Goal: Task Accomplishment & Management: Manage account settings

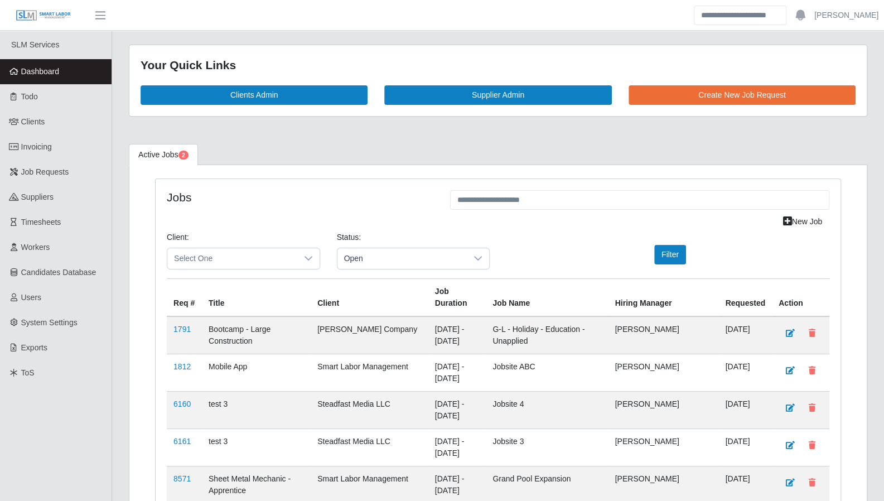
click at [51, 81] on link "Dashboard" at bounding box center [55, 71] width 111 height 25
click at [48, 99] on link "Todo" at bounding box center [55, 96] width 111 height 25
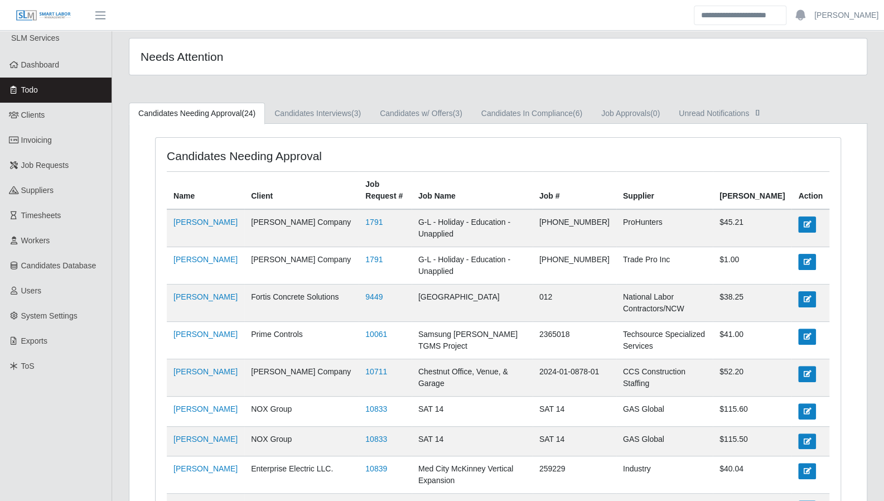
scroll to position [1, 0]
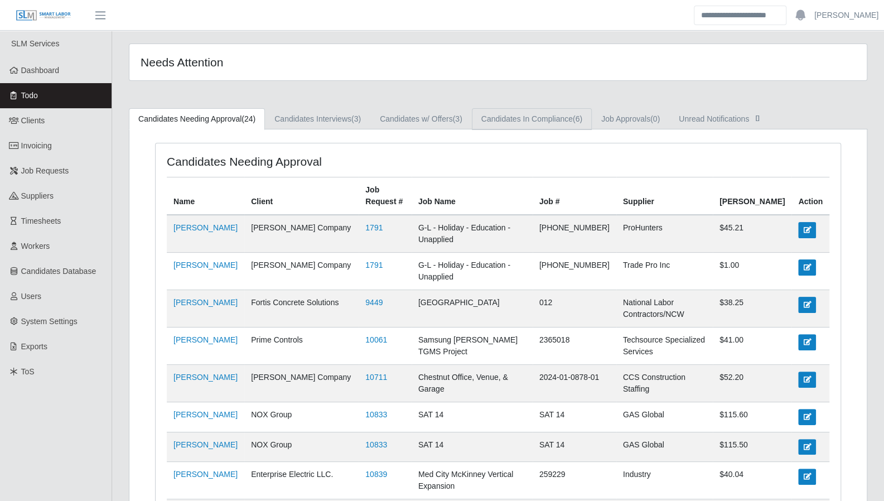
click at [547, 125] on link "Candidates In Compliance (6)" at bounding box center [532, 119] width 120 height 22
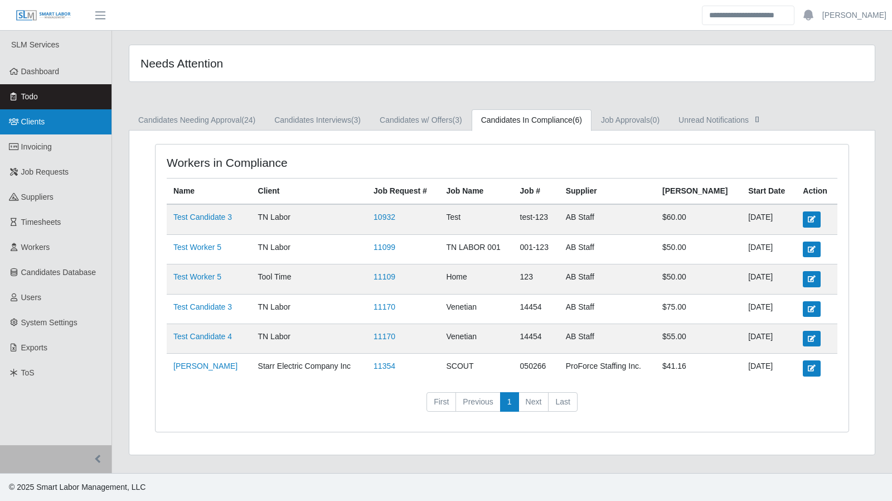
click at [64, 124] on link "Clients" at bounding box center [55, 121] width 111 height 25
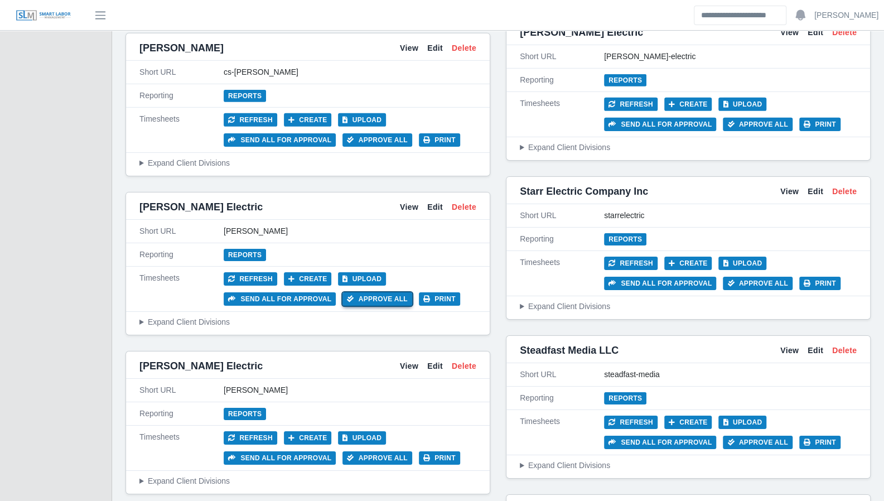
scroll to position [2172, 0]
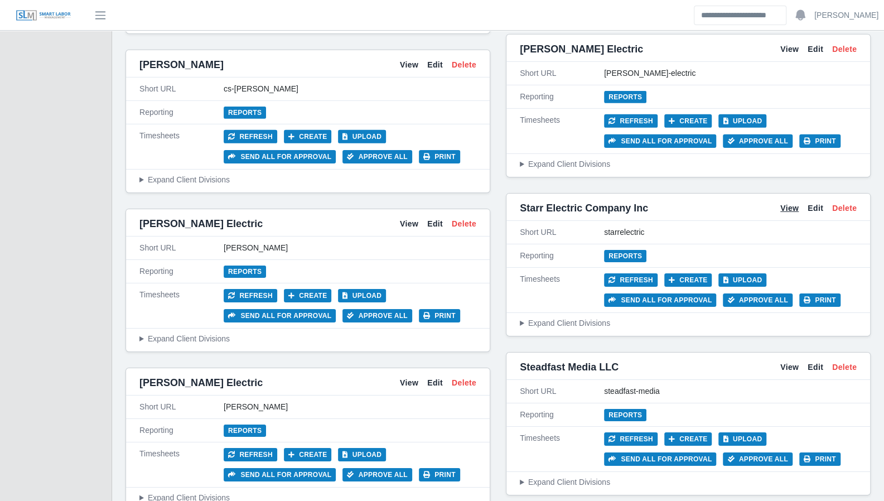
click at [785, 202] on link "View" at bounding box center [789, 208] width 18 height 12
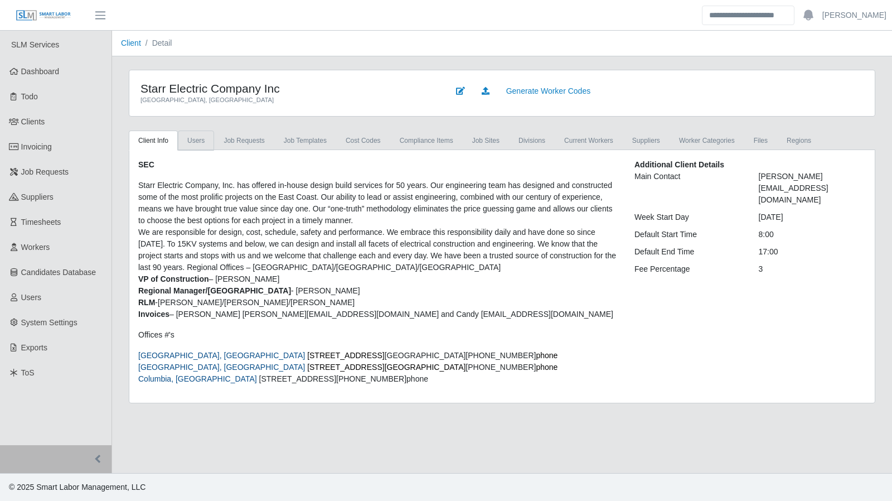
click at [200, 145] on link "Users" at bounding box center [196, 140] width 36 height 20
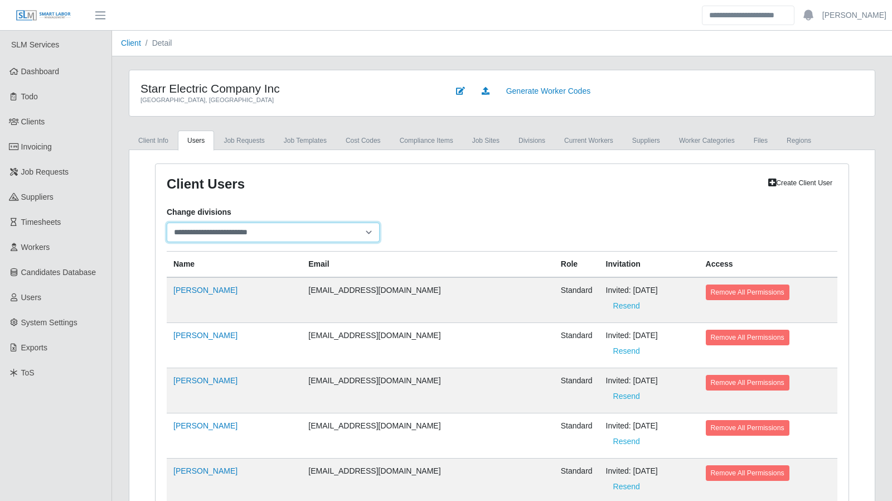
click at [367, 235] on select "**********" at bounding box center [273, 232] width 213 height 20
click at [454, 212] on div "**********" at bounding box center [501, 224] width 687 height 36
select select
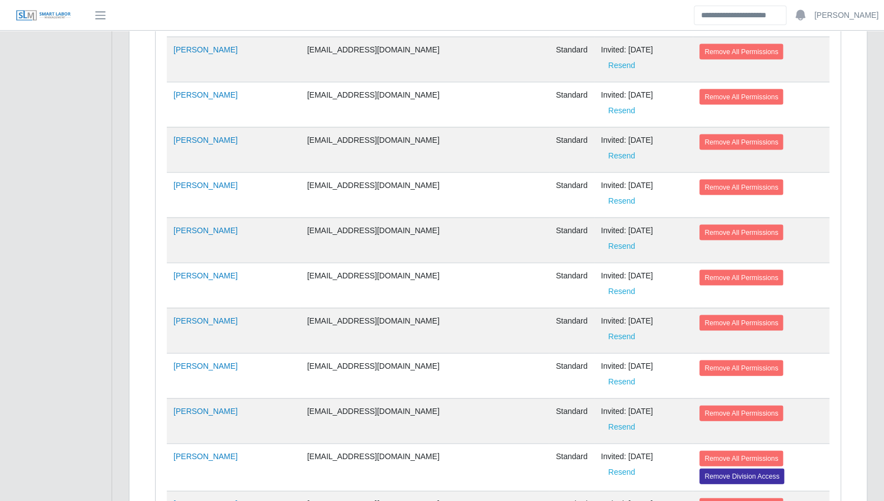
scroll to position [3309, 0]
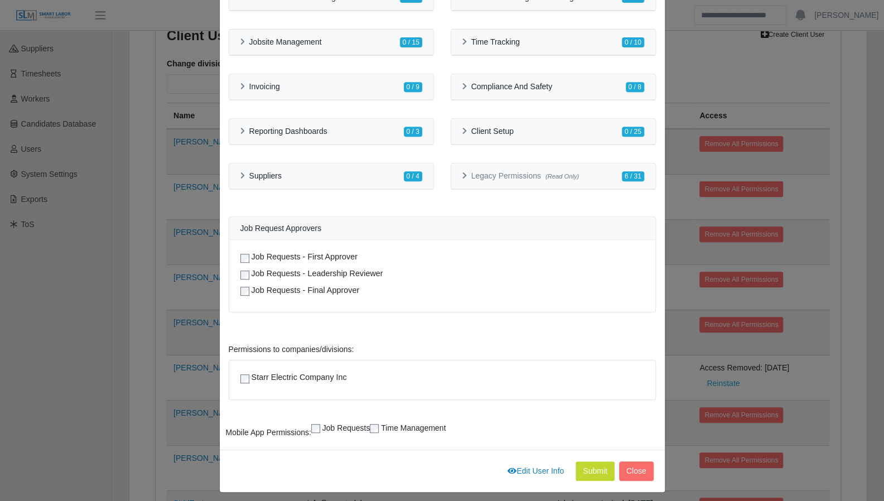
scroll to position [261, 0]
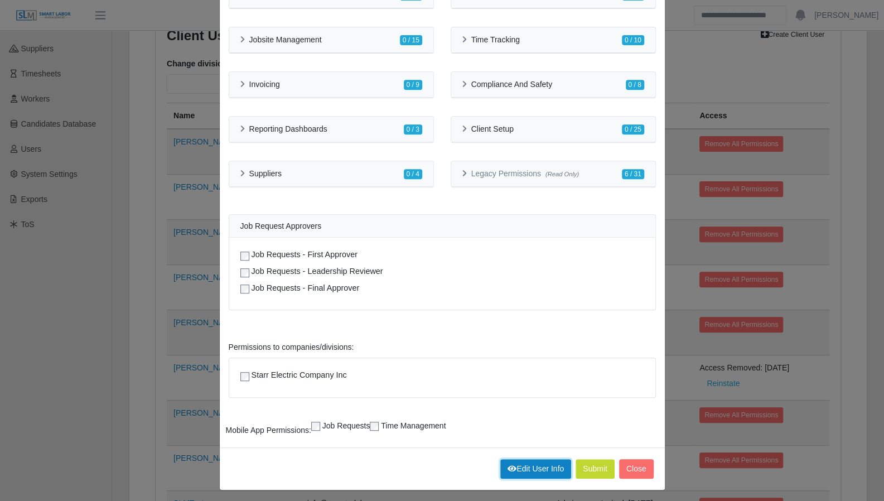
click at [532, 465] on link "Edit User Info" at bounding box center [535, 469] width 71 height 20
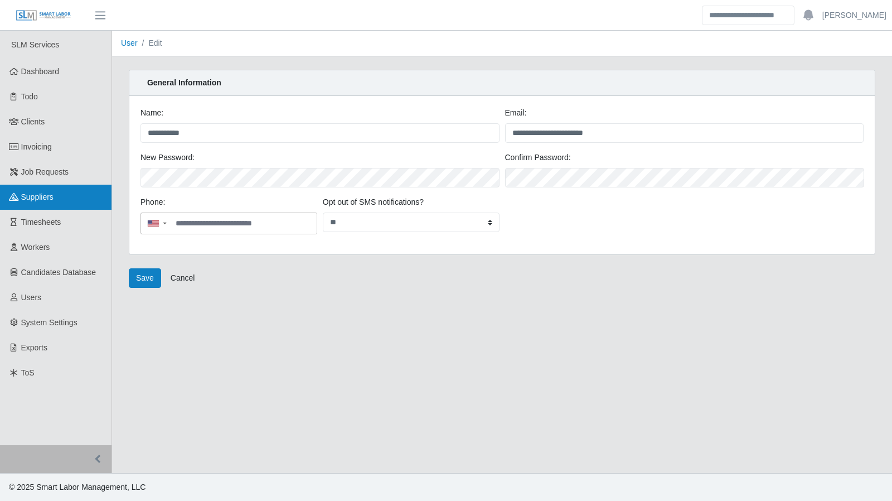
click at [48, 200] on span "Suppliers" at bounding box center [37, 196] width 32 height 9
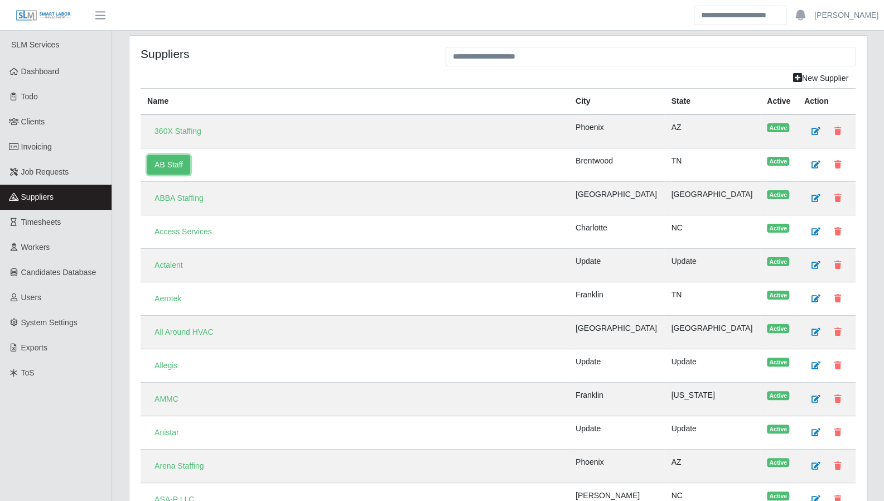
click at [171, 163] on link "AB Staff" at bounding box center [168, 165] width 43 height 20
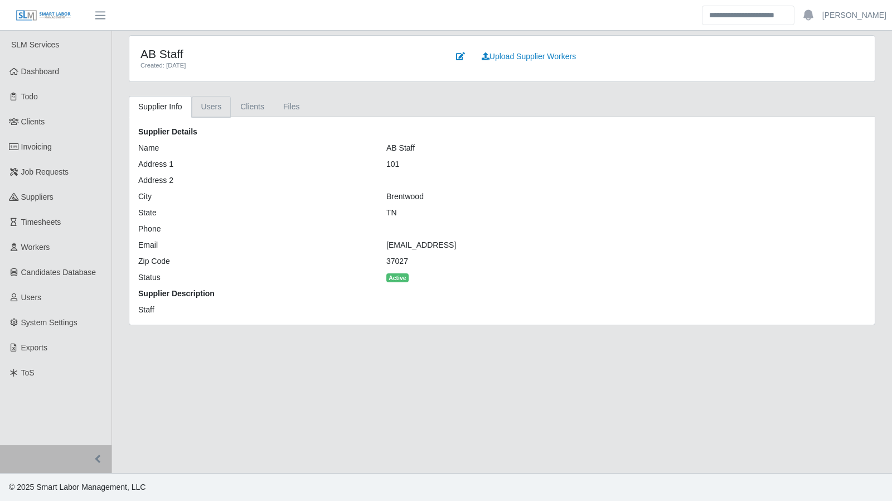
click at [212, 101] on link "Users" at bounding box center [212, 107] width 40 height 22
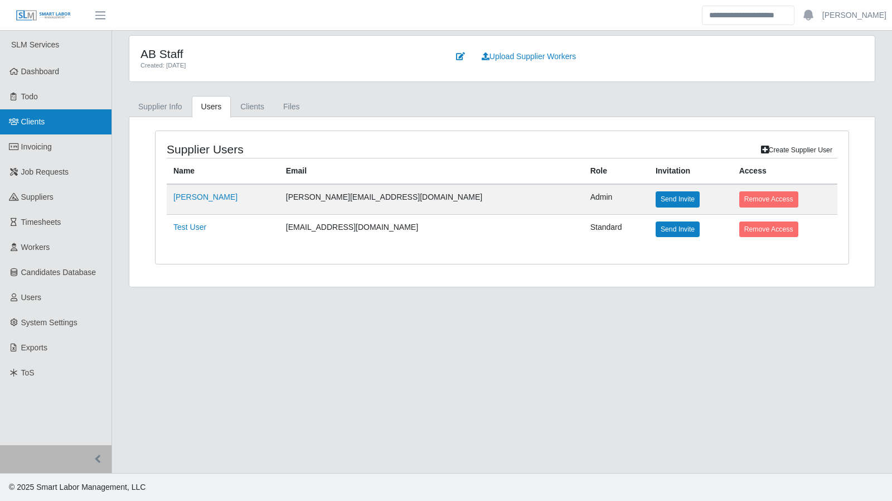
click at [35, 119] on span "Clients" at bounding box center [33, 121] width 24 height 9
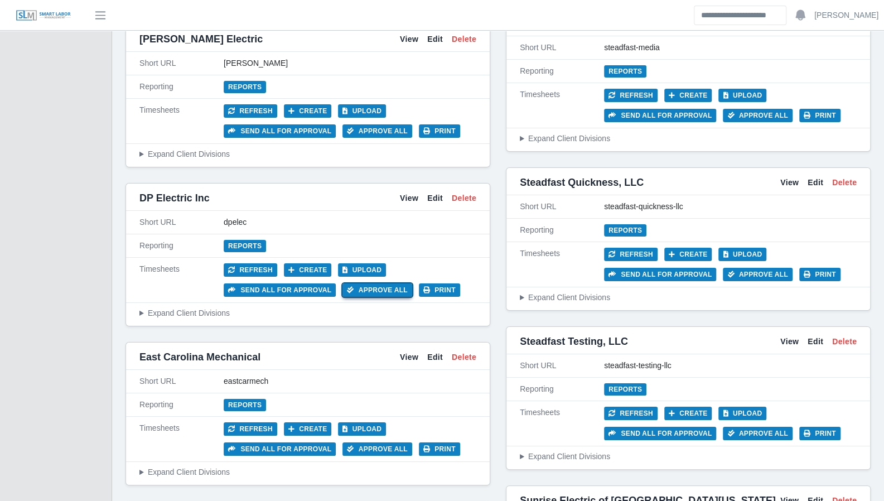
scroll to position [2517, 0]
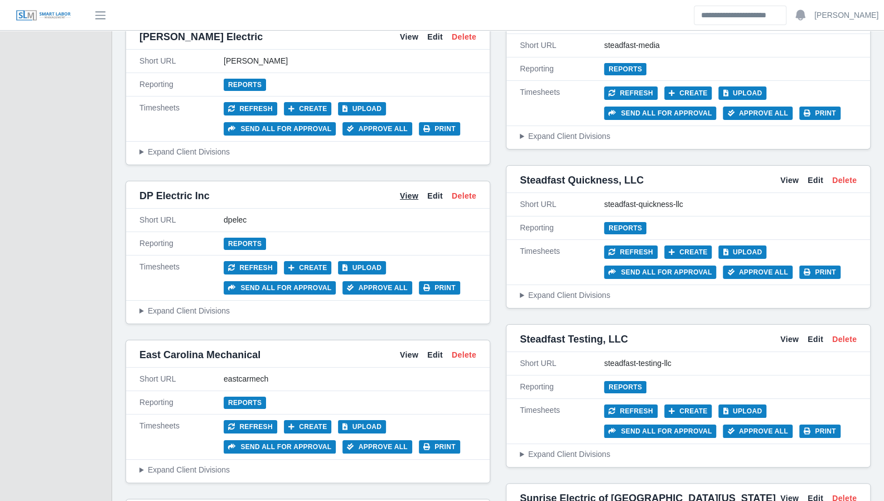
click at [411, 190] on link "View" at bounding box center [409, 196] width 18 height 12
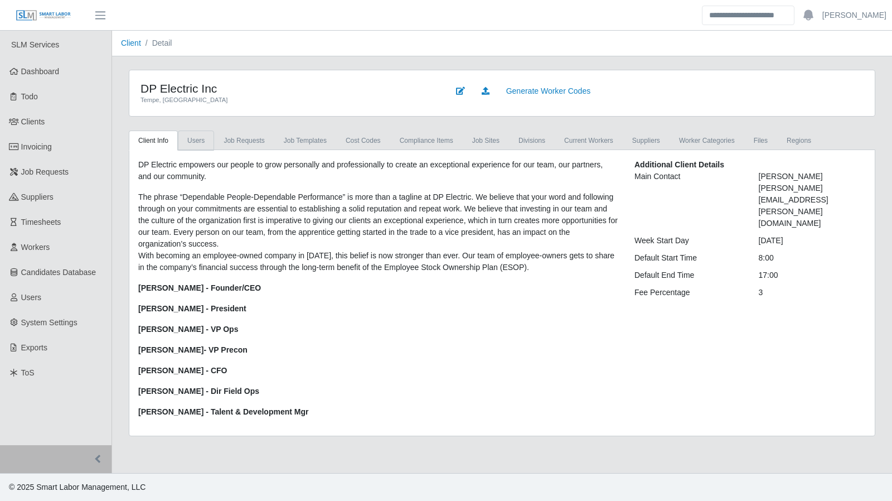
click at [196, 152] on div "DP Electric empowers our people to grow personally and professionally to create…" at bounding box center [501, 292] width 745 height 285
click at [195, 143] on link "Users" at bounding box center [196, 140] width 36 height 20
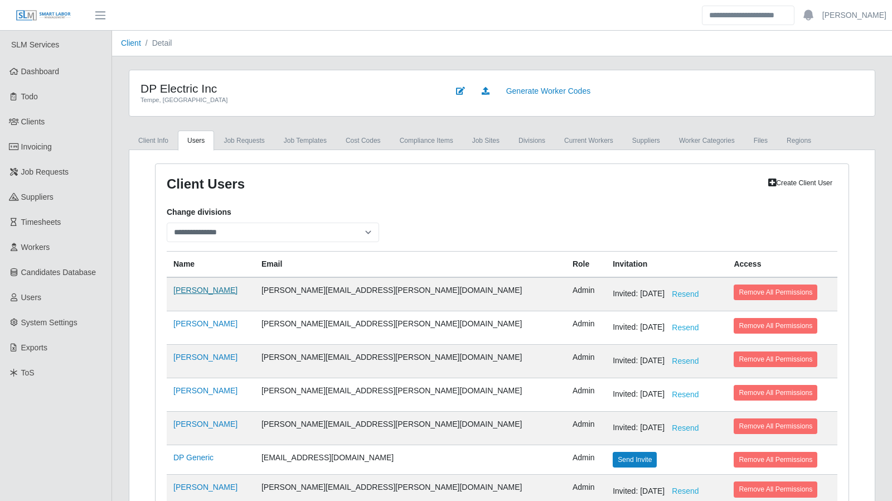
click at [216, 294] on td "Jerrin Jaramillo" at bounding box center [211, 294] width 88 height 34
click at [213, 290] on link "Jerrin Jaramillo" at bounding box center [205, 289] width 64 height 9
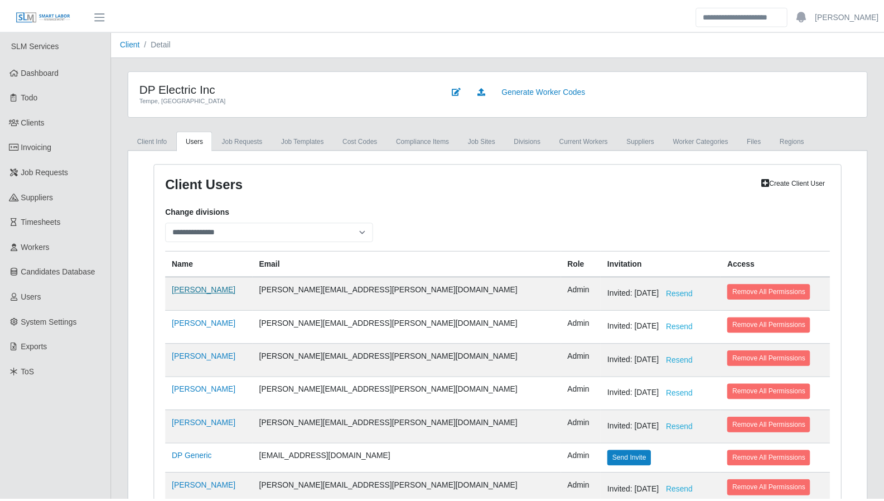
scroll to position [148, 0]
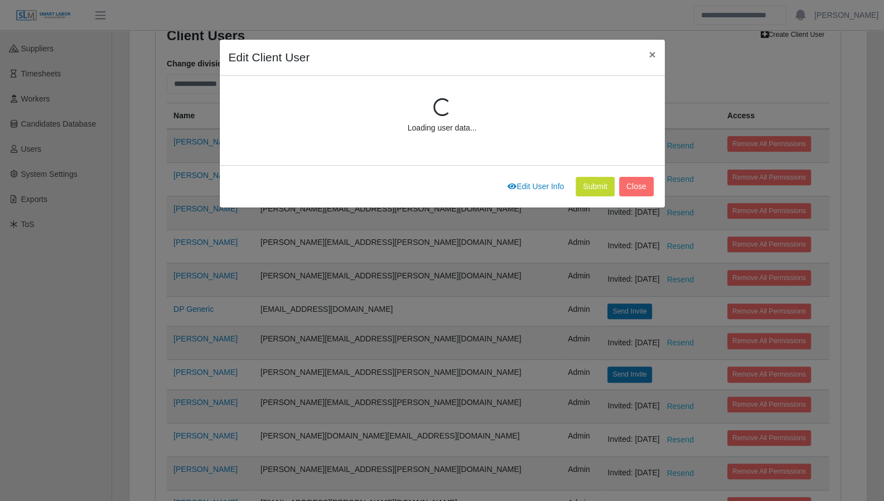
select select "*****"
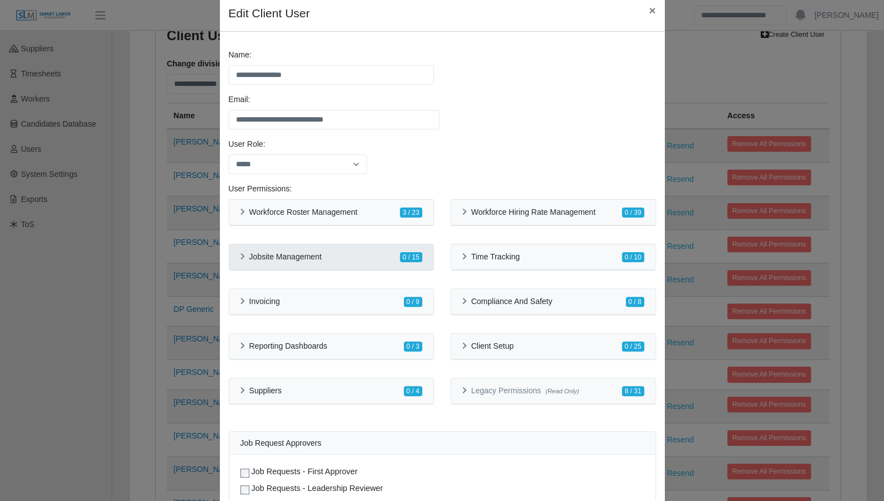
scroll to position [46, 0]
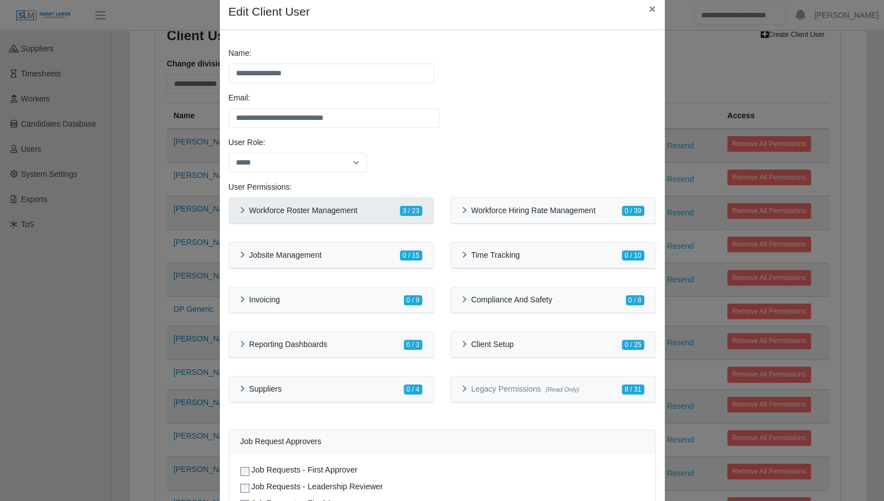
click at [240, 211] on icon at bounding box center [242, 210] width 4 height 7
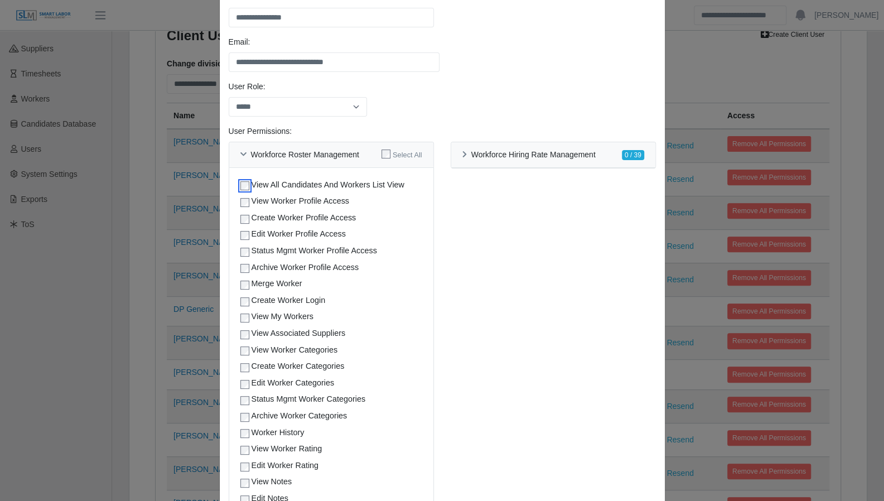
scroll to position [129, 0]
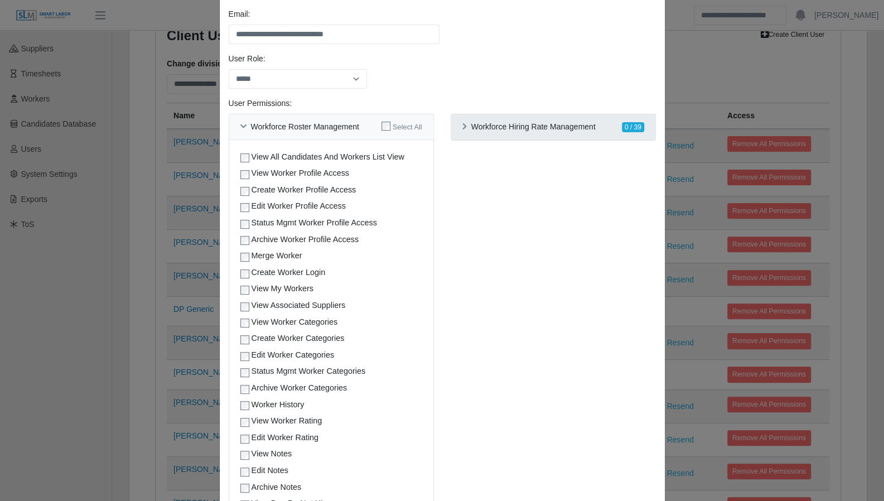
click at [457, 122] on div "Workforce Hiring Rate Management 0 / 39" at bounding box center [553, 127] width 204 height 26
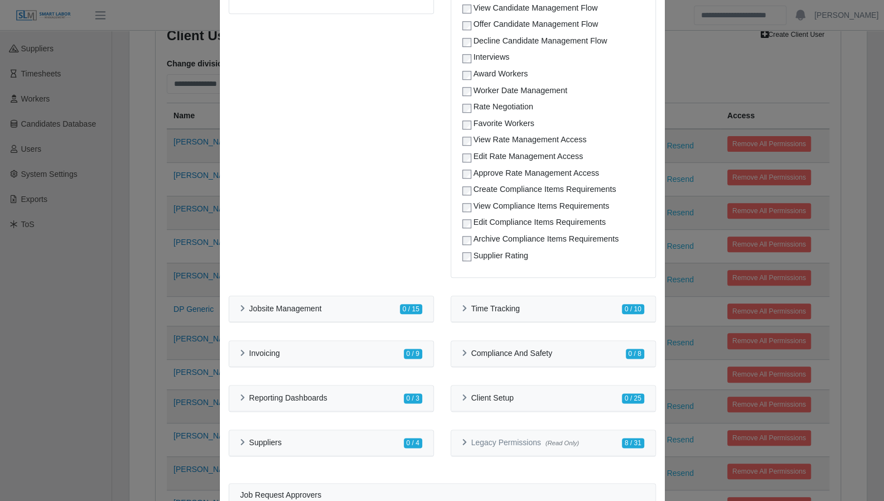
scroll to position [662, 0]
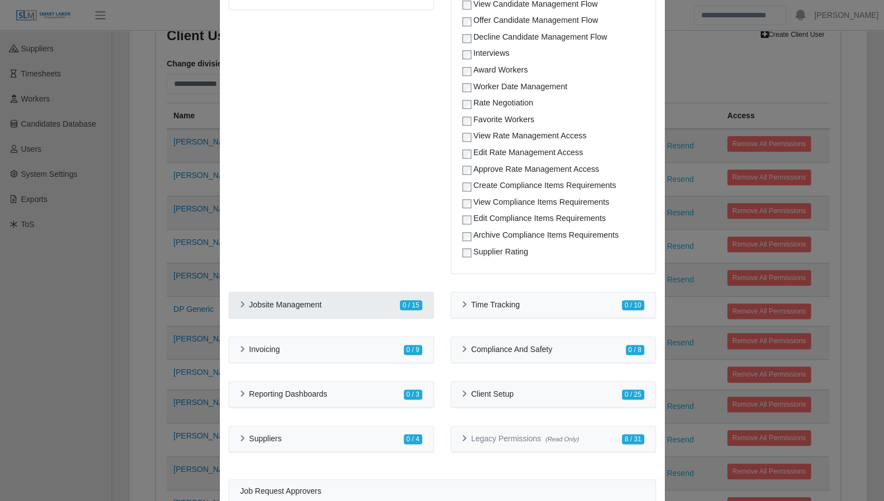
click at [240, 300] on div "Jobsite Management" at bounding box center [280, 304] width 81 height 9
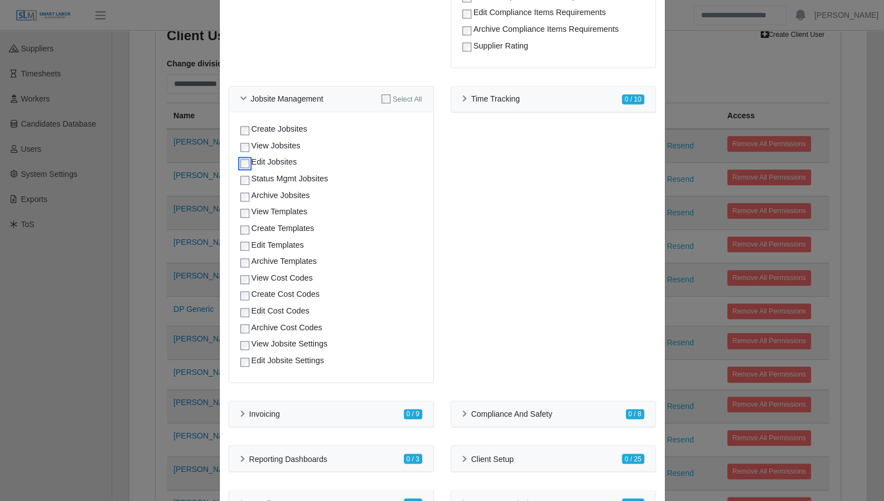
scroll to position [882, 0]
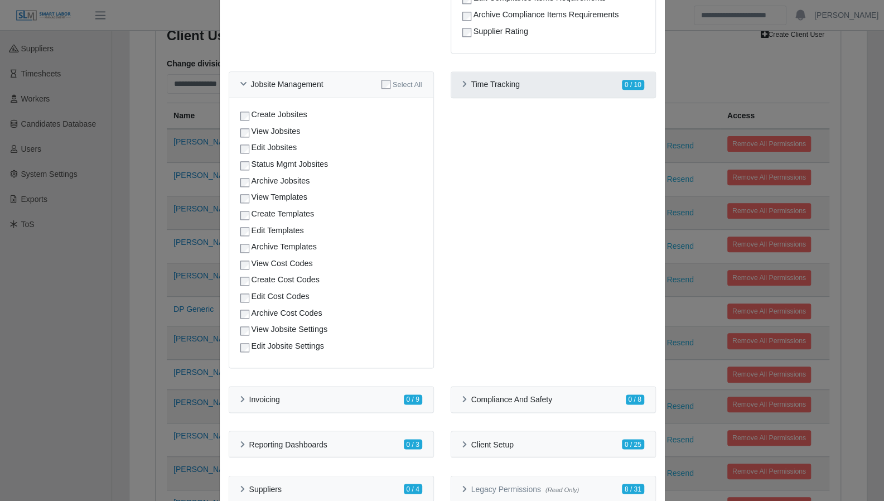
click at [462, 85] on icon at bounding box center [464, 84] width 4 height 7
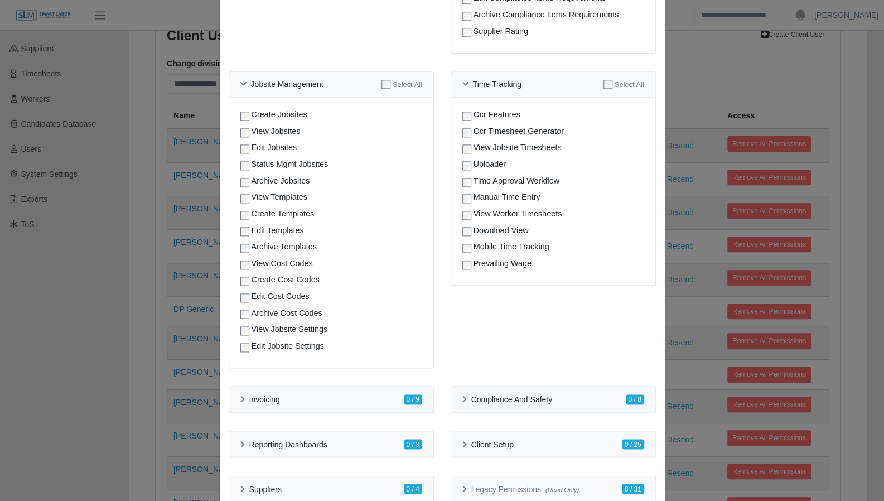
click at [464, 203] on div "Manual Time Entry" at bounding box center [553, 197] width 182 height 12
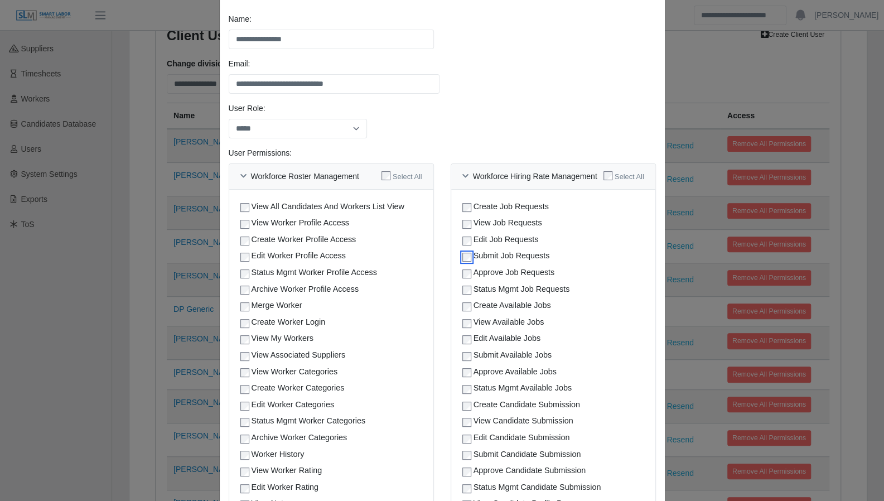
scroll to position [15, 0]
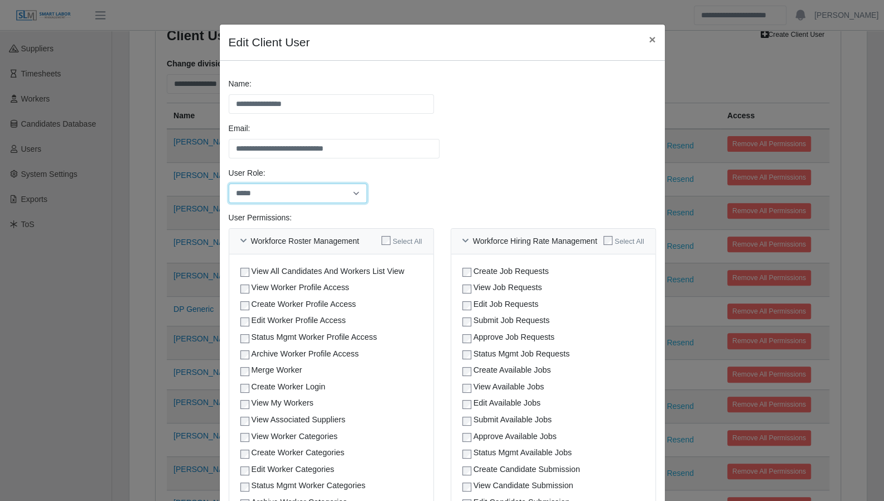
click at [357, 191] on select "******** *****" at bounding box center [298, 193] width 139 height 20
click at [439, 184] on div "User Role: ******** *****" at bounding box center [442, 189] width 433 height 45
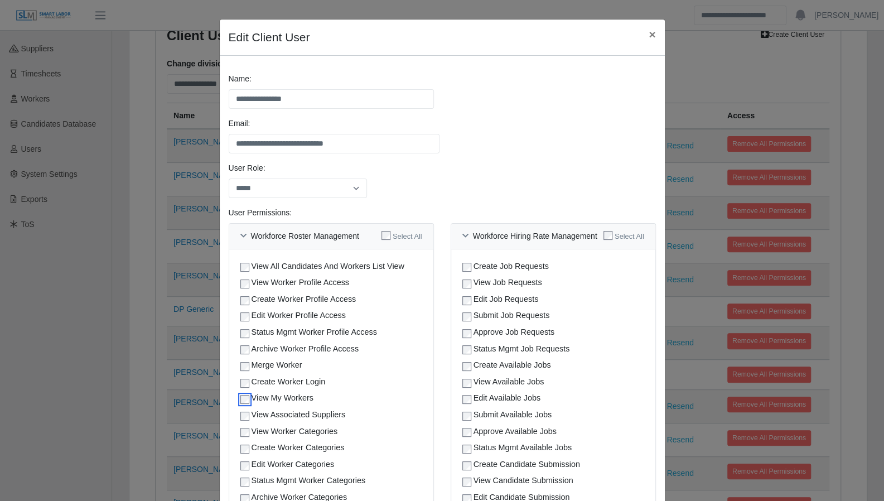
scroll to position [0, 0]
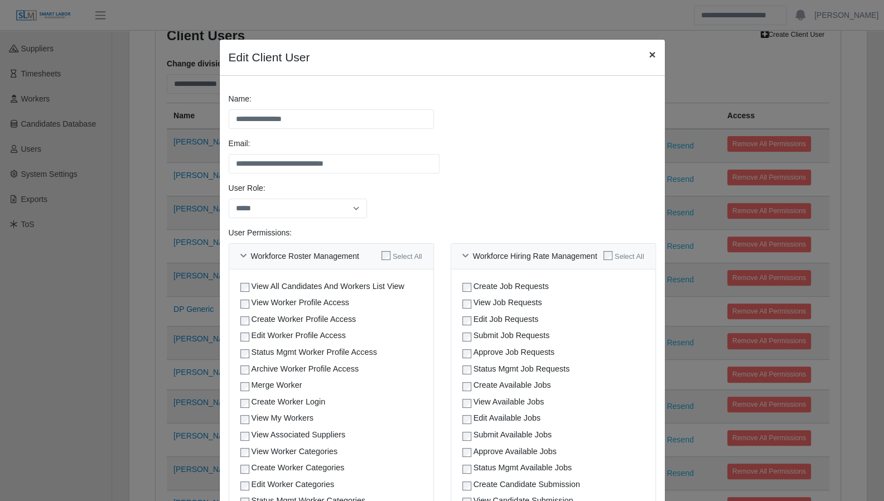
click at [648, 56] on span "×" at bounding box center [651, 54] width 7 height 13
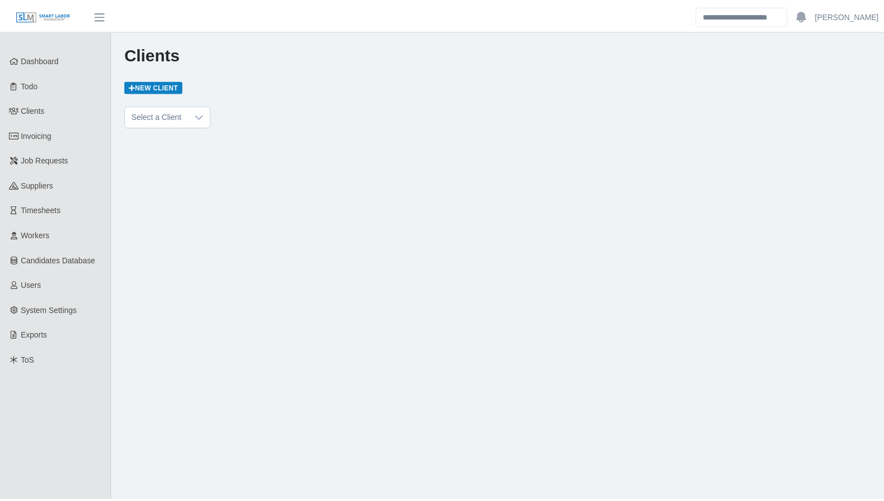
scroll to position [4892, 0]
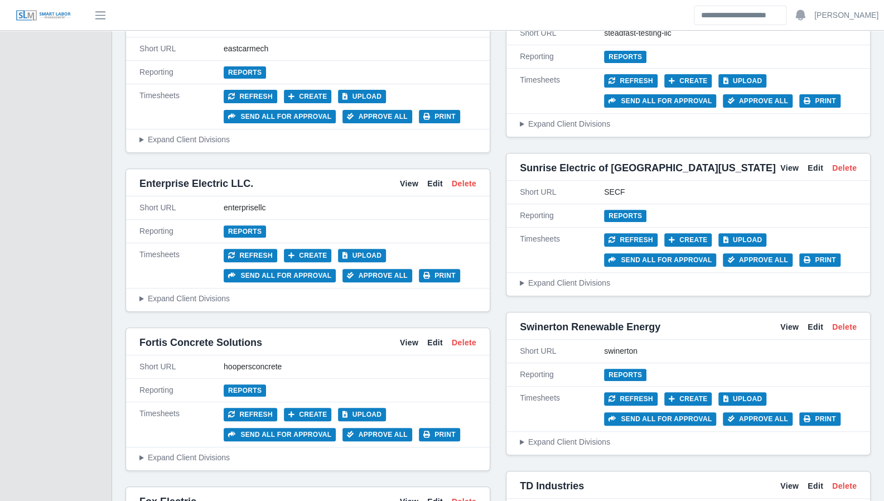
scroll to position [2814, 0]
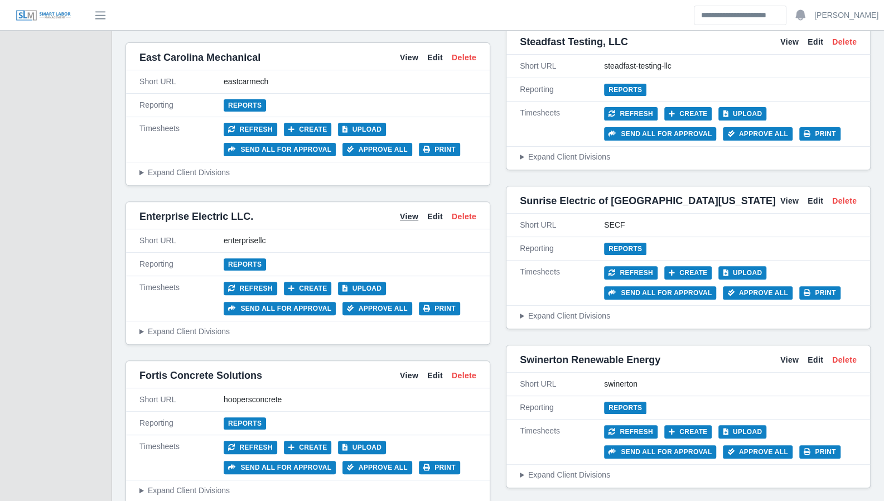
click at [411, 211] on link "View" at bounding box center [409, 217] width 18 height 12
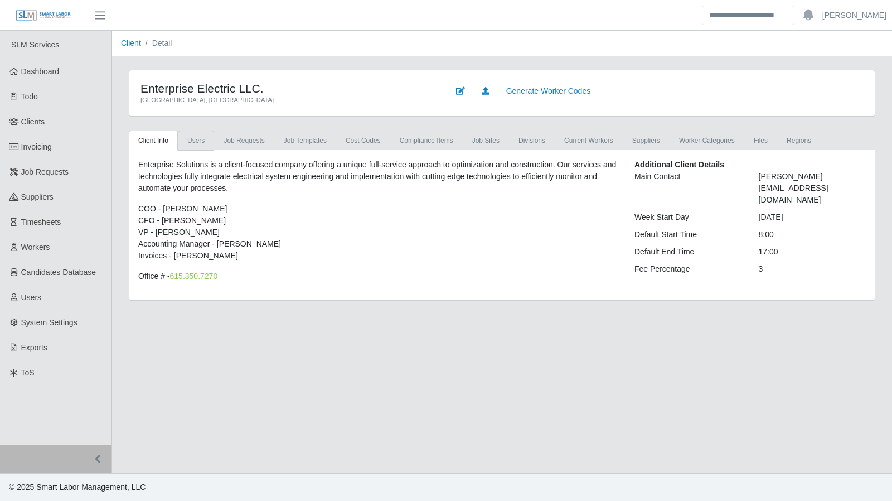
drag, startPoint x: 208, startPoint y: 134, endPoint x: 201, endPoint y: 298, distance: 163.5
click at [208, 134] on link "Users" at bounding box center [196, 140] width 36 height 20
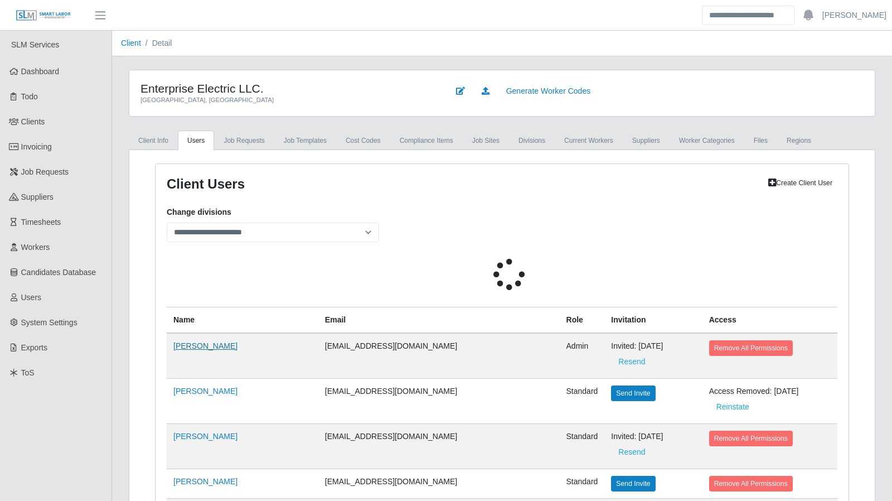
click at [193, 341] on link "Reed Collins" at bounding box center [205, 345] width 64 height 9
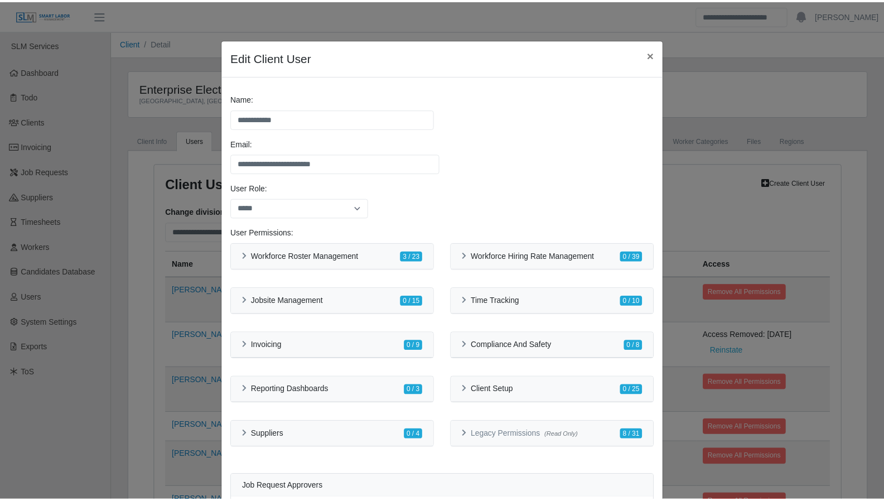
scroll to position [148, 0]
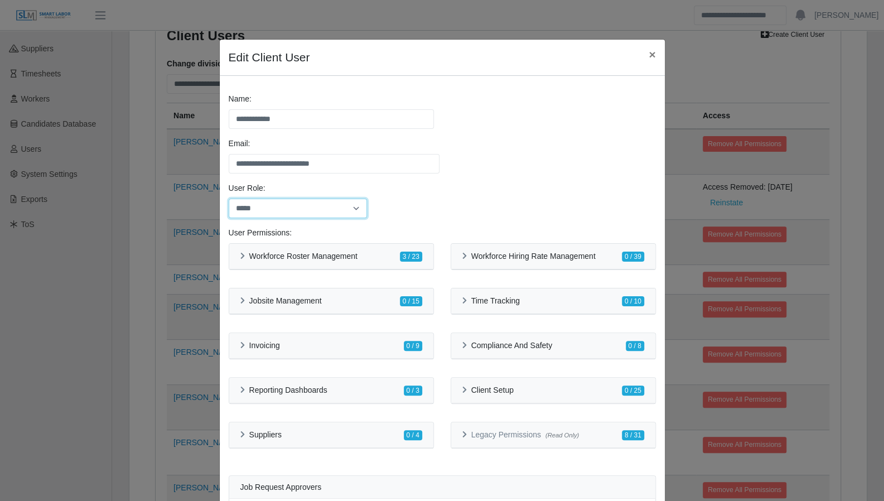
click at [334, 205] on select "******** *****" at bounding box center [298, 208] width 139 height 20
select select "********"
click at [229, 198] on select "******** *****" at bounding box center [298, 208] width 139 height 20
click at [478, 207] on div "User Role: ******** *****" at bounding box center [442, 204] width 433 height 45
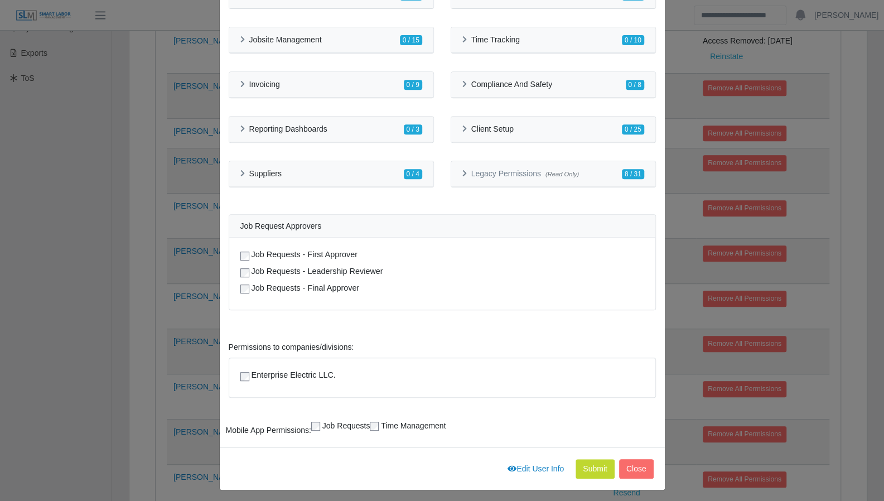
scroll to position [321, 0]
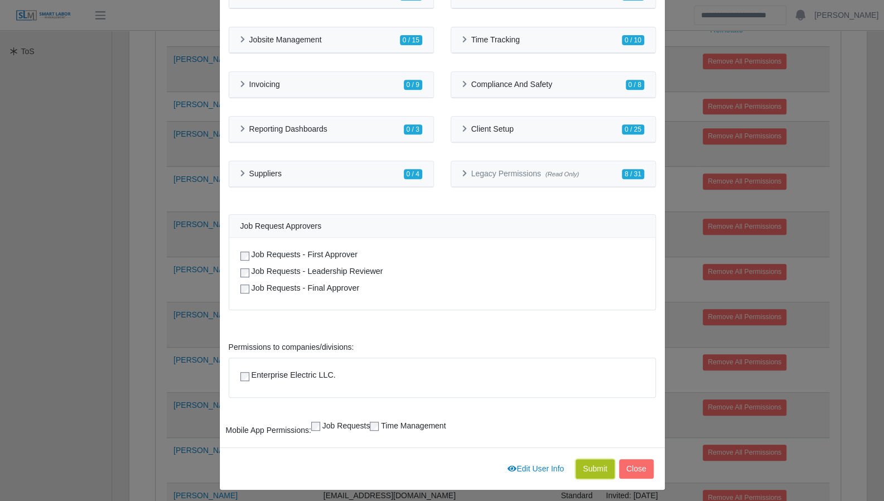
click at [588, 465] on button "Submit" at bounding box center [594, 469] width 39 height 20
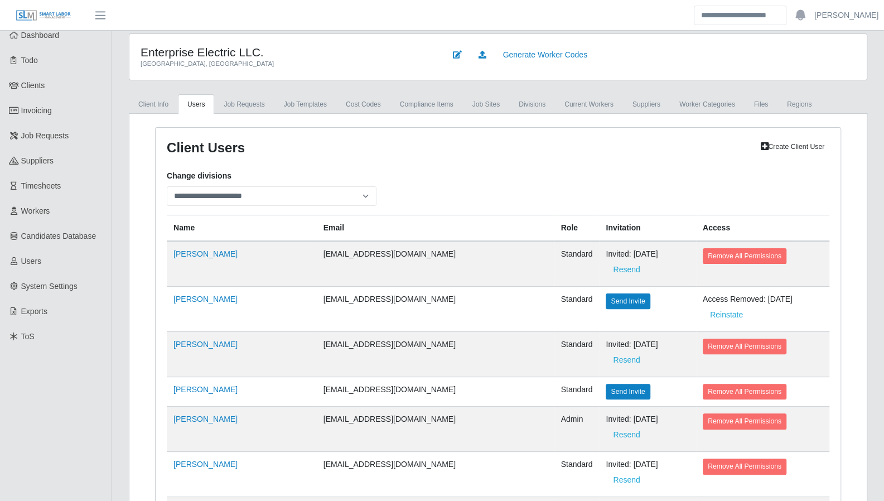
scroll to position [0, 0]
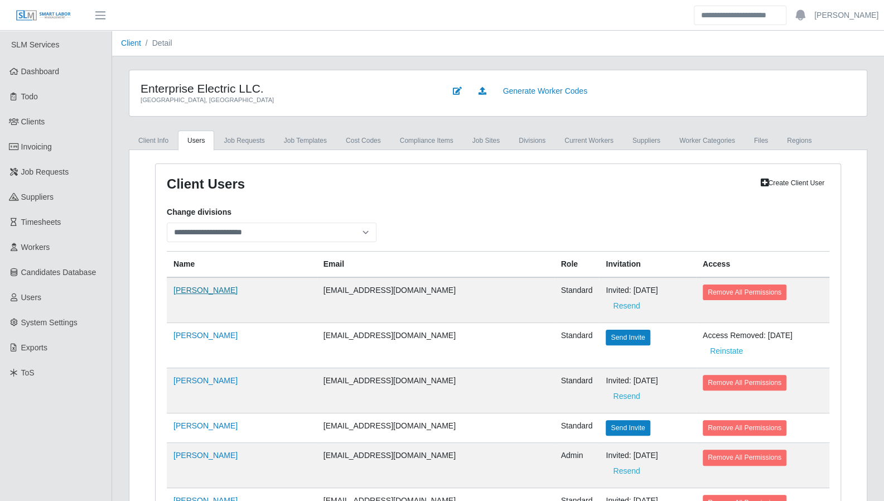
click at [196, 291] on link "Reed Collins" at bounding box center [205, 289] width 64 height 9
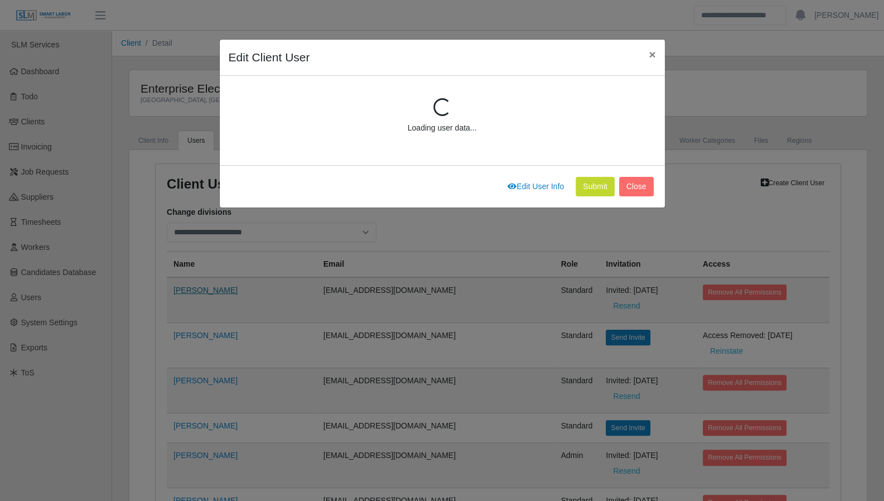
scroll to position [148, 0]
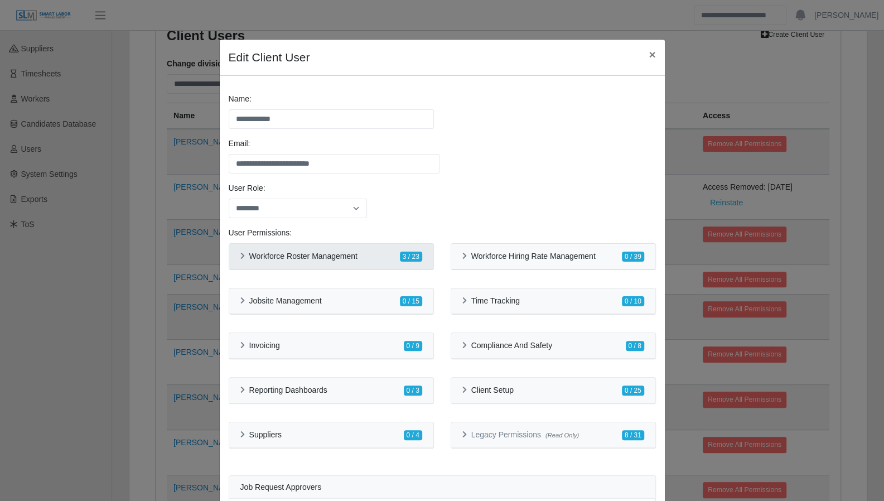
click at [232, 256] on div "Workforce Roster Management 3 / 23" at bounding box center [331, 257] width 204 height 26
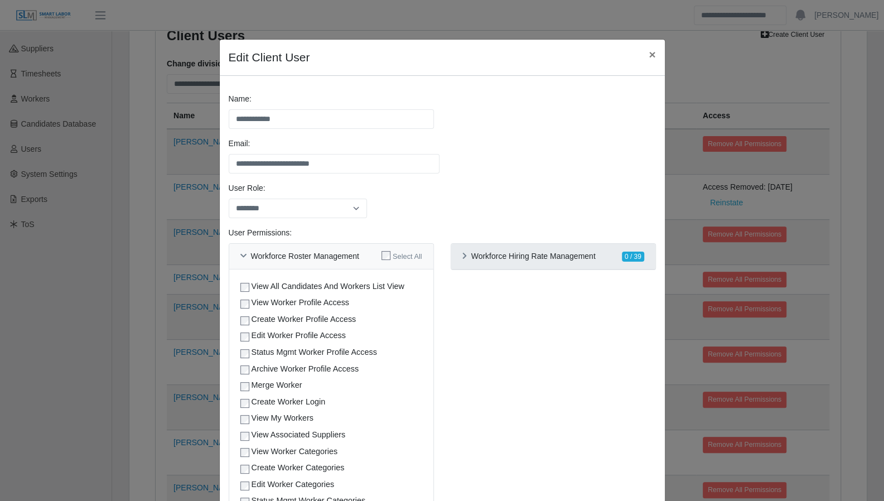
click at [462, 259] on div "Workforce Hiring Rate Management" at bounding box center [528, 255] width 133 height 9
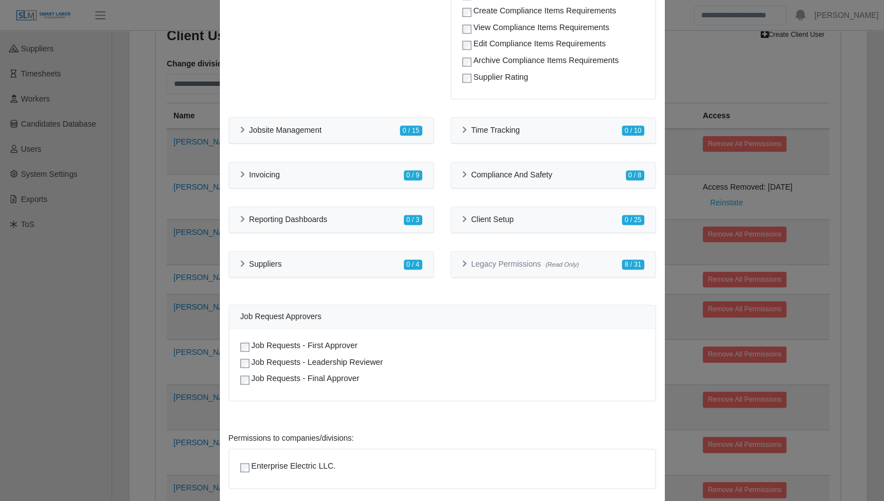
scroll to position [837, 0]
click at [234, 127] on div "Jobsite Management 0 / 15" at bounding box center [331, 130] width 204 height 26
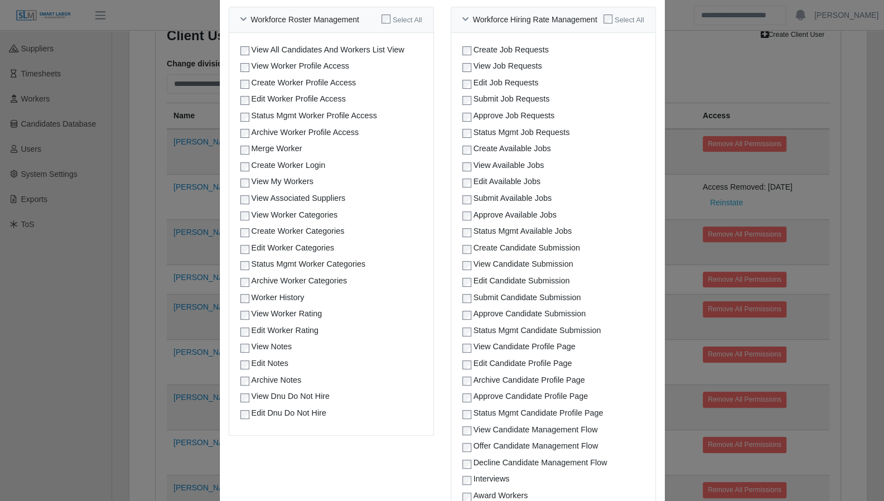
scroll to position [209, 0]
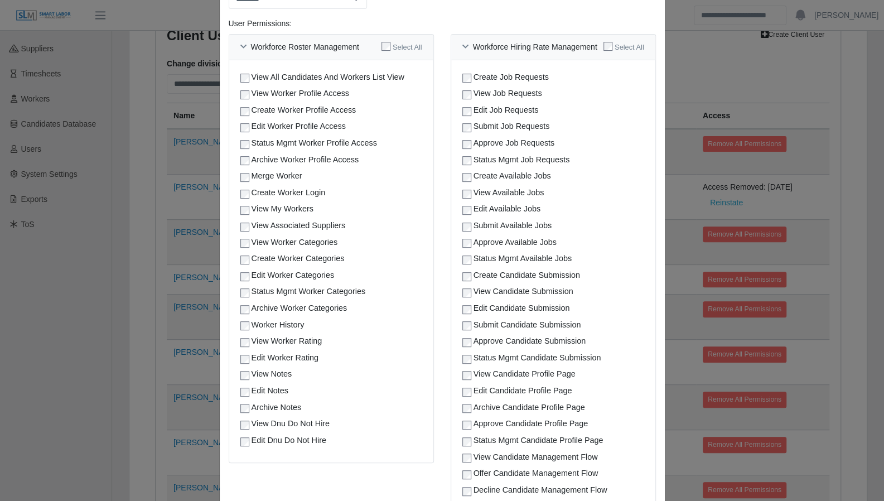
click at [854, 92] on div "**********" at bounding box center [442, 250] width 884 height 501
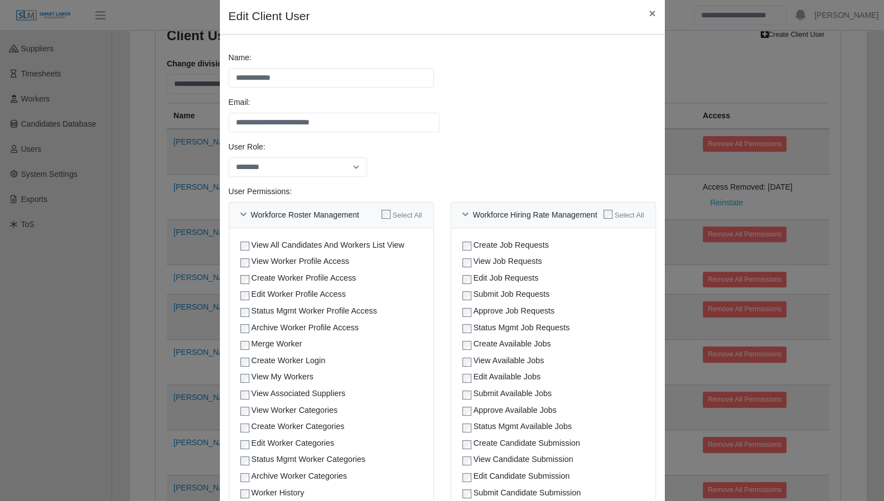
scroll to position [0, 0]
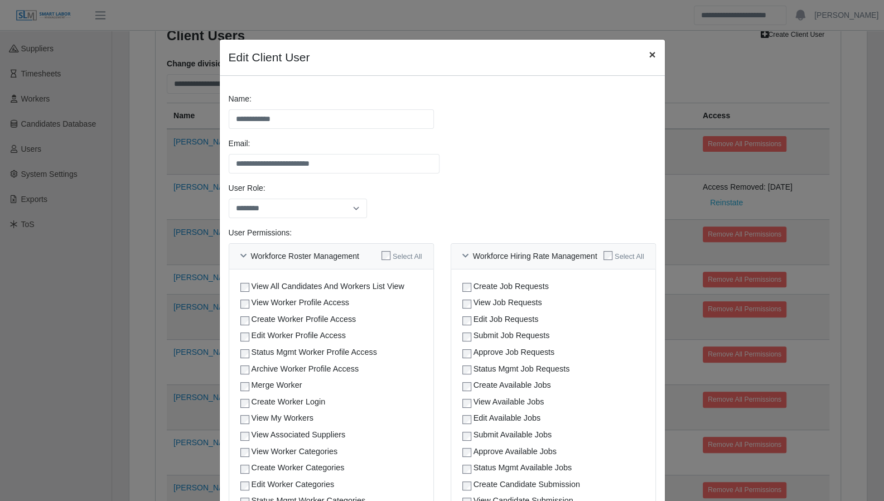
click at [648, 55] on span "×" at bounding box center [651, 54] width 7 height 13
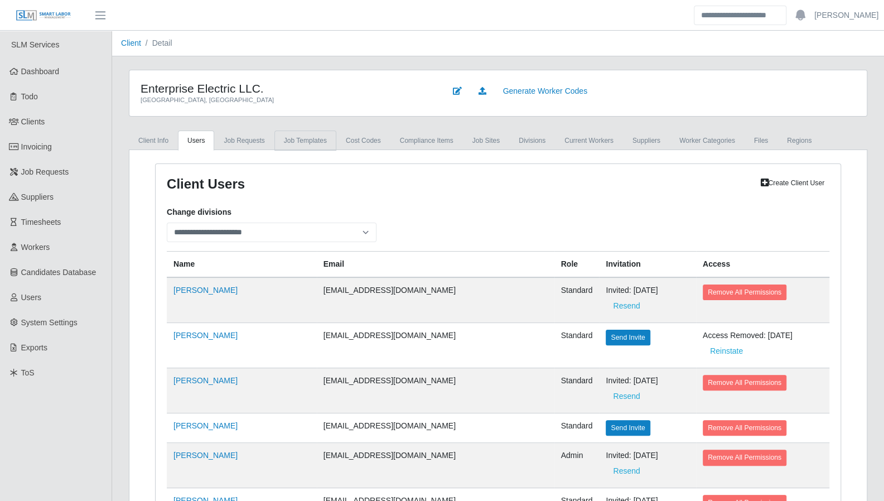
click at [310, 138] on link "Job Templates" at bounding box center [305, 140] width 62 height 20
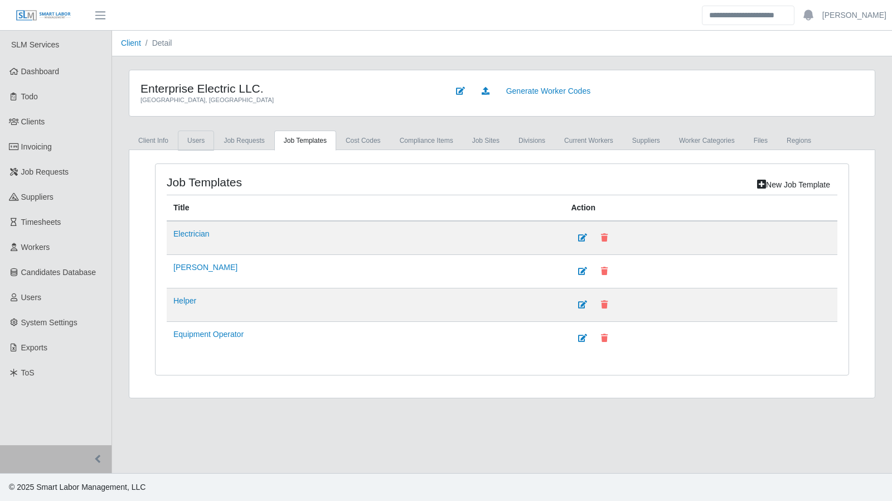
click at [201, 141] on link "Users" at bounding box center [196, 140] width 36 height 20
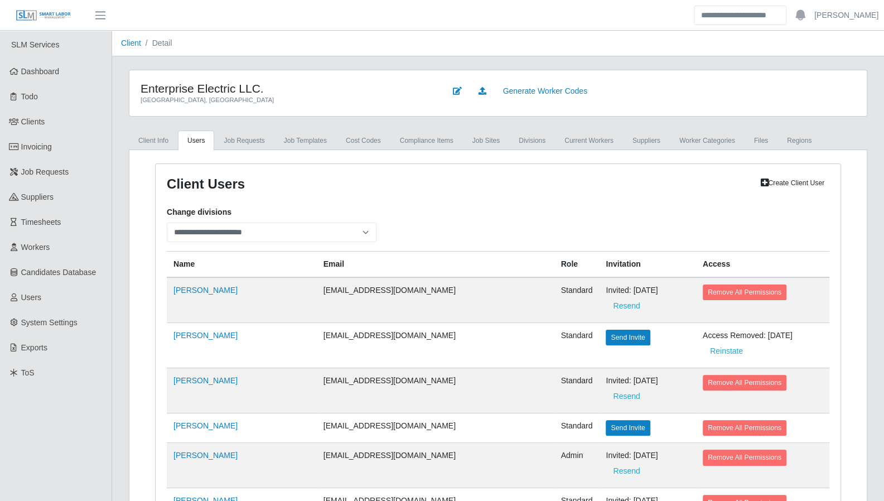
click at [203, 280] on td "Reed Collins" at bounding box center [242, 300] width 150 height 46
click at [201, 288] on link "Reed Collins" at bounding box center [205, 289] width 64 height 9
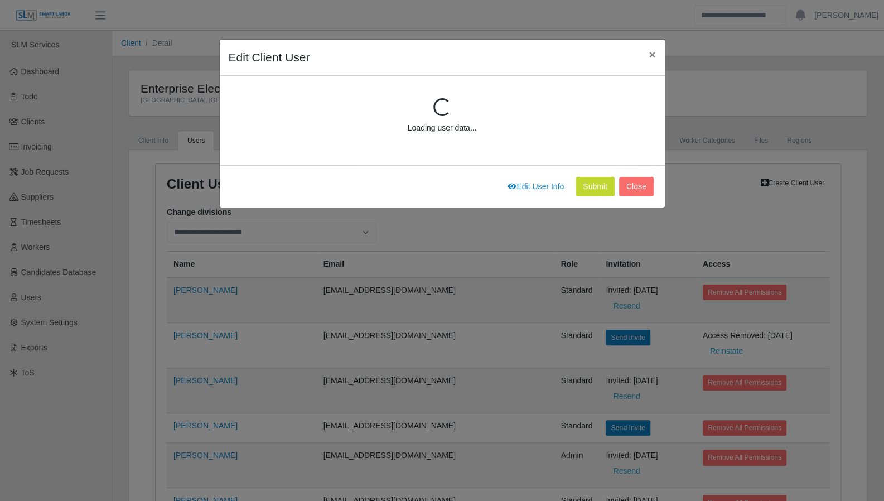
scroll to position [148, 0]
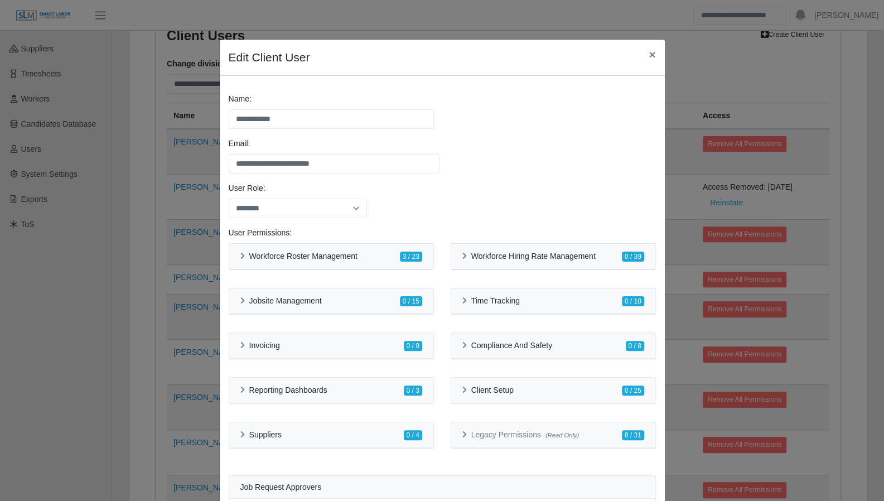
click at [706, 76] on div "**********" at bounding box center [442, 250] width 884 height 501
click at [648, 56] on span "×" at bounding box center [651, 54] width 7 height 13
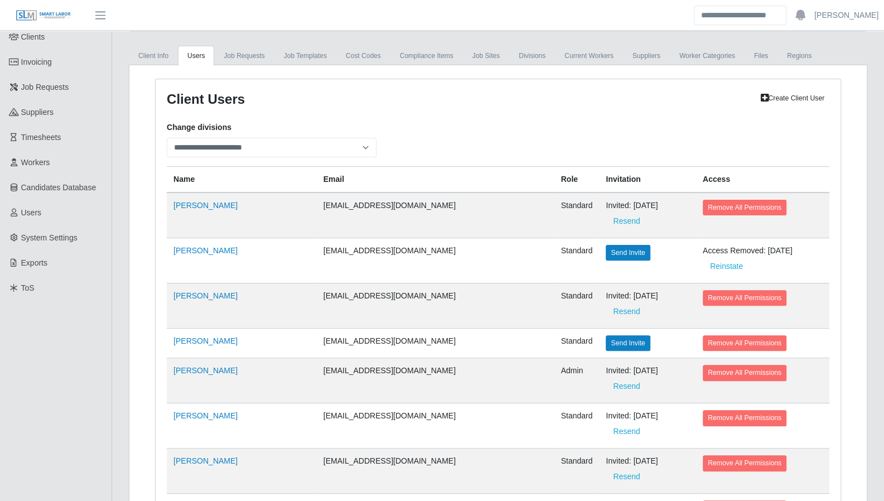
scroll to position [0, 0]
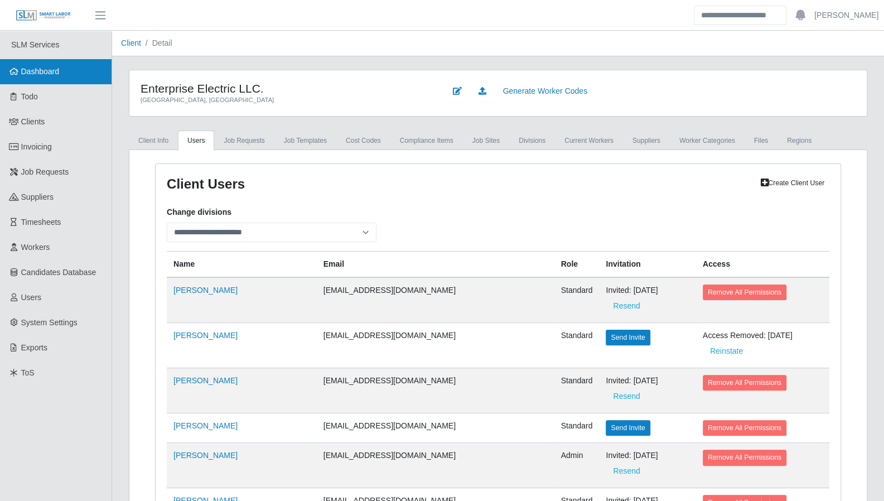
click at [40, 69] on span "Dashboard" at bounding box center [40, 71] width 38 height 9
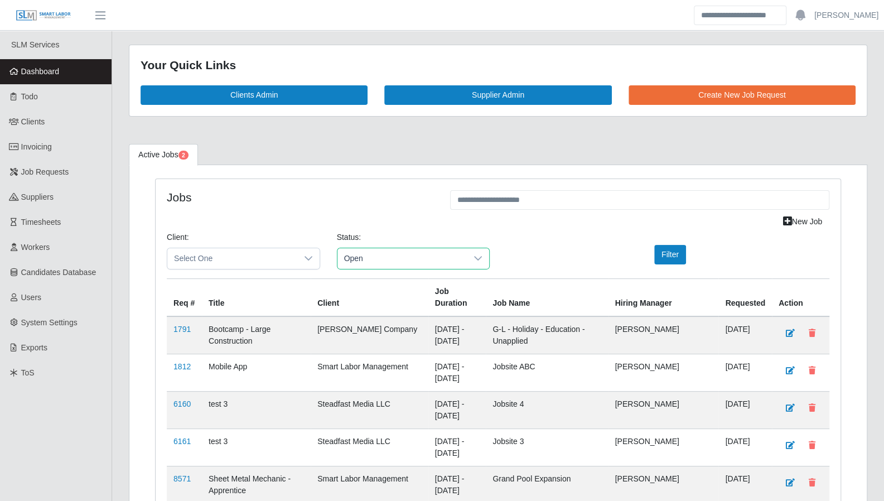
click at [386, 255] on span "Open" at bounding box center [402, 258] width 130 height 21
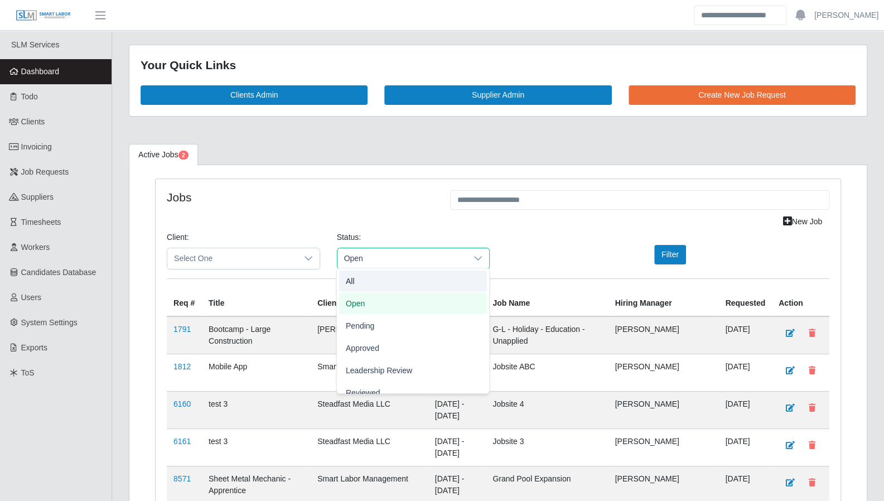
click at [352, 201] on h4 "Jobs" at bounding box center [300, 197] width 266 height 14
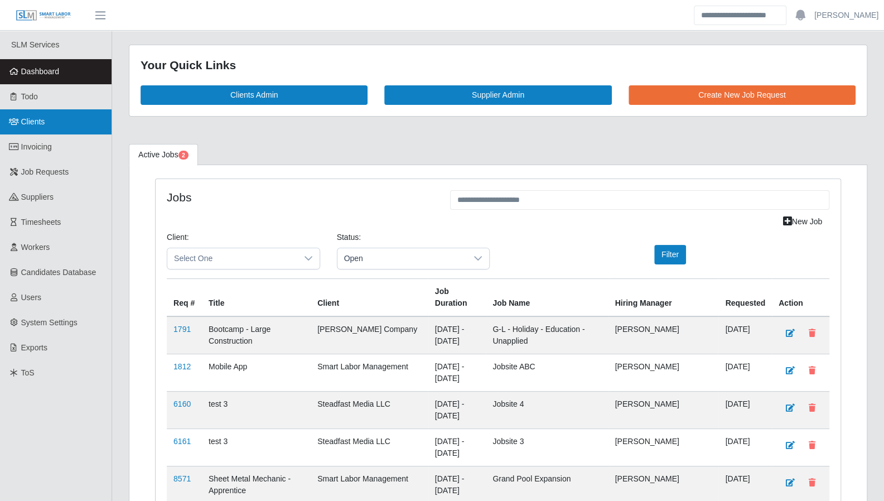
click at [38, 123] on span "Clients" at bounding box center [33, 121] width 24 height 9
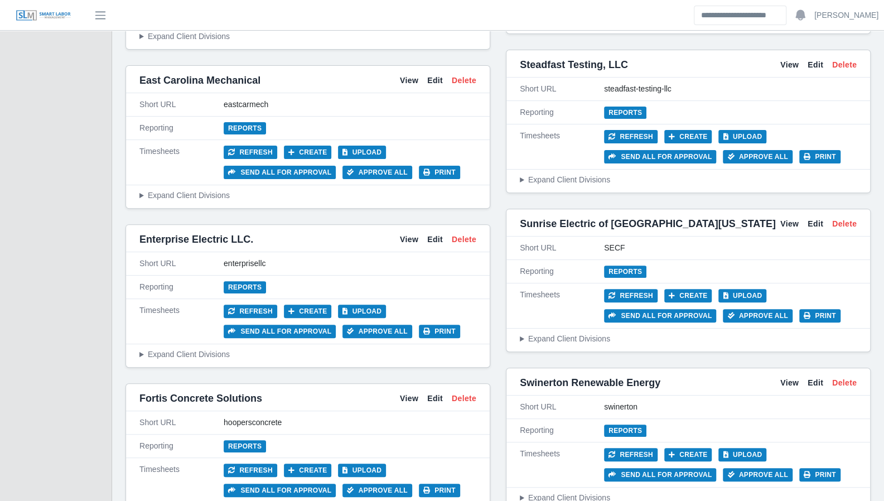
scroll to position [2832, 0]
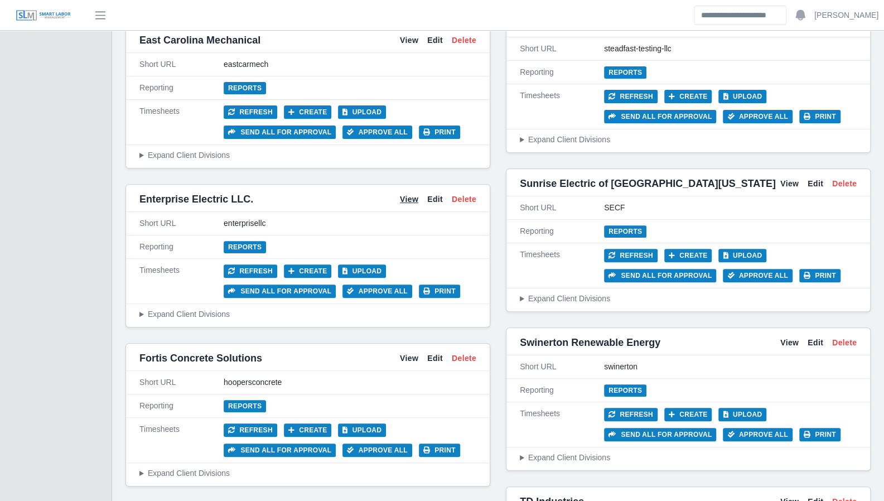
click at [410, 193] on link "View" at bounding box center [409, 199] width 18 height 12
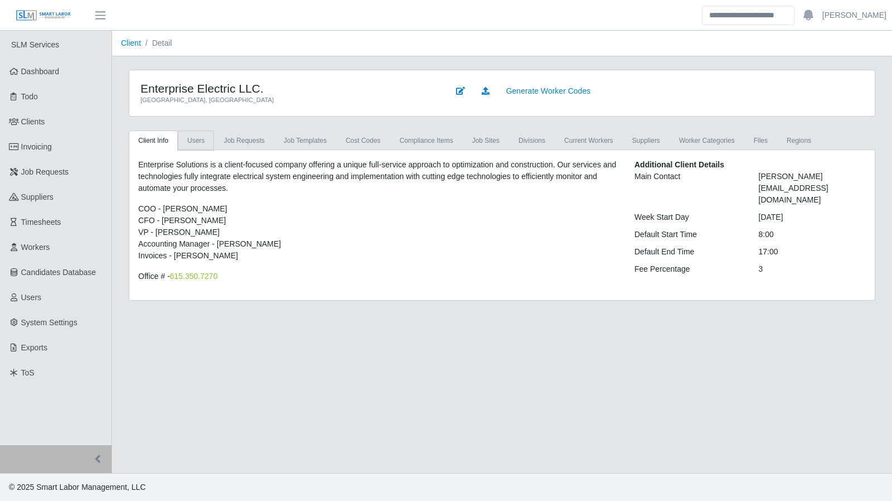
drag, startPoint x: 193, startPoint y: 140, endPoint x: 204, endPoint y: 141, distance: 11.2
click at [193, 140] on link "Users" at bounding box center [196, 140] width 36 height 20
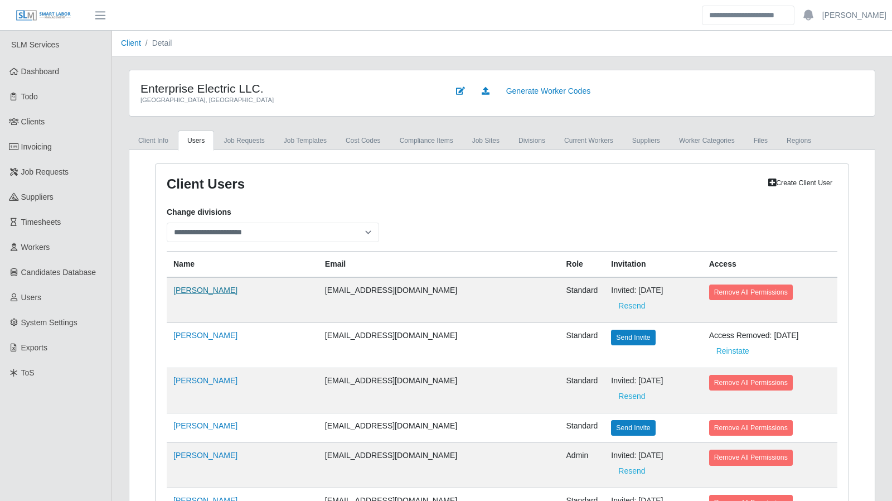
click at [194, 285] on link "Reed Collins" at bounding box center [205, 289] width 64 height 9
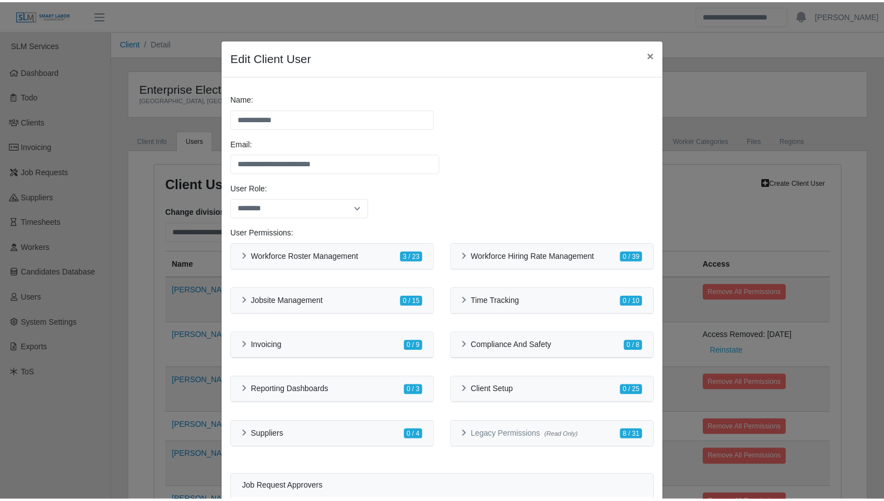
scroll to position [148, 0]
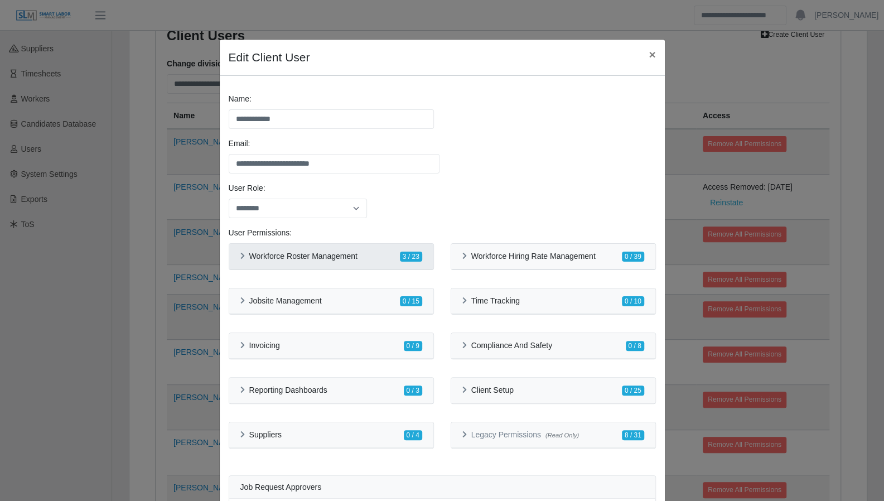
click at [240, 254] on icon at bounding box center [242, 256] width 4 height 7
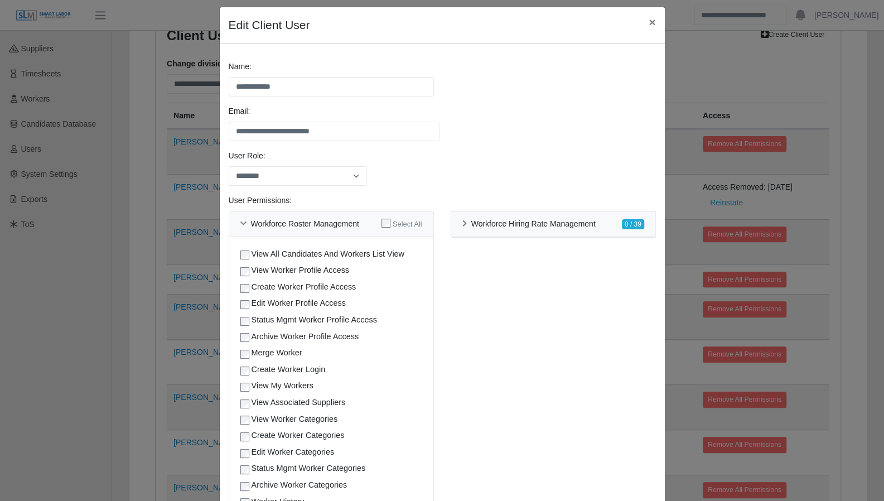
scroll to position [35, 0]
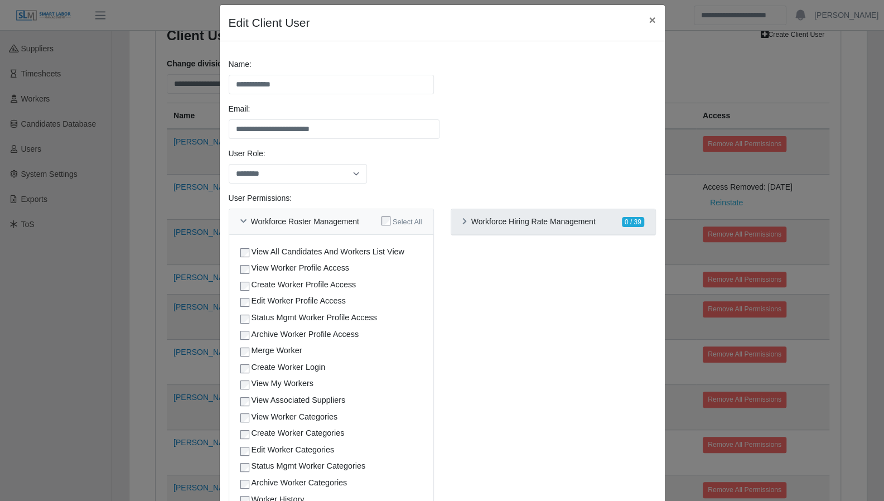
click at [462, 220] on icon at bounding box center [464, 221] width 4 height 7
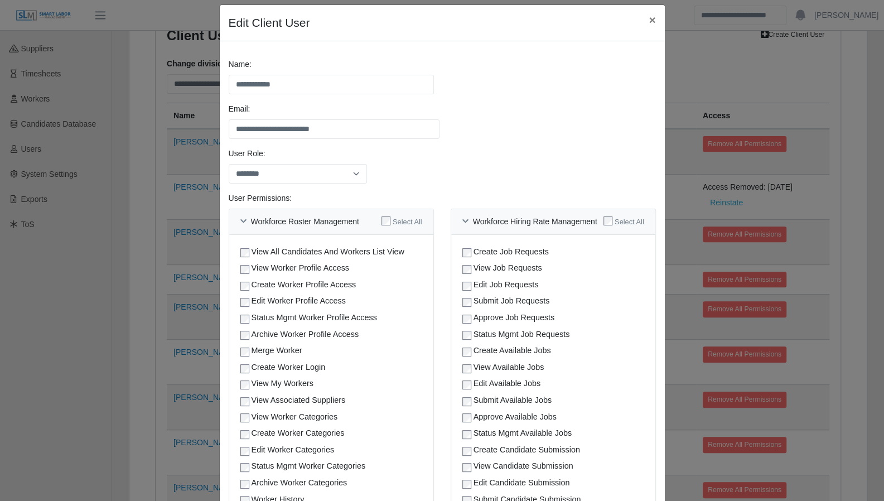
click at [462, 113] on div "**********" at bounding box center [442, 125] width 433 height 45
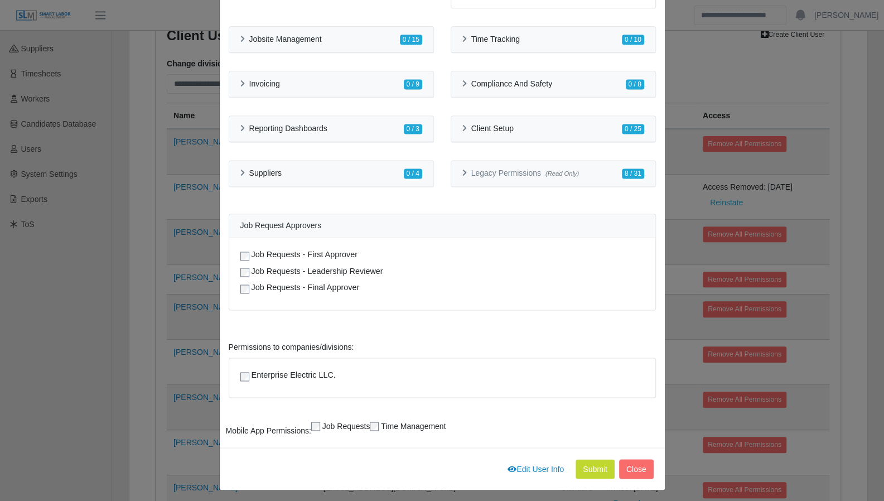
scroll to position [928, 0]
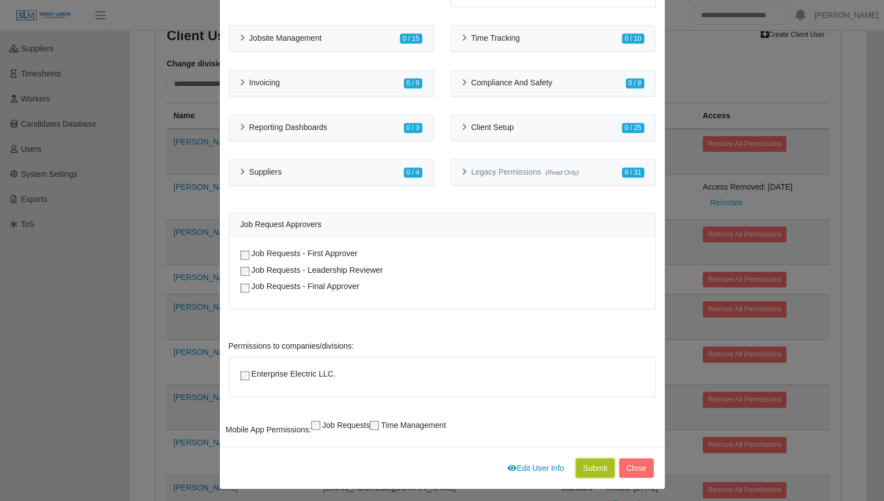
click at [589, 461] on button "Submit" at bounding box center [594, 468] width 39 height 20
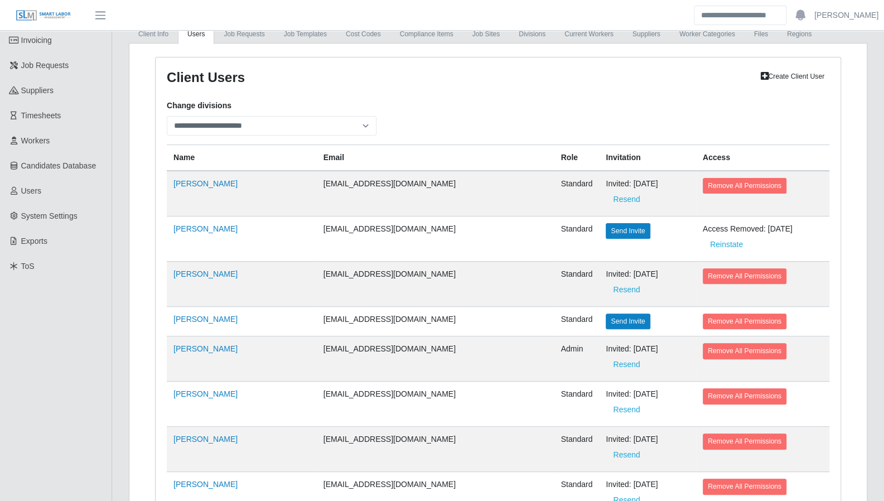
scroll to position [79, 0]
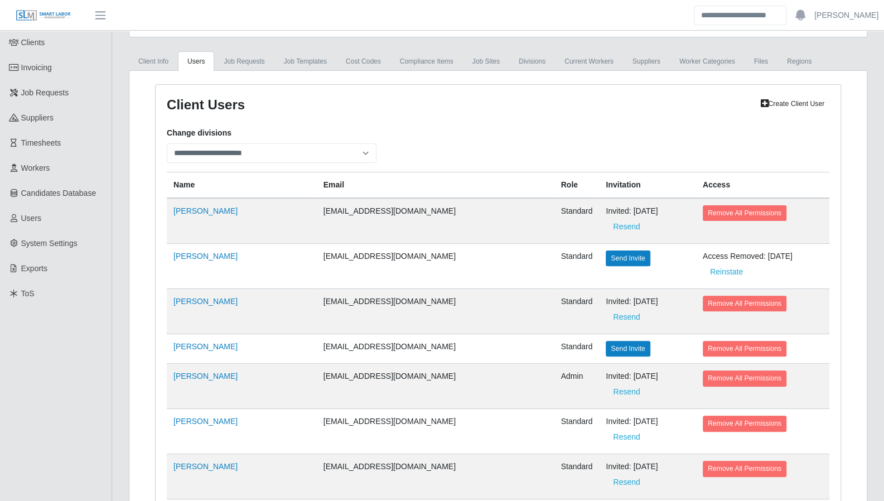
drag, startPoint x: 866, startPoint y: 419, endPoint x: 705, endPoint y: 387, distance: 164.1
click at [195, 206] on link "Reed Collins" at bounding box center [205, 210] width 64 height 9
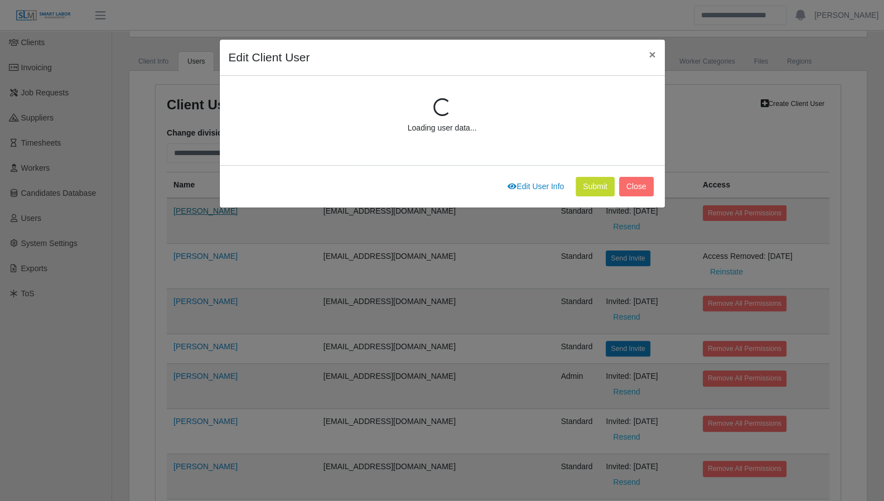
scroll to position [148, 0]
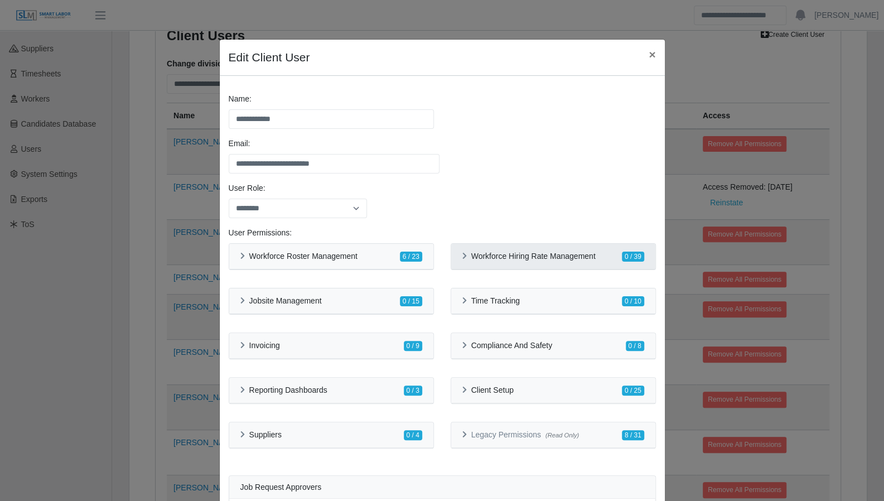
click at [454, 253] on div "Workforce Hiring Rate Management 0 / 39" at bounding box center [553, 257] width 204 height 26
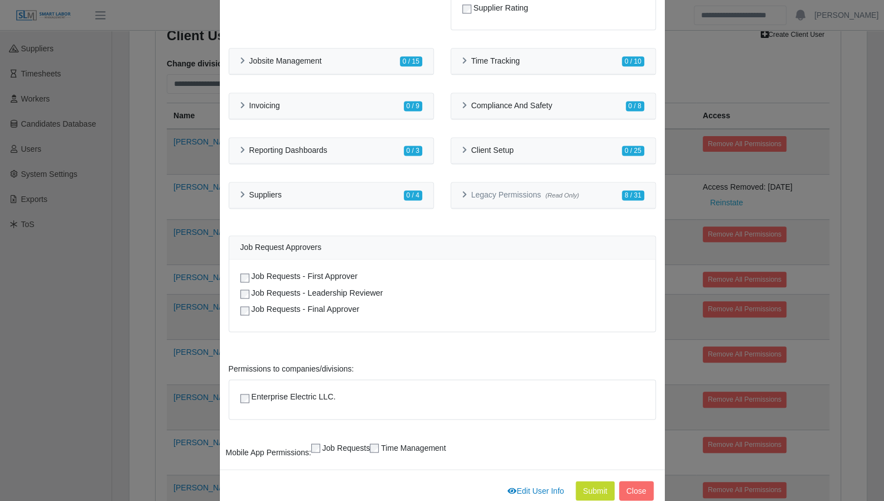
scroll to position [928, 0]
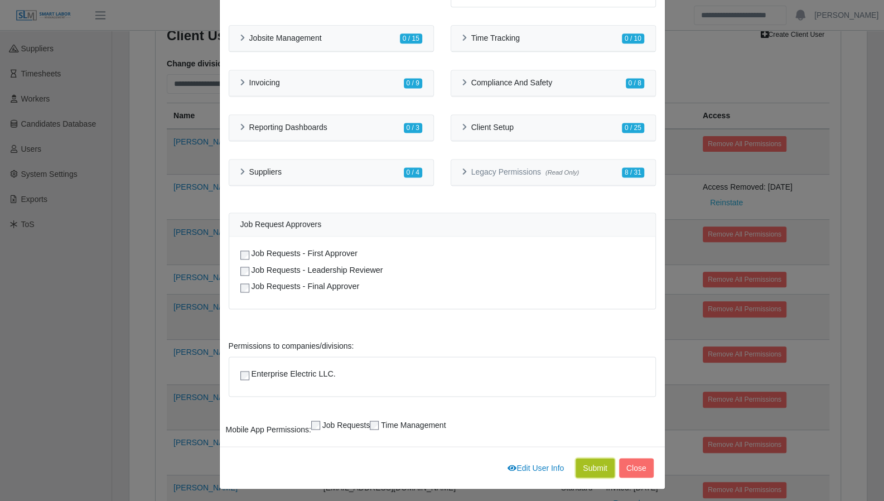
click at [586, 458] on button "Submit" at bounding box center [594, 468] width 39 height 20
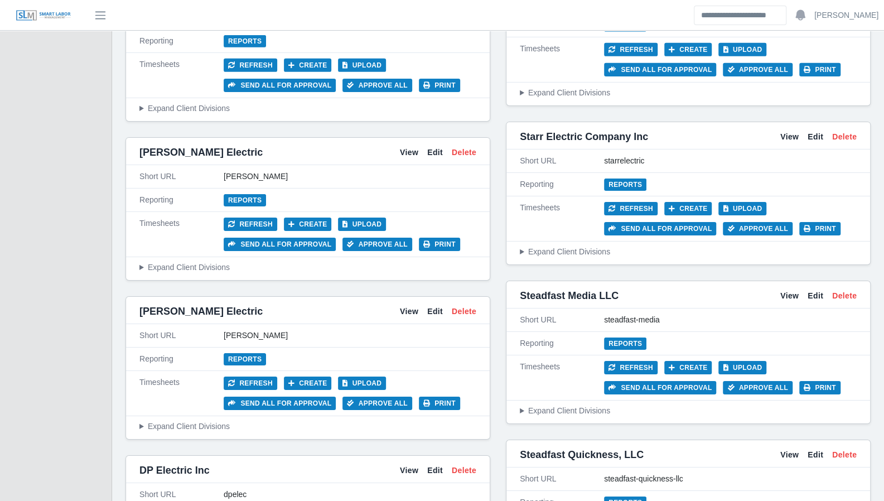
scroll to position [2224, 0]
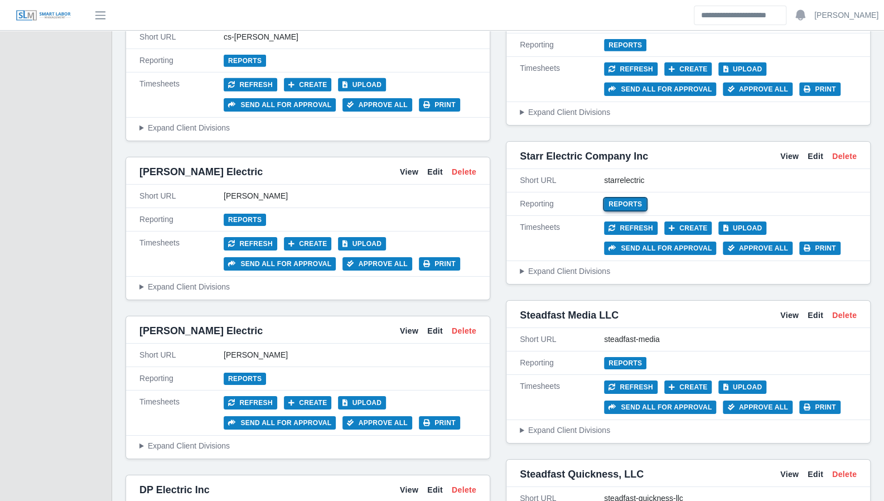
click at [610, 198] on link "Reports" at bounding box center [625, 204] width 42 height 12
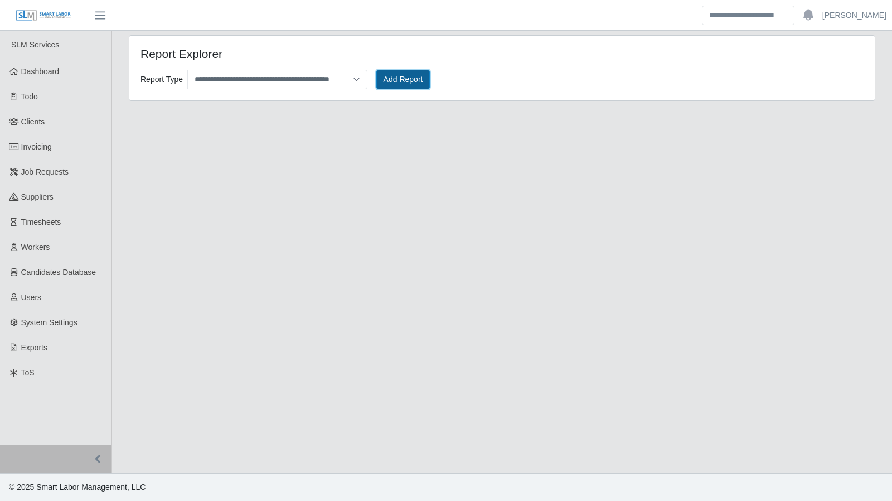
click at [384, 81] on button "Add Report" at bounding box center [403, 80] width 54 height 20
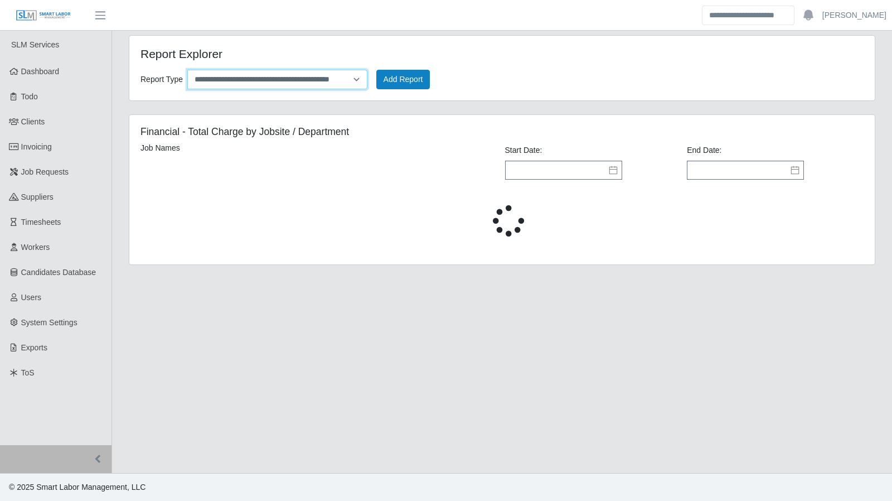
click at [358, 79] on select "**********" at bounding box center [277, 80] width 180 height 20
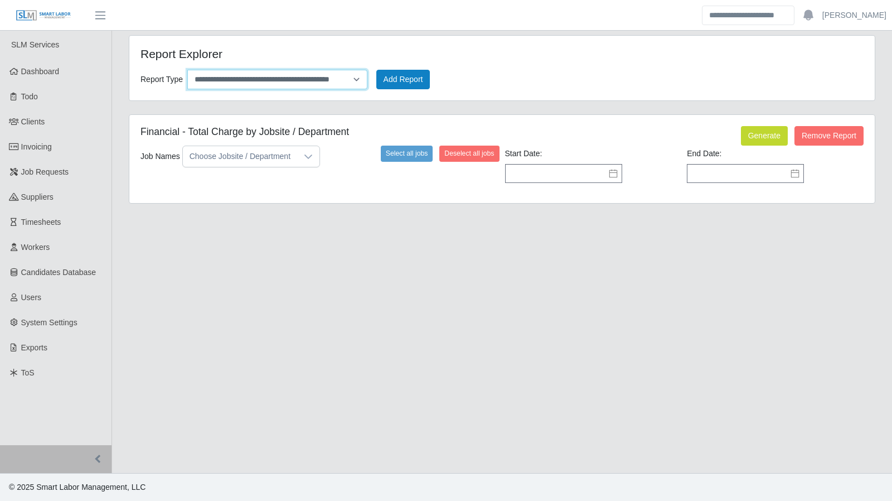
select select "*********"
click at [187, 70] on select "**********" at bounding box center [277, 80] width 180 height 20
click at [394, 80] on button "Add Report" at bounding box center [403, 80] width 54 height 20
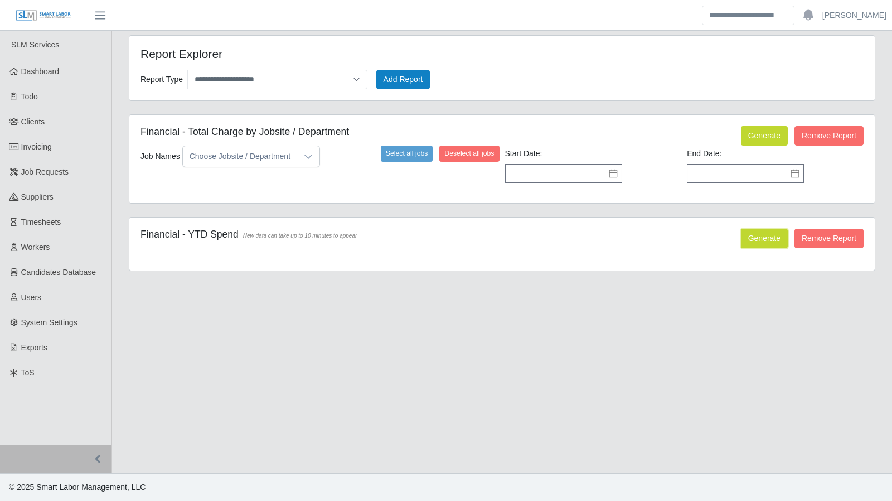
click at [768, 237] on button "Generate" at bounding box center [764, 239] width 47 height 20
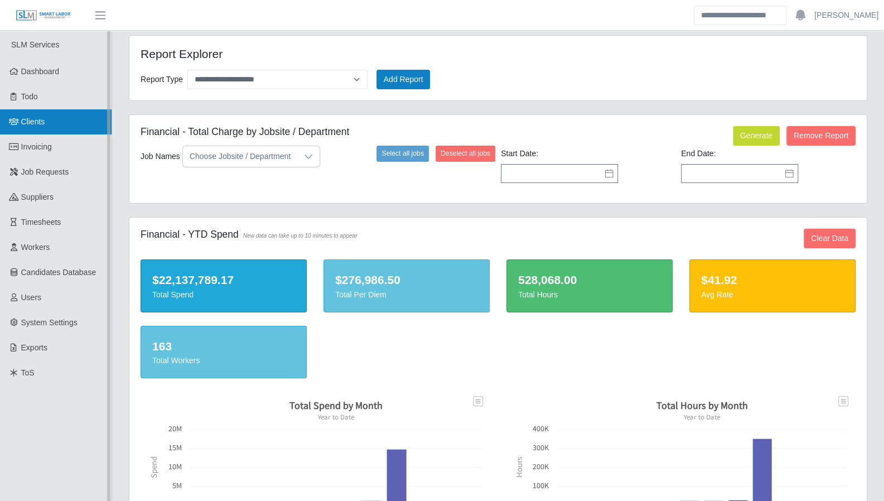
click at [49, 122] on link "Clients" at bounding box center [55, 121] width 111 height 25
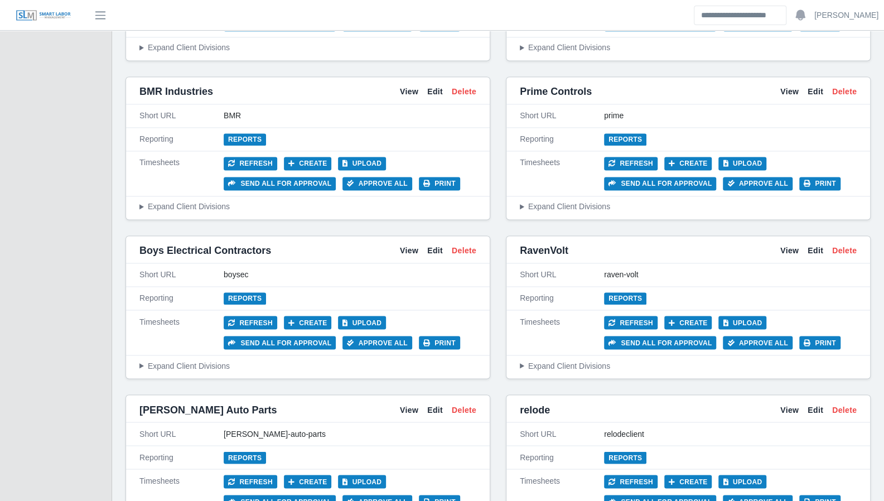
scroll to position [1025, 0]
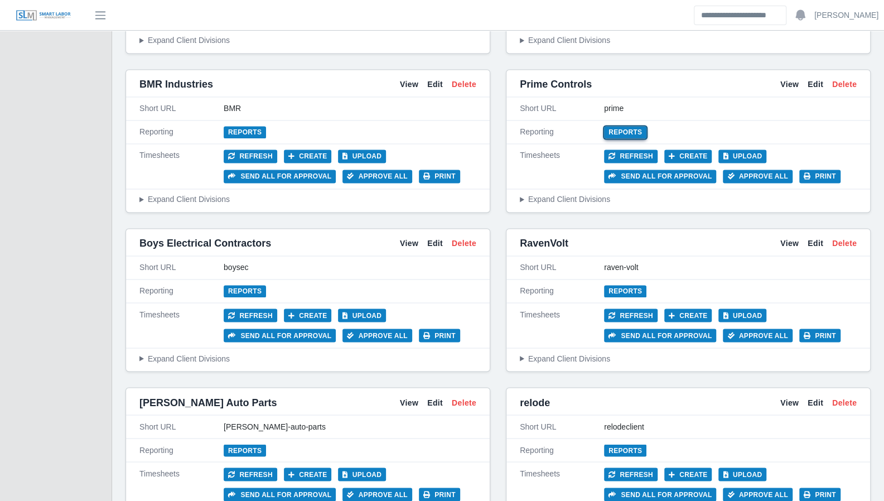
click at [626, 126] on link "Reports" at bounding box center [625, 132] width 42 height 12
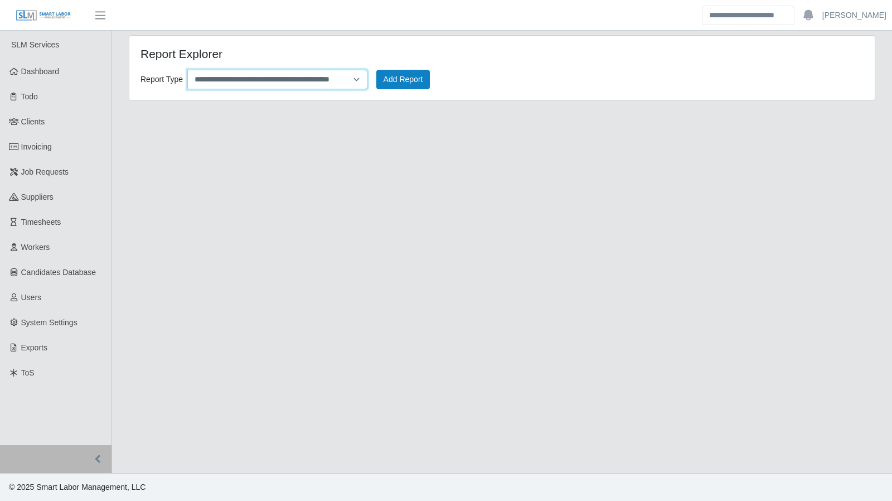
click at [358, 80] on select "**********" at bounding box center [277, 80] width 180 height 20
select select "*********"
click at [187, 70] on select "**********" at bounding box center [277, 80] width 180 height 20
click at [384, 86] on button "Add Report" at bounding box center [403, 80] width 54 height 20
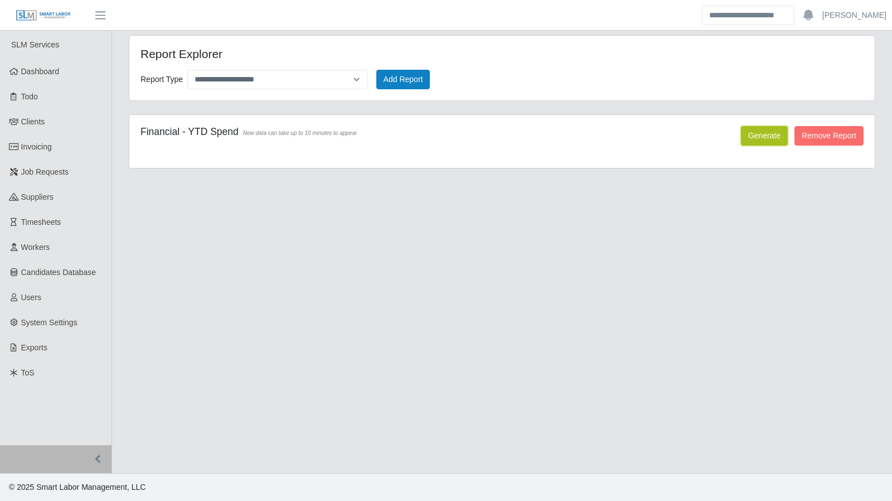
click at [760, 131] on button "Generate" at bounding box center [764, 136] width 47 height 20
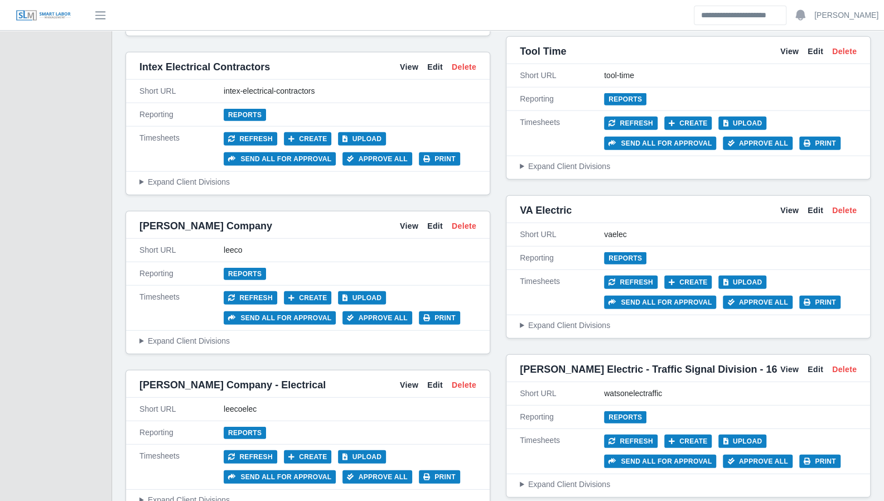
scroll to position [4391, 0]
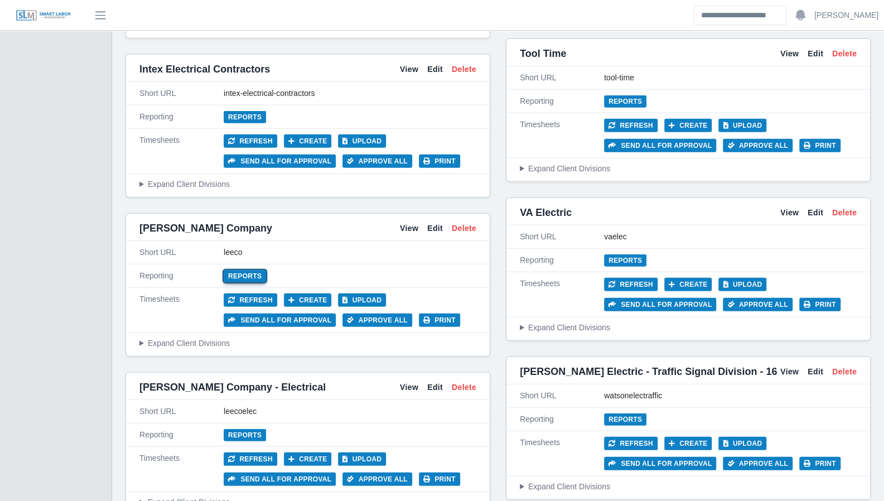
click at [254, 270] on link "Reports" at bounding box center [245, 276] width 42 height 12
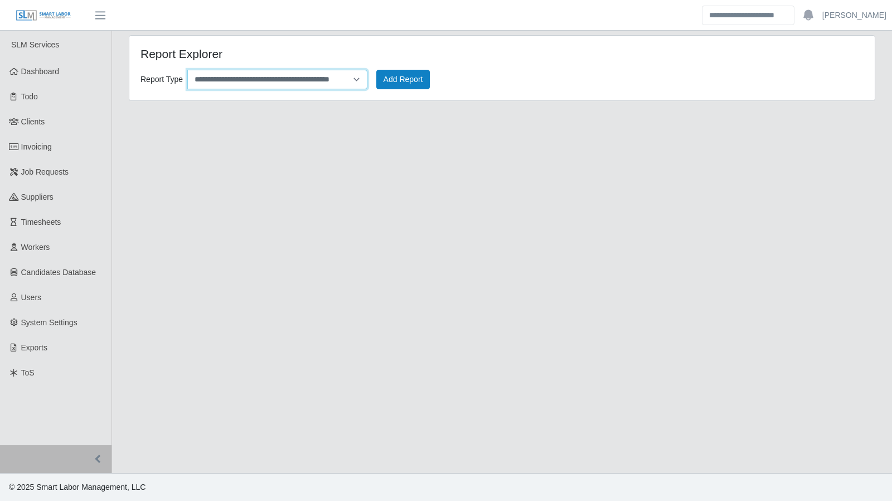
drag, startPoint x: 357, startPoint y: 82, endPoint x: 347, endPoint y: 87, distance: 11.7
click at [357, 82] on select "**********" at bounding box center [277, 80] width 180 height 20
select select "*********"
click at [187, 70] on select "**********" at bounding box center [277, 80] width 180 height 20
click at [390, 81] on button "Add Report" at bounding box center [403, 80] width 54 height 20
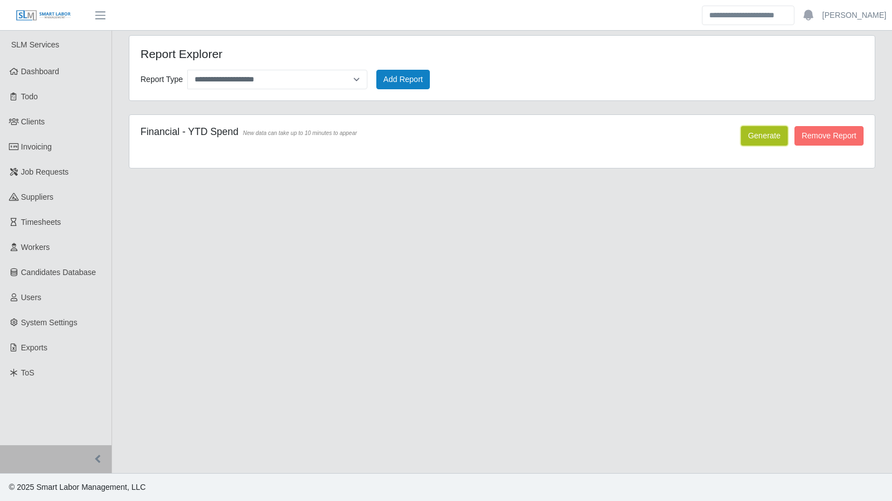
click at [754, 138] on button "Generate" at bounding box center [764, 136] width 47 height 20
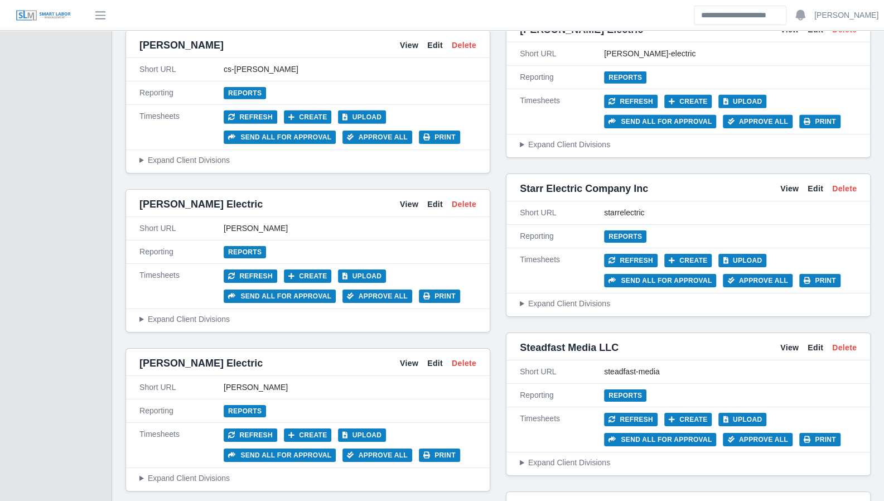
scroll to position [2165, 0]
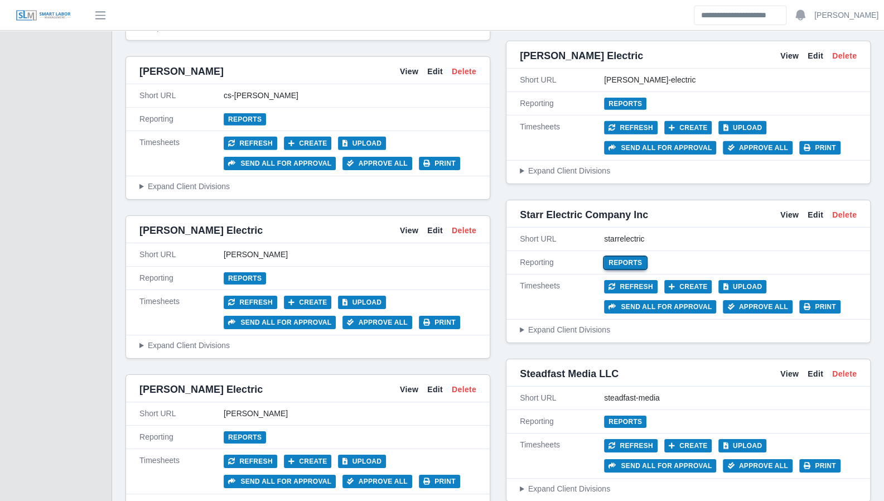
click at [619, 256] on link "Reports" at bounding box center [625, 262] width 42 height 12
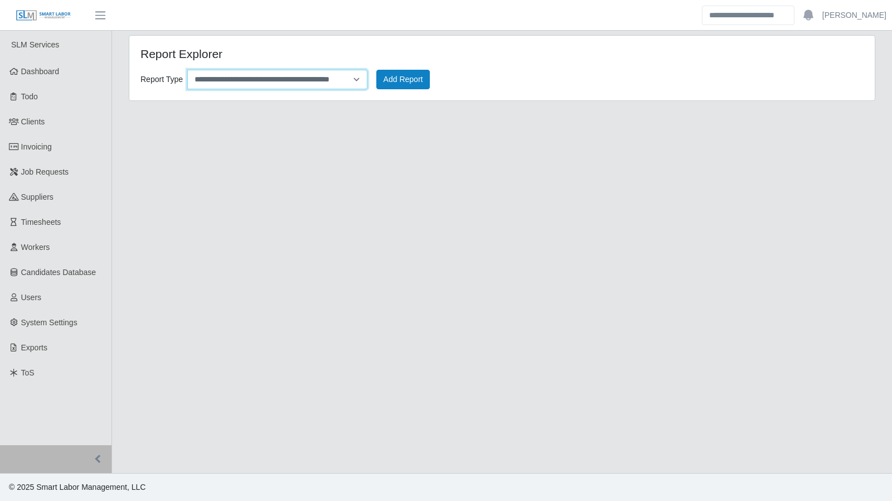
click at [350, 80] on select "**********" at bounding box center [277, 80] width 180 height 20
select select "*********"
click at [187, 70] on select "**********" at bounding box center [277, 80] width 180 height 20
click at [416, 76] on button "Add Report" at bounding box center [403, 80] width 54 height 20
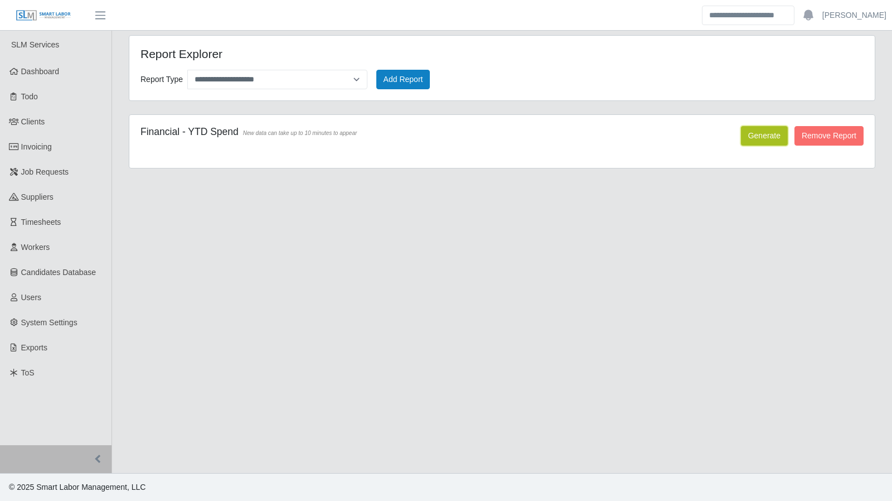
click at [755, 138] on button "Generate" at bounding box center [764, 136] width 47 height 20
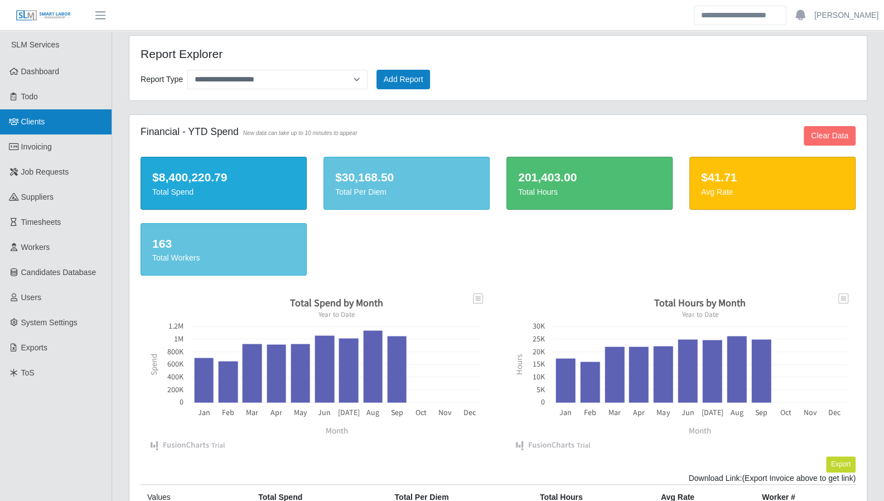
click at [46, 123] on link "Clients" at bounding box center [55, 121] width 111 height 25
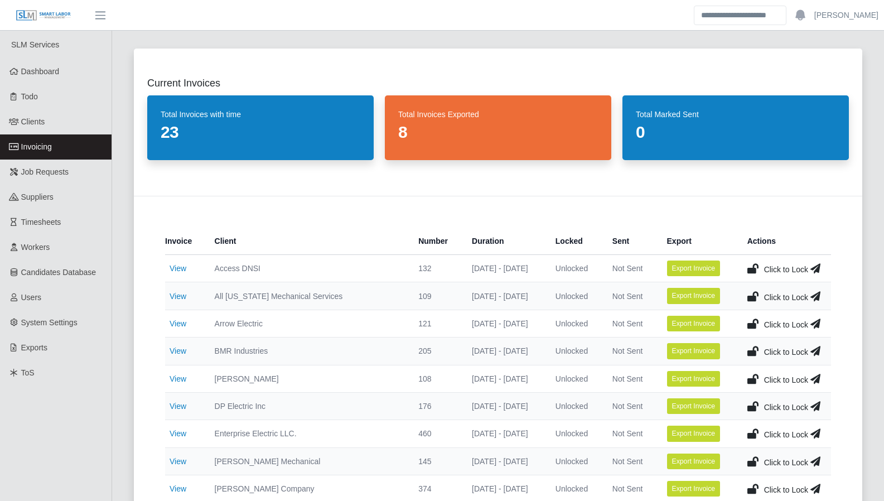
scroll to position [26, 0]
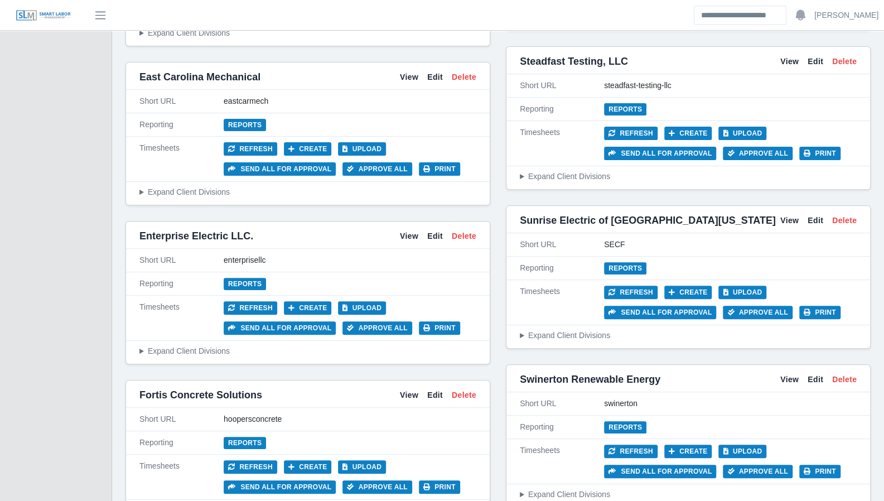
scroll to position [2796, 0]
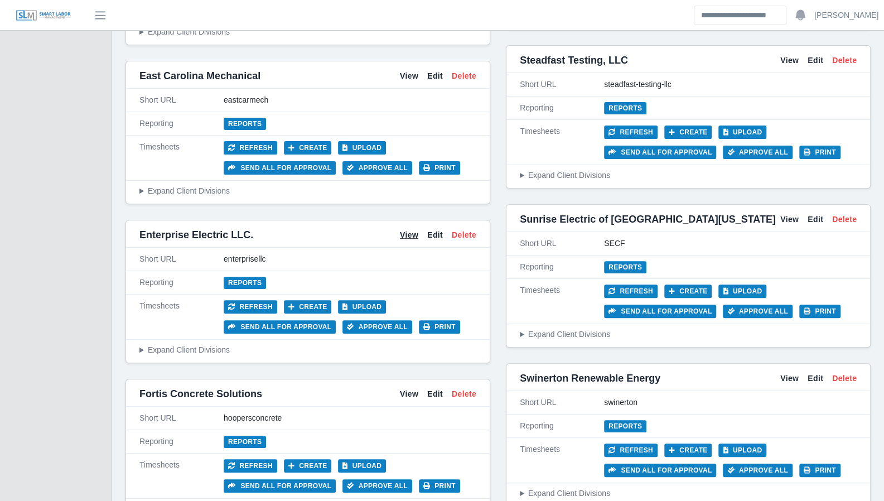
click at [409, 229] on link "View" at bounding box center [409, 235] width 18 height 12
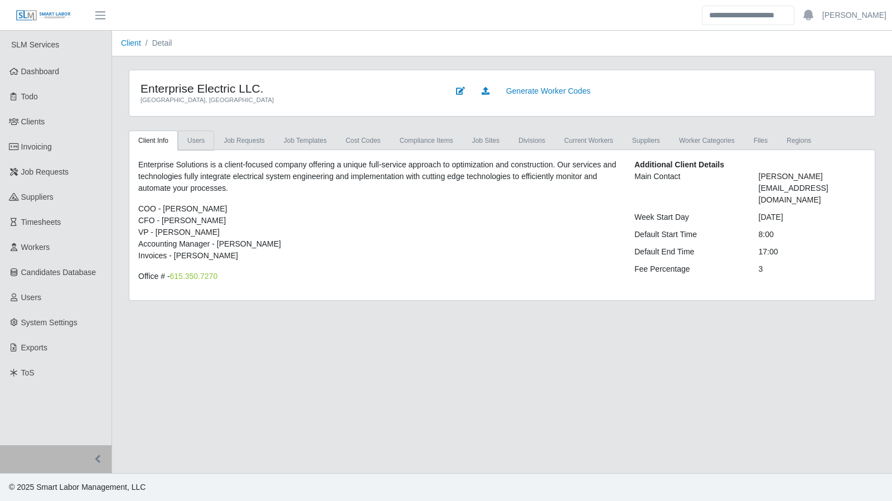
click at [194, 143] on link "Users" at bounding box center [196, 140] width 36 height 20
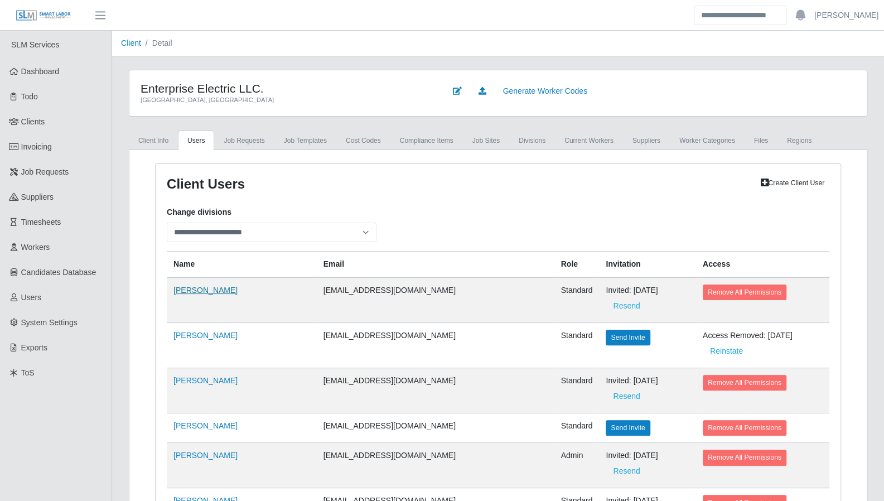
click at [199, 289] on link "[PERSON_NAME]" at bounding box center [205, 289] width 64 height 9
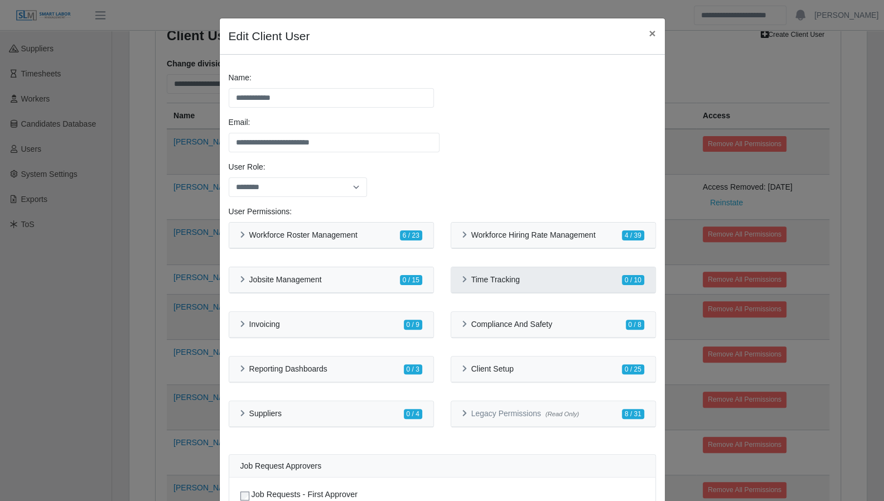
scroll to position [84, 0]
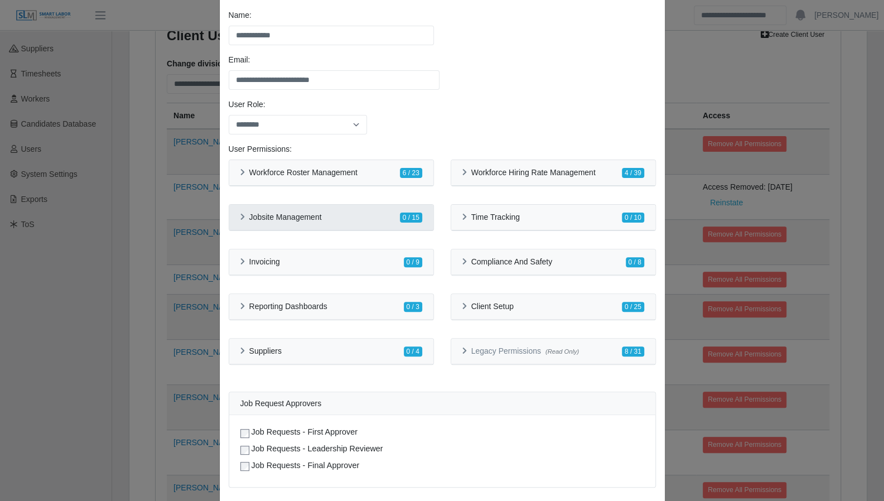
click at [240, 221] on div "Jobsite Management 0 / 15" at bounding box center [331, 217] width 182 height 12
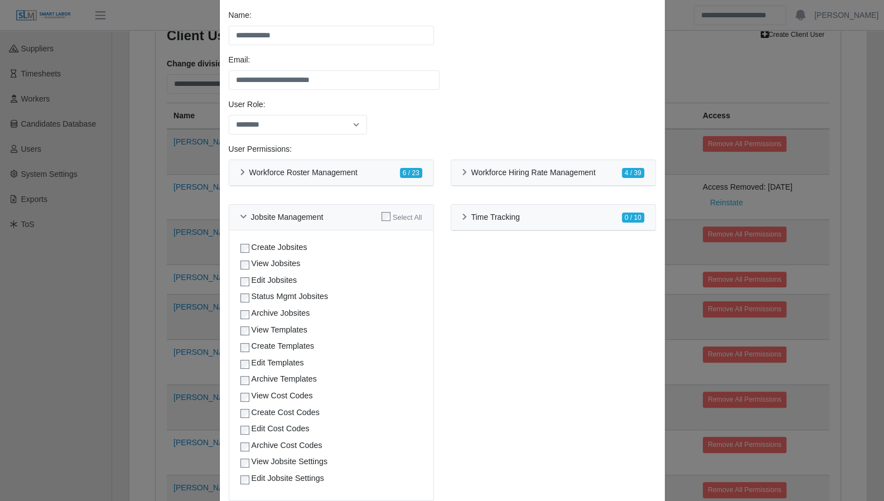
click at [482, 111] on div "User Role: ******** *****" at bounding box center [442, 121] width 433 height 45
click at [240, 216] on icon at bounding box center [243, 216] width 6 height 7
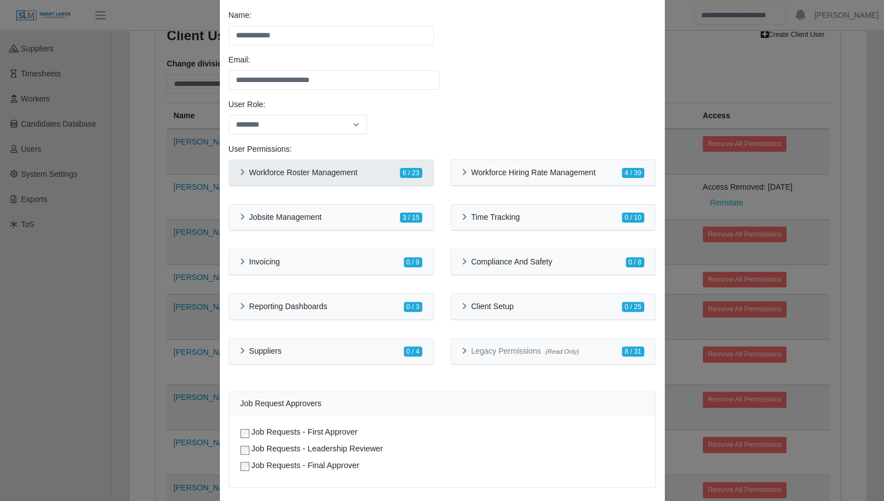
click at [240, 177] on div "Workforce Roster Management 6 / 23" at bounding box center [331, 173] width 182 height 12
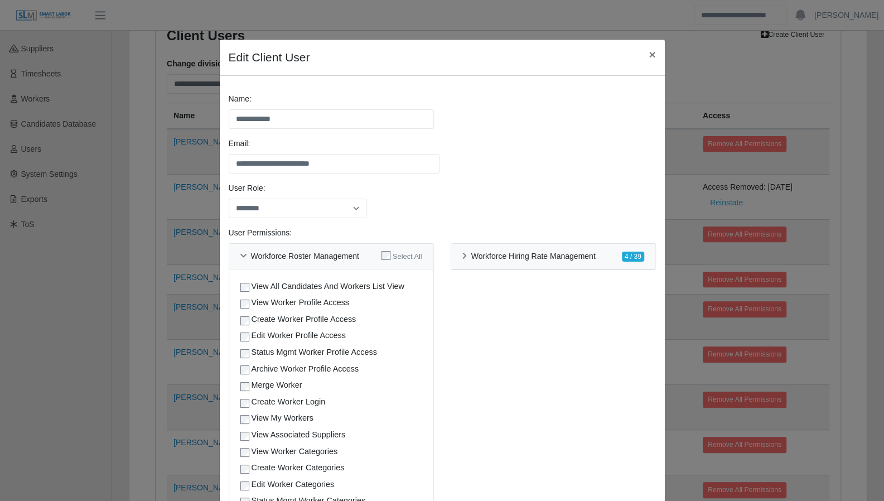
scroll to position [146, 0]
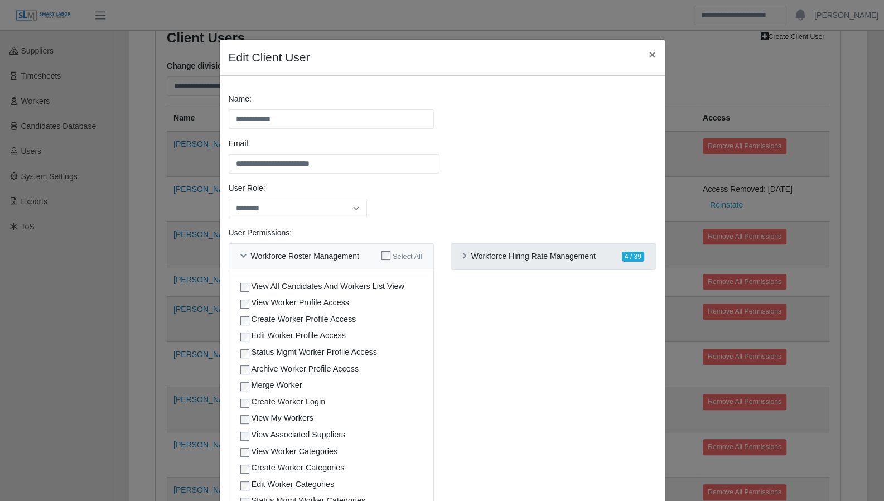
click at [462, 254] on icon at bounding box center [464, 256] width 4 height 7
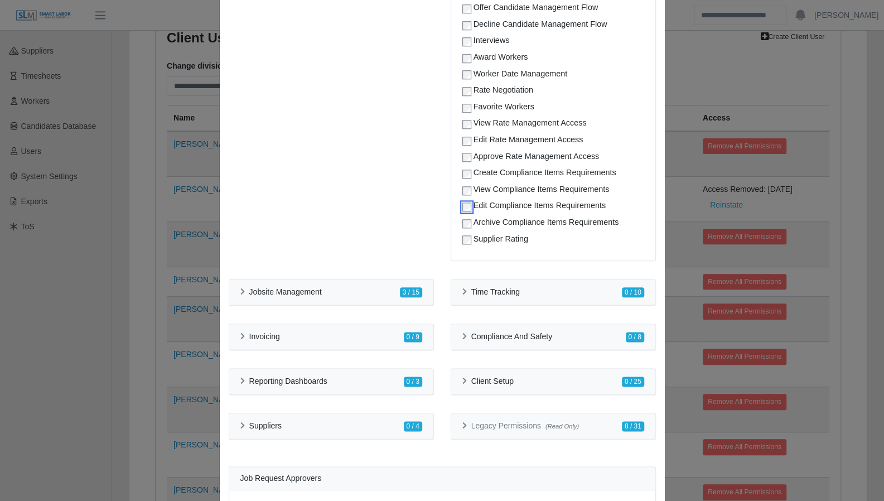
scroll to position [674, 0]
click at [462, 294] on icon at bounding box center [464, 291] width 4 height 7
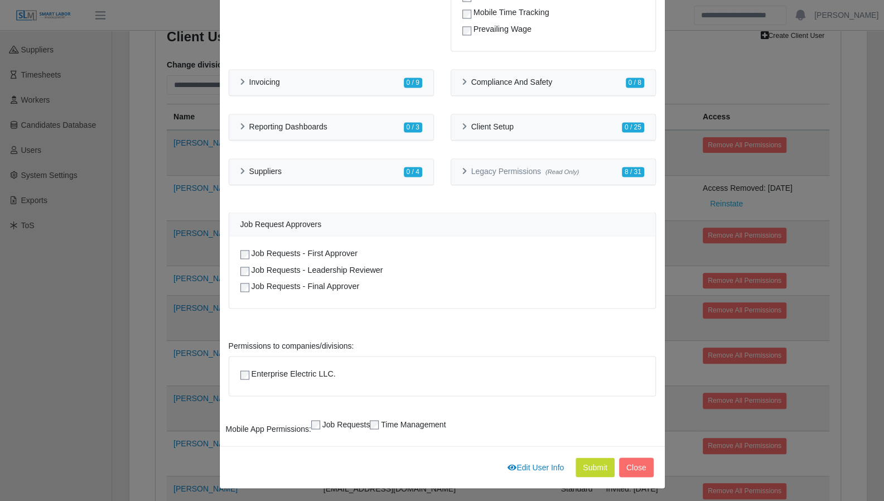
scroll to position [148, 0]
click at [588, 462] on button "Submit" at bounding box center [594, 467] width 39 height 20
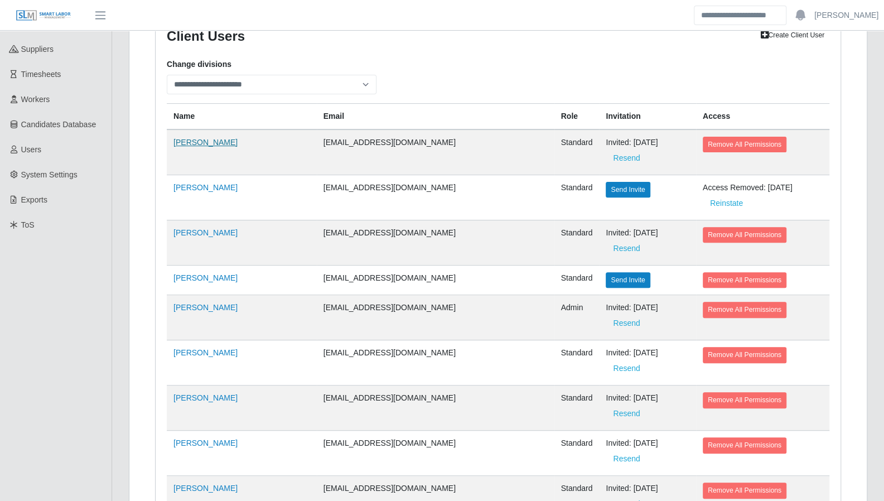
click at [201, 139] on link "Reed Collins" at bounding box center [205, 142] width 64 height 9
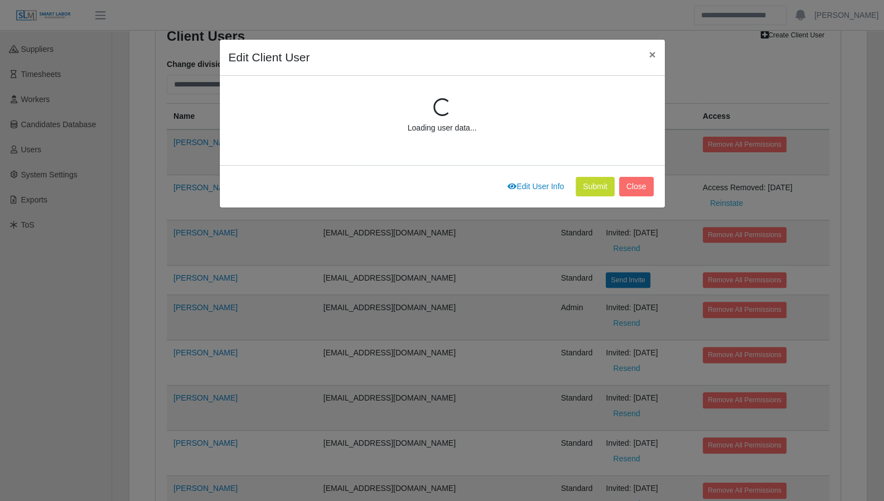
scroll to position [148, 0]
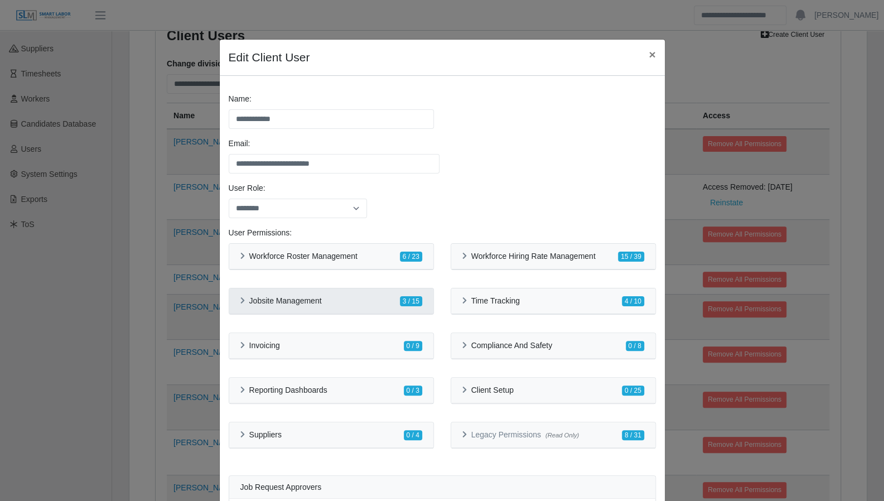
click at [240, 302] on icon at bounding box center [242, 300] width 4 height 7
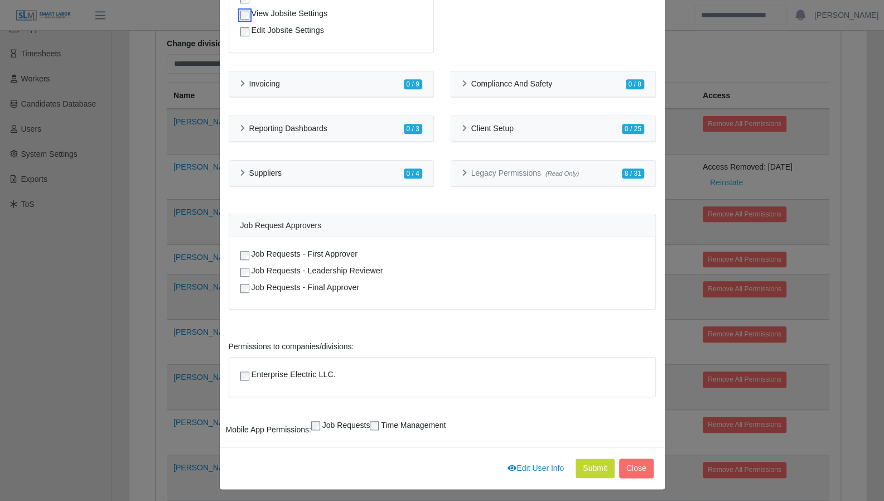
scroll to position [193, 0]
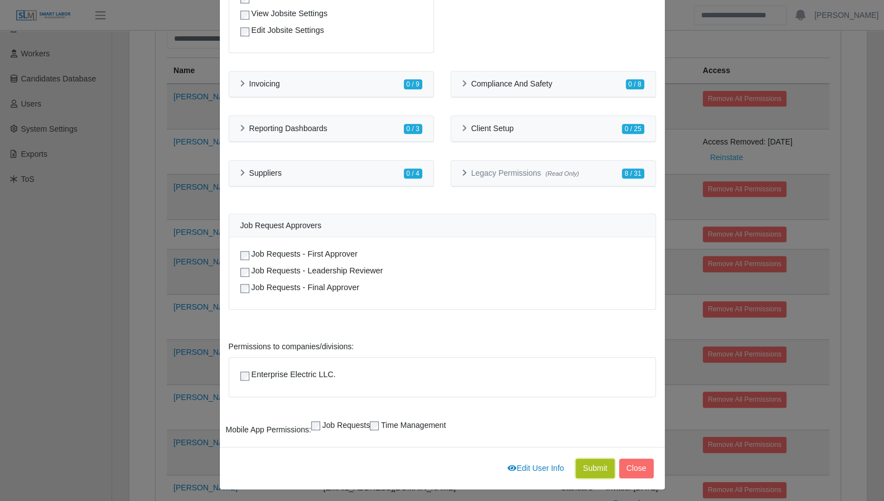
click at [591, 469] on button "Submit" at bounding box center [594, 468] width 39 height 20
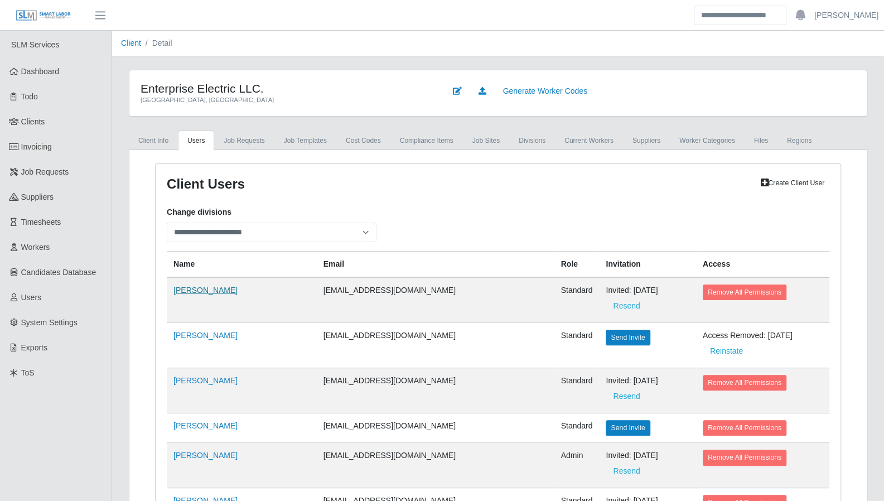
click at [179, 288] on link "[PERSON_NAME]" at bounding box center [205, 289] width 64 height 9
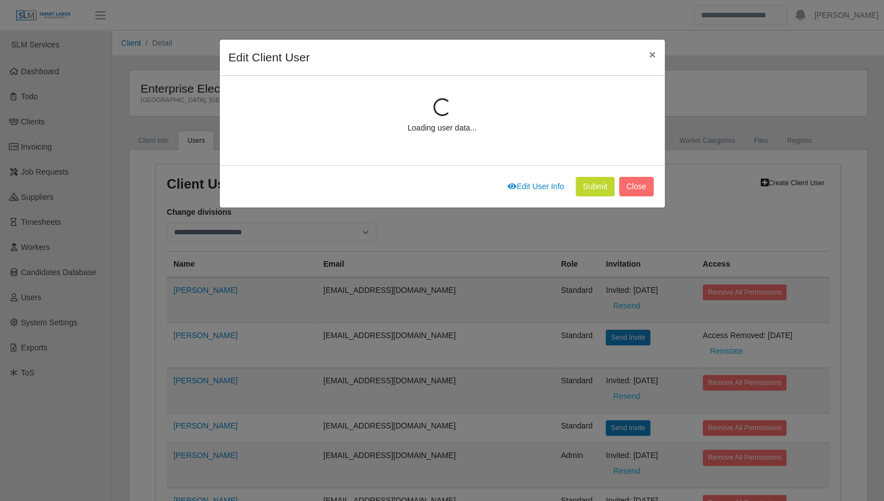
scroll to position [148, 0]
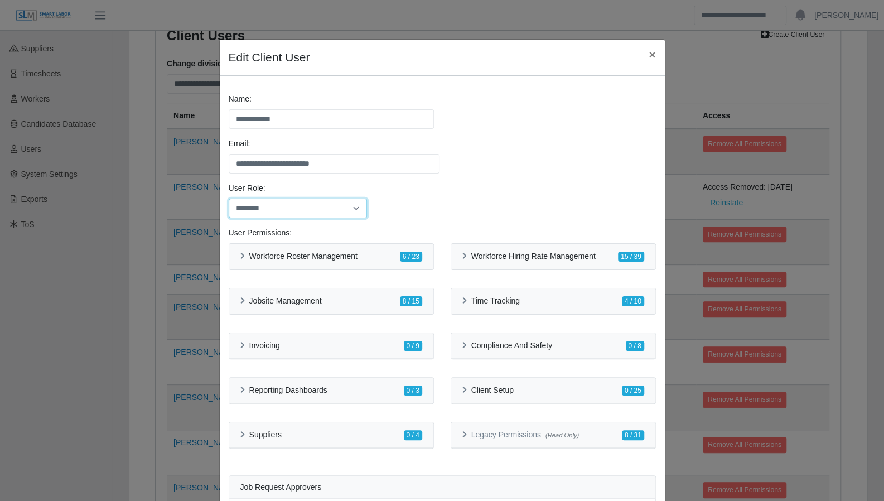
click at [305, 207] on select "******** *****" at bounding box center [298, 208] width 139 height 20
select select "*****"
click at [229, 198] on select "******** *****" at bounding box center [298, 208] width 139 height 20
click at [443, 198] on div "User Role: ******** *****" at bounding box center [442, 204] width 433 height 45
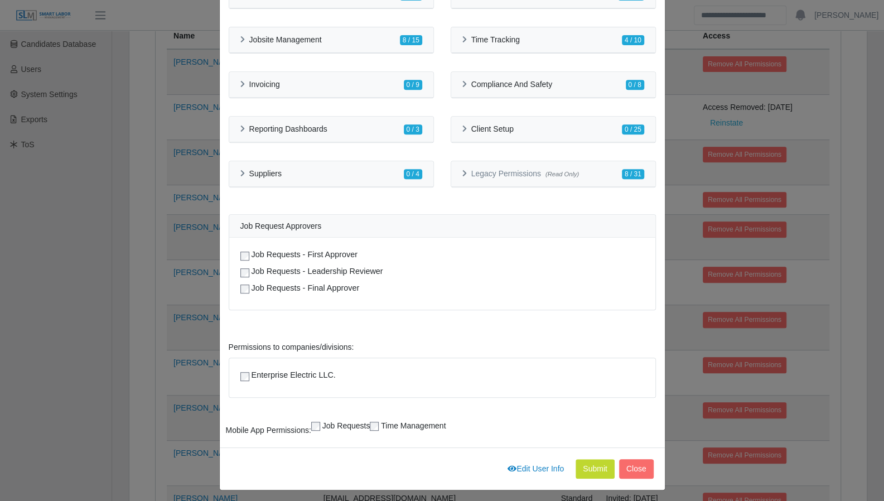
scroll to position [230, 0]
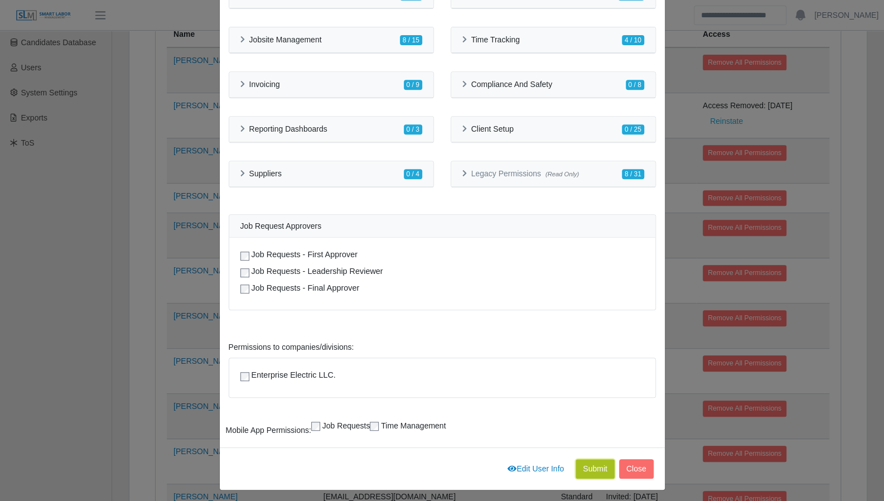
click at [582, 464] on button "Submit" at bounding box center [594, 469] width 39 height 20
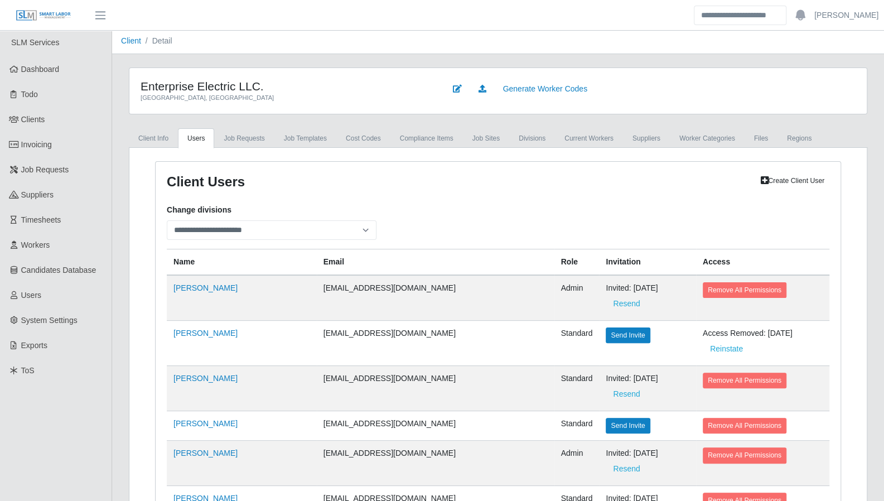
scroll to position [0, 0]
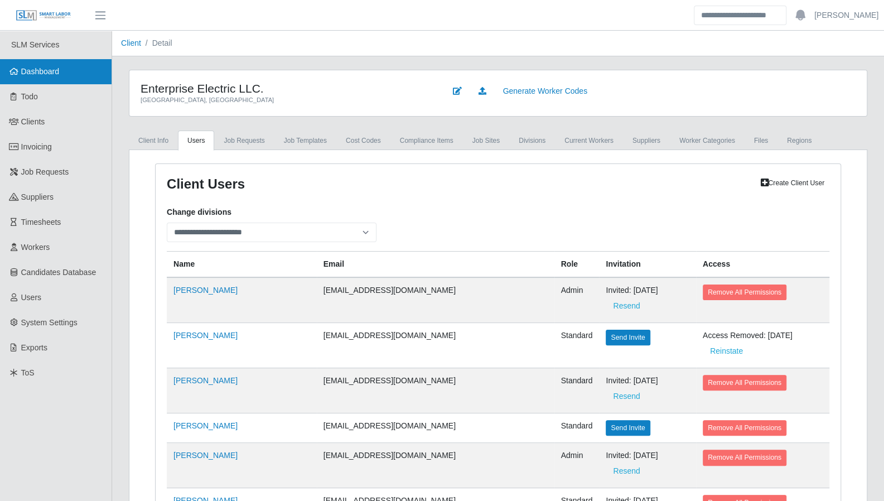
click at [56, 77] on link "Dashboard" at bounding box center [55, 71] width 111 height 25
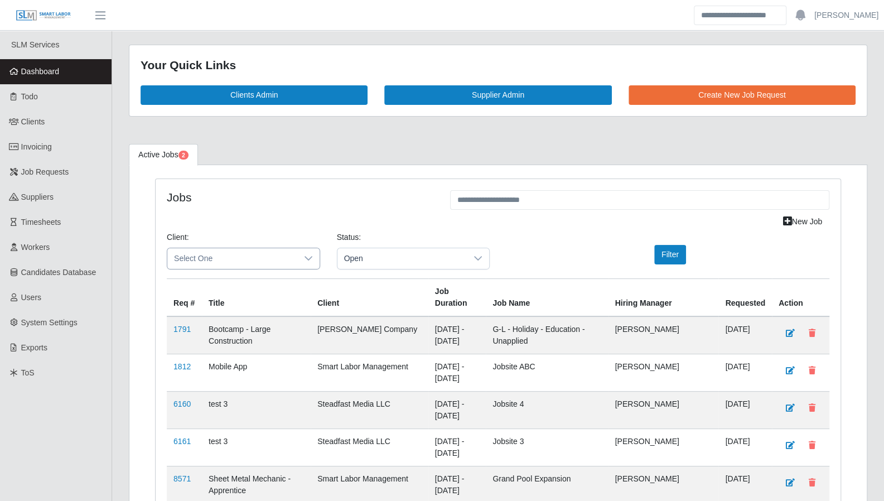
click at [276, 258] on span "Select One" at bounding box center [232, 258] width 130 height 21
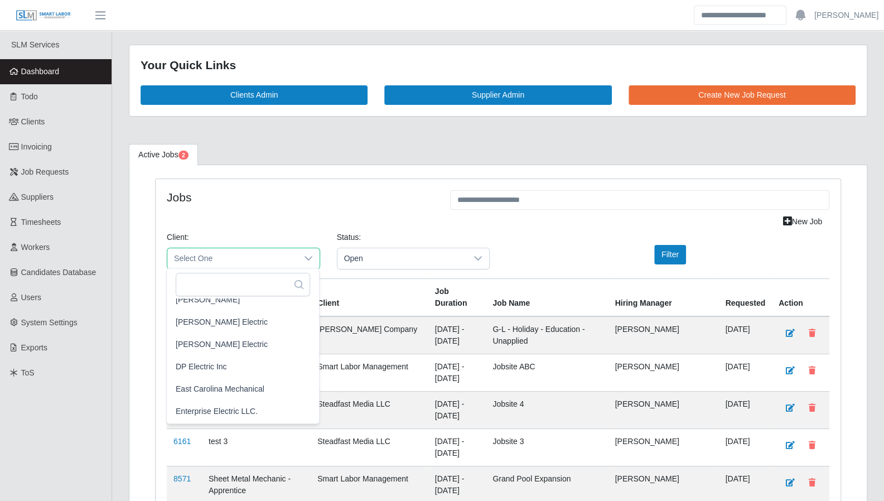
scroll to position [420, 0]
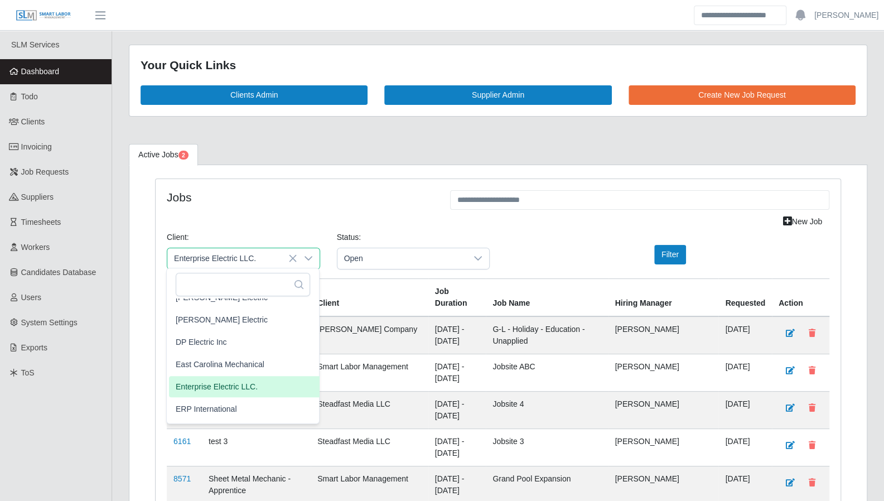
click at [244, 383] on span "Enterprise Electric LLC." at bounding box center [217, 386] width 82 height 12
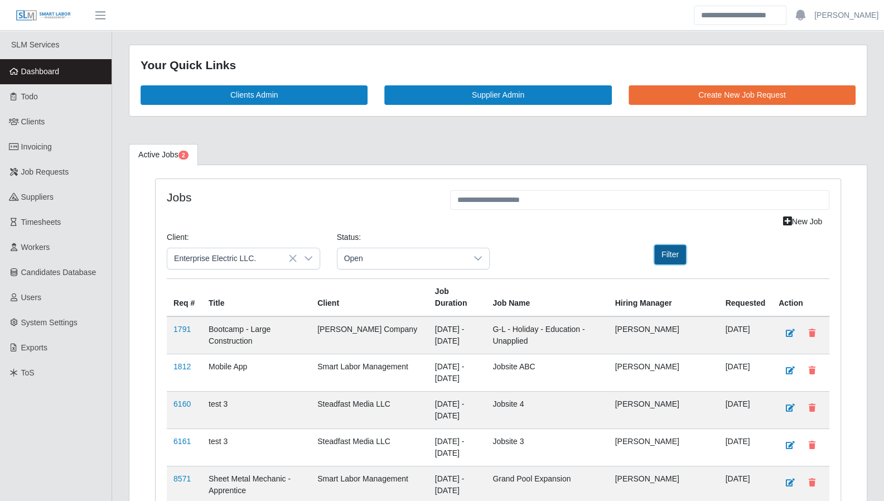
click at [666, 253] on button "Filter" at bounding box center [670, 255] width 32 height 20
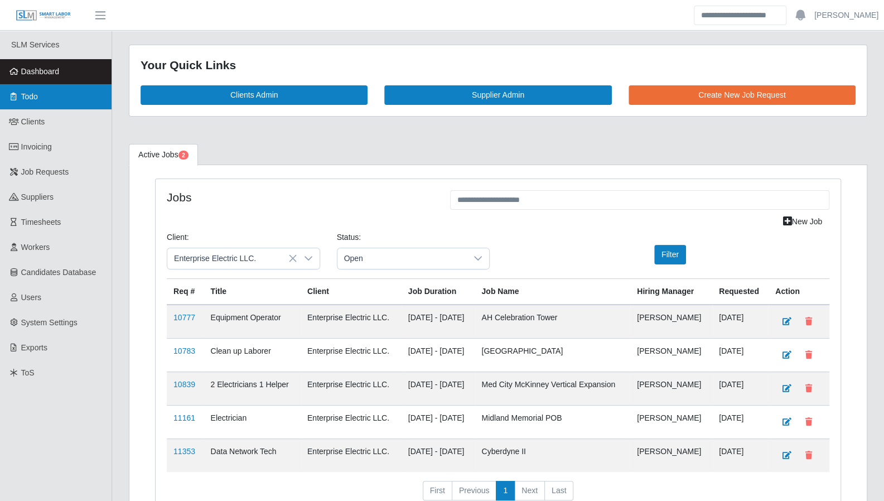
click at [25, 104] on link "Todo" at bounding box center [55, 96] width 111 height 25
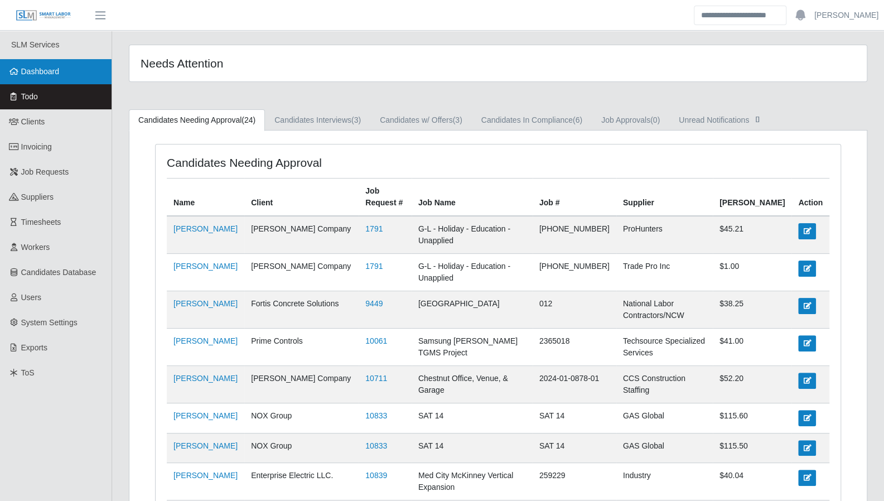
click at [52, 77] on link "Dashboard" at bounding box center [55, 71] width 111 height 25
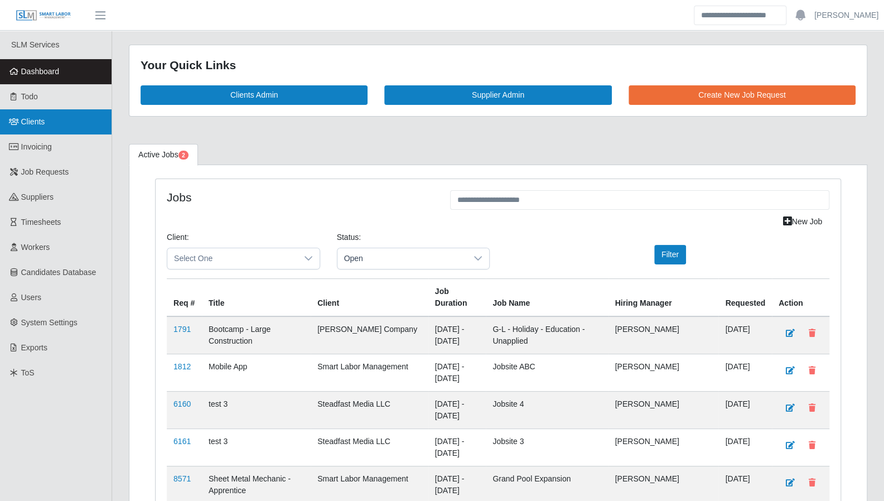
click at [43, 120] on span "Clients" at bounding box center [33, 121] width 24 height 9
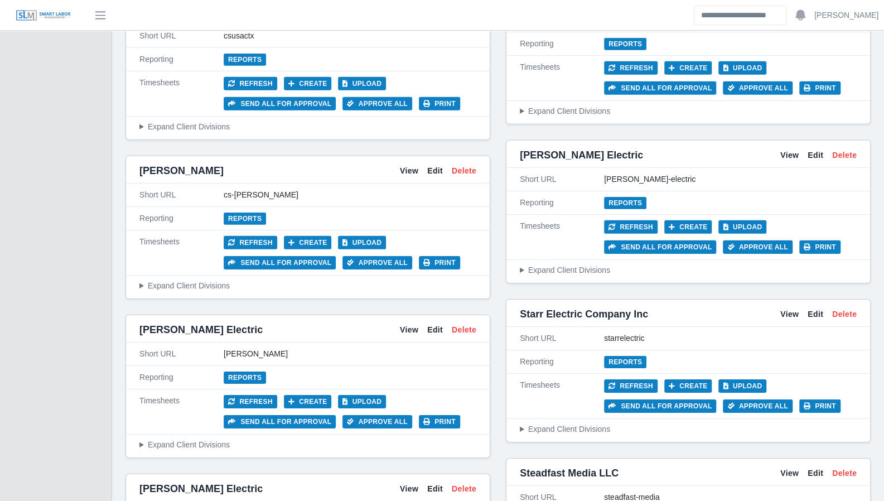
scroll to position [2073, 0]
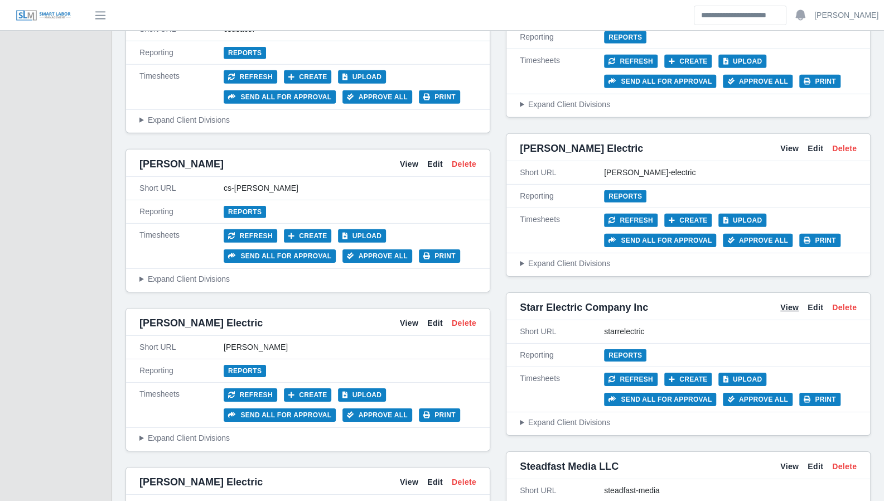
click at [788, 302] on link "View" at bounding box center [789, 308] width 18 height 12
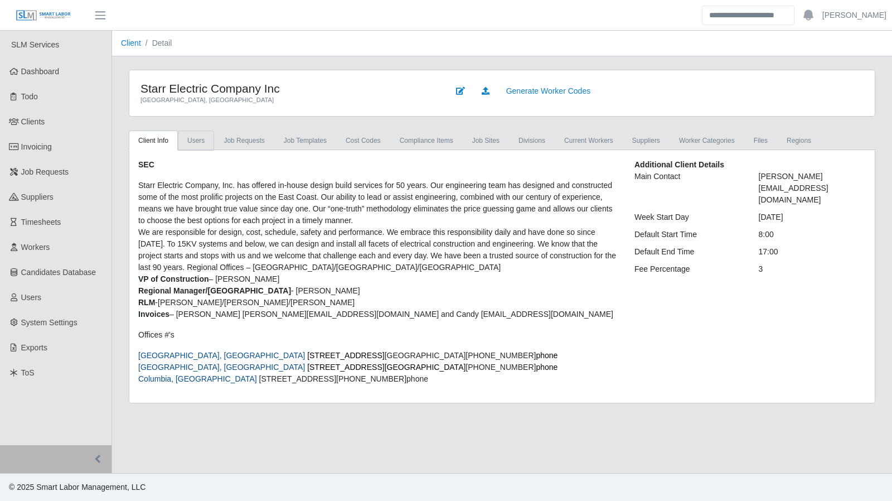
click at [194, 140] on link "Users" at bounding box center [196, 140] width 36 height 20
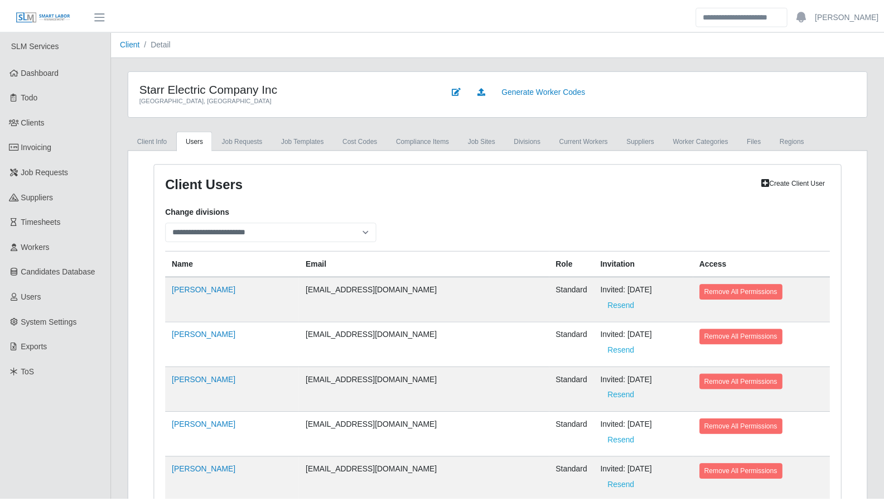
scroll to position [214, 0]
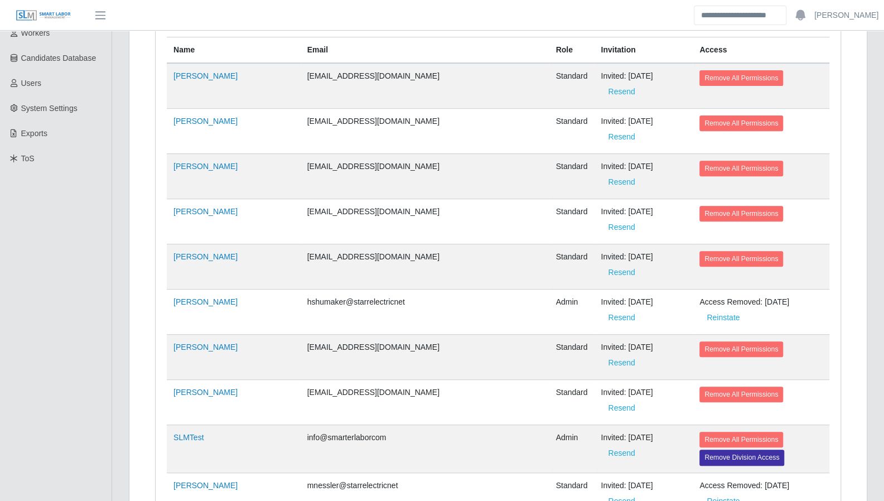
select select
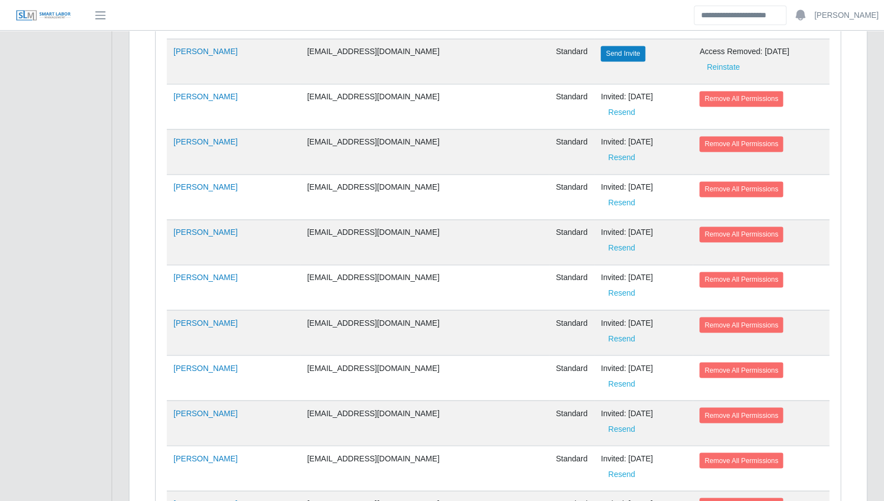
scroll to position [3934, 0]
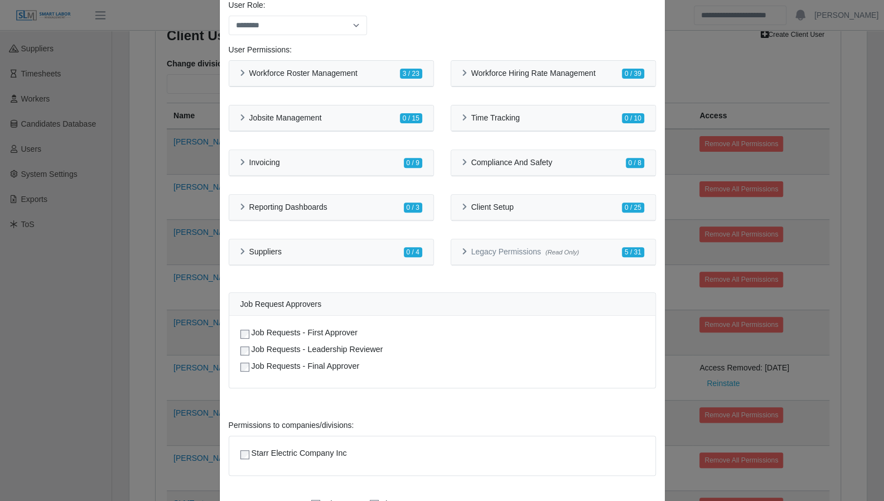
scroll to position [261, 0]
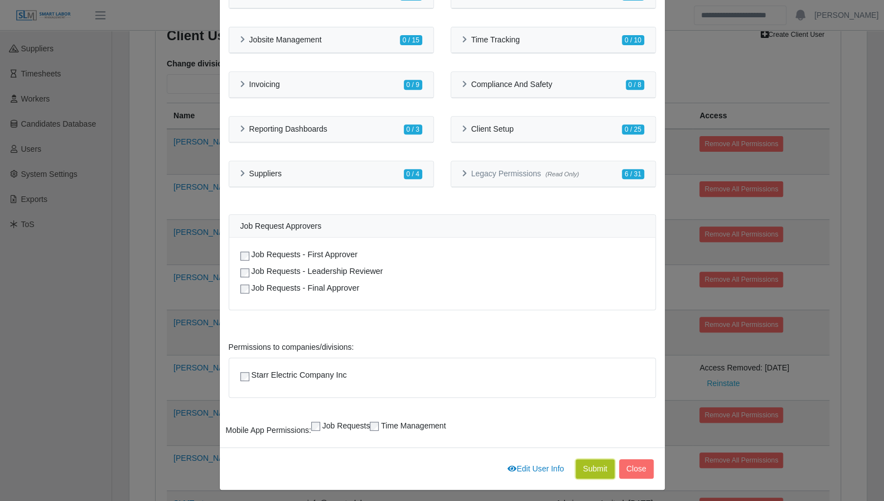
click at [584, 464] on button "Submit" at bounding box center [594, 469] width 39 height 20
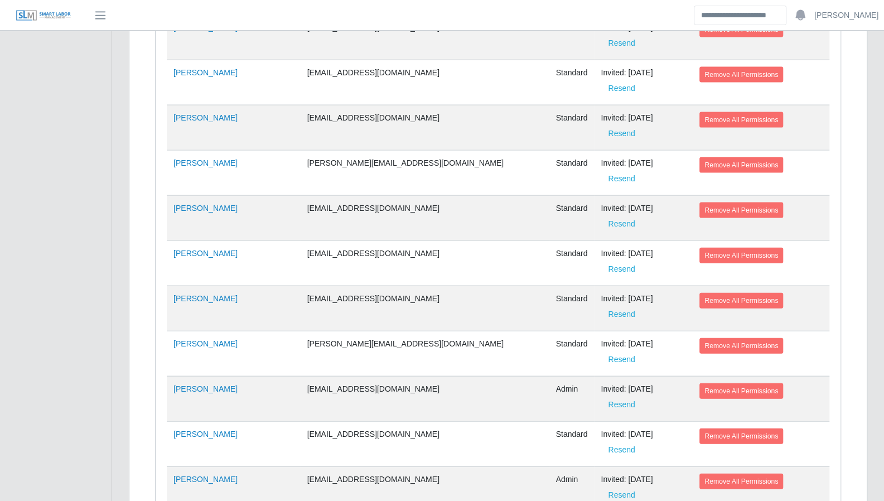
scroll to position [1420, 0]
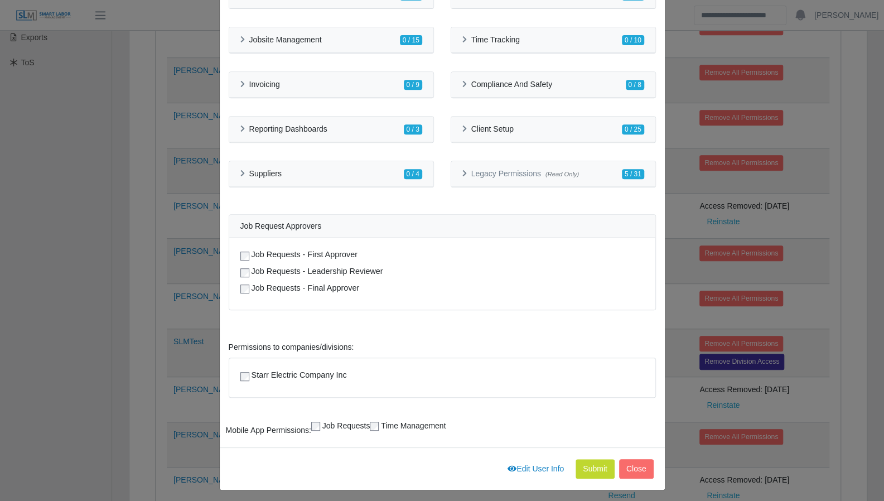
scroll to position [310, 0]
click at [629, 467] on button "Close" at bounding box center [636, 469] width 35 height 20
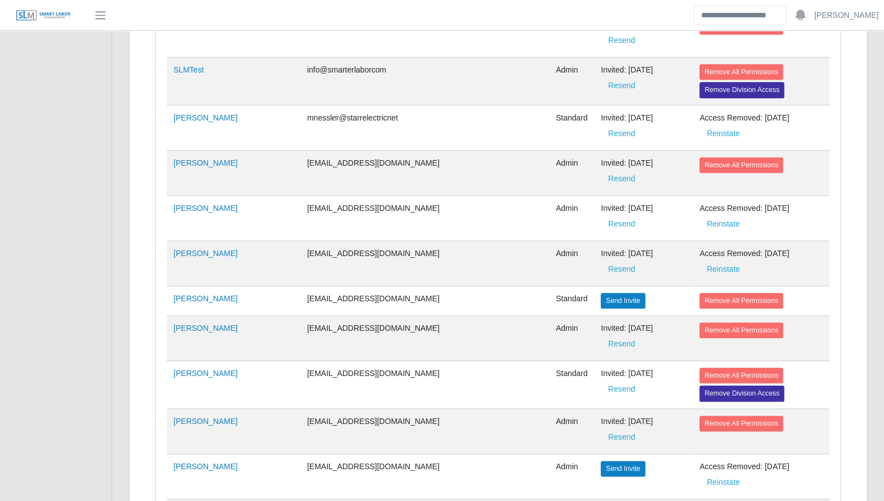
scroll to position [600, 0]
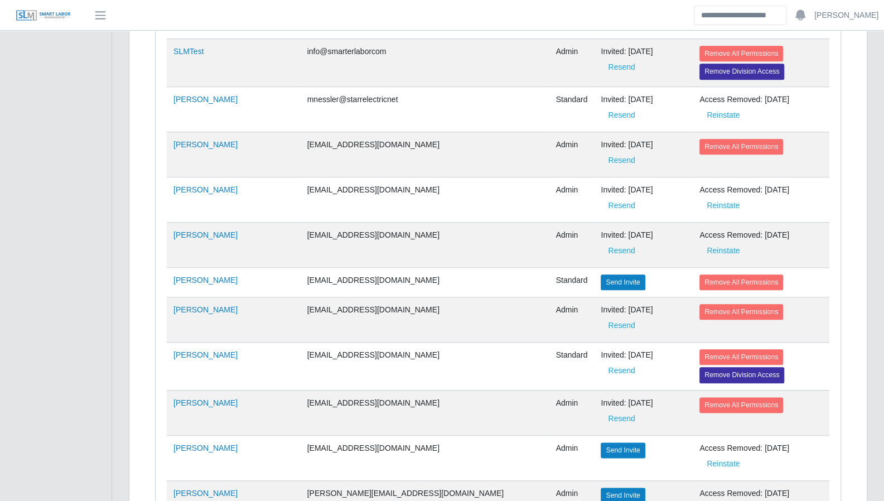
click at [188, 342] on td "[PERSON_NAME]" at bounding box center [234, 366] width 134 height 48
click at [188, 350] on link "Trey Brown" at bounding box center [205, 354] width 64 height 9
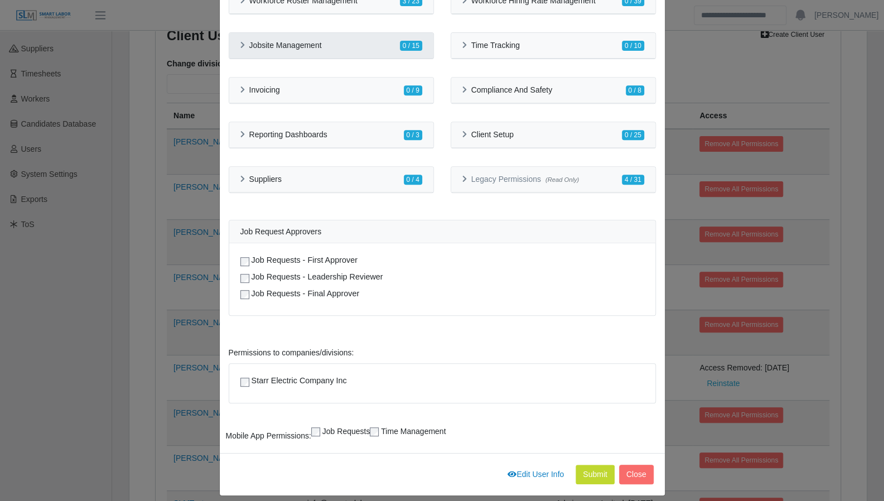
scroll to position [261, 0]
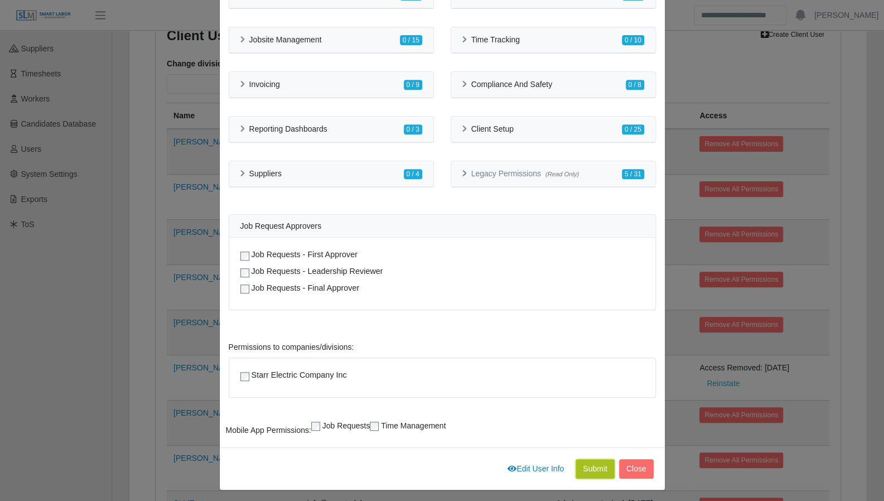
click at [590, 465] on button "Submit" at bounding box center [594, 469] width 39 height 20
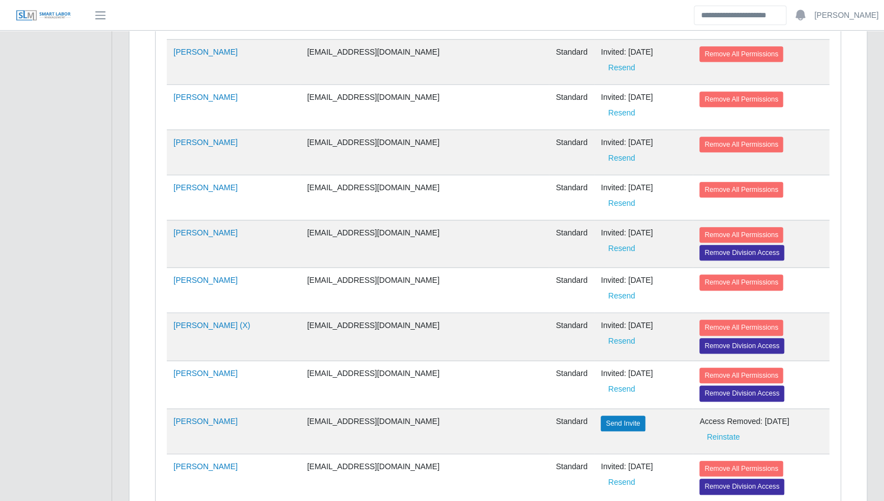
scroll to position [1369, 0]
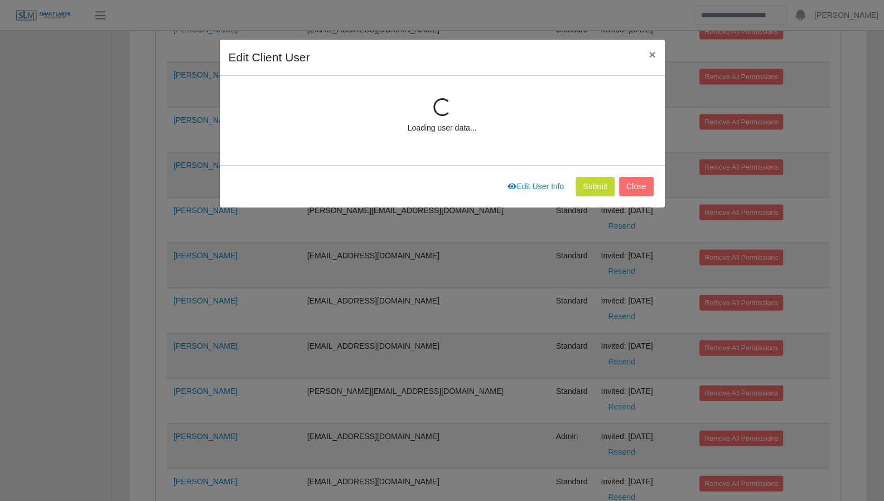
scroll to position [148, 0]
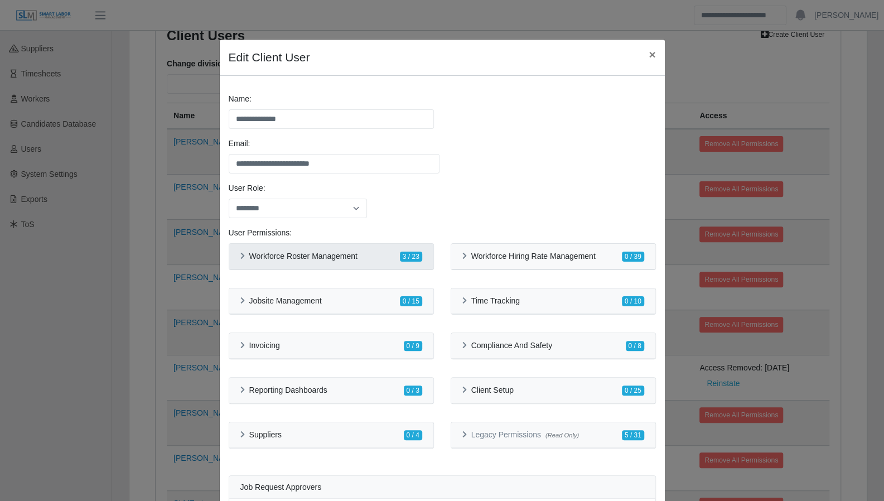
click at [229, 255] on div "Workforce Roster Management 3 / 23" at bounding box center [331, 257] width 204 height 26
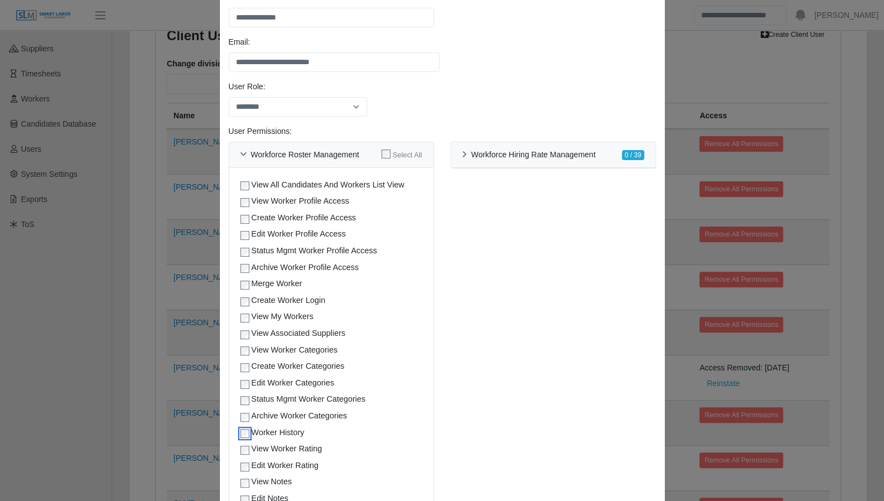
scroll to position [67, 0]
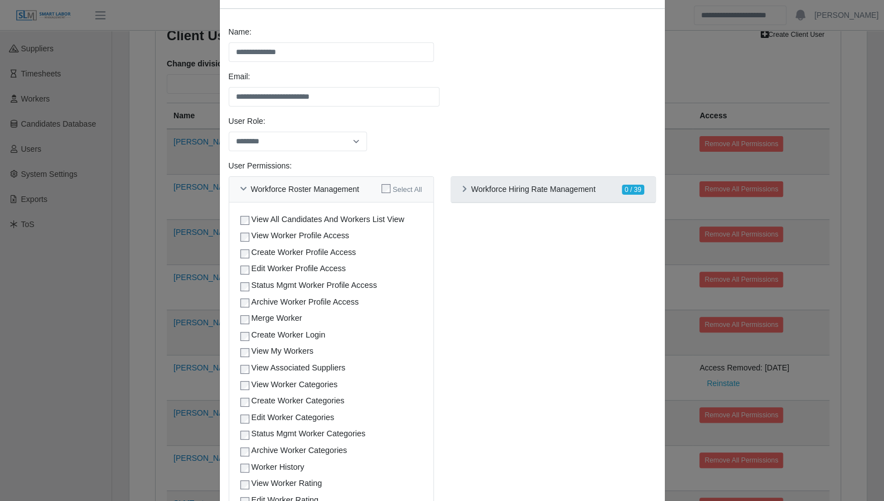
click at [462, 190] on icon at bounding box center [464, 189] width 4 height 7
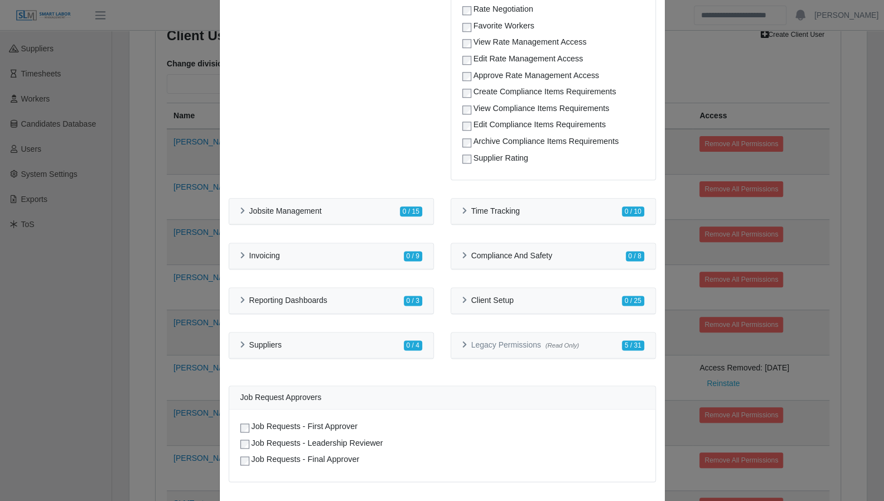
scroll to position [764, 0]
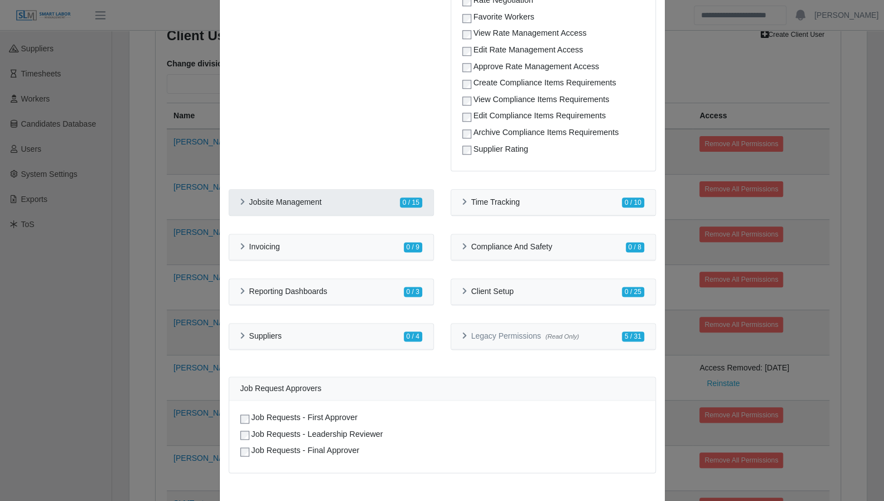
click at [240, 202] on icon at bounding box center [242, 201] width 4 height 7
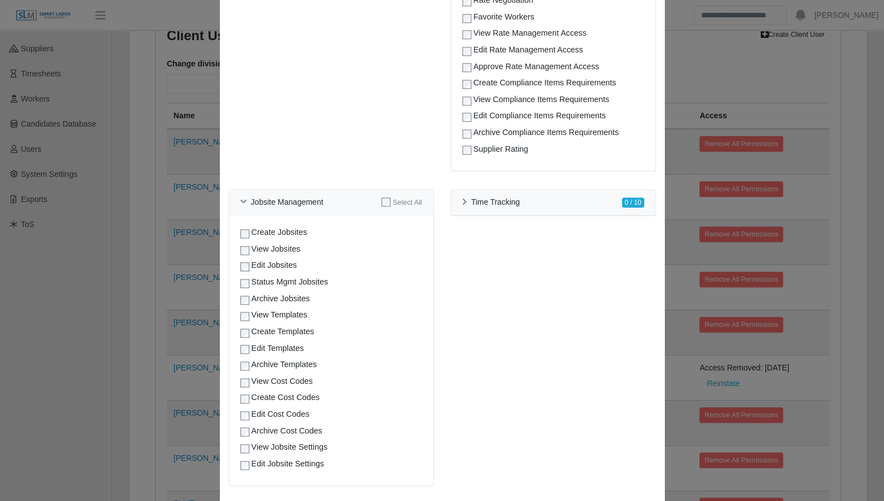
click at [245, 264] on div "Edit Jobsites" at bounding box center [331, 265] width 182 height 12
click at [478, 358] on div "Time Tracking 0 / 10 Ocr Features Ocr Timesheet Generator View Jobsite Timeshee…" at bounding box center [553, 344] width 222 height 310
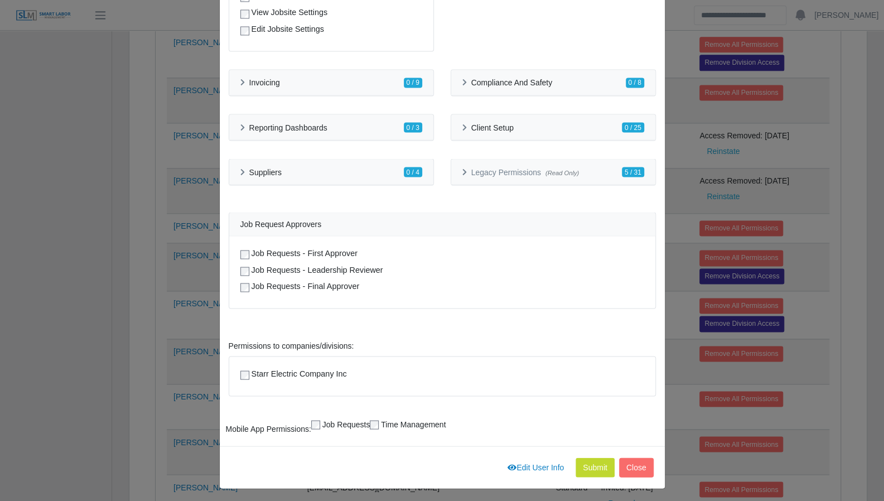
scroll to position [1020, 0]
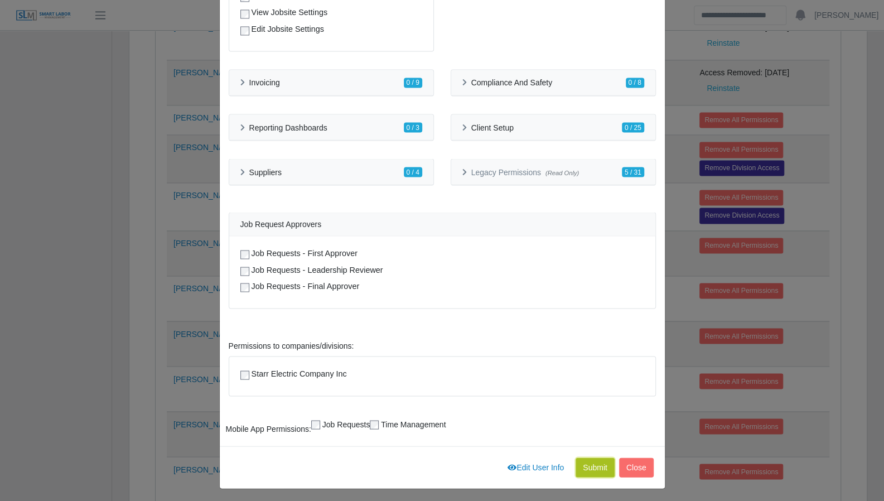
click at [583, 465] on button "Submit" at bounding box center [594, 467] width 39 height 20
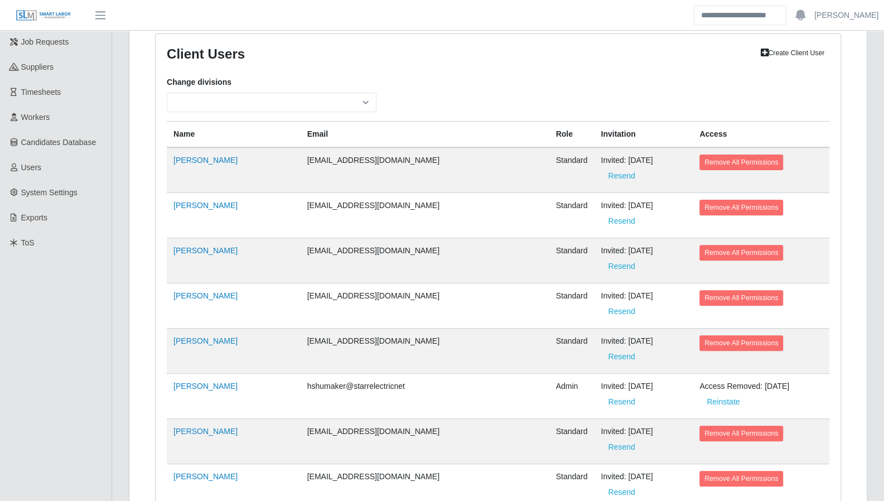
scroll to position [0, 0]
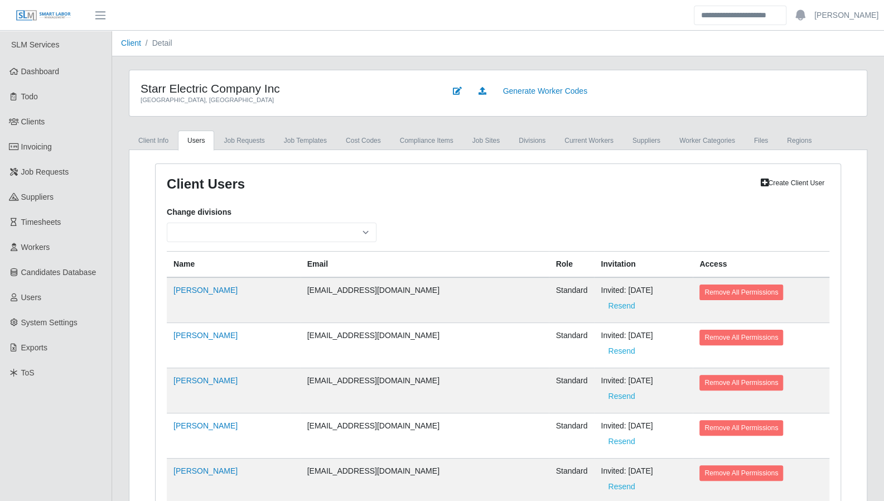
click at [657, 100] on div "Generate Worker Codes" at bounding box center [650, 92] width 426 height 23
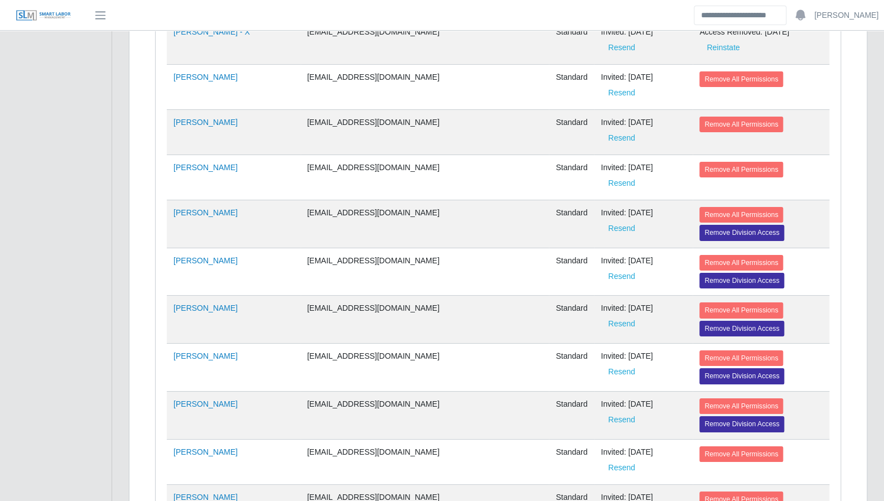
scroll to position [1369, 0]
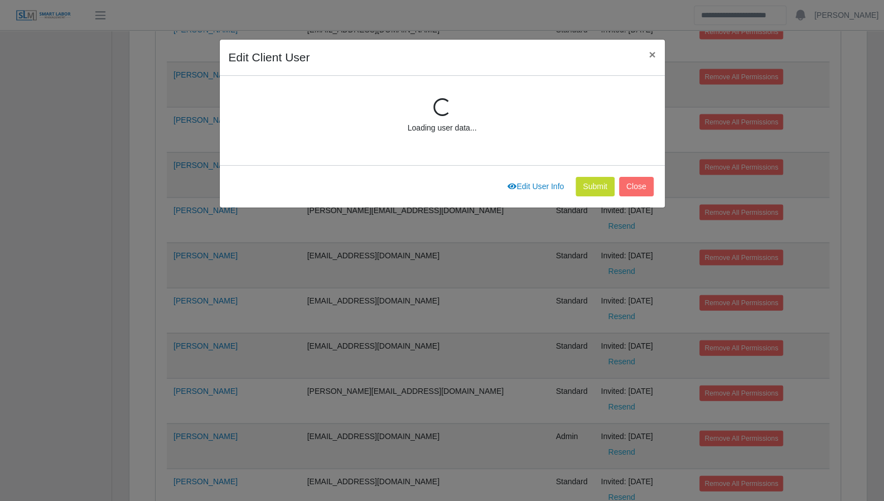
scroll to position [148, 0]
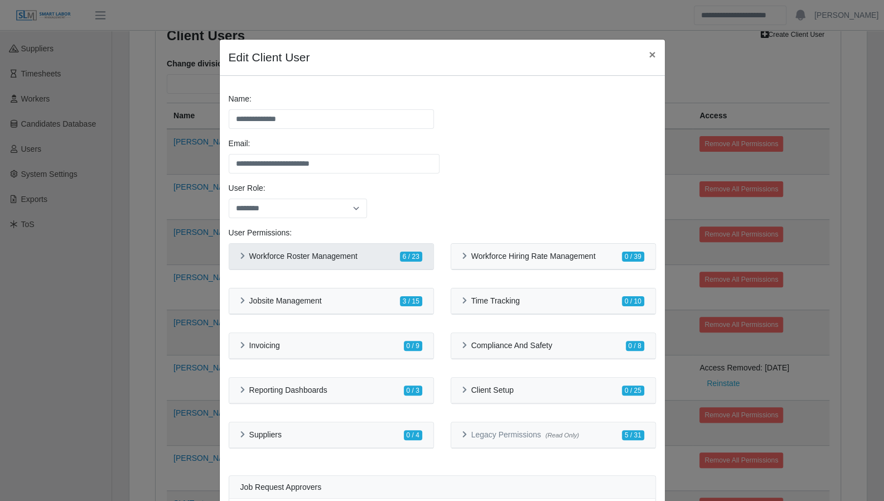
click at [234, 255] on div "Workforce Roster Management 6 / 23" at bounding box center [331, 257] width 204 height 26
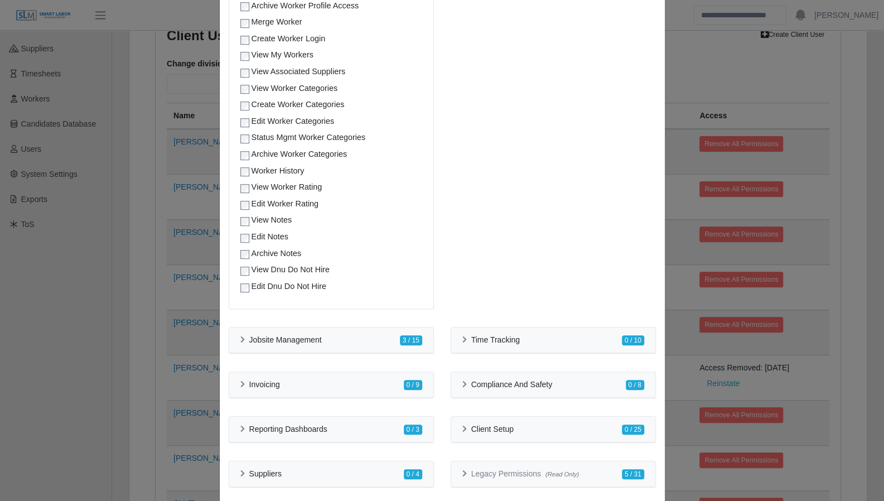
scroll to position [395, 0]
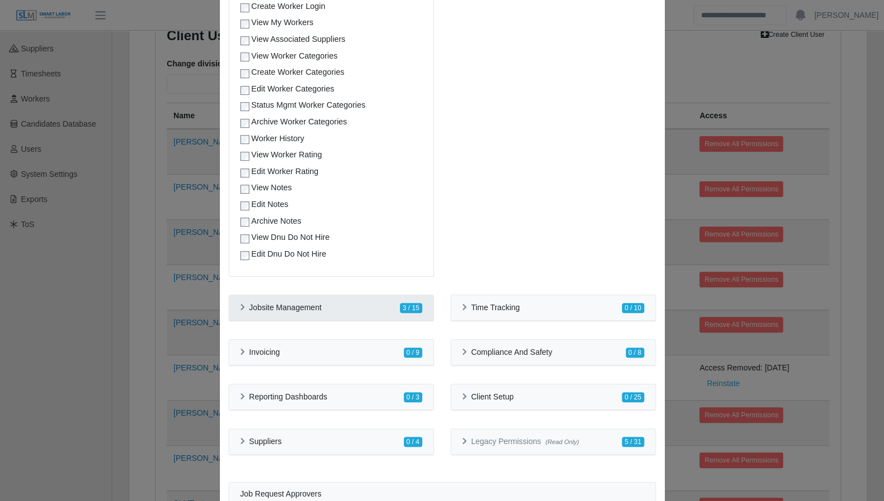
click at [232, 310] on div "Jobsite Management 3 / 15" at bounding box center [331, 308] width 204 height 26
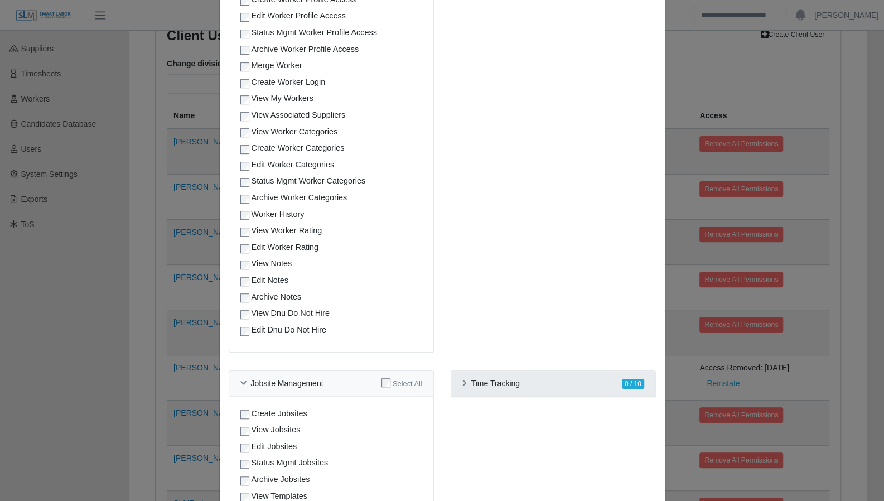
scroll to position [321, 0]
click at [456, 380] on div "Time Tracking 0 / 10" at bounding box center [553, 383] width 204 height 26
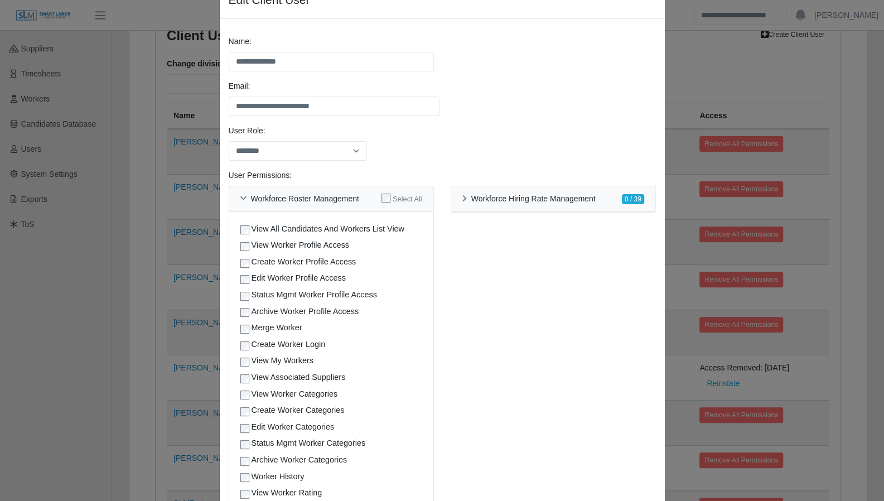
scroll to position [57, 0]
click at [462, 199] on div "Workforce Hiring Rate Management" at bounding box center [528, 199] width 133 height 9
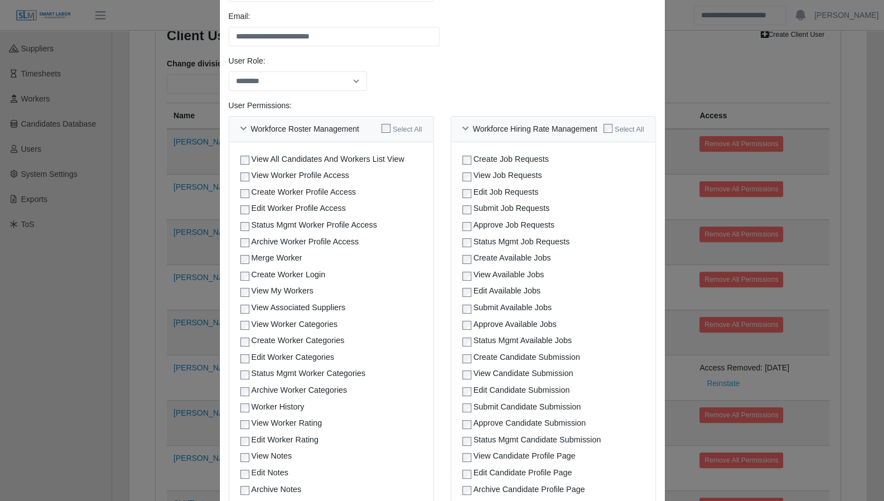
scroll to position [152, 0]
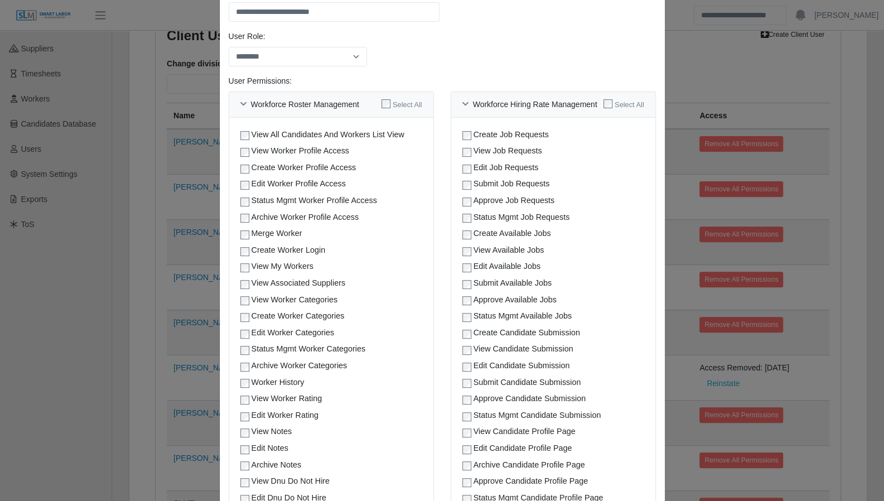
click at [244, 134] on div "View All Candidates And Workers List View" at bounding box center [331, 135] width 182 height 12
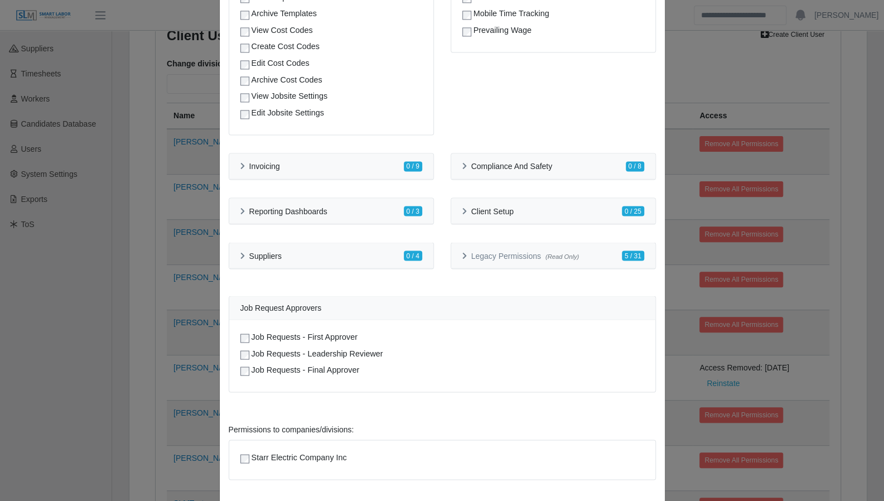
scroll to position [1133, 0]
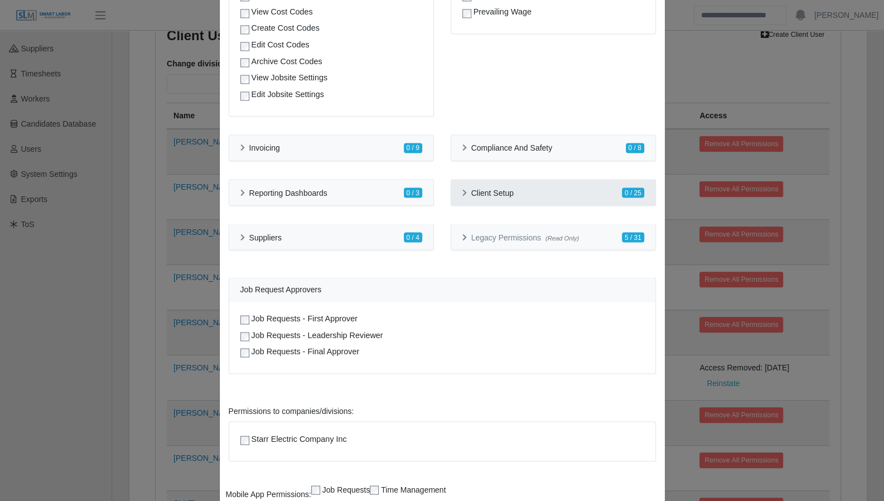
click at [462, 195] on icon at bounding box center [464, 192] width 4 height 7
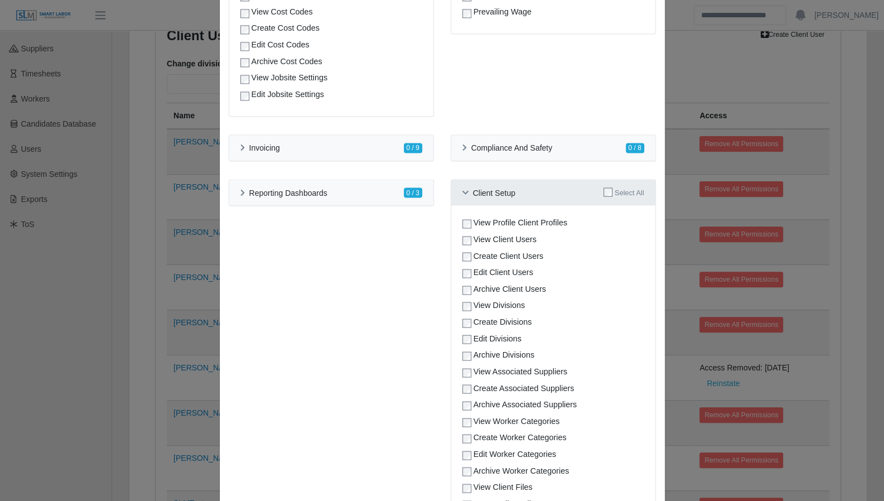
click at [462, 195] on icon at bounding box center [465, 192] width 6 height 7
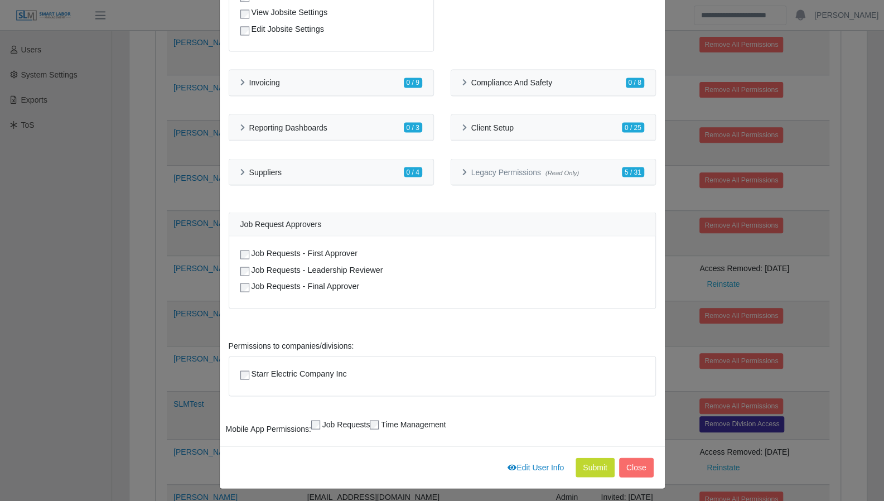
scroll to position [267, 0]
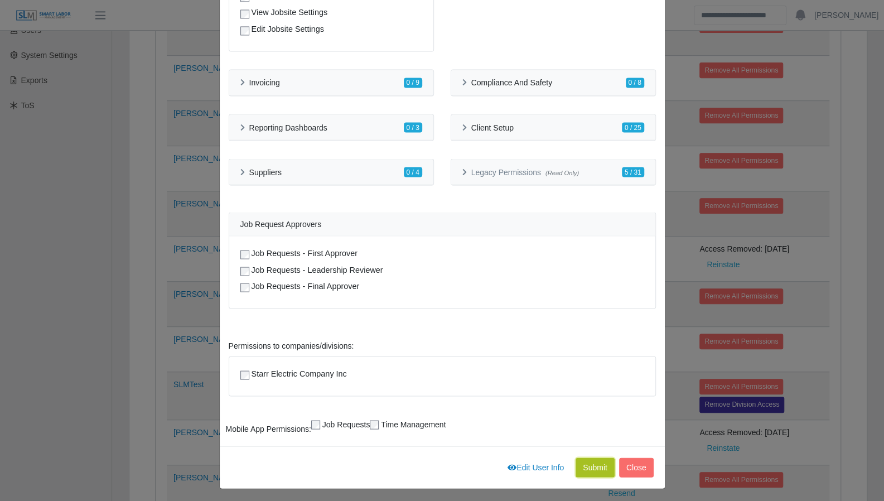
click at [591, 465] on button "Submit" at bounding box center [594, 467] width 39 height 20
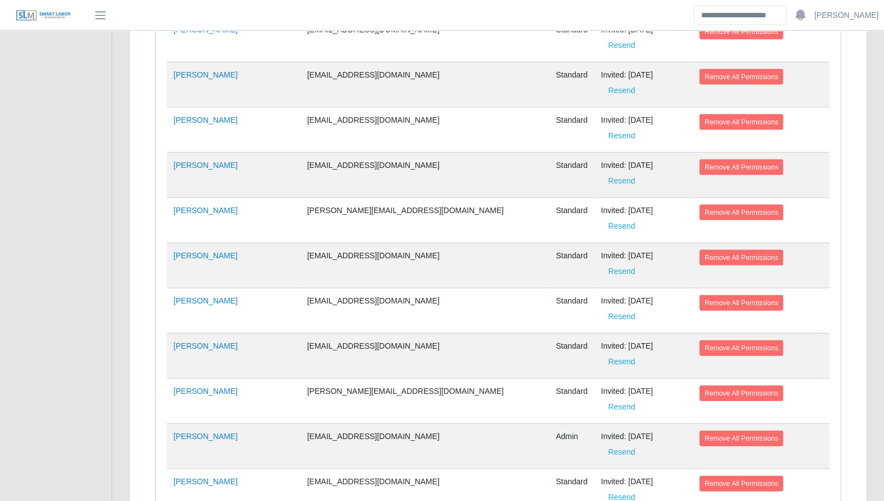
scroll to position [2985, 0]
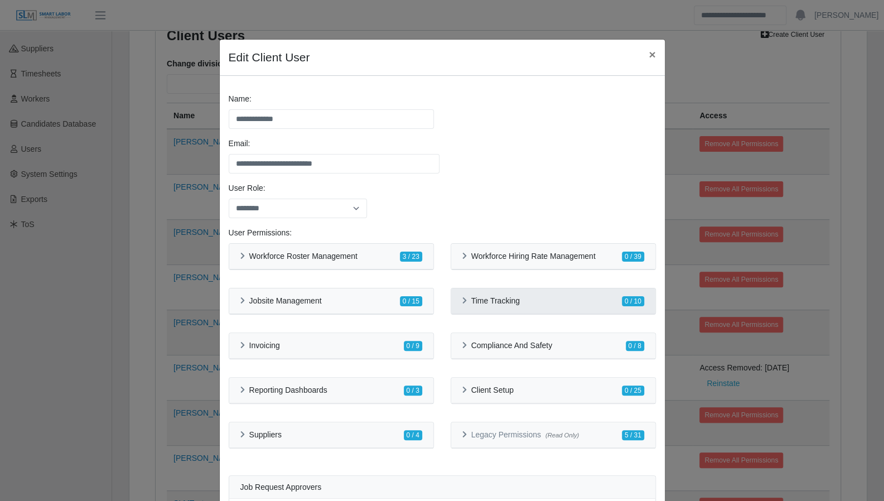
click at [462, 301] on icon at bounding box center [464, 300] width 4 height 7
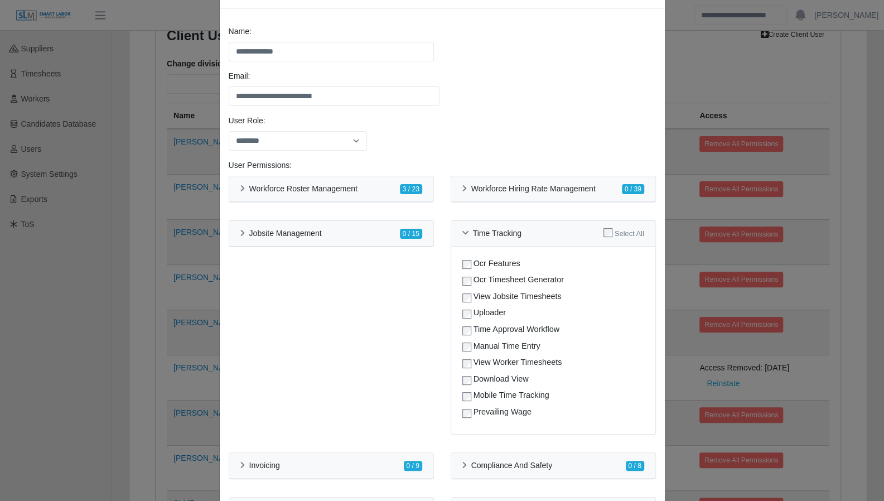
scroll to position [77, 0]
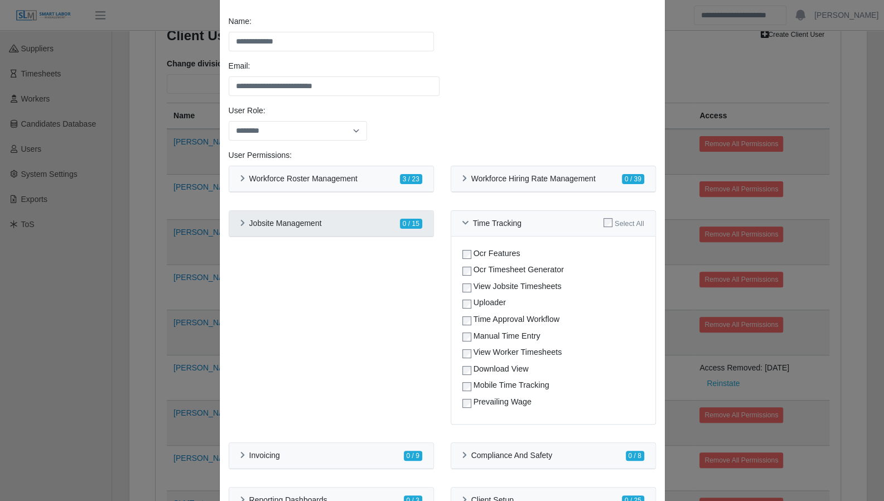
click at [240, 222] on div "Jobsite Management" at bounding box center [280, 223] width 81 height 9
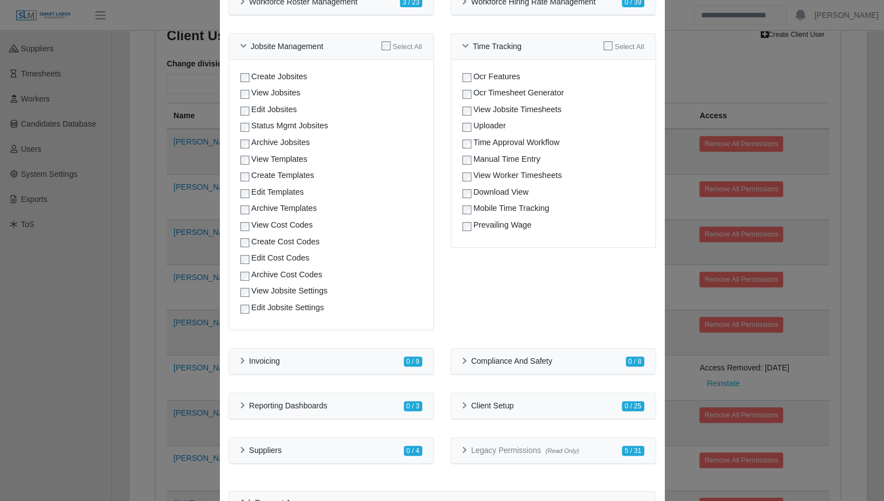
scroll to position [279, 0]
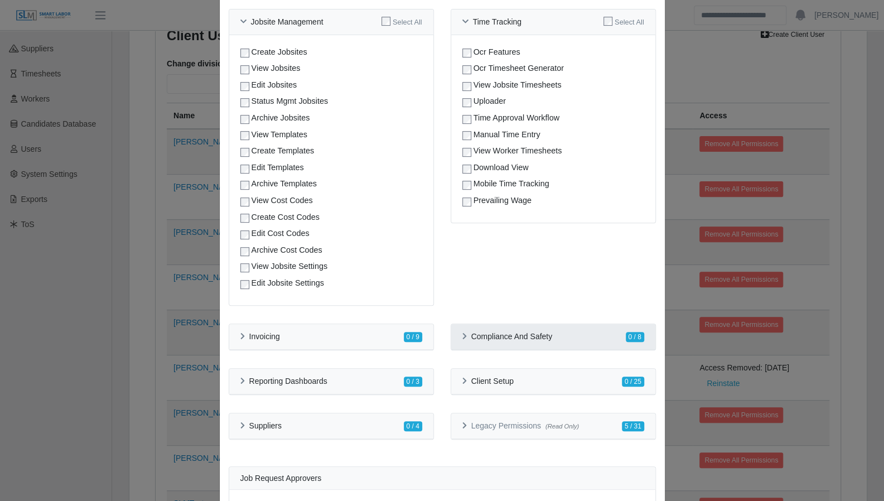
click at [462, 334] on icon at bounding box center [464, 336] width 4 height 7
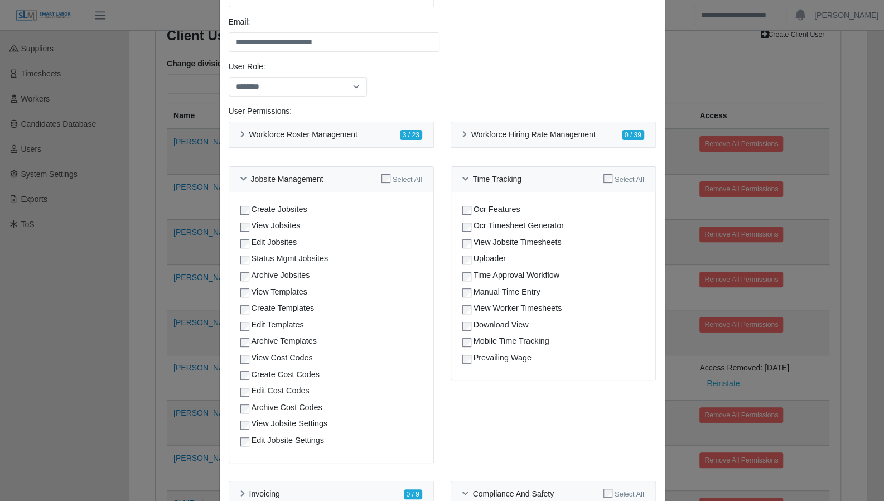
scroll to position [120, 0]
click at [240, 139] on div "Workforce Roster Management 3 / 23" at bounding box center [331, 136] width 182 height 12
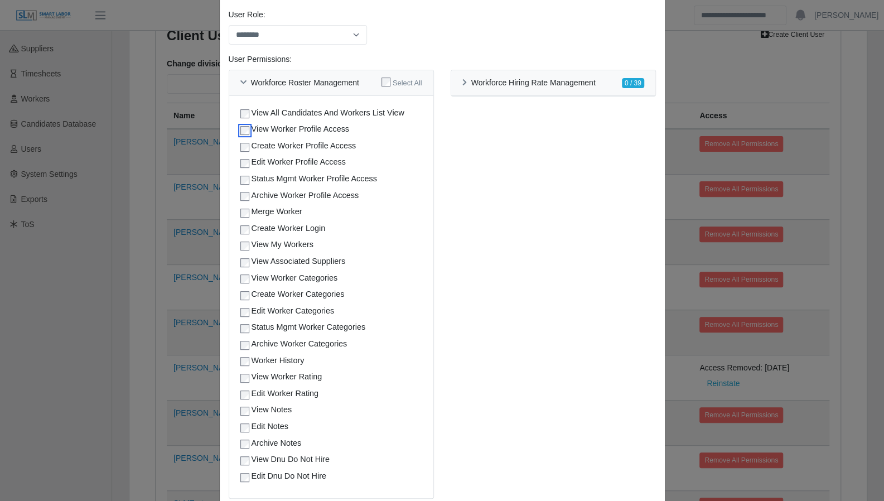
scroll to position [174, 0]
click at [251, 358] on label "Worker History" at bounding box center [277, 360] width 53 height 12
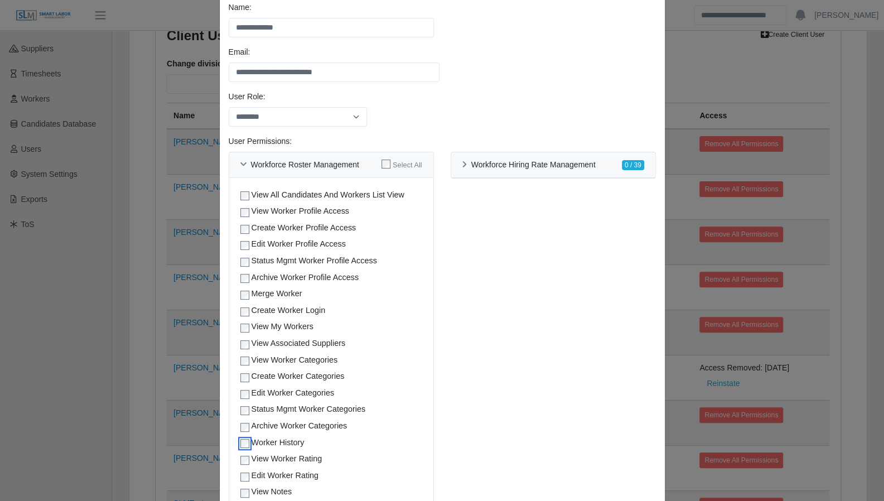
scroll to position [90, 0]
click at [462, 167] on icon at bounding box center [464, 165] width 4 height 7
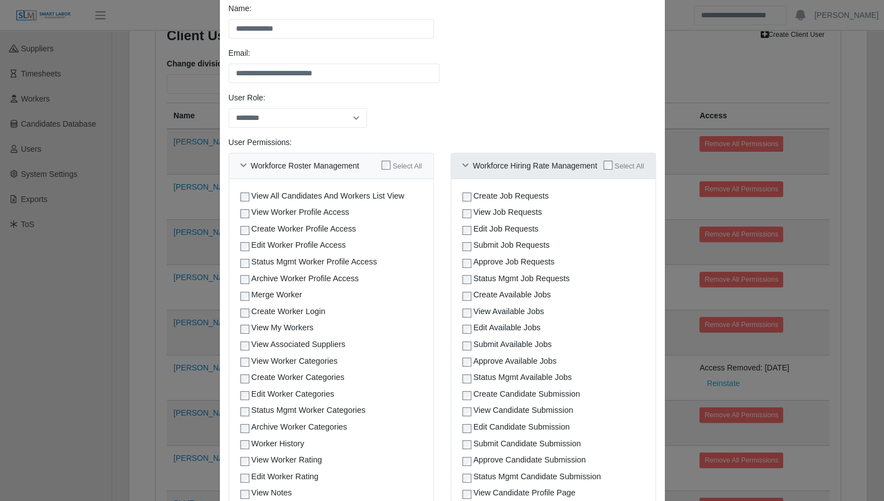
click at [462, 164] on icon at bounding box center [465, 165] width 6 height 7
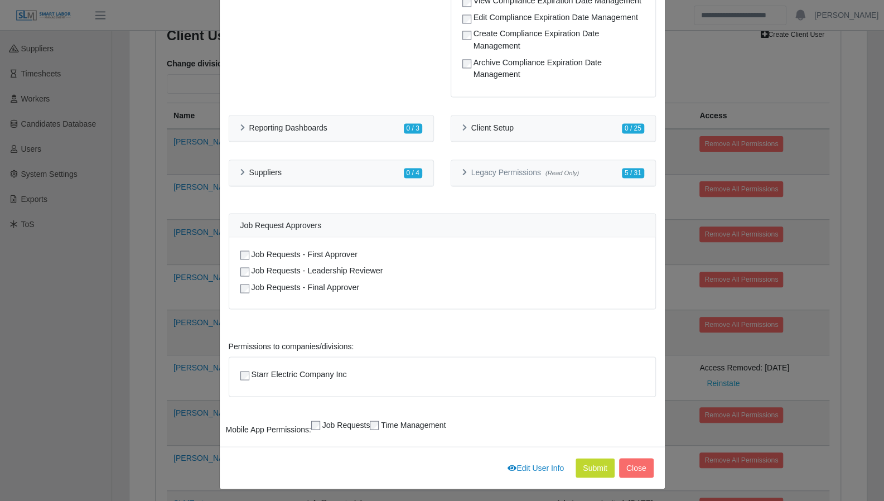
scroll to position [1113, 0]
click at [584, 461] on button "Submit" at bounding box center [594, 467] width 39 height 20
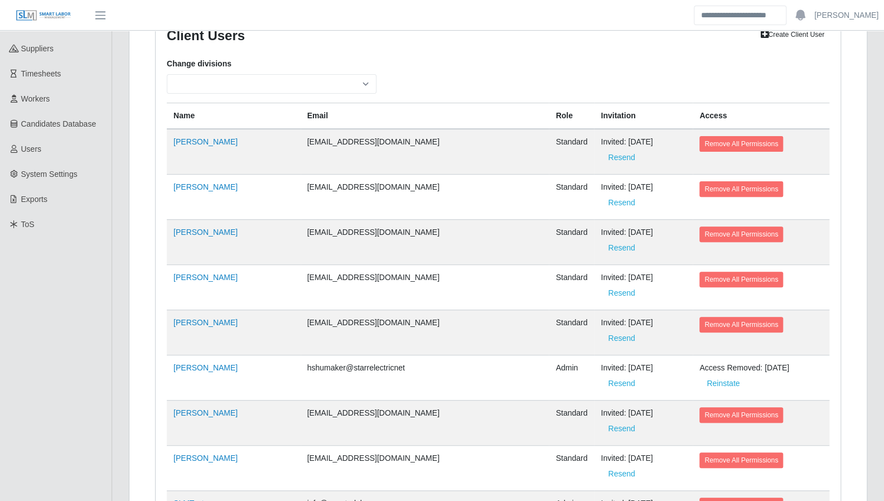
scroll to position [2985, 0]
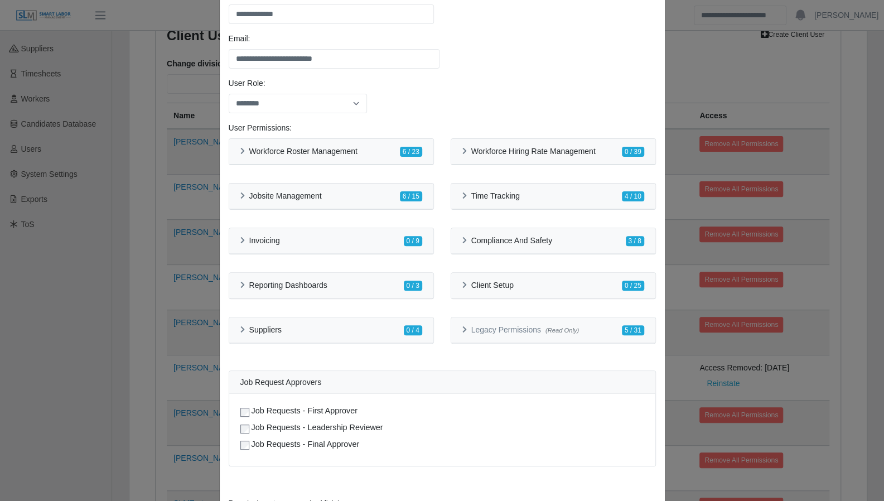
scroll to position [107, 0]
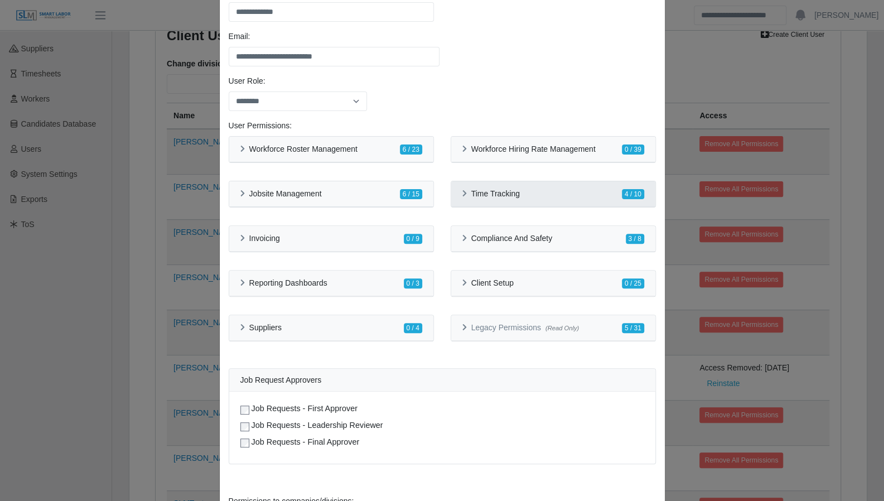
click at [462, 196] on div "Time Tracking" at bounding box center [490, 193] width 57 height 9
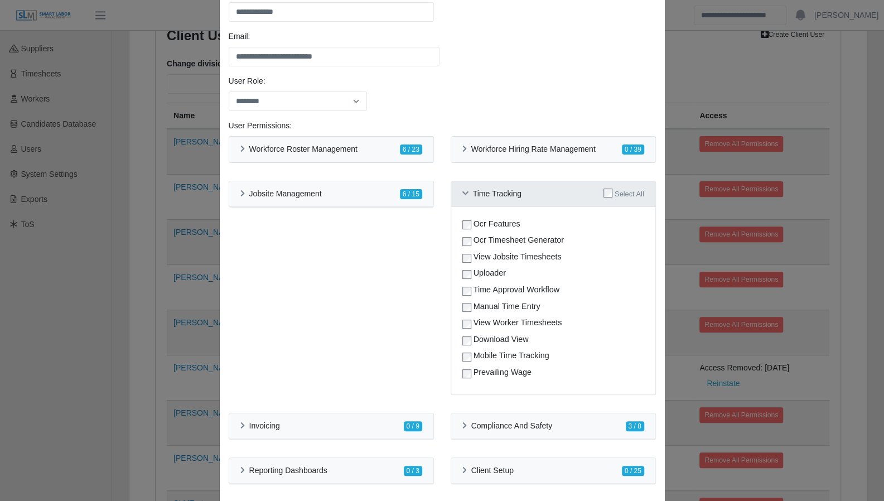
click at [462, 196] on div "Time Tracking" at bounding box center [491, 193] width 59 height 9
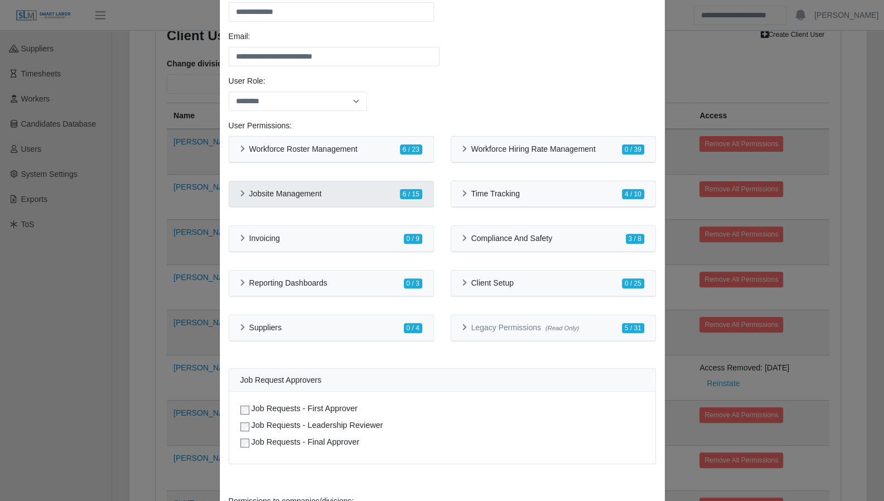
click at [229, 196] on div "Jobsite Management 6 / 15" at bounding box center [331, 194] width 204 height 26
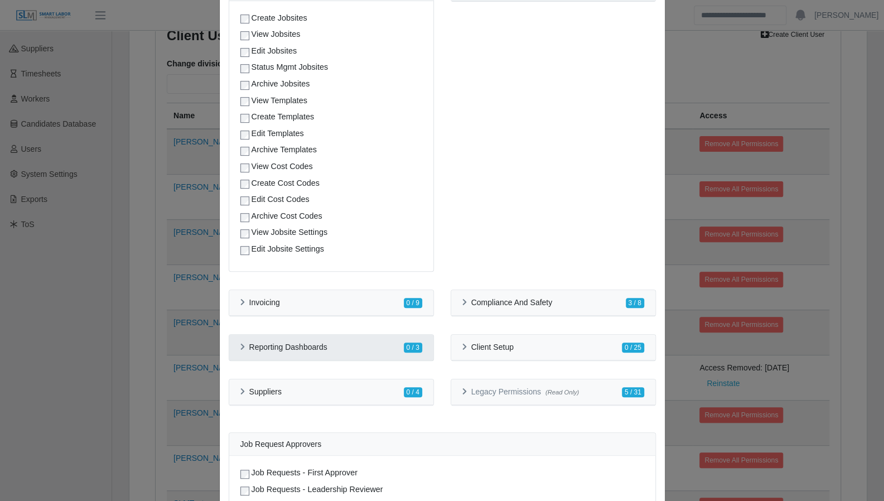
scroll to position [316, 0]
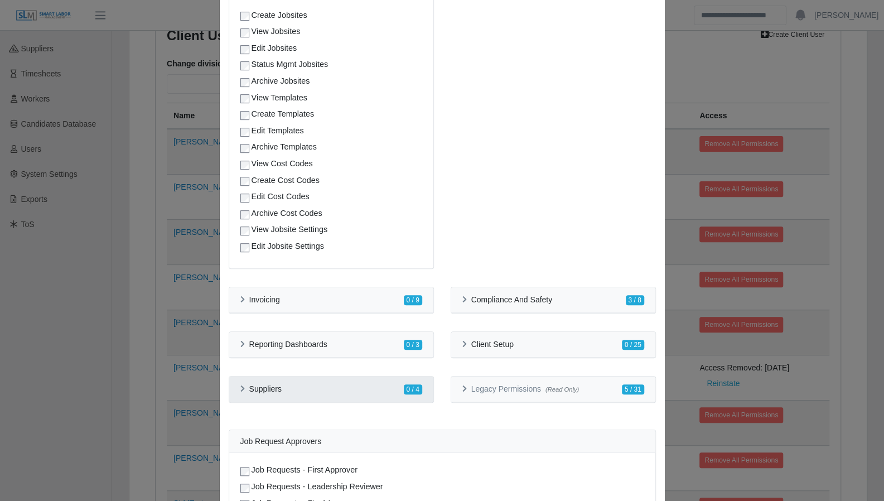
click at [241, 384] on div "Suppliers" at bounding box center [260, 388] width 41 height 9
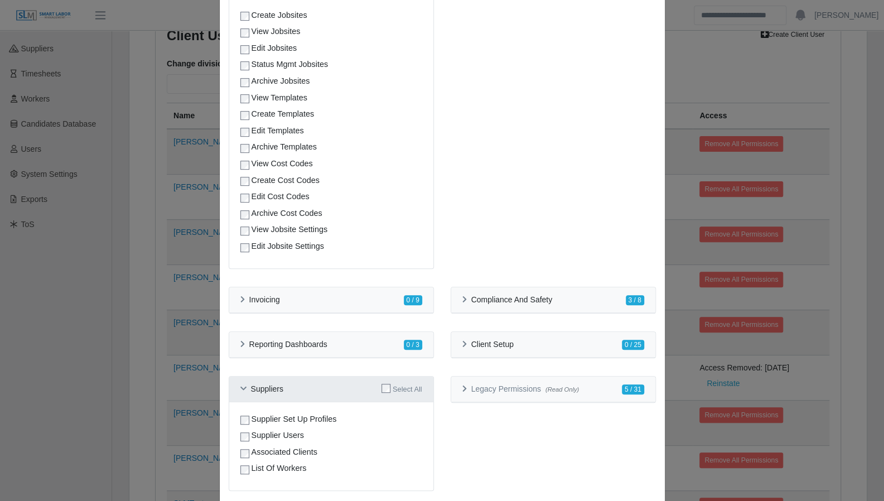
click at [241, 385] on icon at bounding box center [243, 388] width 6 height 7
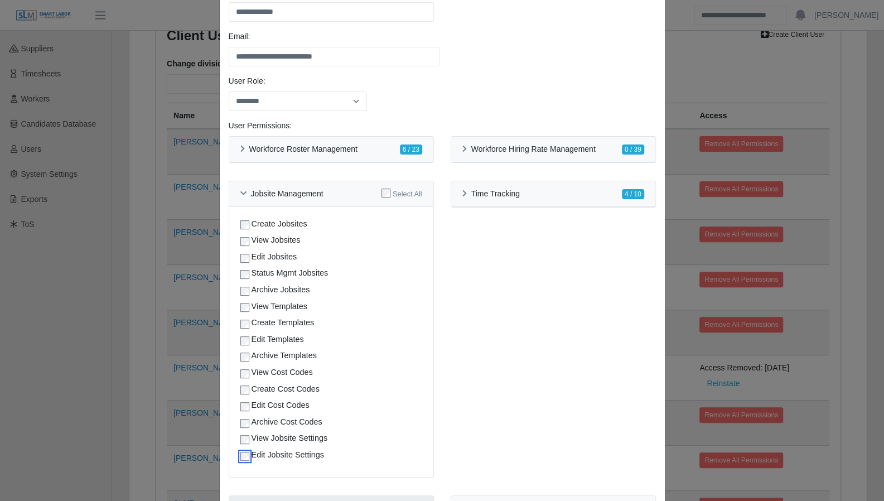
scroll to position [84, 0]
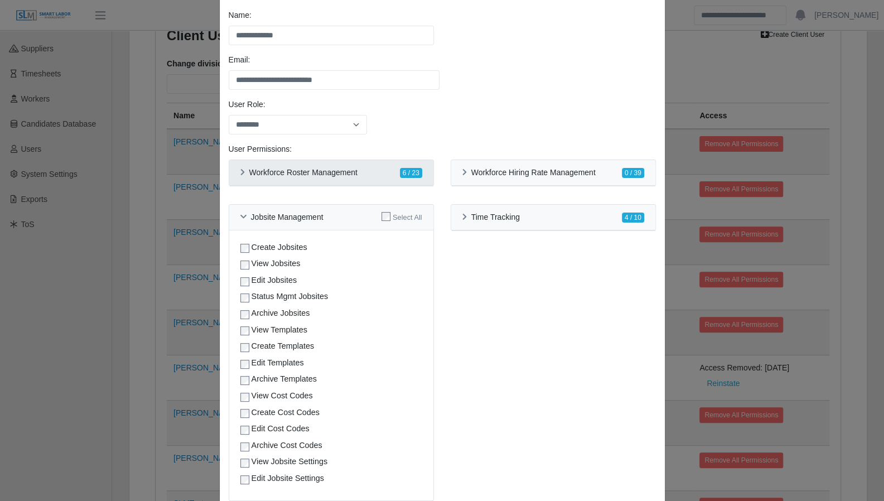
click at [241, 173] on div "Workforce Roster Management" at bounding box center [298, 172] width 117 height 9
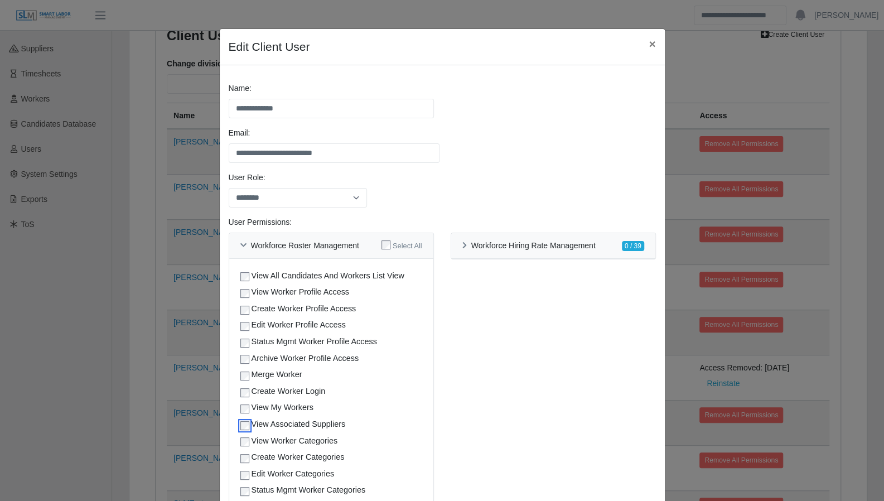
scroll to position [0, 0]
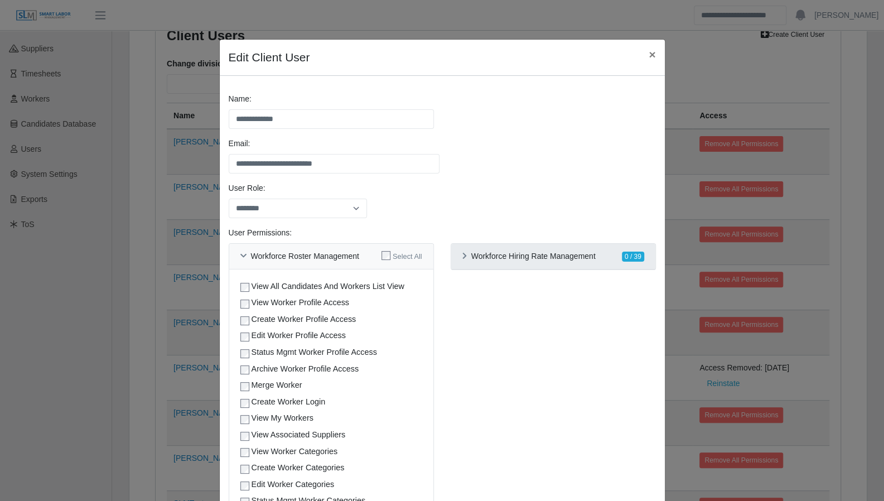
click at [462, 258] on icon at bounding box center [464, 256] width 4 height 7
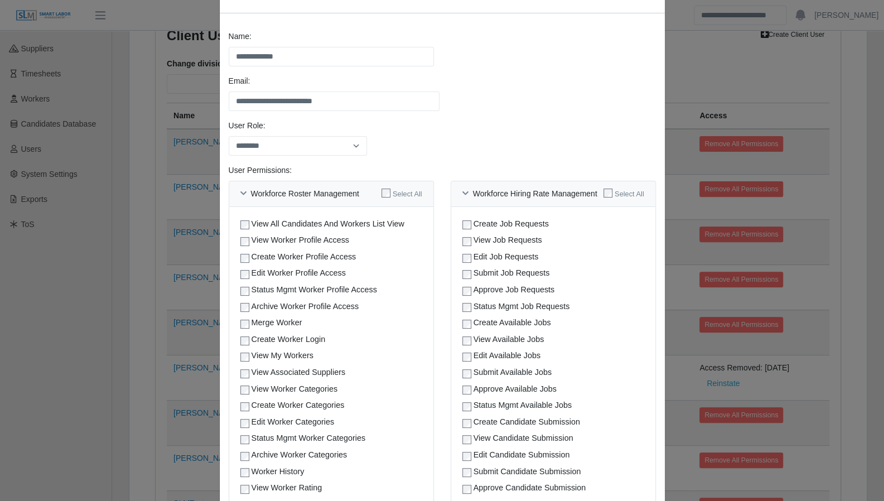
scroll to position [88, 0]
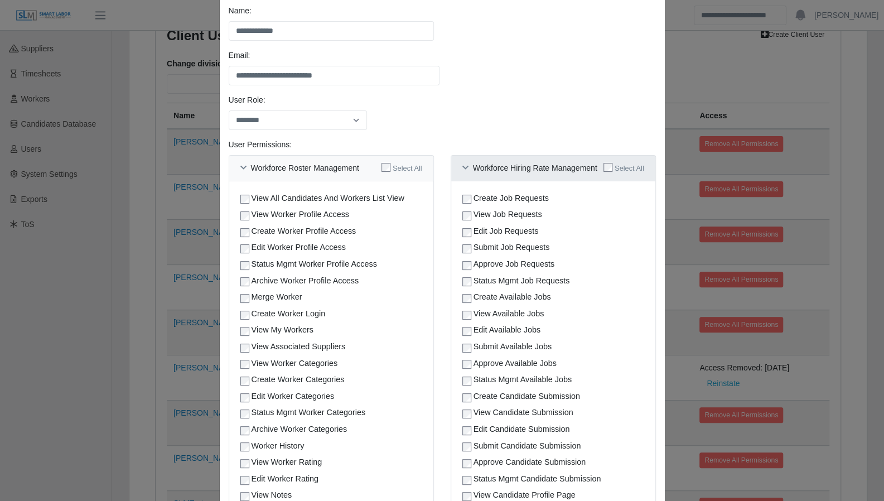
click at [457, 171] on div "Workforce Hiring Rate Management Select All" at bounding box center [553, 169] width 204 height 26
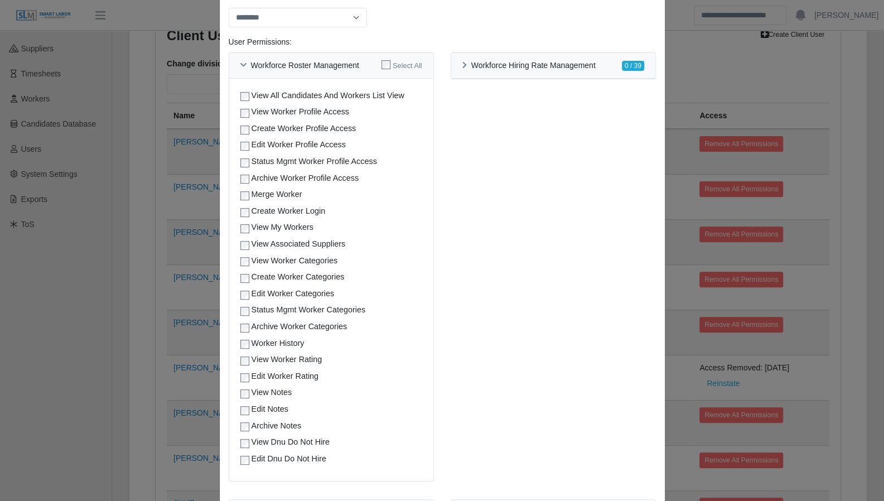
scroll to position [144, 0]
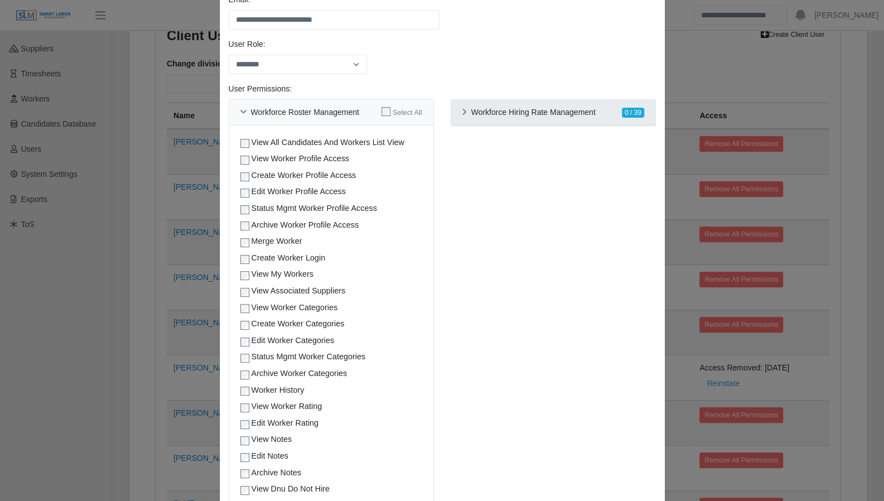
click at [462, 114] on icon at bounding box center [464, 112] width 4 height 7
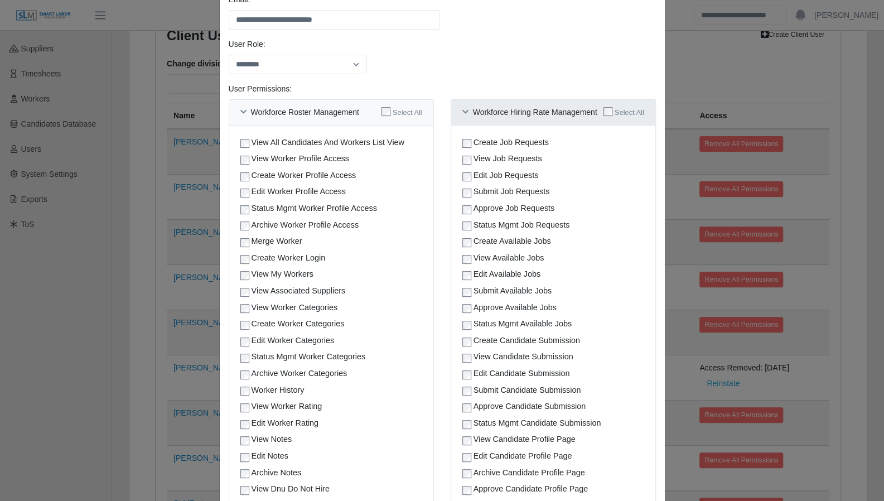
click at [462, 115] on div "Workforce Hiring Rate Management" at bounding box center [529, 112] width 135 height 9
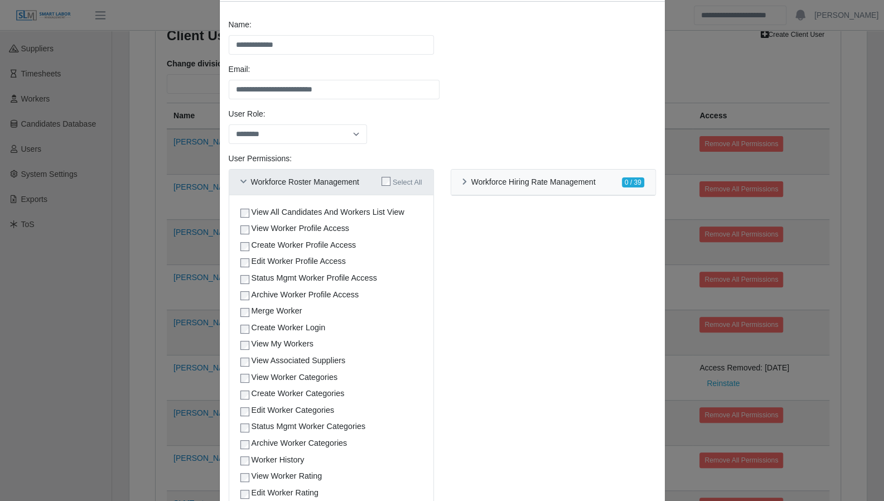
scroll to position [0, 0]
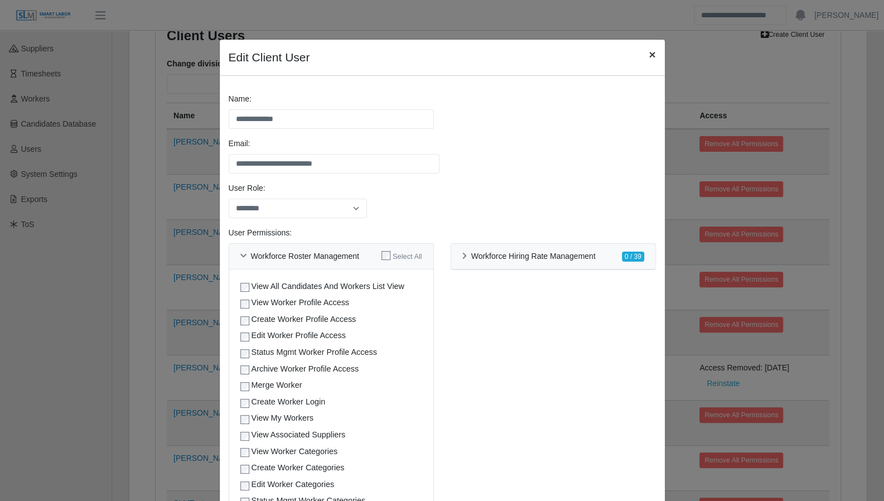
drag, startPoint x: 647, startPoint y: 55, endPoint x: 382, endPoint y: 189, distance: 297.2
click at [648, 55] on span "×" at bounding box center [651, 54] width 7 height 13
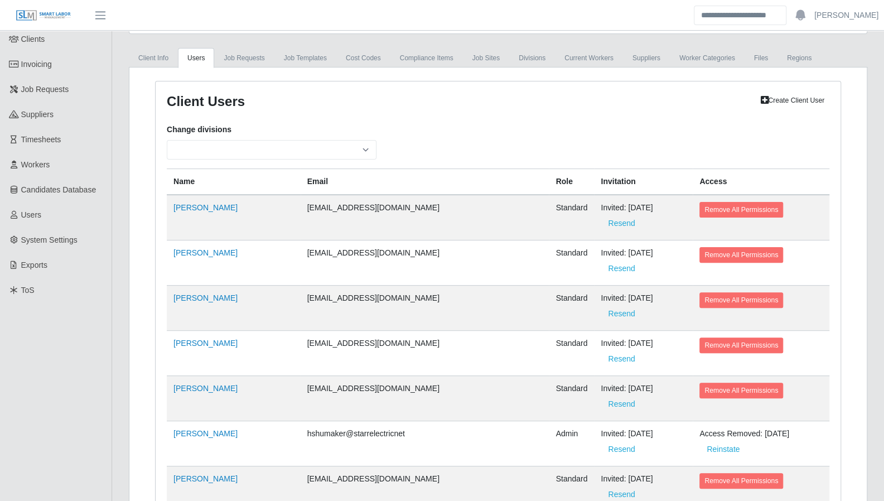
scroll to position [1369, 0]
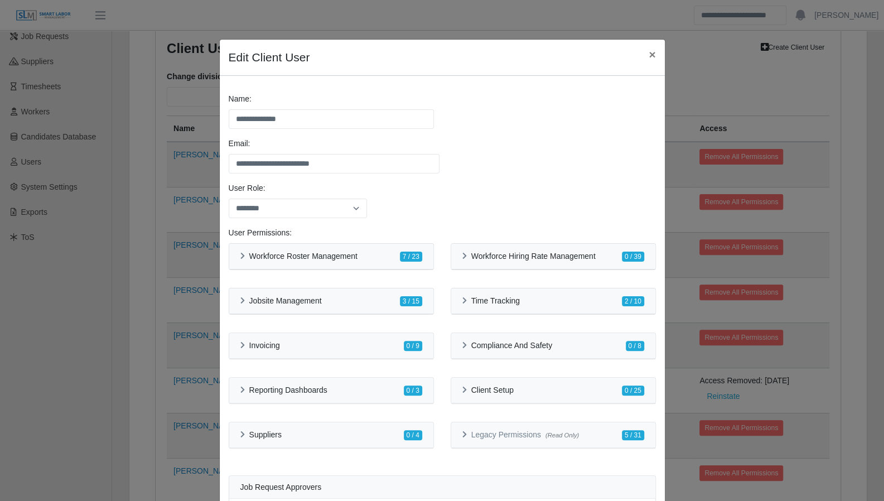
scroll to position [47, 0]
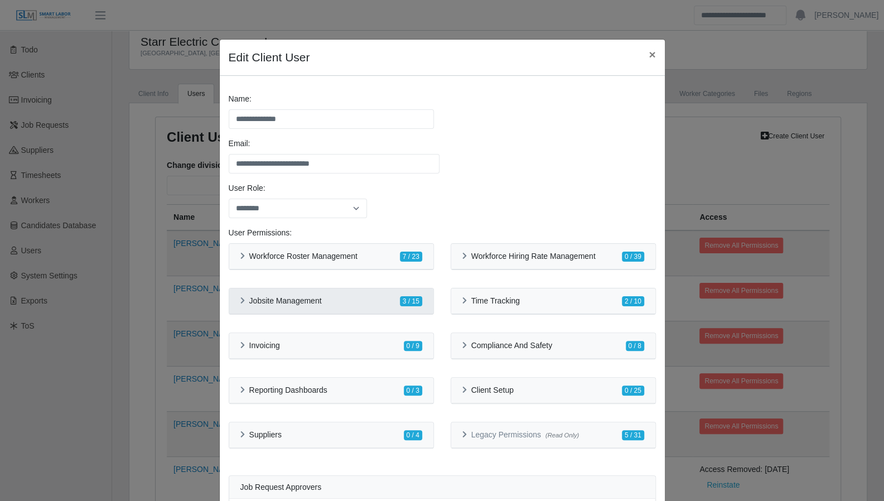
click at [231, 303] on div "Jobsite Management 3 / 15" at bounding box center [331, 301] width 204 height 26
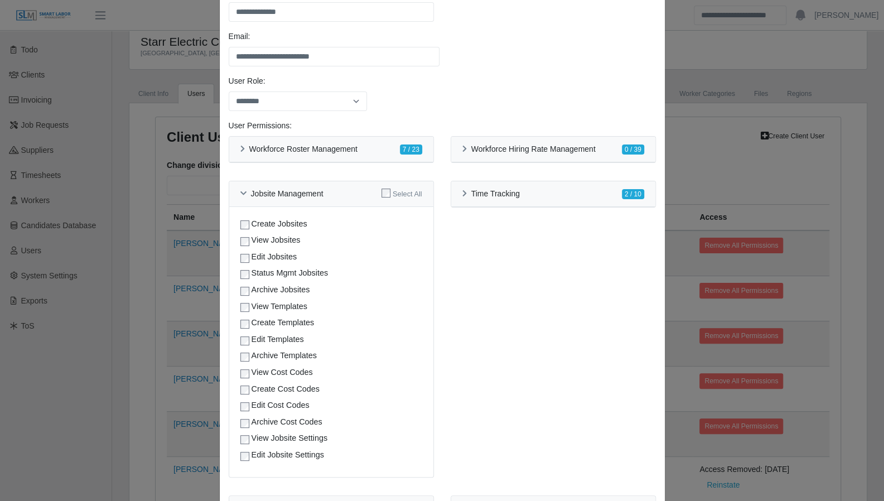
scroll to position [114, 0]
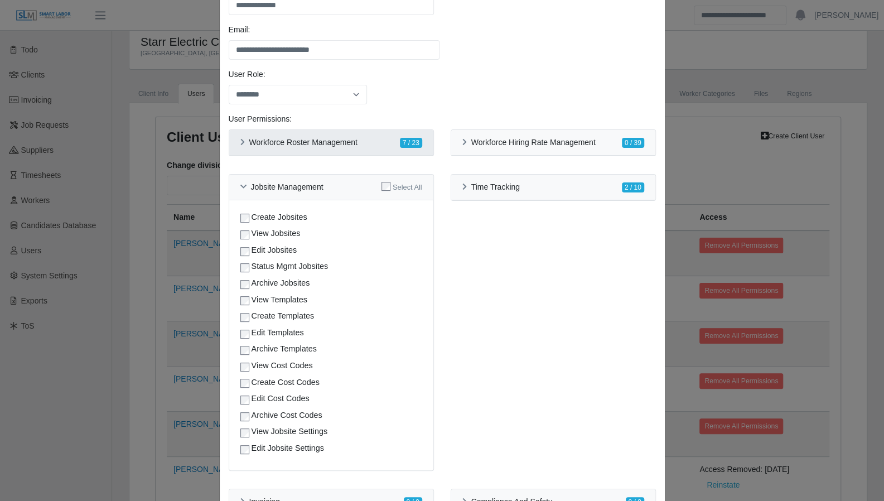
click at [240, 144] on icon at bounding box center [242, 142] width 4 height 7
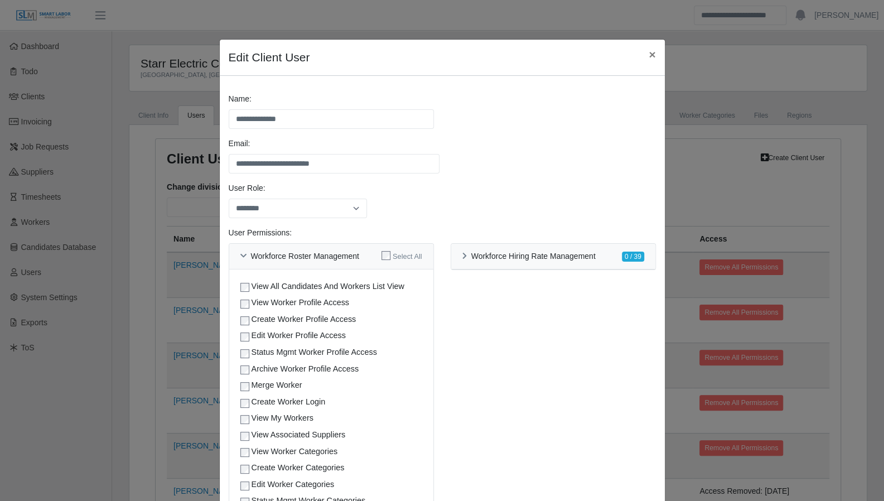
scroll to position [22, 0]
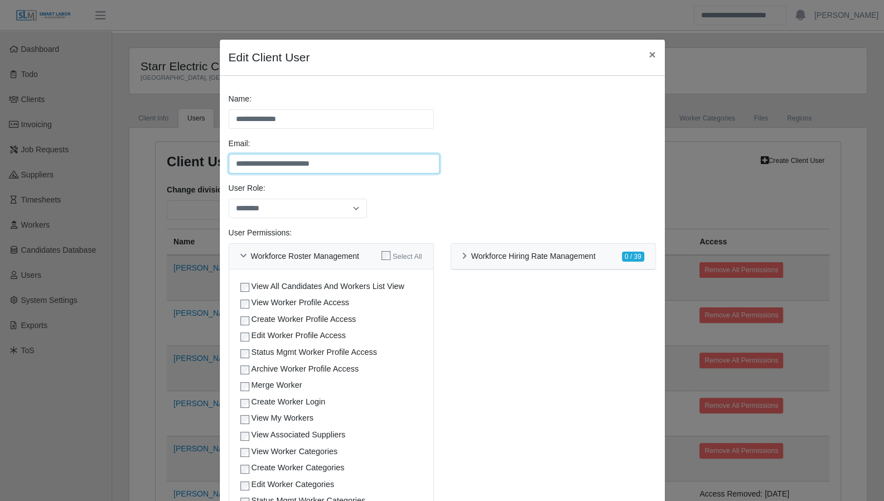
drag, startPoint x: 338, startPoint y: 164, endPoint x: 250, endPoint y: 164, distance: 88.6
click at [230, 162] on input "**********" at bounding box center [334, 164] width 211 height 20
drag, startPoint x: 253, startPoint y: 164, endPoint x: 582, endPoint y: 125, distance: 331.7
click at [582, 125] on div "**********" at bounding box center [442, 115] width 444 height 45
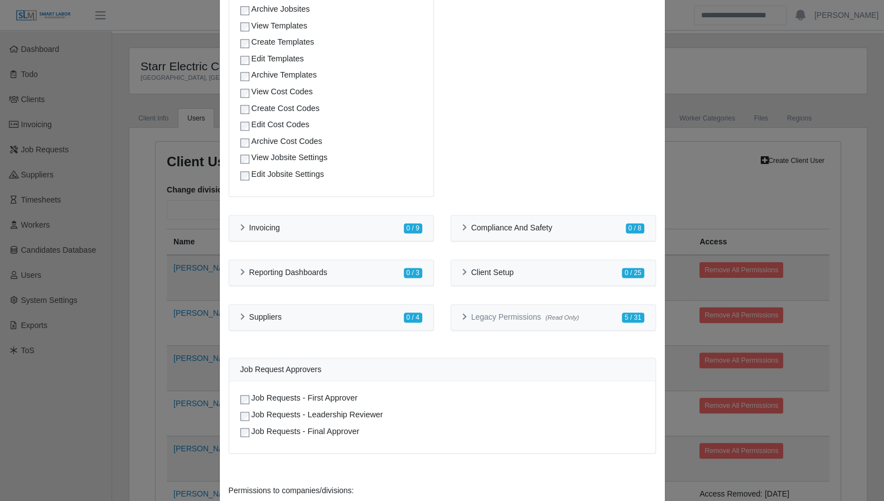
scroll to position [808, 0]
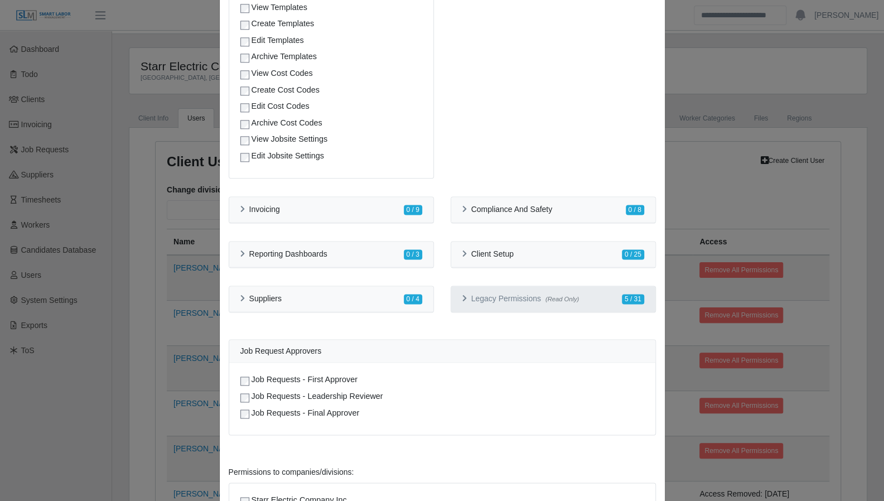
click at [462, 299] on icon at bounding box center [464, 298] width 4 height 7
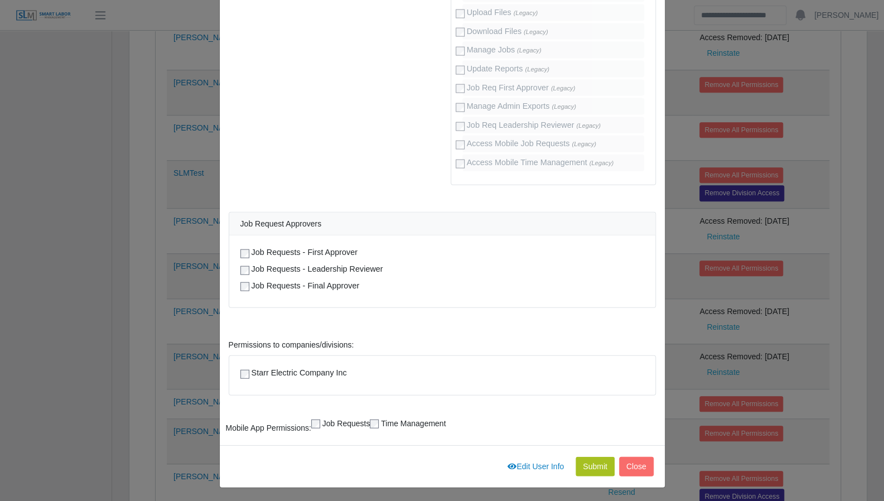
scroll to position [595, 0]
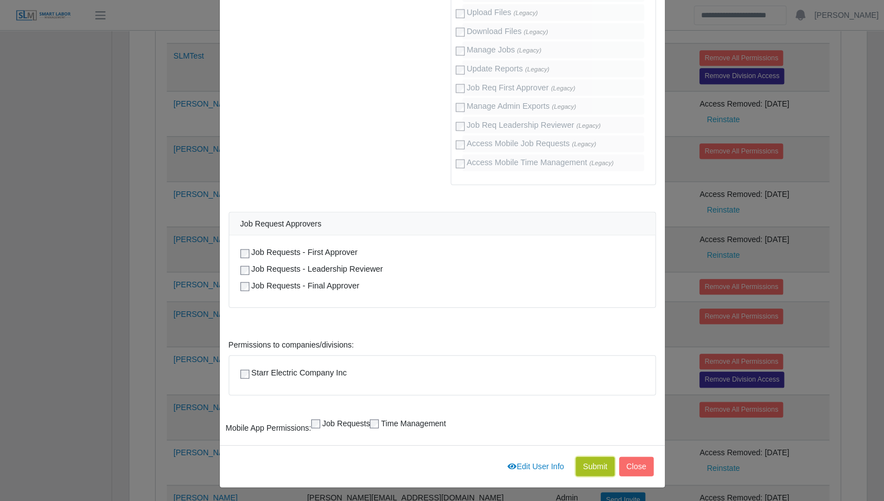
click at [589, 467] on button "Submit" at bounding box center [594, 467] width 39 height 20
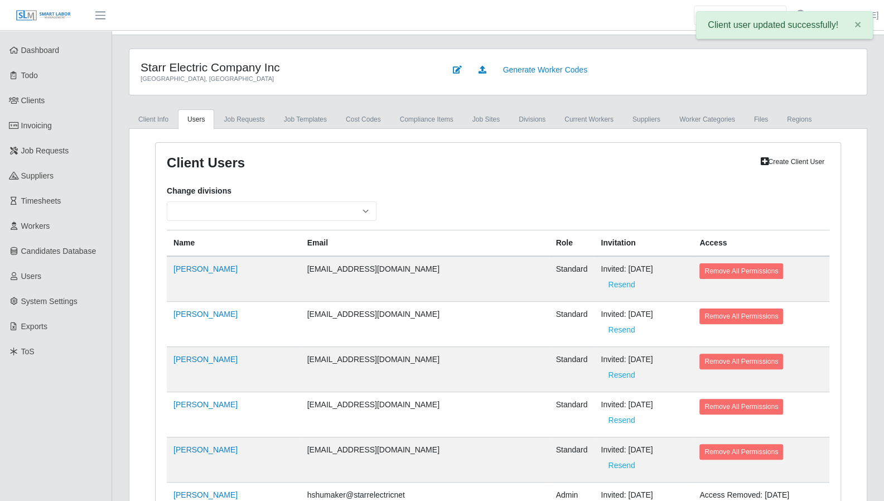
scroll to position [0, 0]
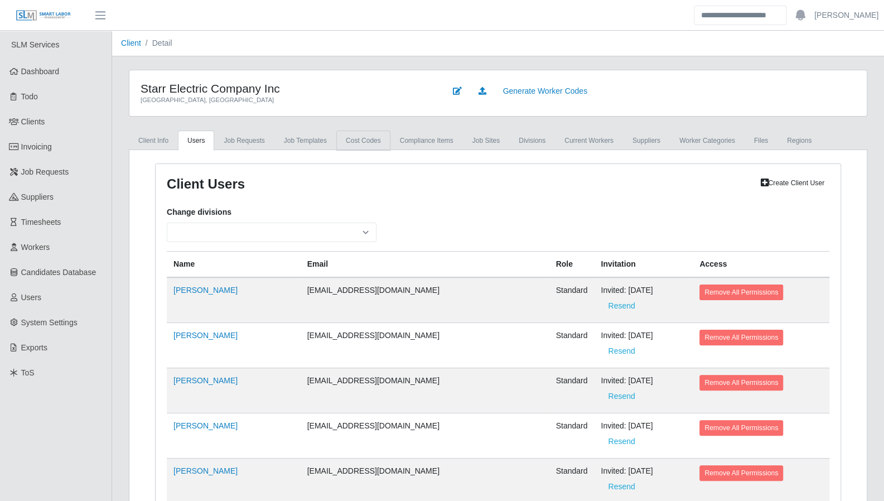
click at [355, 138] on link "cost codes" at bounding box center [363, 140] width 54 height 20
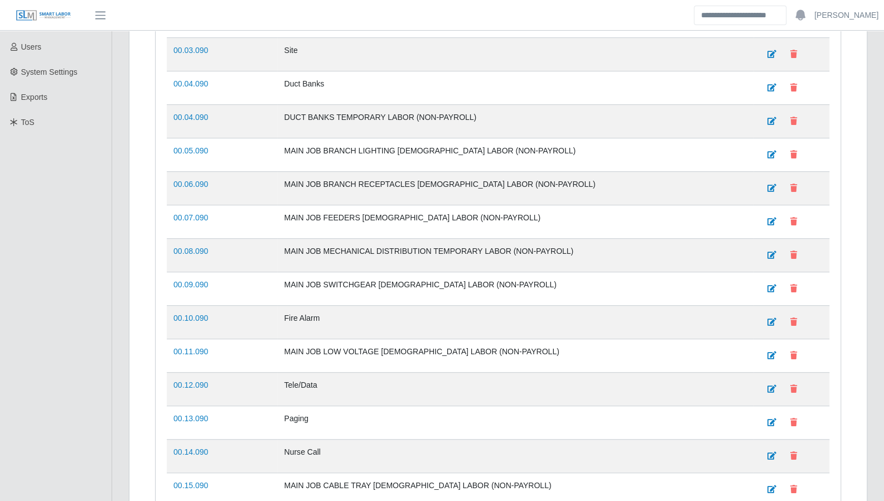
scroll to position [197, 0]
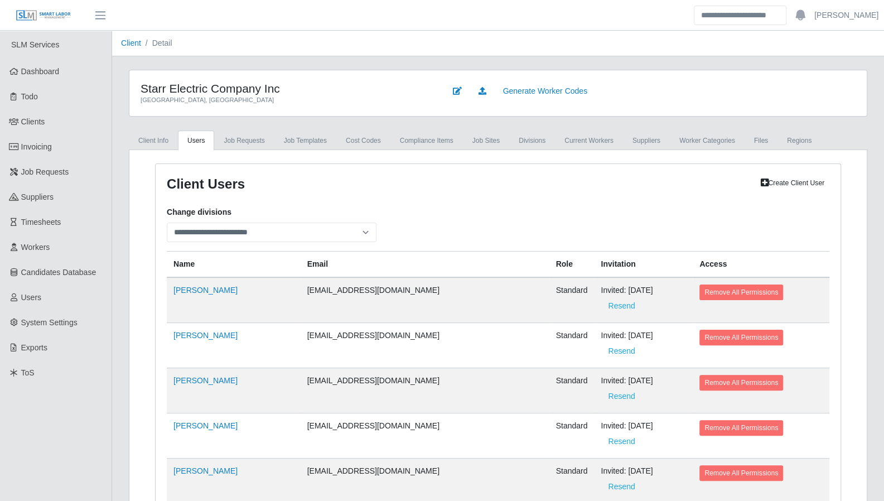
select select
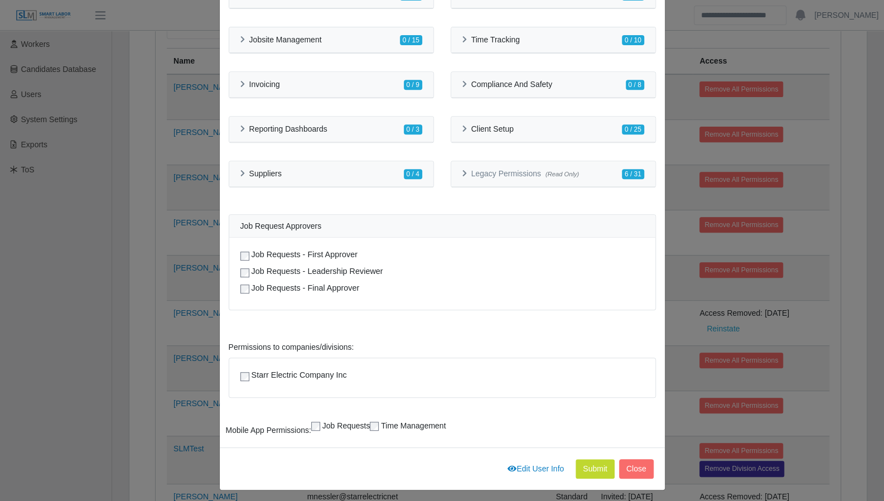
scroll to position [207, 0]
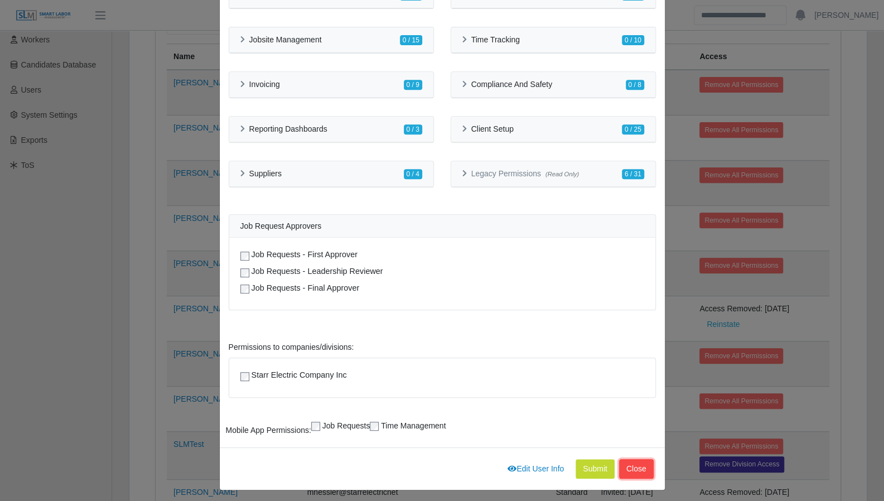
click at [635, 462] on button "Close" at bounding box center [636, 469] width 35 height 20
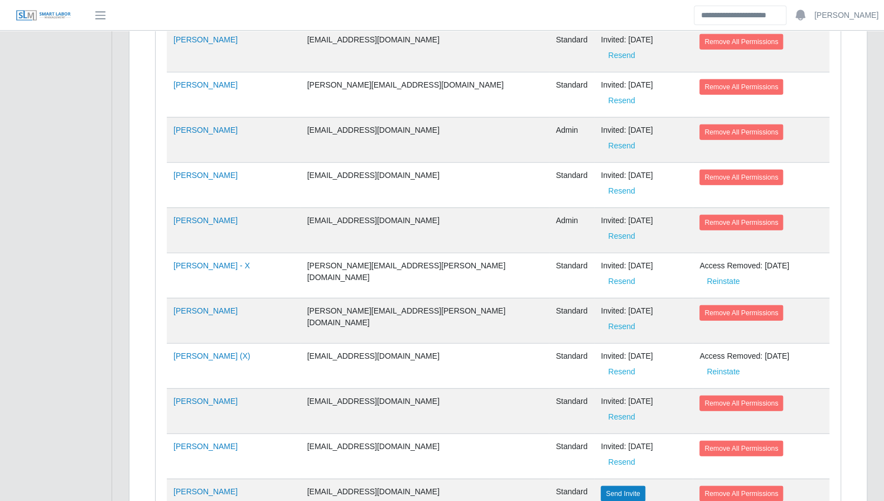
scroll to position [2985, 0]
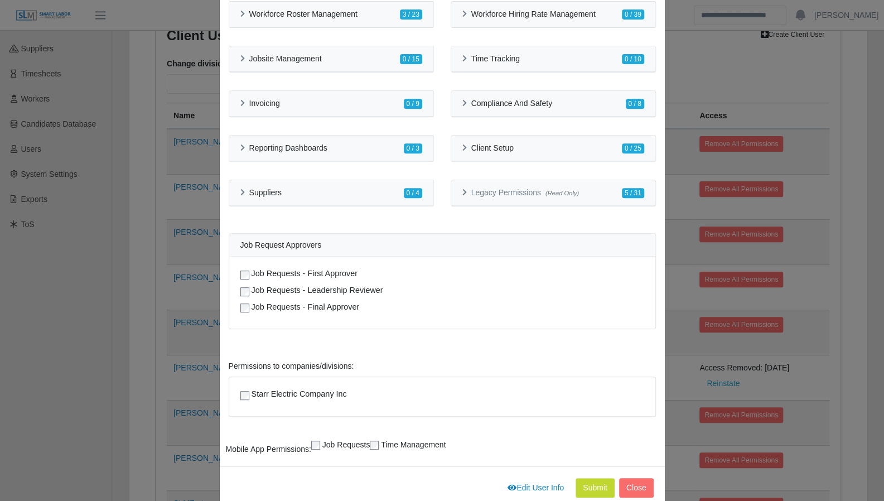
scroll to position [261, 0]
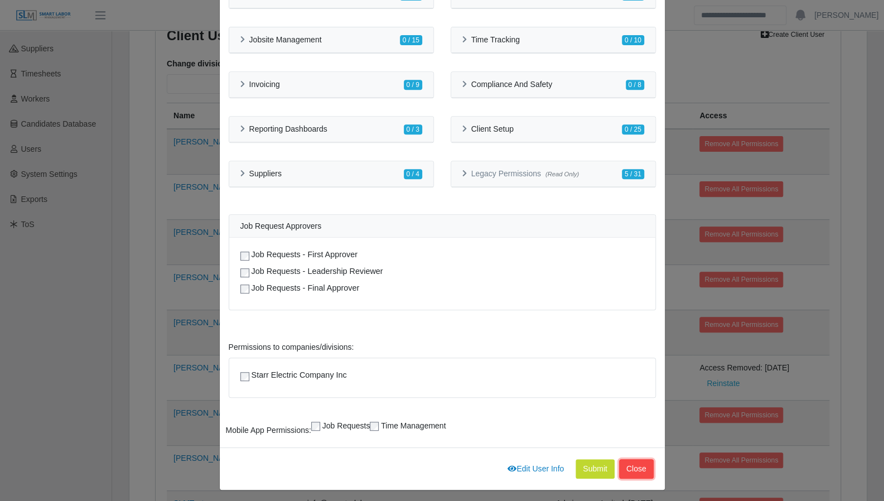
click at [628, 465] on button "Close" at bounding box center [636, 469] width 35 height 20
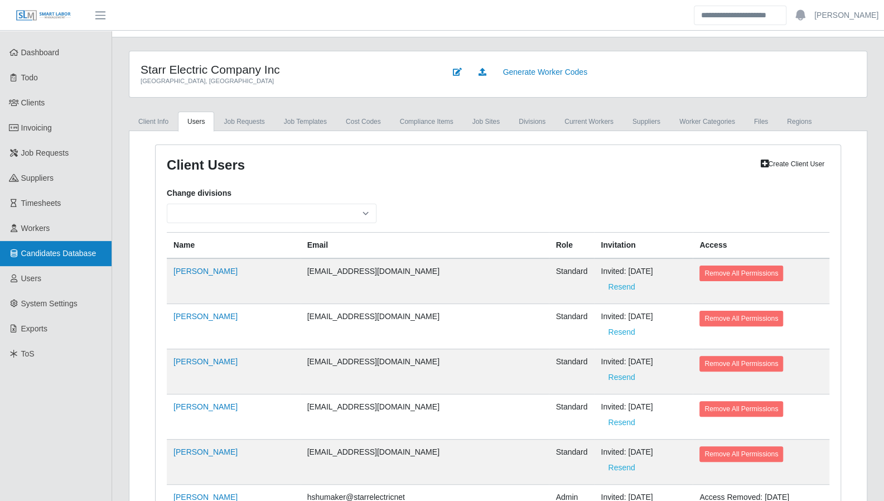
scroll to position [16, 0]
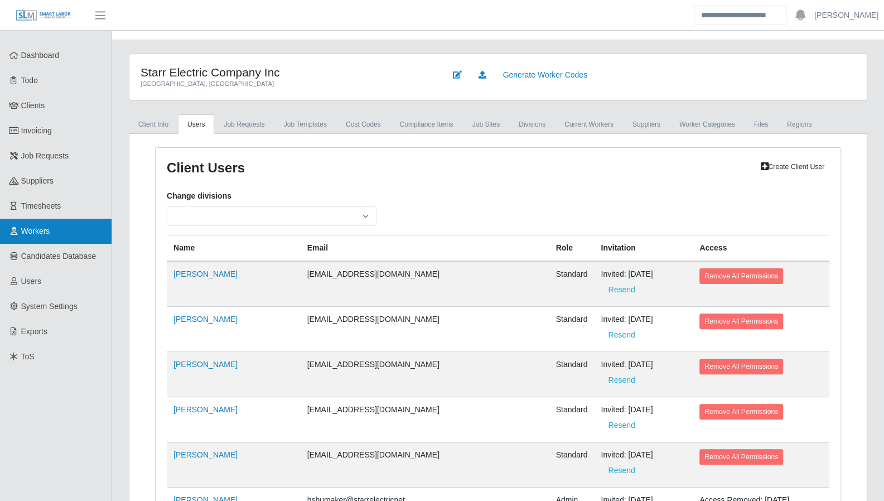
click at [48, 232] on span "Workers" at bounding box center [35, 230] width 29 height 9
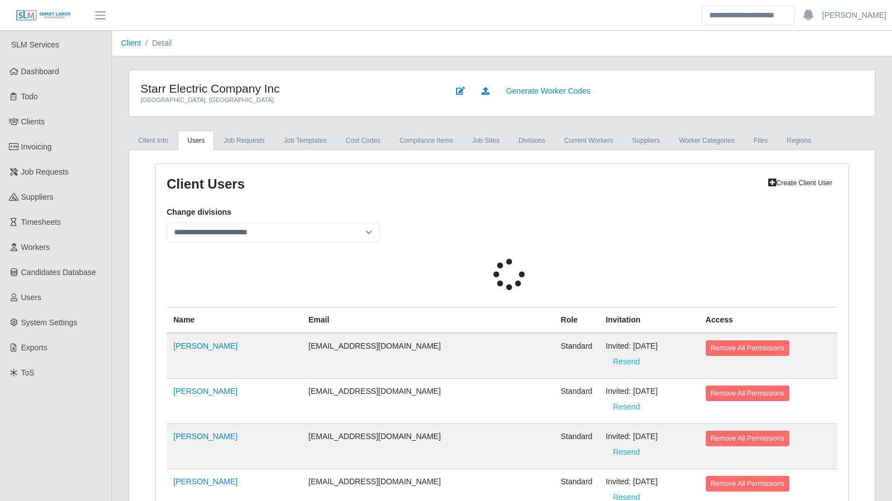
select select
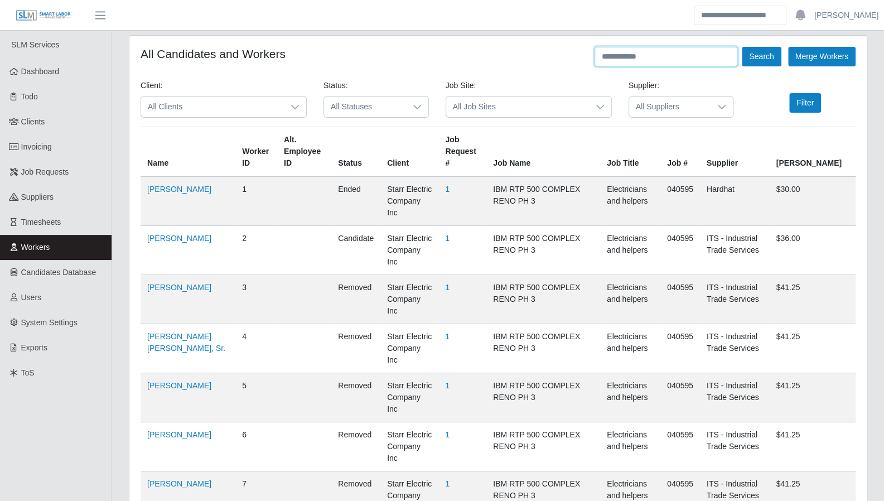
click at [628, 56] on input "text" at bounding box center [665, 57] width 143 height 20
type input "*****"
click at [741, 47] on button "Search" at bounding box center [760, 57] width 39 height 20
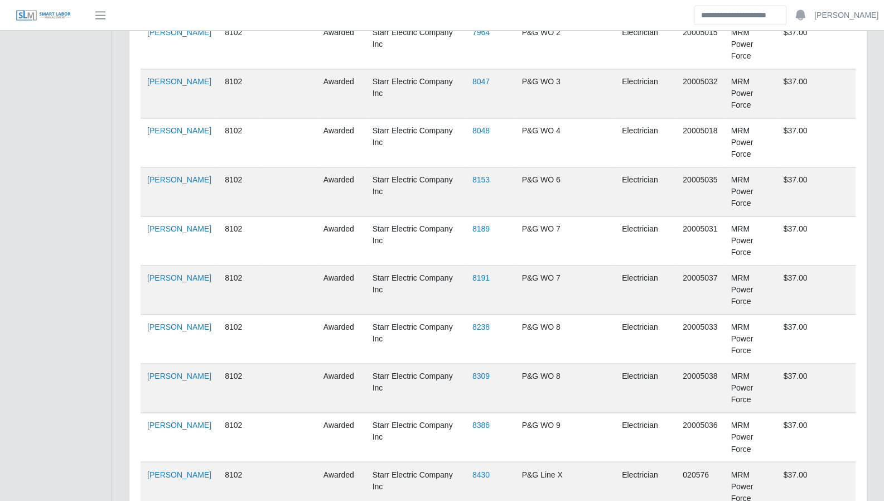
scroll to position [905, 0]
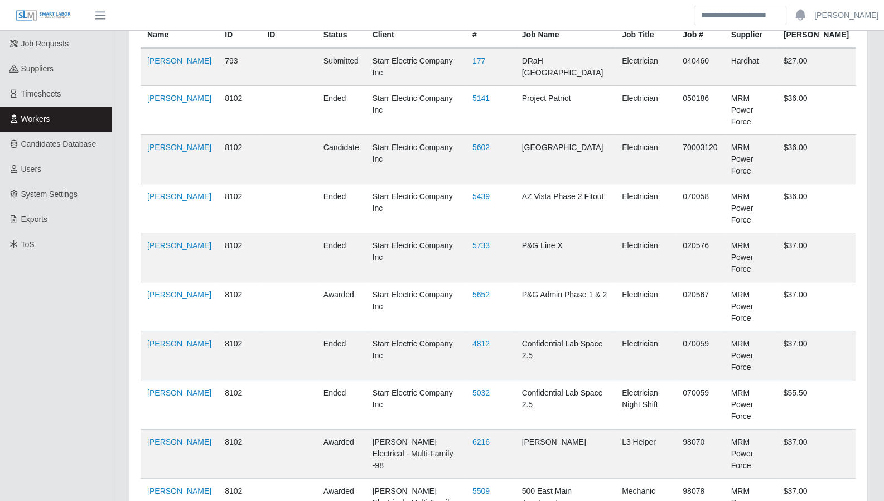
scroll to position [0, 0]
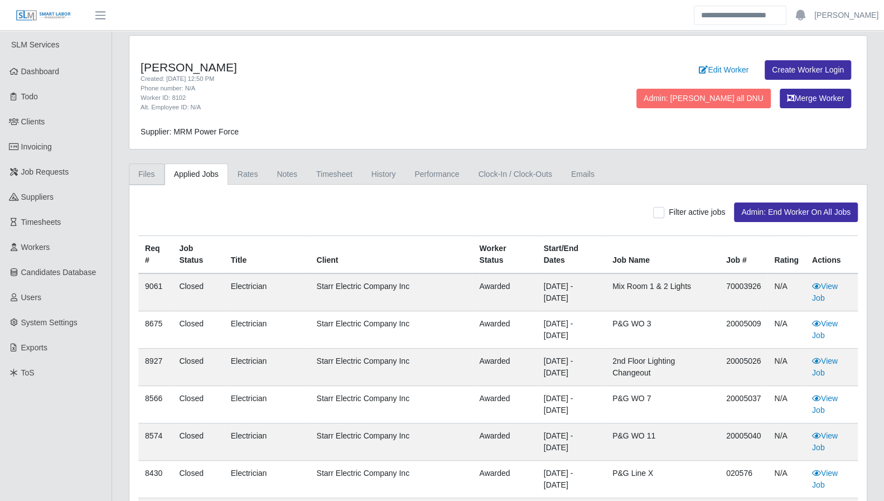
drag, startPoint x: 151, startPoint y: 174, endPoint x: 162, endPoint y: 176, distance: 11.3
click at [151, 174] on link "Files" at bounding box center [147, 174] width 36 height 22
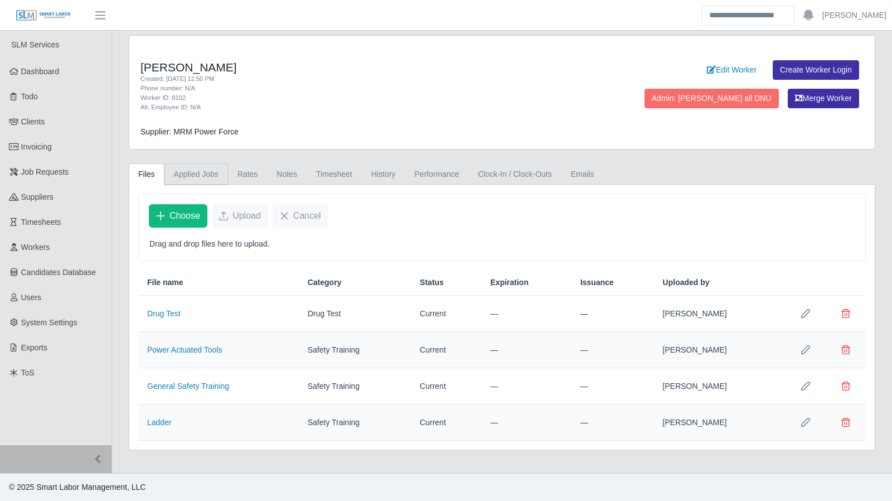
click at [196, 173] on link "Applied Jobs" at bounding box center [196, 174] width 64 height 22
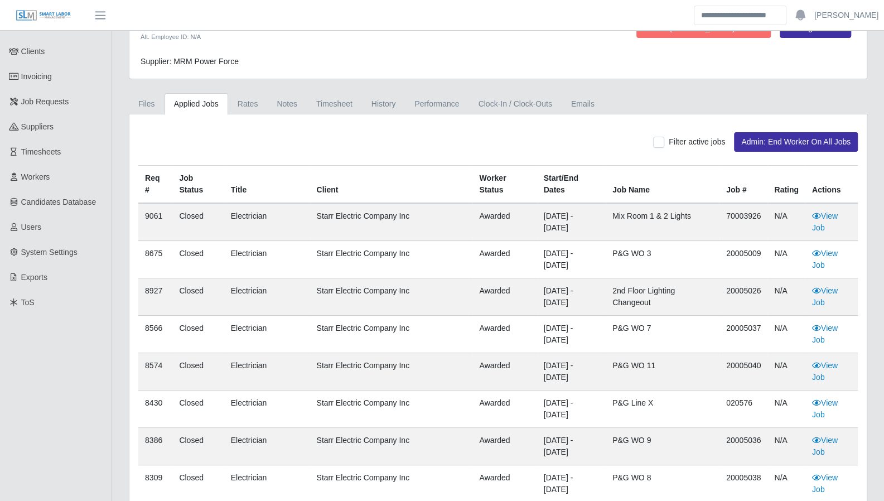
scroll to position [62, 0]
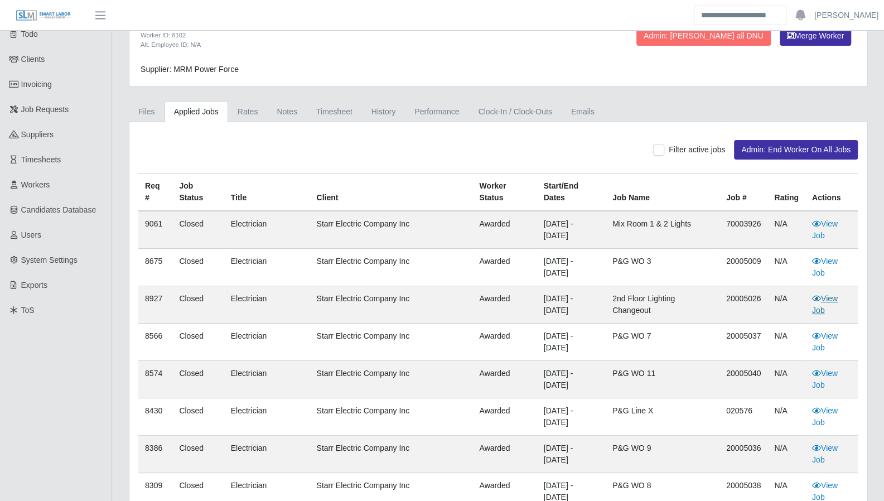
click at [824, 295] on link "View Job" at bounding box center [825, 304] width 26 height 21
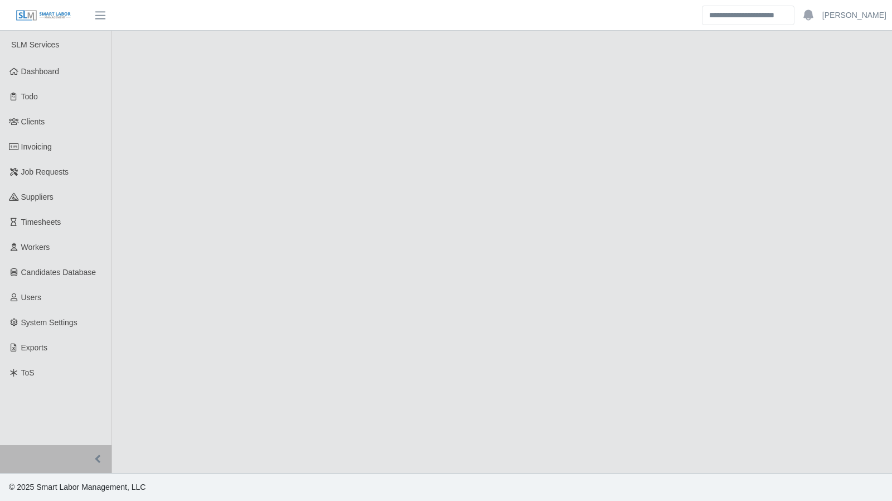
select select "******"
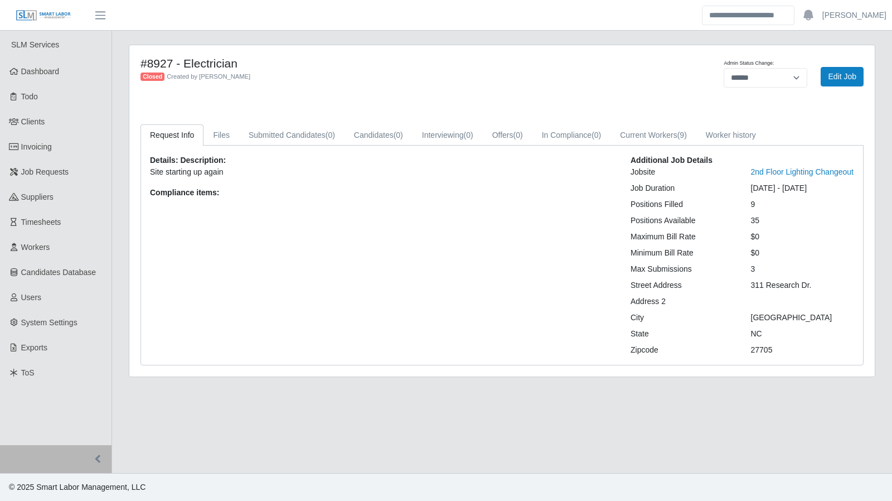
click at [662, 147] on div "Details: Description: Site starting up again Compliance items: Additional Job D…" at bounding box center [502, 254] width 722 height 219
click at [659, 139] on link "Current Workers (9)" at bounding box center [653, 135] width 86 height 22
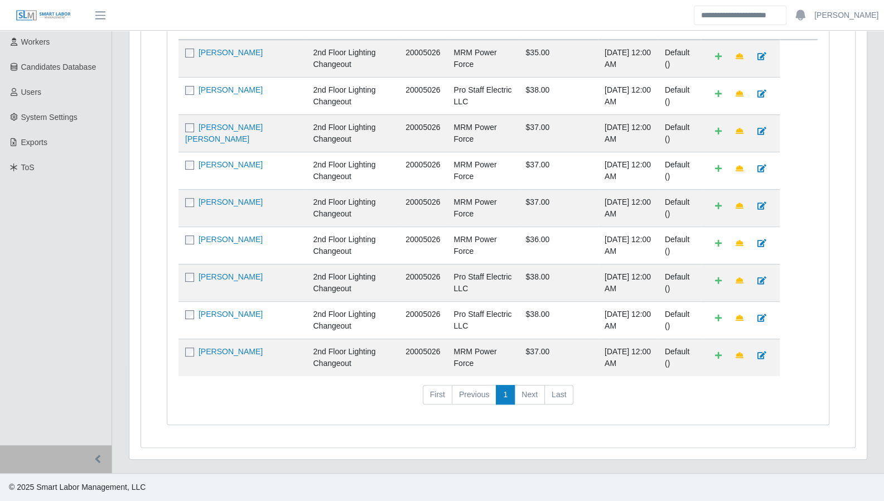
scroll to position [213, 0]
click at [232, 318] on link "Neftali Gonzales" at bounding box center [230, 313] width 64 height 9
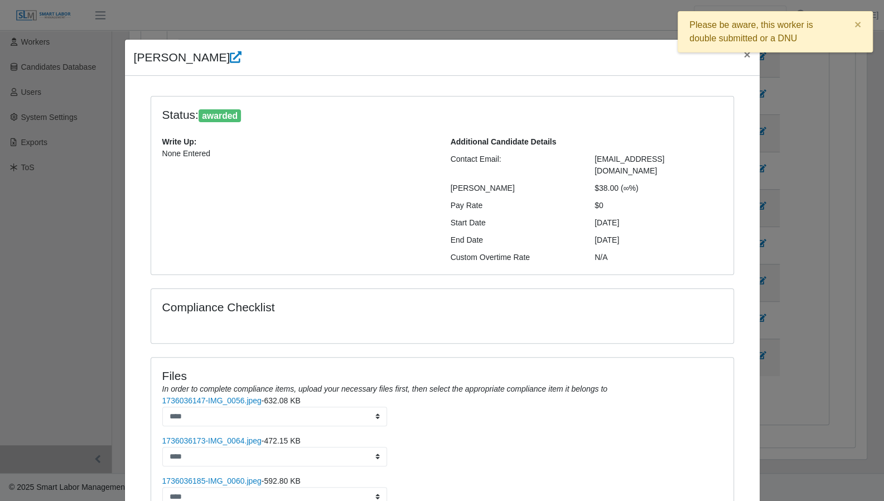
scroll to position [133, 0]
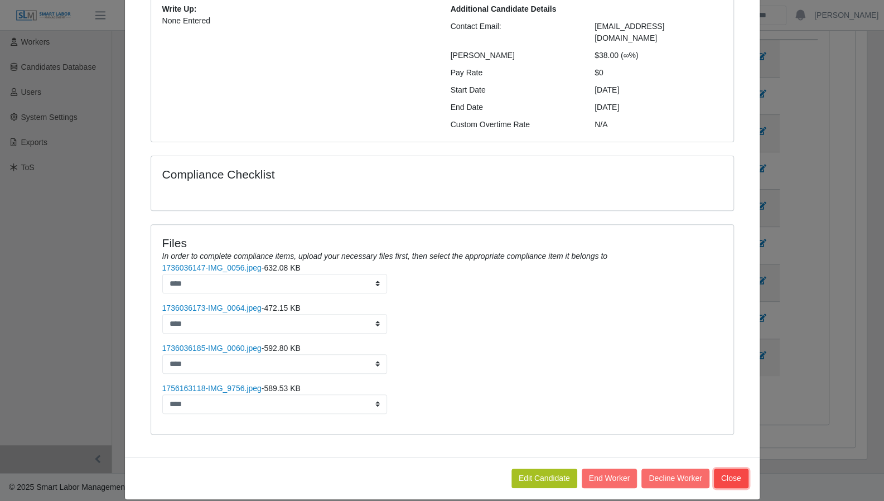
click at [728, 468] on button "Close" at bounding box center [731, 478] width 35 height 20
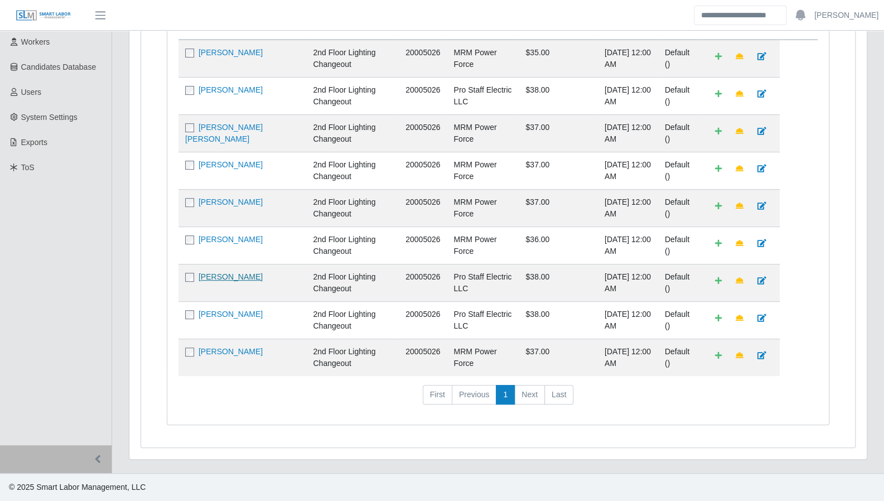
click at [219, 281] on link "Omar Gonzales" at bounding box center [230, 276] width 64 height 9
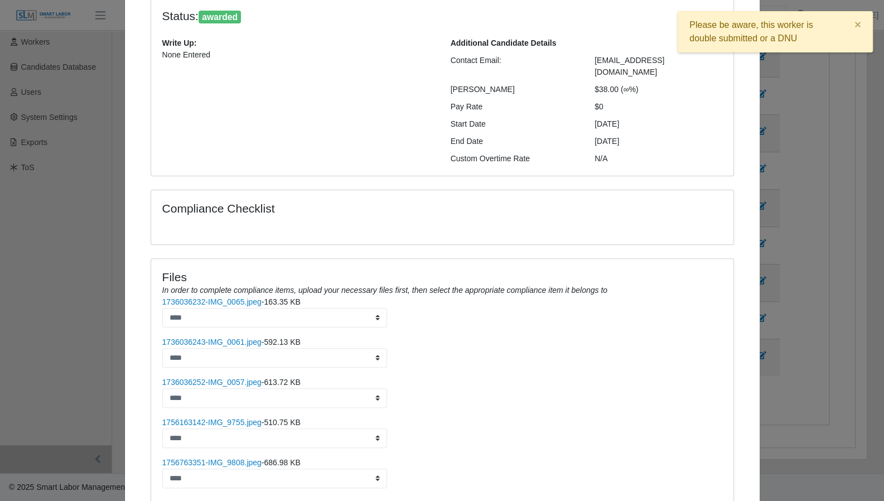
scroll to position [173, 0]
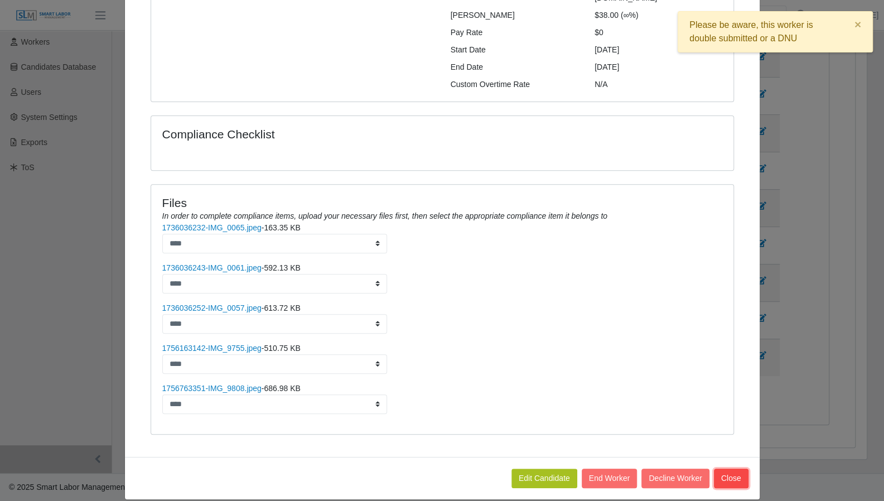
click at [729, 468] on button "Close" at bounding box center [731, 478] width 35 height 20
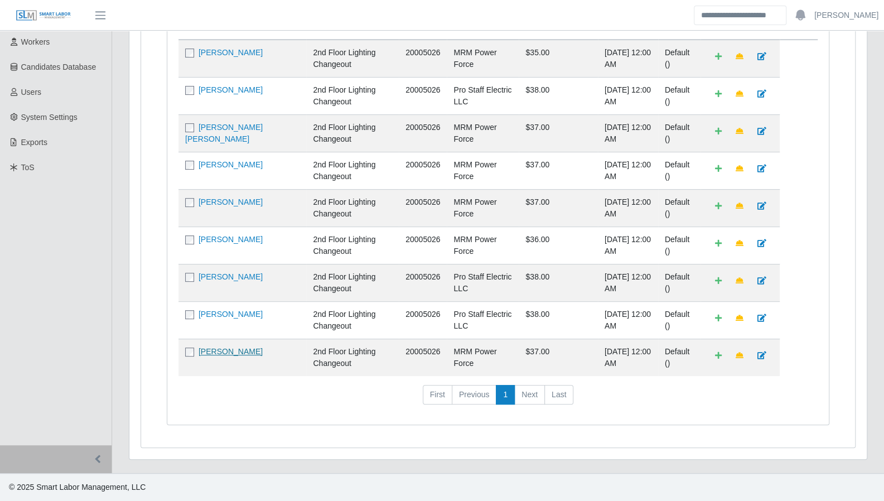
click at [229, 350] on link "Jose Dominguez" at bounding box center [230, 351] width 64 height 9
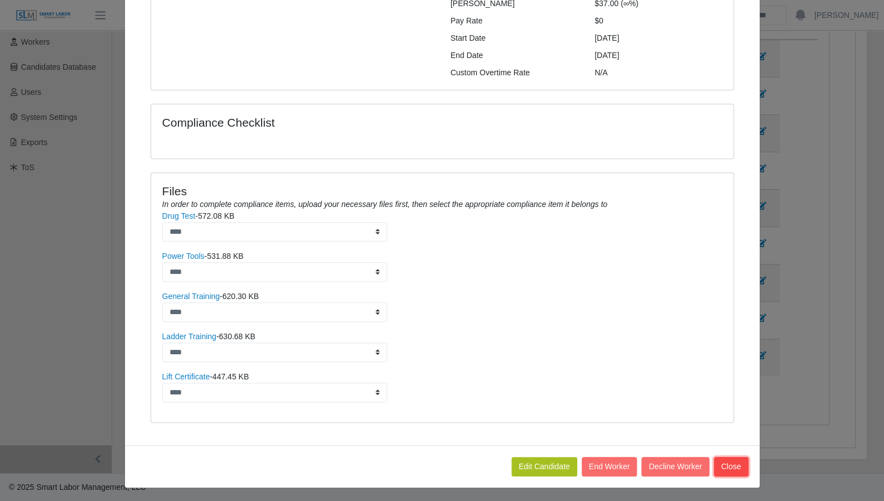
click at [727, 464] on button "Close" at bounding box center [731, 467] width 35 height 20
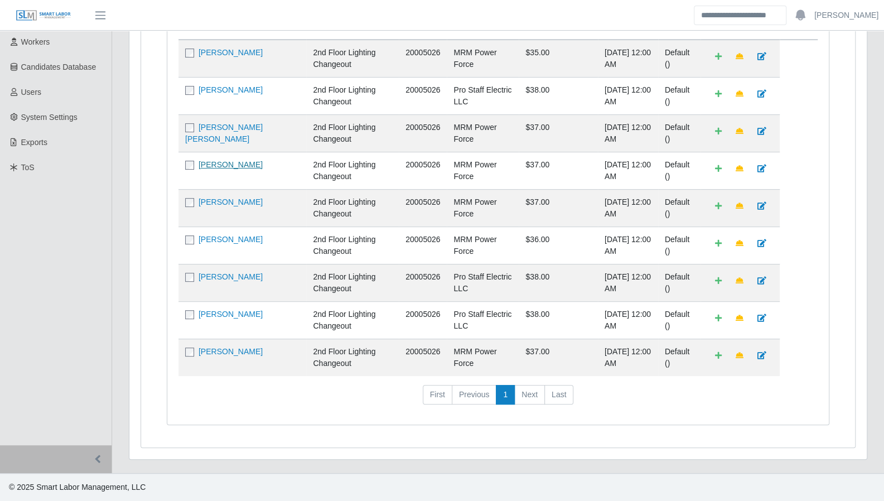
click at [225, 167] on link "Johan Martinez" at bounding box center [230, 164] width 64 height 9
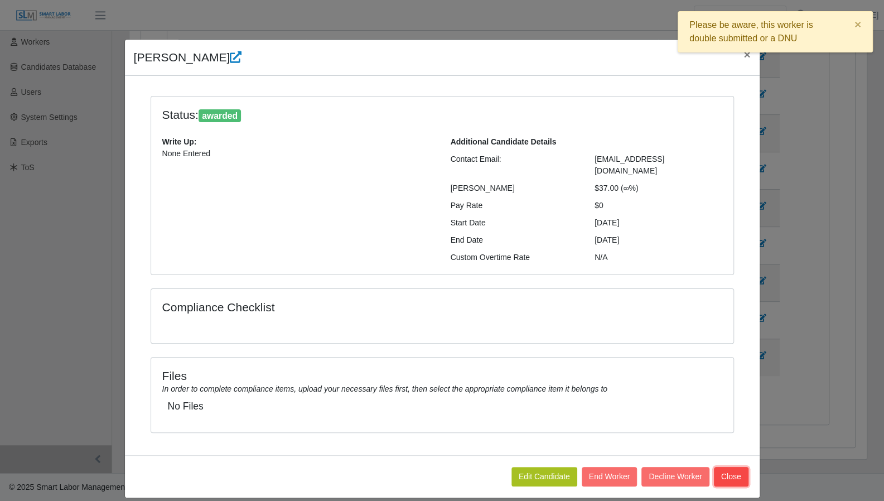
click at [732, 467] on button "Close" at bounding box center [731, 477] width 35 height 20
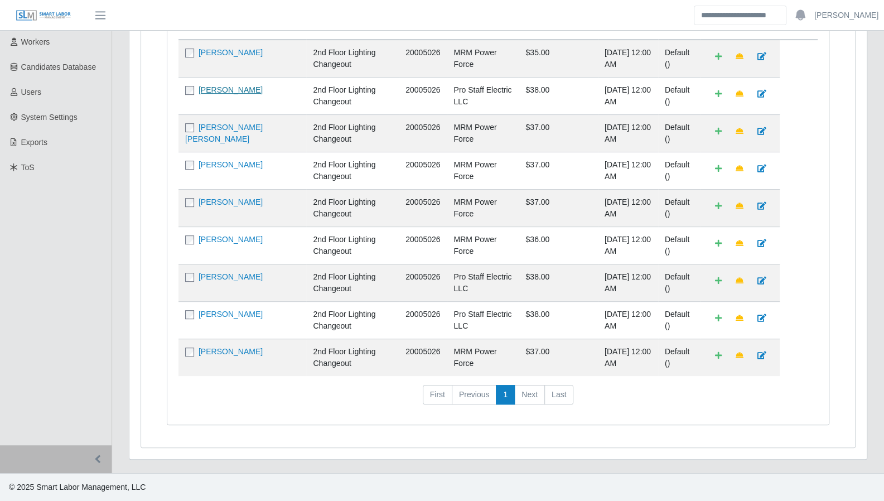
click at [217, 90] on link "Marco Tulio Rivera" at bounding box center [230, 89] width 64 height 9
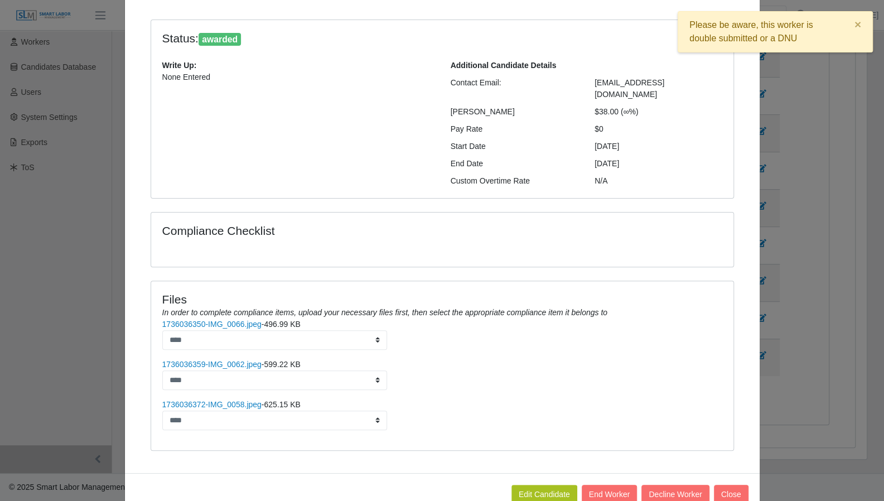
scroll to position [93, 0]
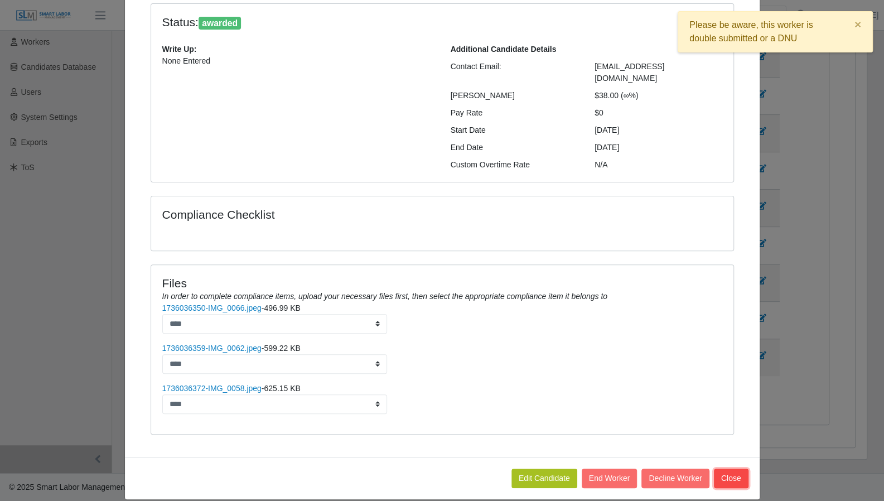
click at [714, 468] on button "Close" at bounding box center [731, 478] width 35 height 20
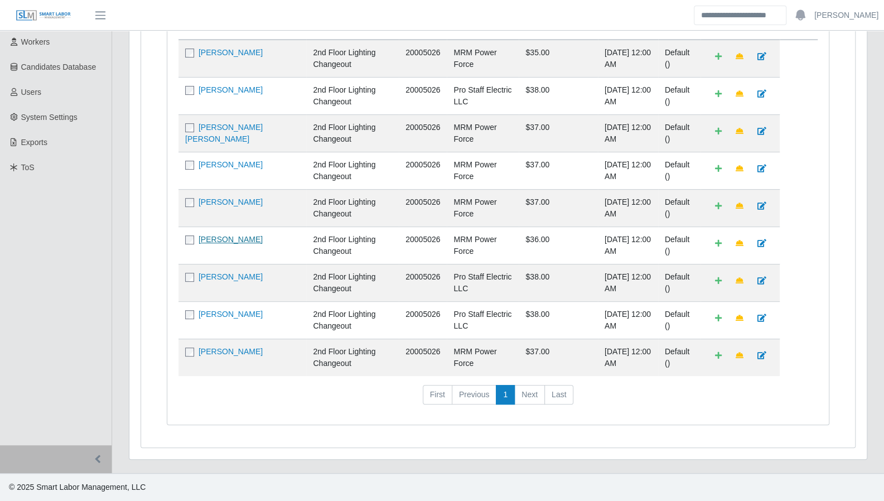
click at [215, 240] on link "Kevin Corea" at bounding box center [230, 239] width 64 height 9
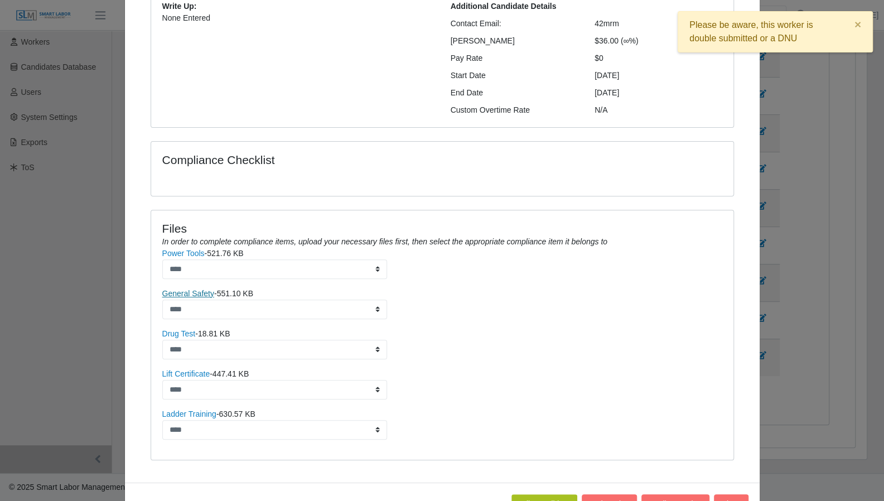
scroll to position [173, 0]
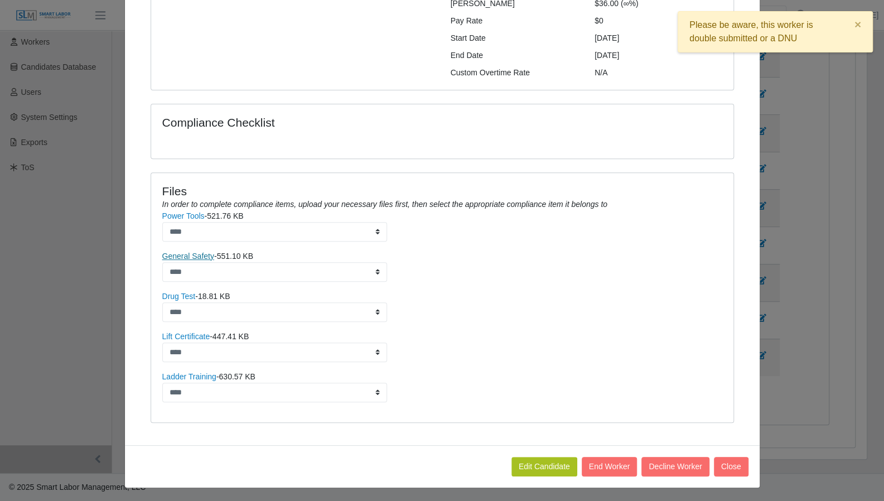
click at [193, 251] on link "General Safety" at bounding box center [188, 255] width 52 height 9
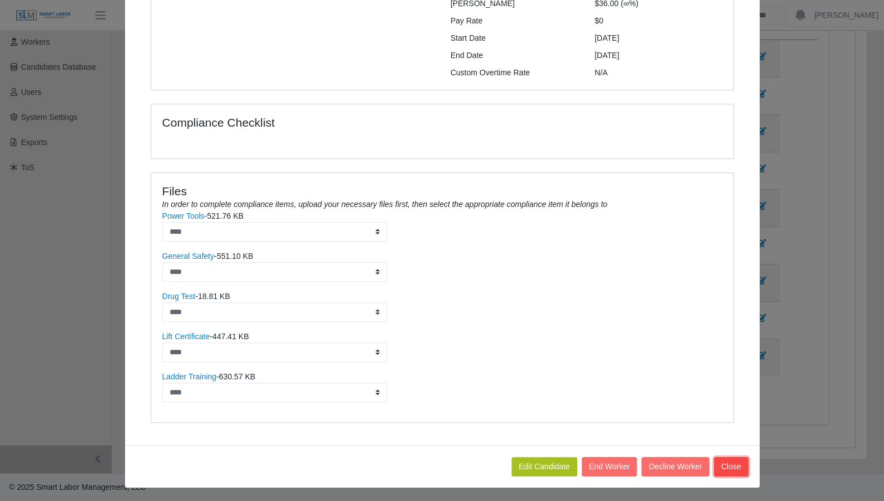
click at [728, 463] on button "Close" at bounding box center [731, 467] width 35 height 20
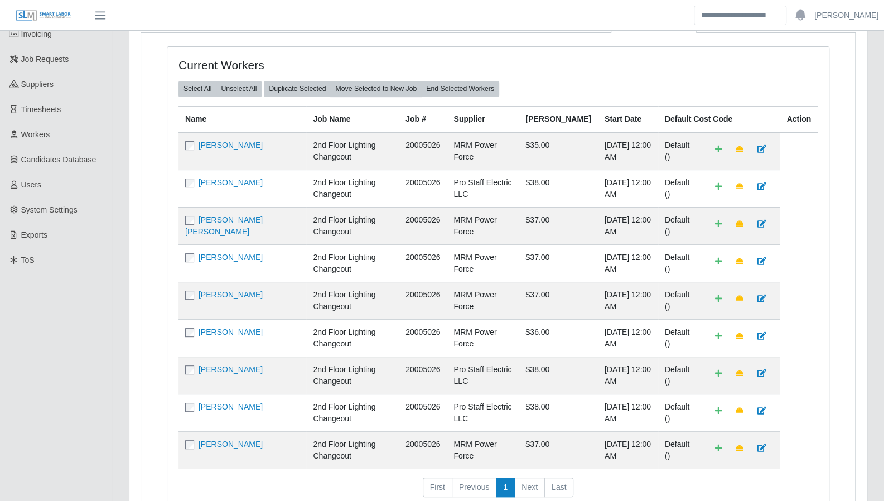
scroll to position [57, 0]
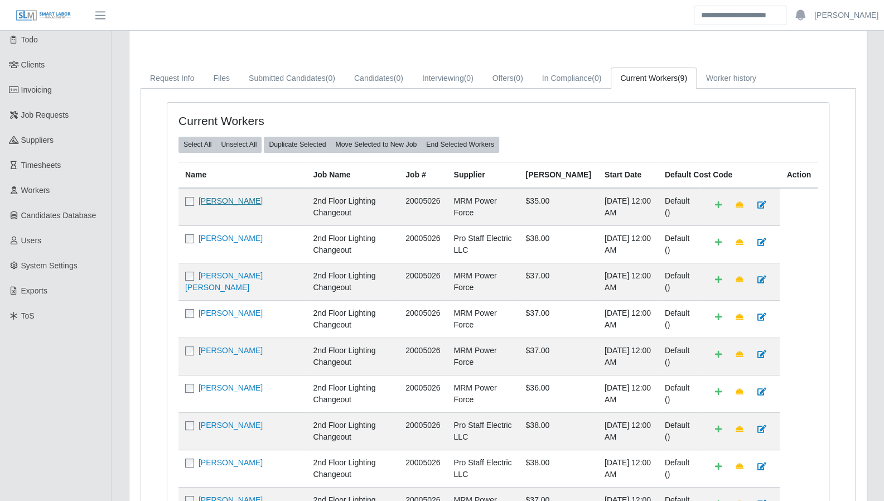
click at [227, 205] on link "Andres ulises Perez" at bounding box center [230, 200] width 64 height 9
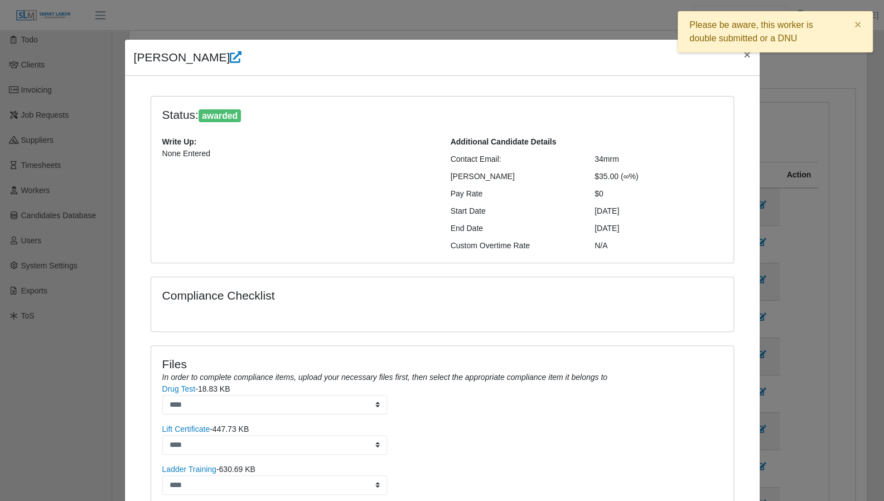
scroll to position [74, 0]
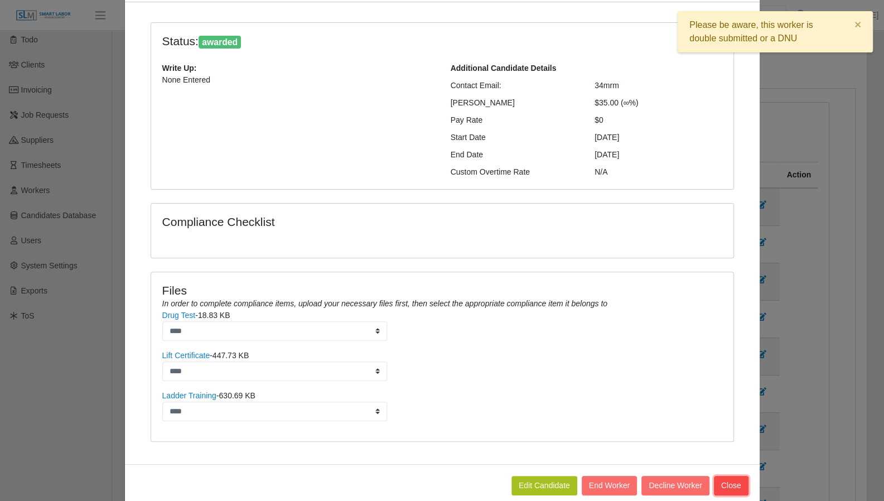
click at [736, 475] on button "Close" at bounding box center [731, 485] width 35 height 20
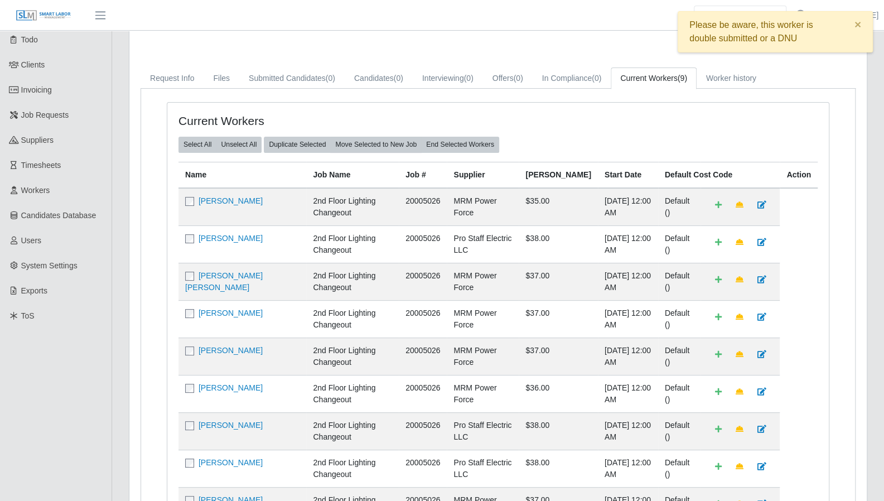
click at [249, 254] on td "Marco Tulio Rivera" at bounding box center [242, 243] width 128 height 37
click at [248, 242] on link "Marco Tulio Rivera" at bounding box center [230, 238] width 64 height 9
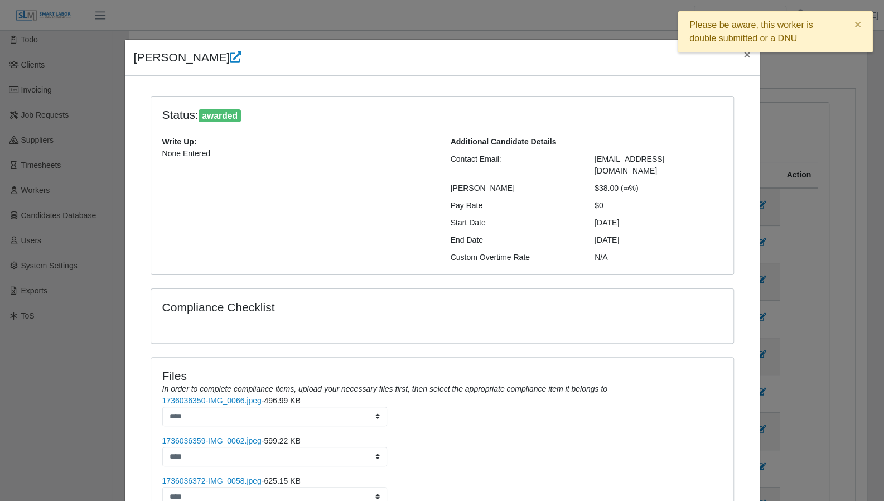
scroll to position [93, 0]
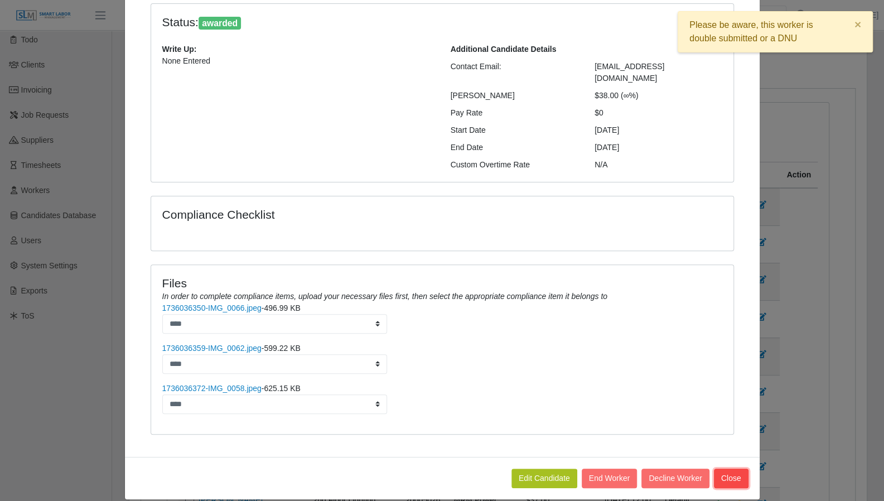
click at [721, 468] on button "Close" at bounding box center [731, 478] width 35 height 20
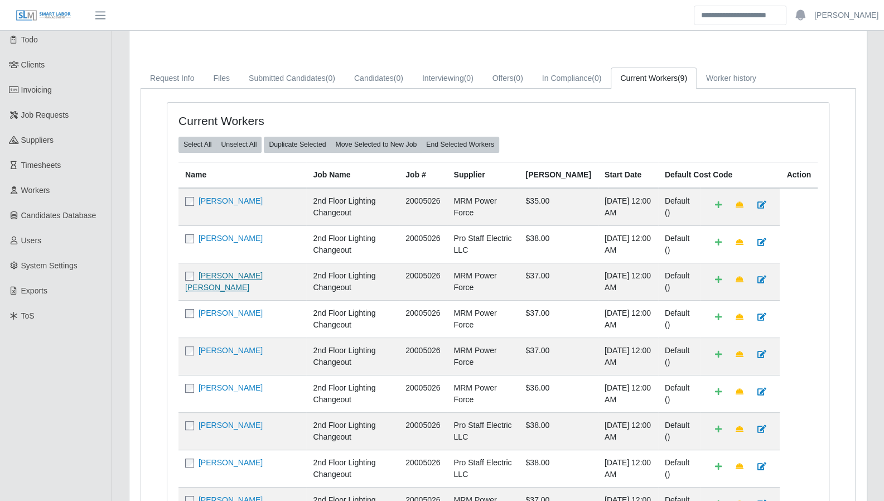
click at [202, 292] on link "Fredy Gerardo Mendoza" at bounding box center [223, 281] width 77 height 21
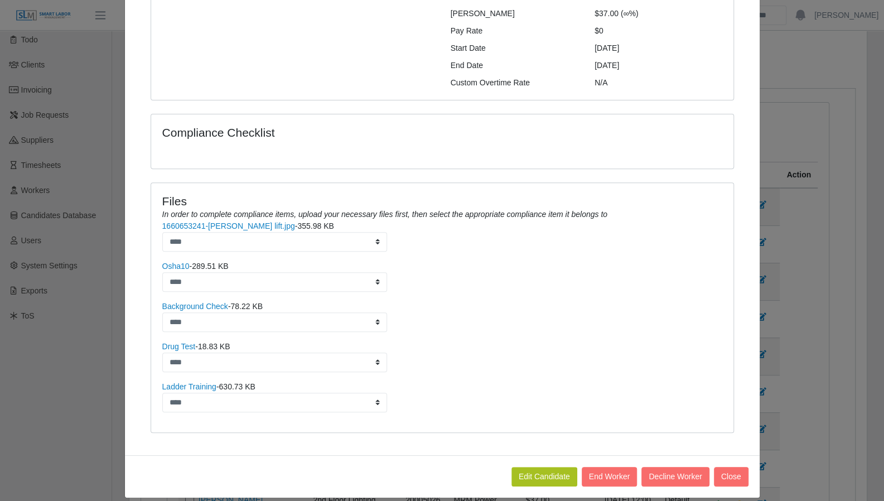
scroll to position [173, 0]
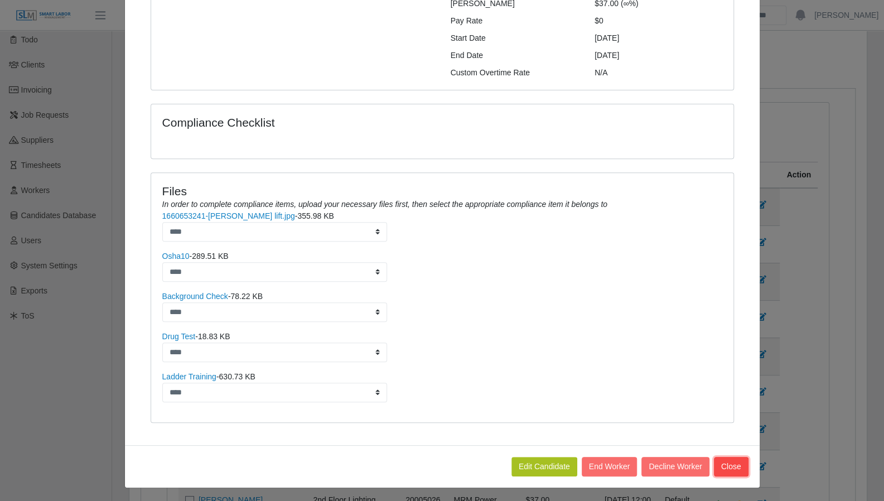
click at [734, 467] on button "Close" at bounding box center [731, 467] width 35 height 20
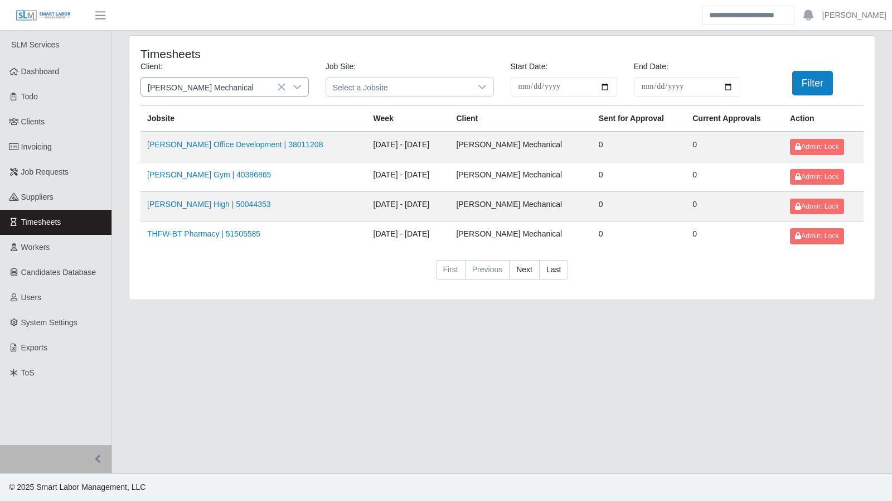
click at [296, 89] on icon at bounding box center [297, 87] width 9 height 9
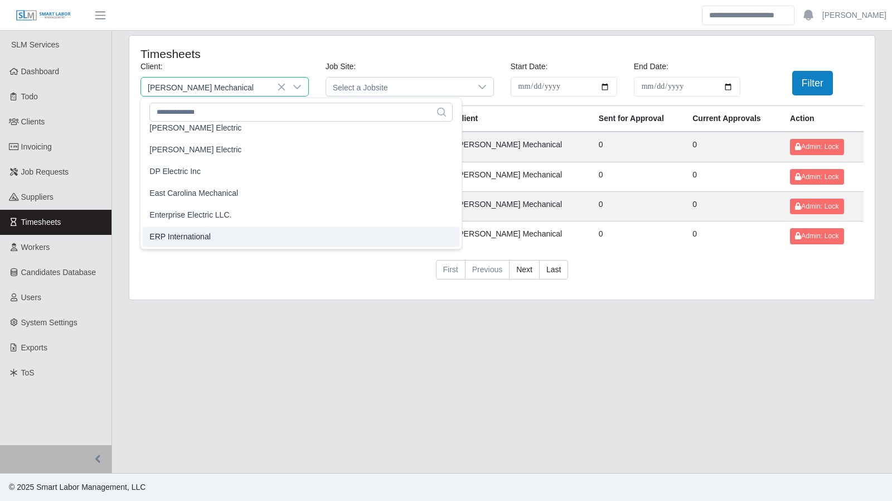
scroll to position [381, 0]
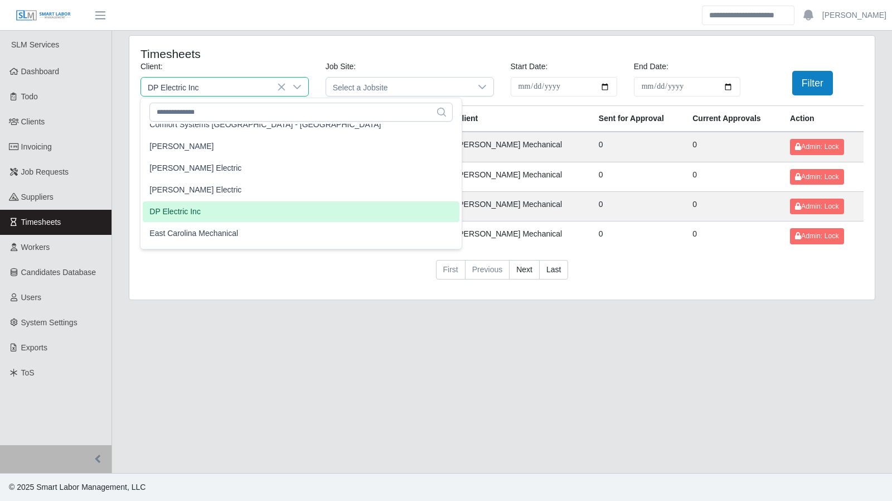
click at [208, 212] on li "DP Electric Inc" at bounding box center [301, 211] width 317 height 21
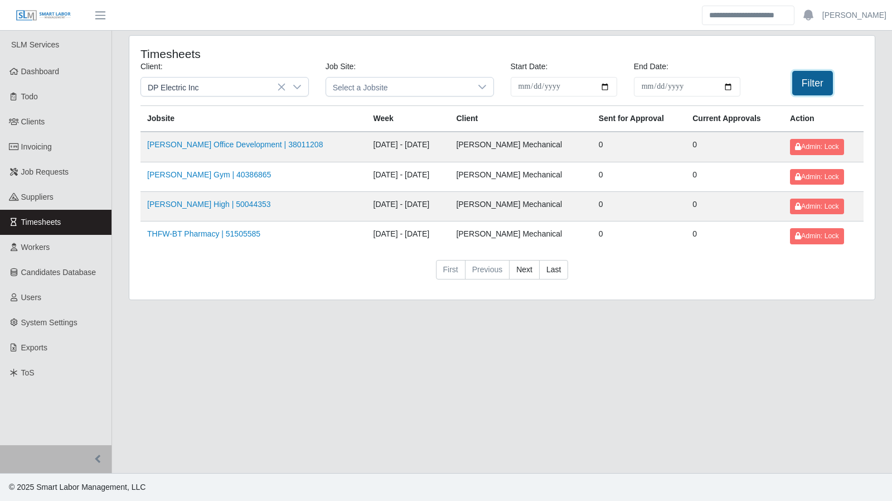
click at [808, 86] on button "Filter" at bounding box center [812, 83] width 41 height 25
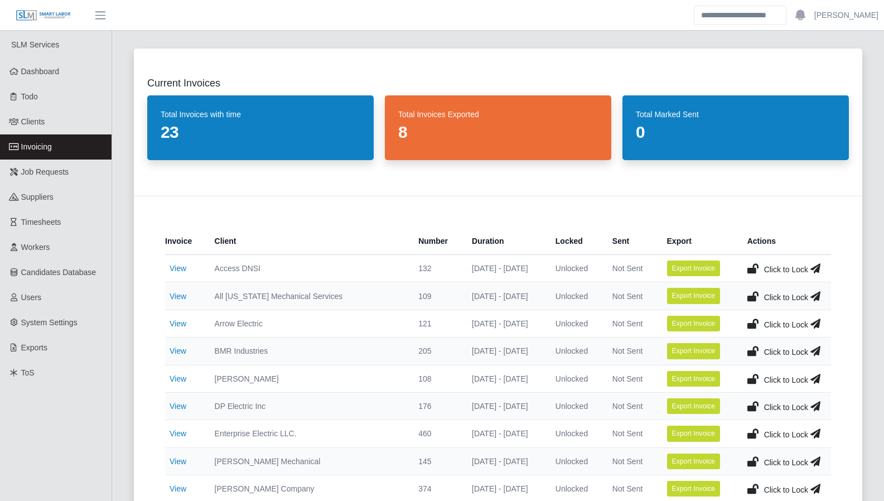
scroll to position [26, 0]
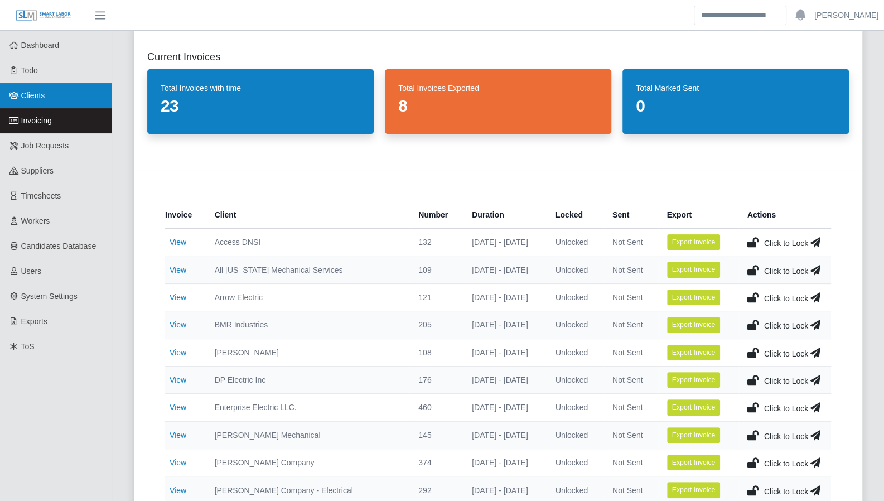
click at [50, 99] on link "Clients" at bounding box center [55, 95] width 111 height 25
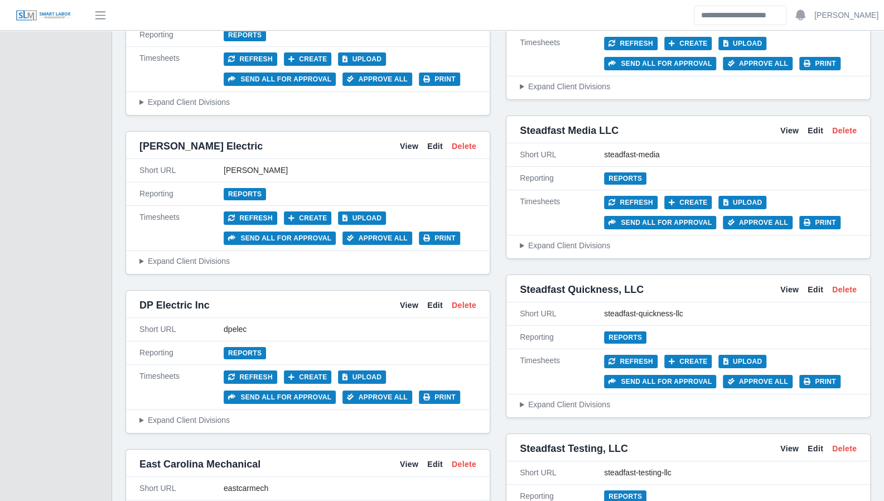
scroll to position [2408, 0]
click at [413, 299] on link "View" at bounding box center [409, 305] width 18 height 12
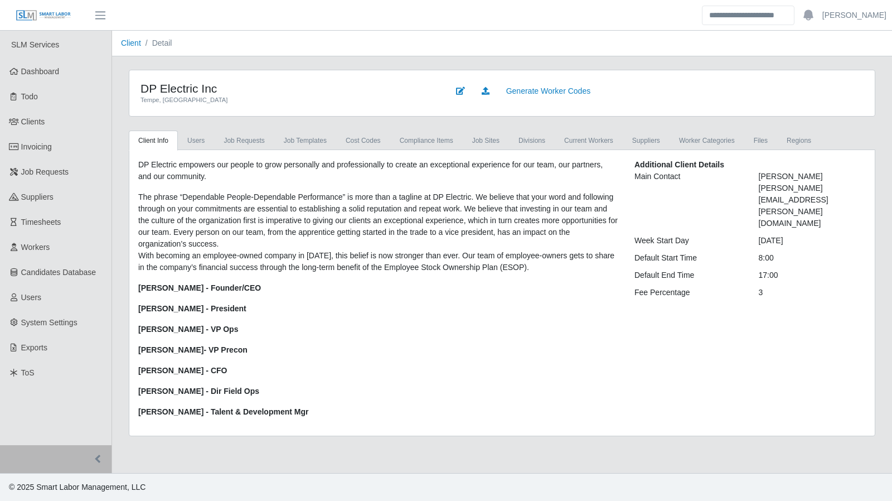
click at [196, 133] on link "Users" at bounding box center [196, 140] width 36 height 20
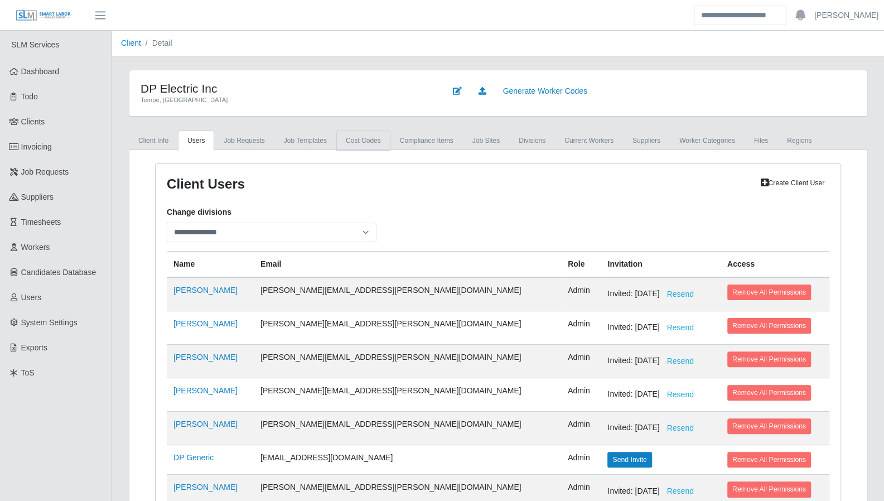
click at [366, 140] on link "cost codes" at bounding box center [363, 140] width 54 height 20
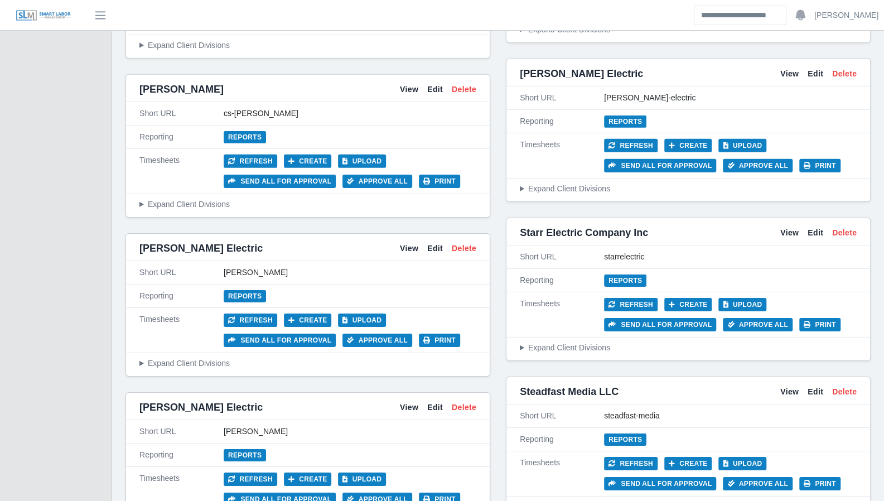
scroll to position [2146, 0]
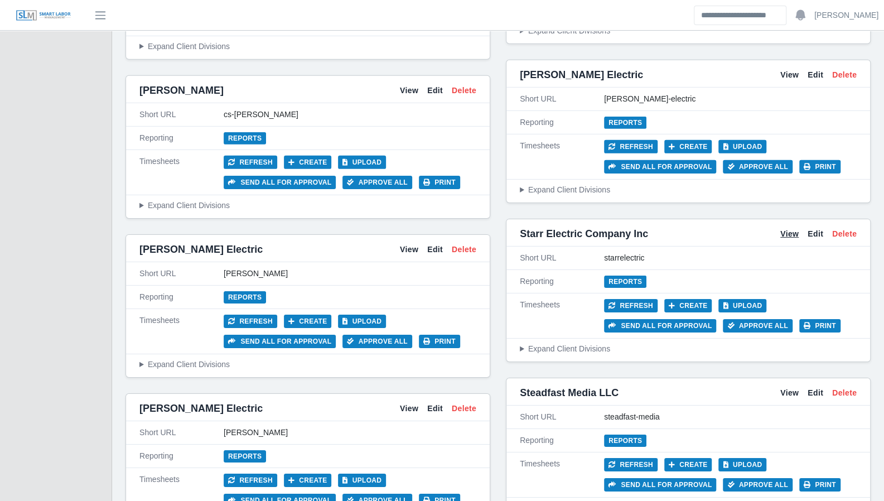
click at [792, 228] on link "View" at bounding box center [789, 234] width 18 height 12
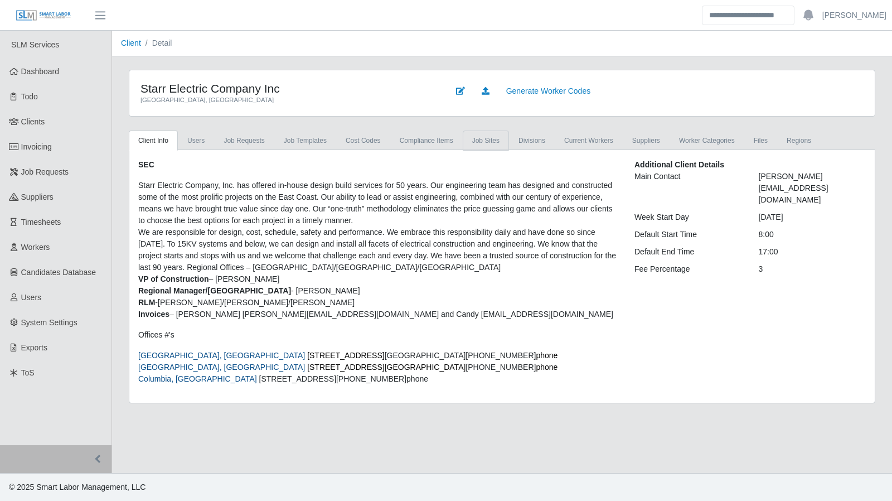
click at [482, 141] on link "job sites" at bounding box center [486, 140] width 46 height 20
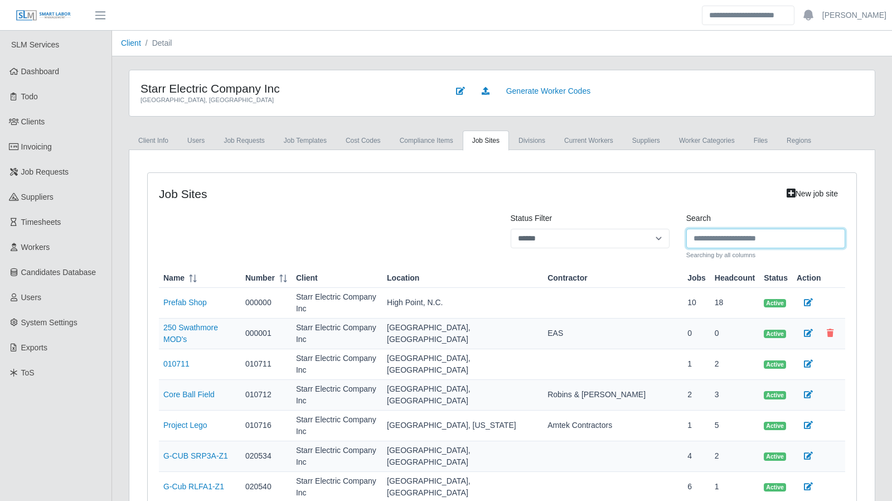
click at [702, 236] on input "Search" at bounding box center [765, 239] width 159 height 20
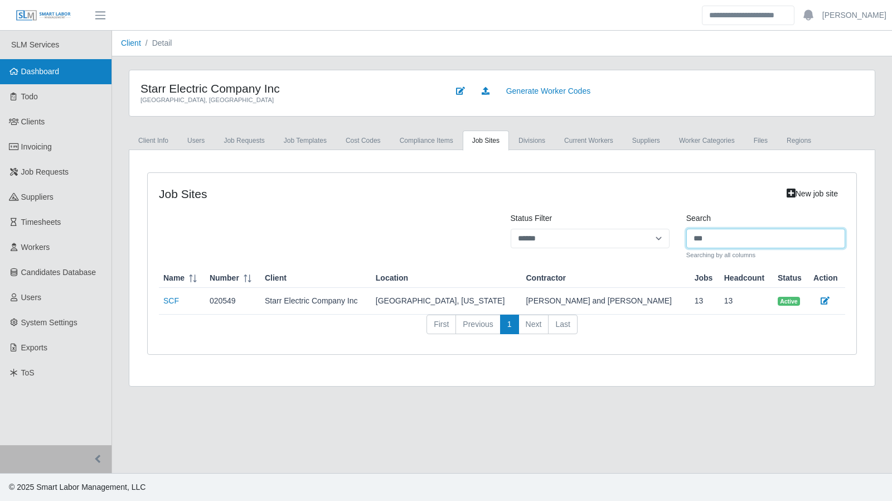
type input "***"
click at [33, 67] on span "Dashboard" at bounding box center [40, 71] width 38 height 9
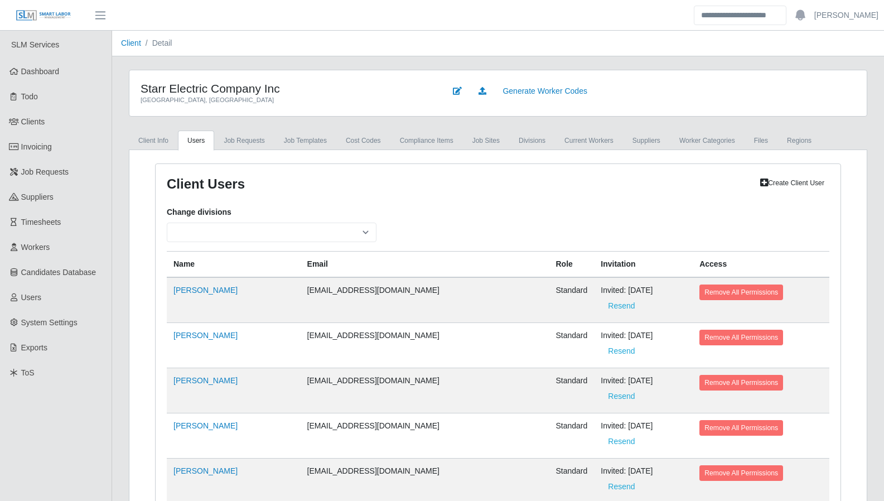
select select
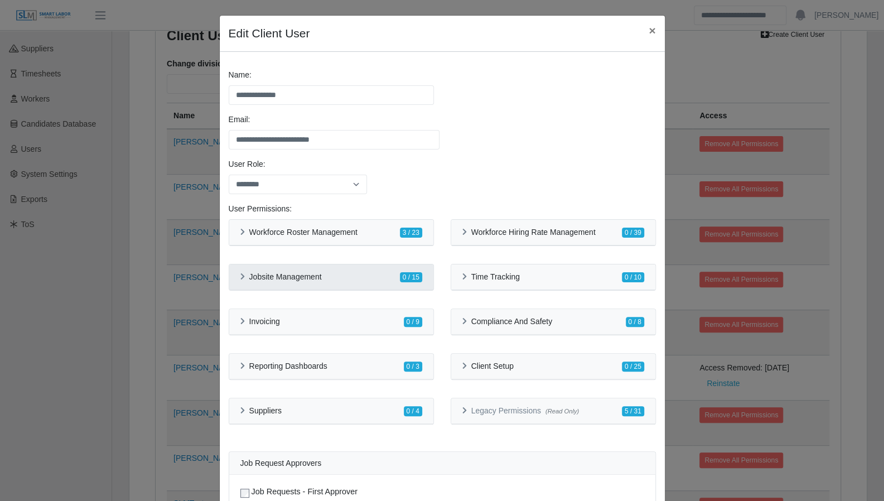
scroll to position [43, 0]
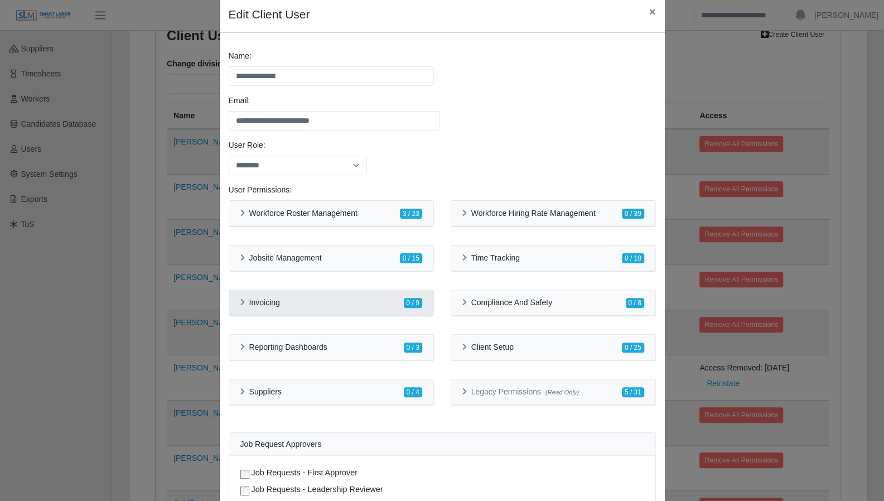
click at [231, 300] on div "Invoicing 0 / 9" at bounding box center [331, 303] width 204 height 26
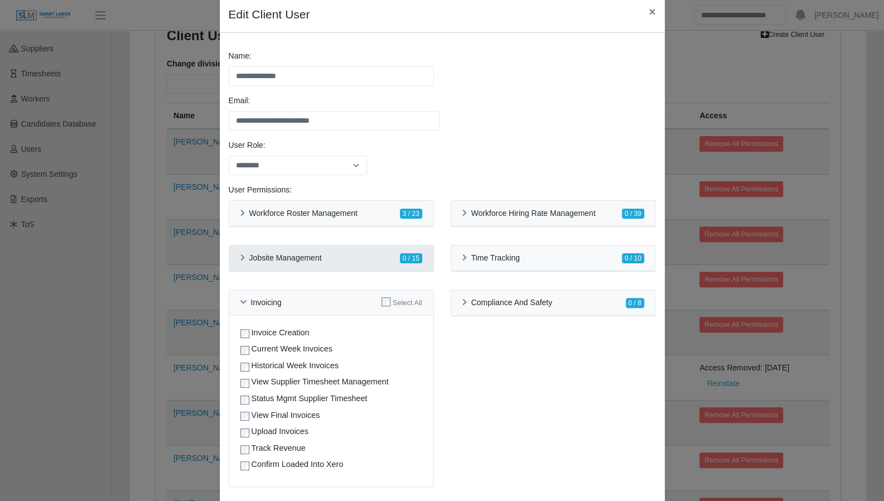
click at [240, 258] on icon at bounding box center [242, 257] width 4 height 7
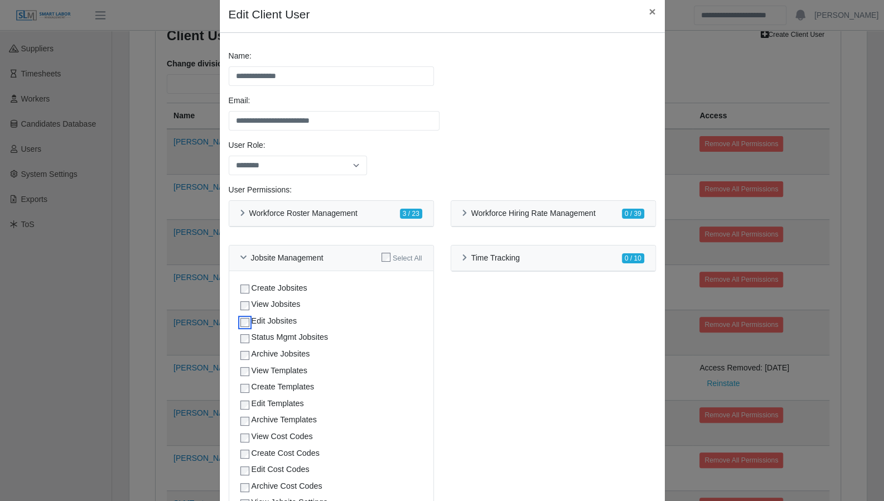
scroll to position [46, 0]
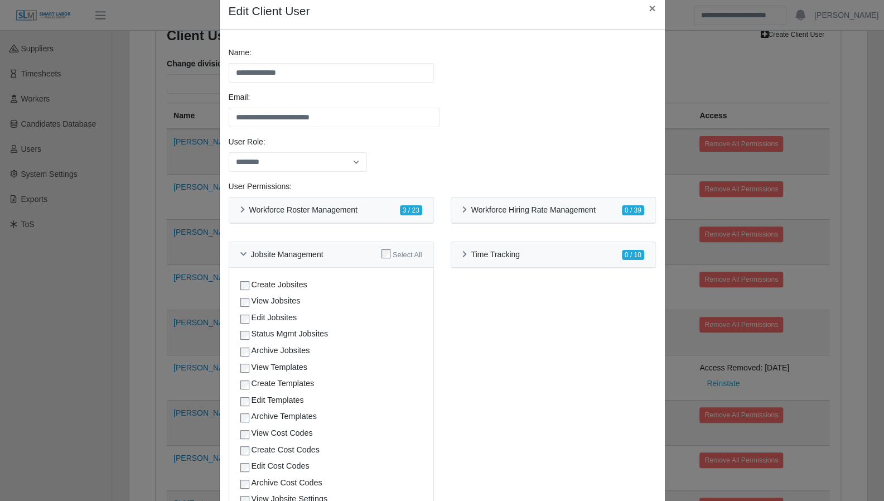
click at [240, 460] on div "Edit Cost Codes" at bounding box center [331, 466] width 182 height 12
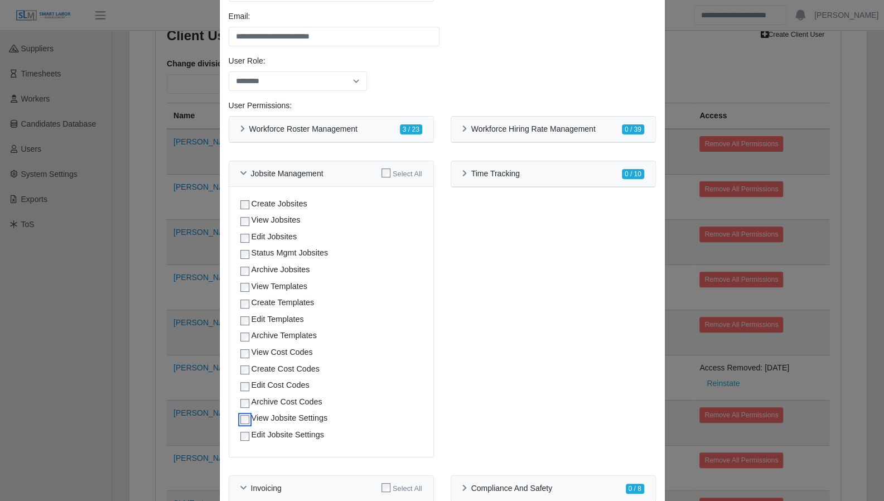
scroll to position [124, 0]
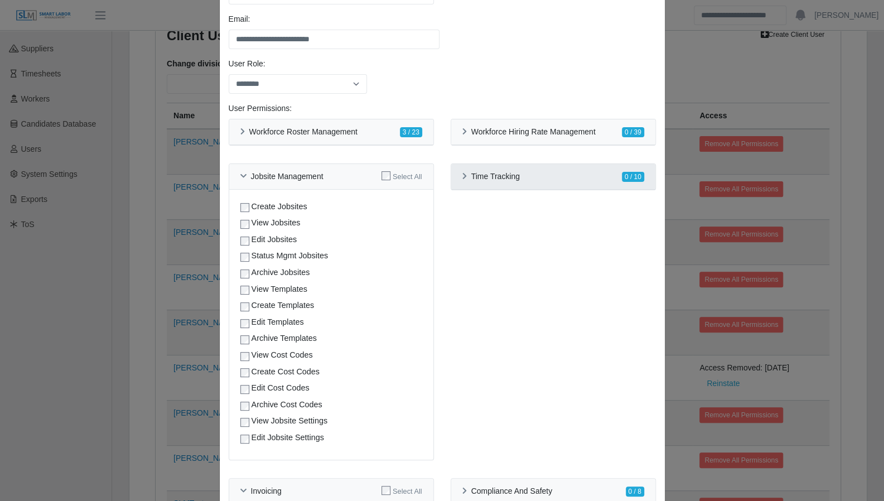
click at [462, 173] on icon at bounding box center [464, 176] width 4 height 7
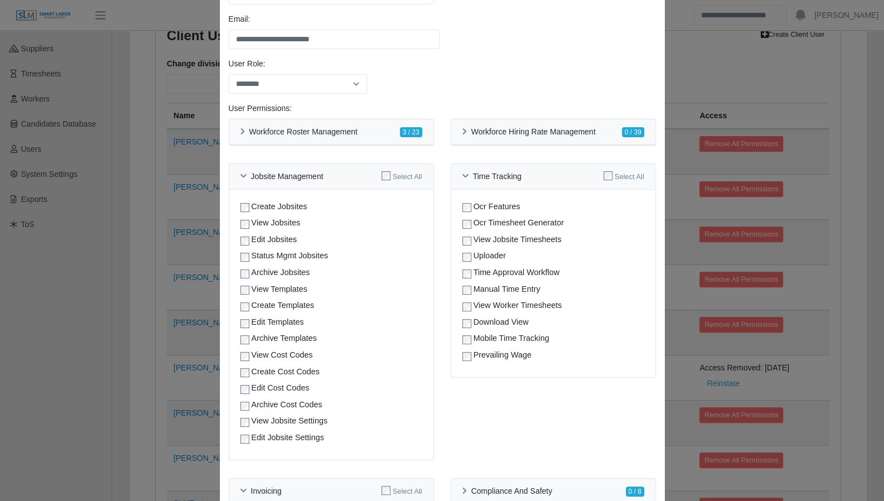
click at [467, 271] on div "Time Approval Workflow" at bounding box center [553, 272] width 182 height 12
click at [462, 131] on icon at bounding box center [464, 131] width 4 height 7
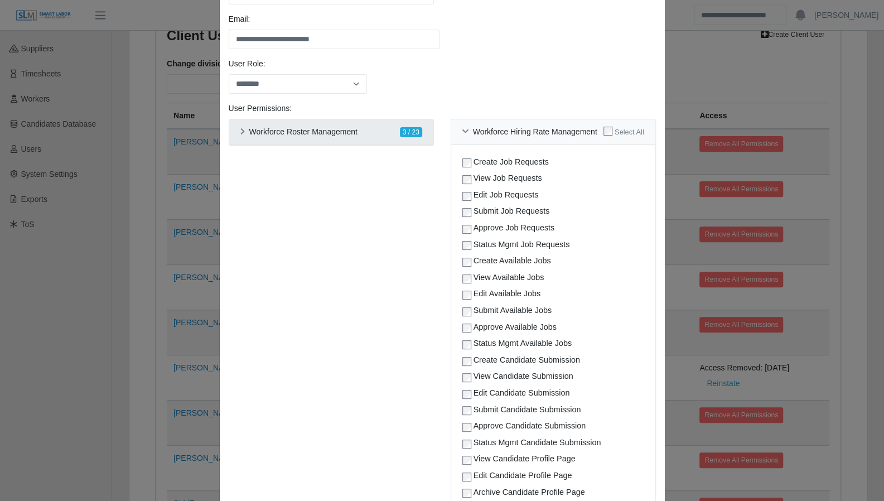
click at [240, 133] on div "Workforce Roster Management" at bounding box center [298, 131] width 117 height 9
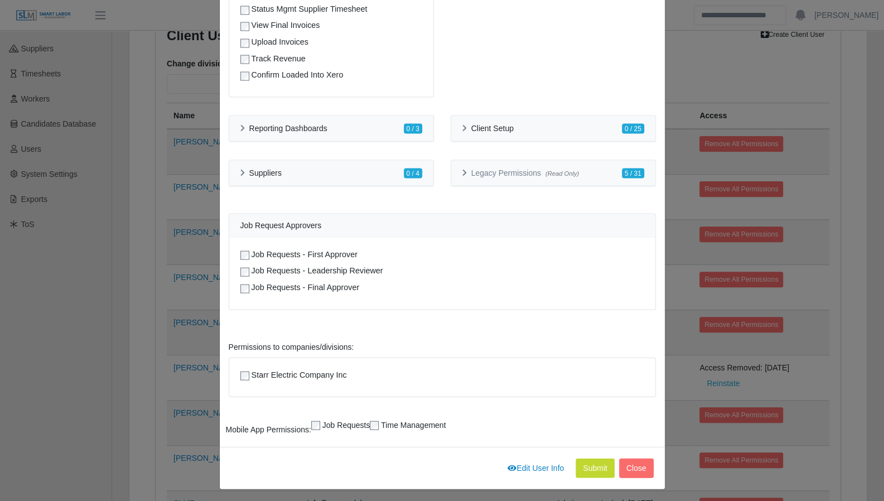
scroll to position [1370, 0]
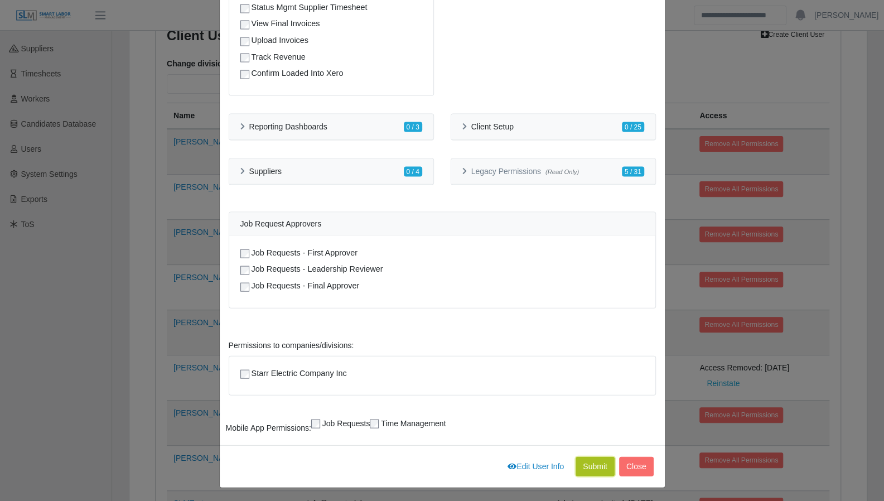
click at [583, 462] on button "Submit" at bounding box center [594, 467] width 39 height 20
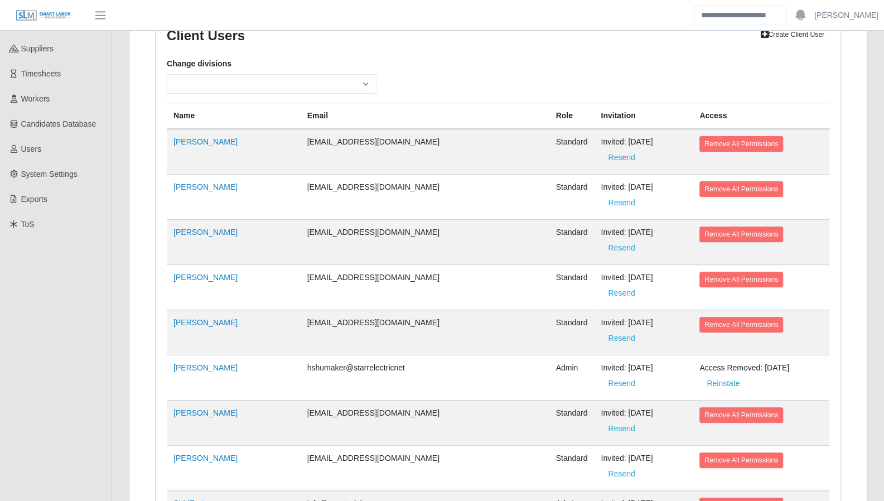
scroll to position [1369, 0]
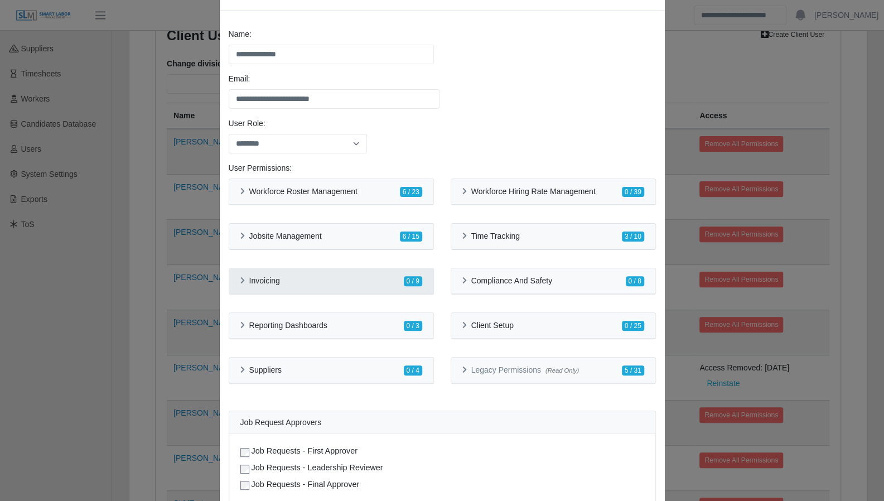
scroll to position [66, 0]
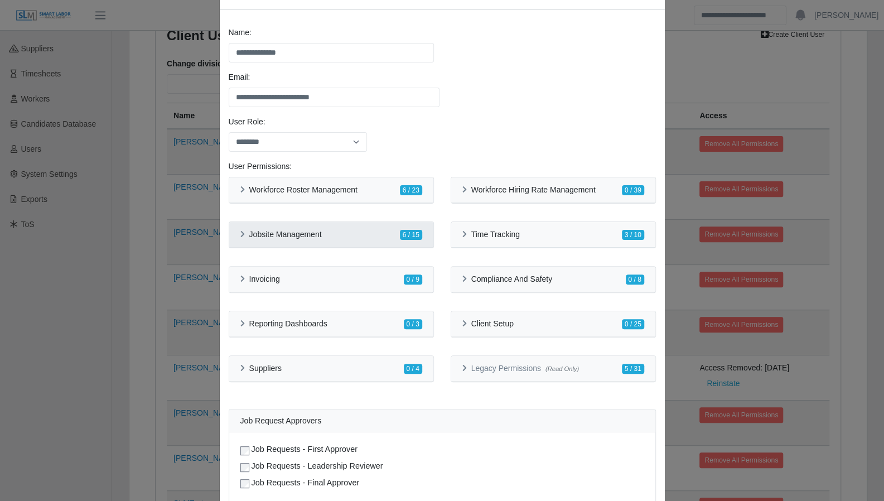
click at [234, 237] on div "Jobsite Management 6 / 15" at bounding box center [331, 235] width 204 height 26
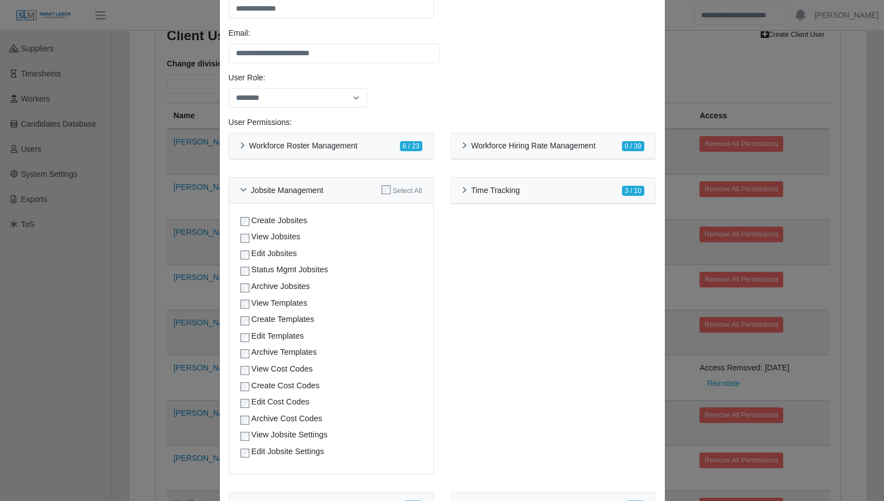
scroll to position [122, 0]
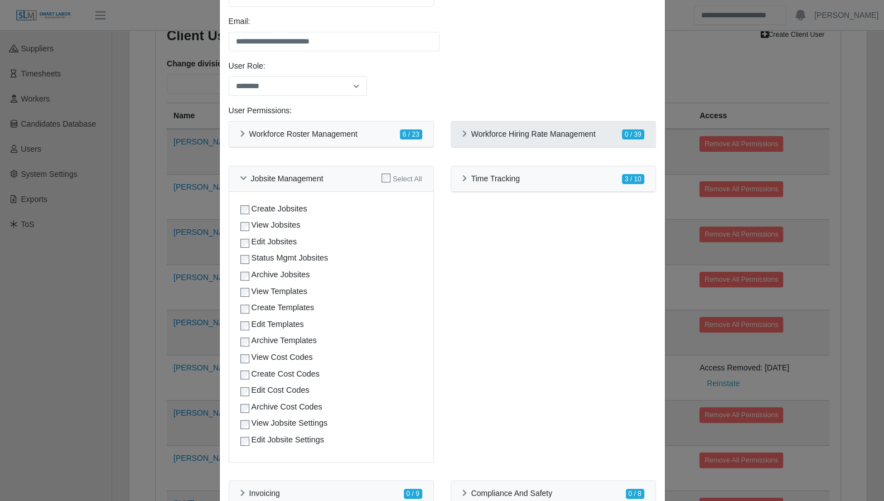
click at [462, 133] on icon at bounding box center [464, 133] width 4 height 7
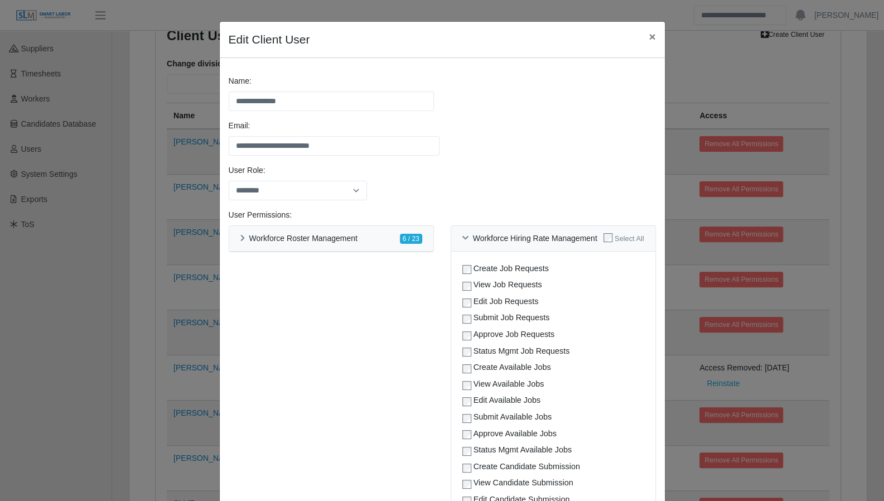
scroll to position [0, 0]
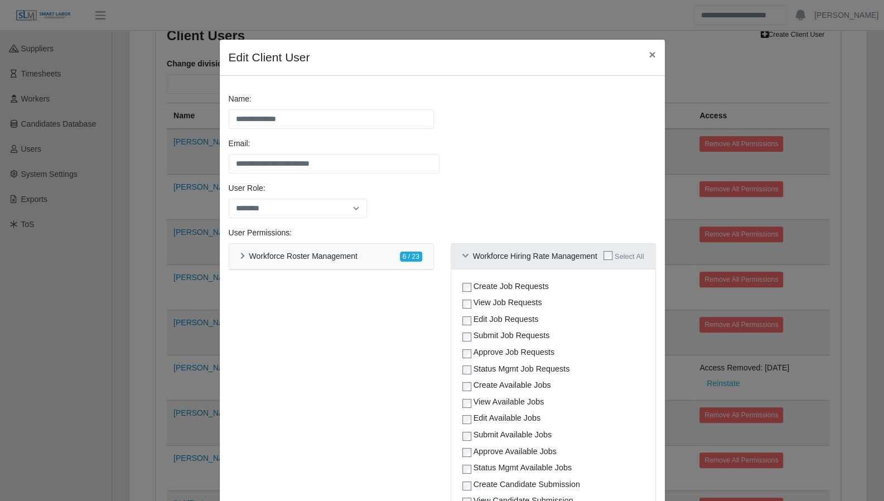
click at [462, 254] on icon at bounding box center [465, 256] width 6 height 7
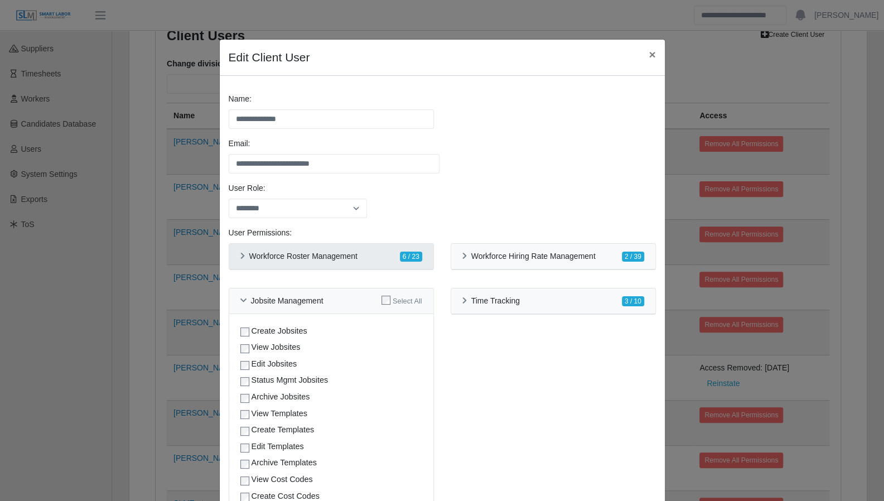
click at [240, 253] on icon at bounding box center [242, 256] width 4 height 7
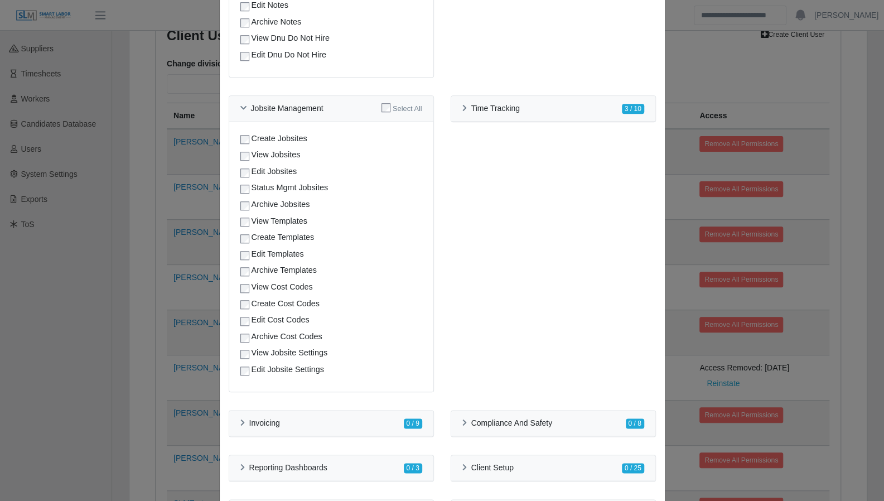
scroll to position [605, 0]
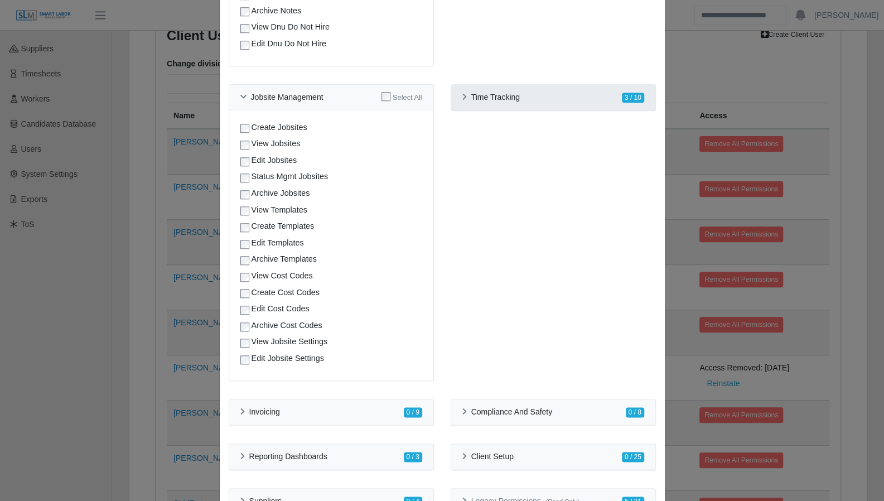
click at [462, 101] on div "Time Tracking" at bounding box center [490, 97] width 57 height 9
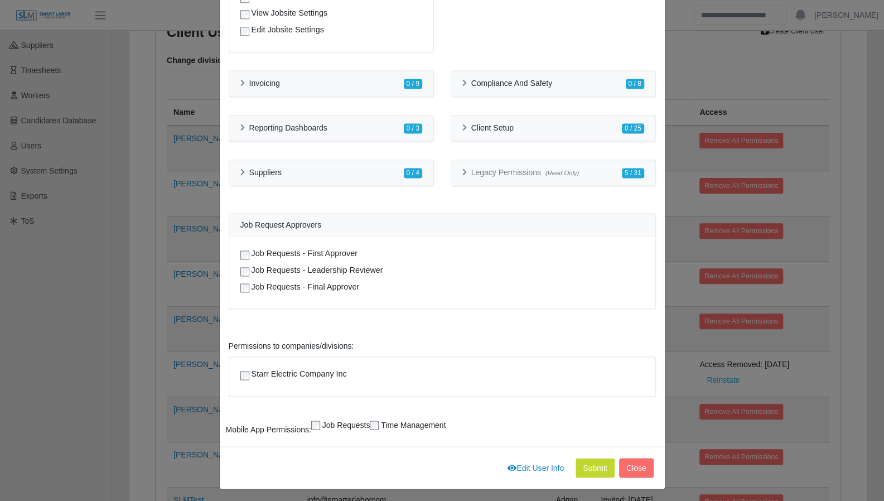
scroll to position [152, 0]
click at [595, 463] on button "Submit" at bounding box center [594, 468] width 39 height 20
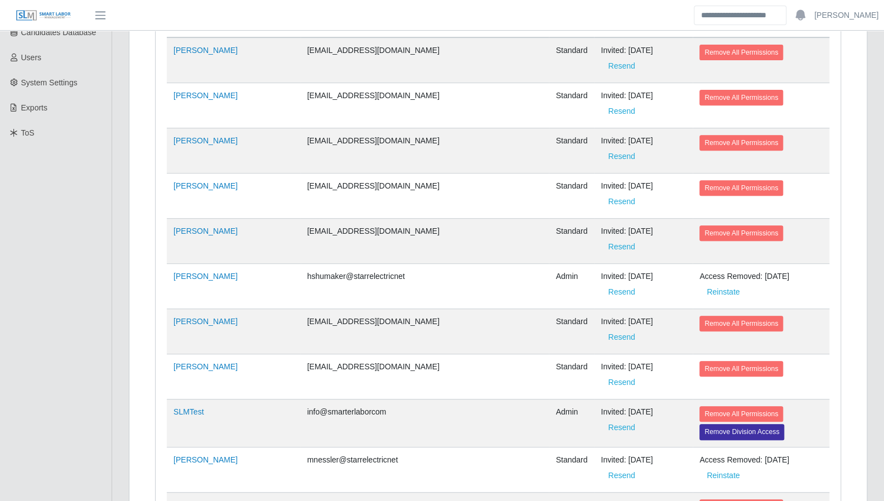
scroll to position [283, 0]
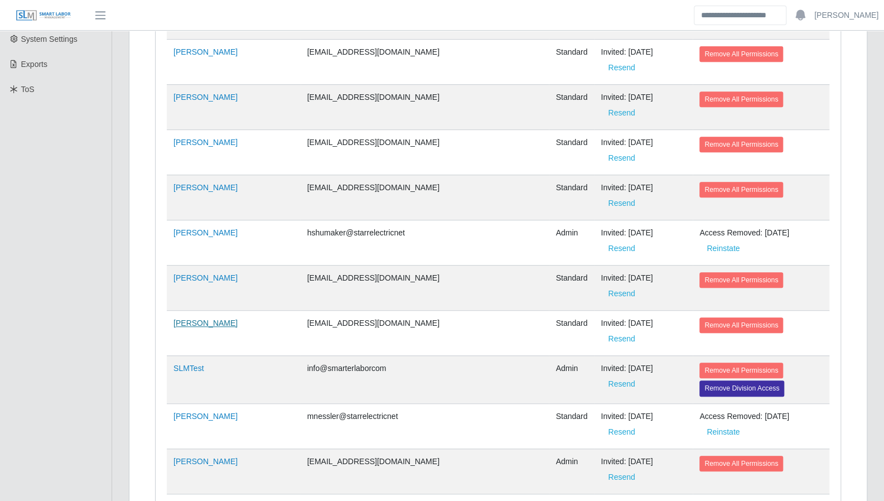
click at [202, 318] on link "Kevin Jackson" at bounding box center [205, 322] width 64 height 9
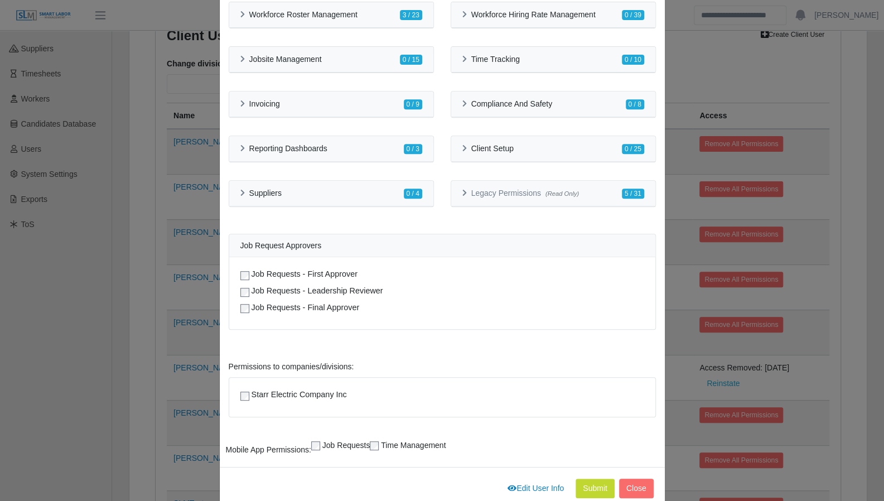
scroll to position [261, 0]
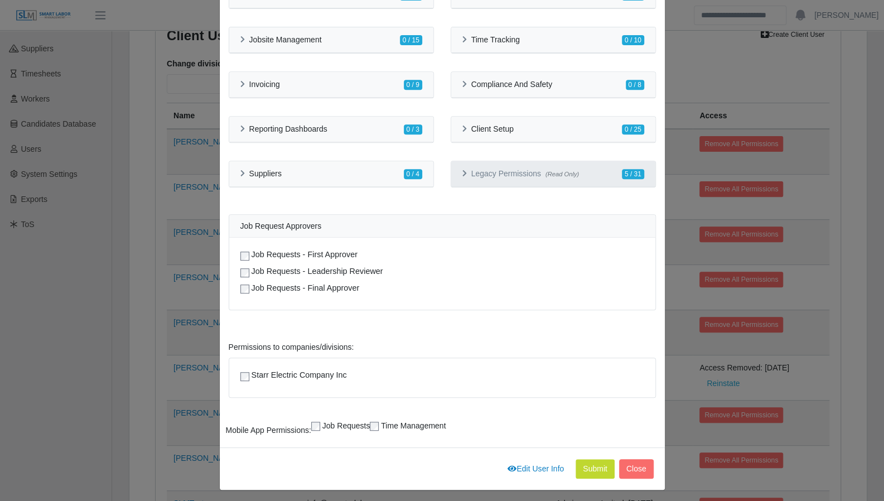
click at [454, 171] on div "Legacy Permissions (Read Only) 5 / 31" at bounding box center [553, 174] width 204 height 26
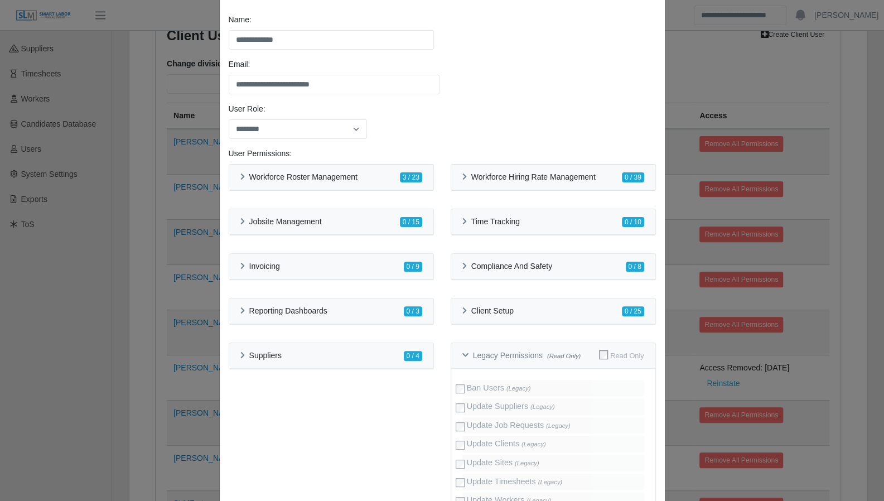
scroll to position [42, 0]
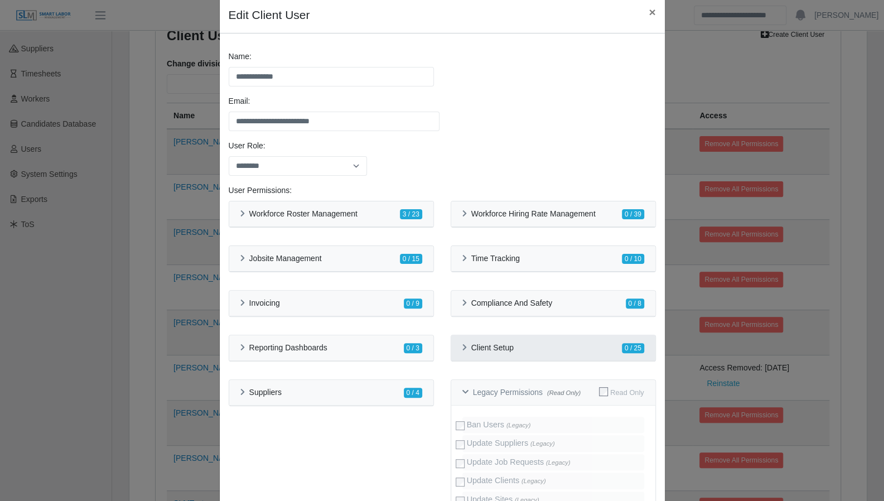
click at [456, 344] on div "Client Setup 0 / 25" at bounding box center [553, 348] width 204 height 26
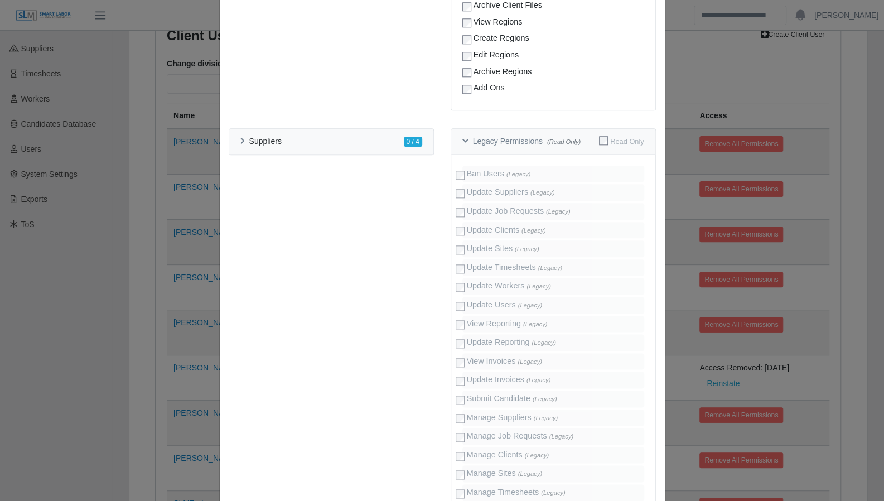
scroll to position [747, 0]
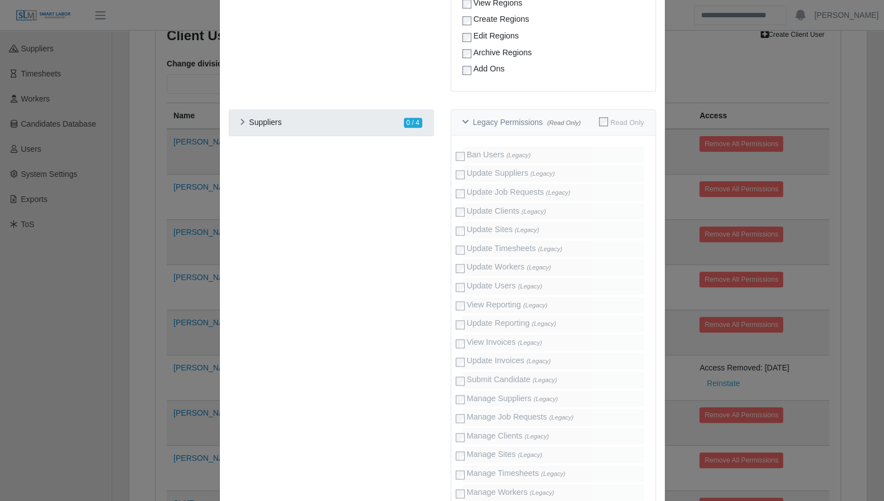
click at [235, 122] on div "Suppliers 0 / 4" at bounding box center [331, 123] width 204 height 26
drag, startPoint x: 238, startPoint y: 123, endPoint x: 402, endPoint y: 125, distance: 164.5
click at [240, 123] on div "Suppliers" at bounding box center [261, 122] width 43 height 9
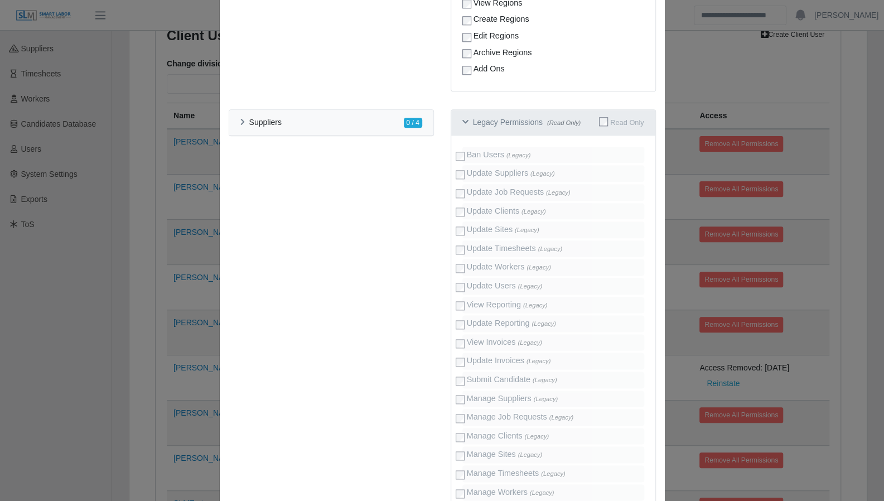
click at [473, 119] on h6 "Legacy Permissions (Read Only)" at bounding box center [527, 122] width 108 height 9
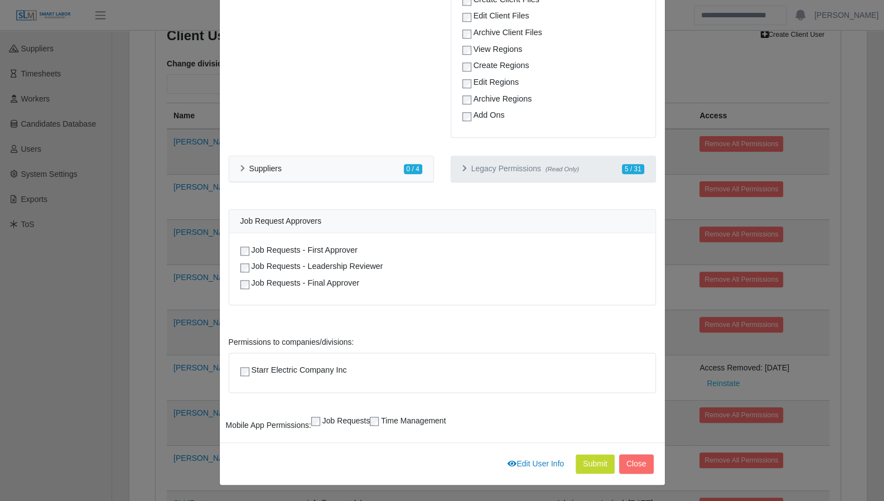
scroll to position [697, 0]
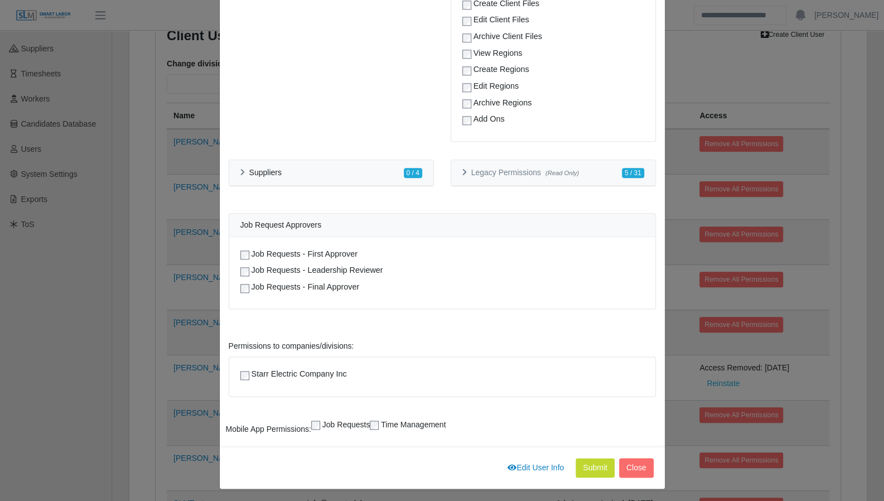
drag, startPoint x: 852, startPoint y: 143, endPoint x: 667, endPoint y: 127, distance: 185.7
click at [852, 143] on div "**********" at bounding box center [442, 250] width 884 height 501
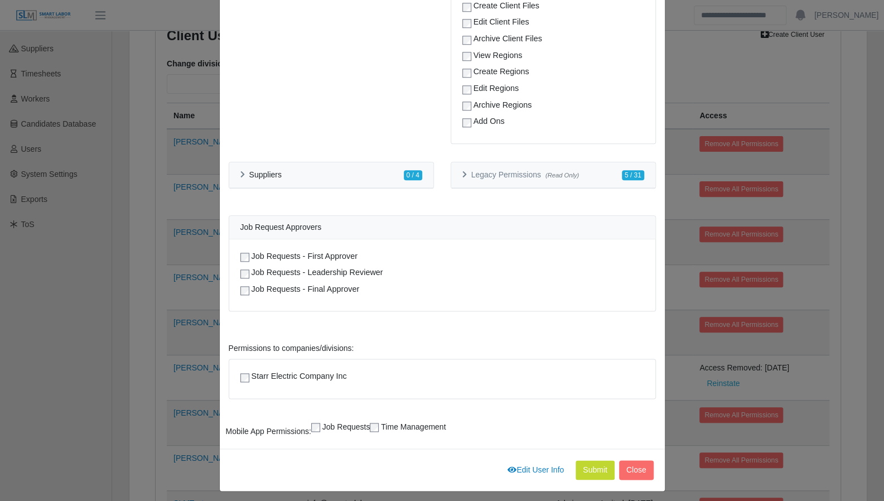
scroll to position [691, 0]
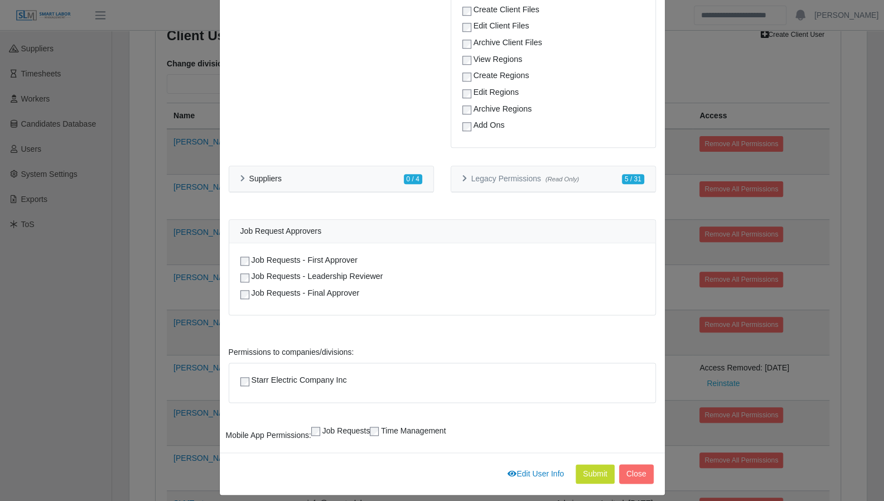
click at [803, 237] on div "**********" at bounding box center [442, 250] width 884 height 501
click at [249, 175] on h6 "Suppliers" at bounding box center [265, 178] width 32 height 9
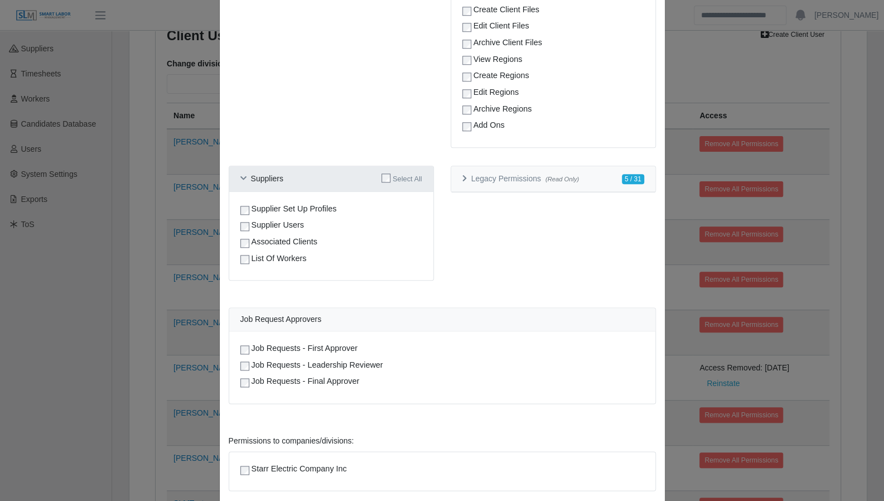
click at [244, 175] on div "Suppliers" at bounding box center [261, 178] width 43 height 9
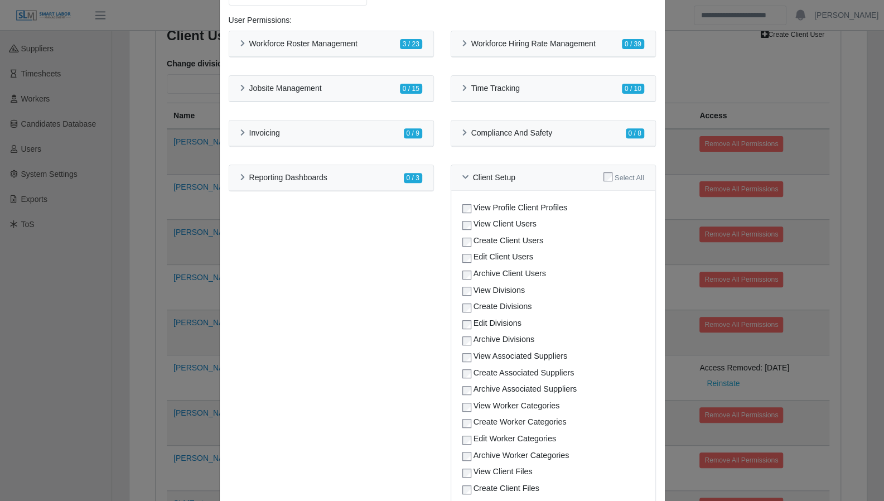
scroll to position [192, 0]
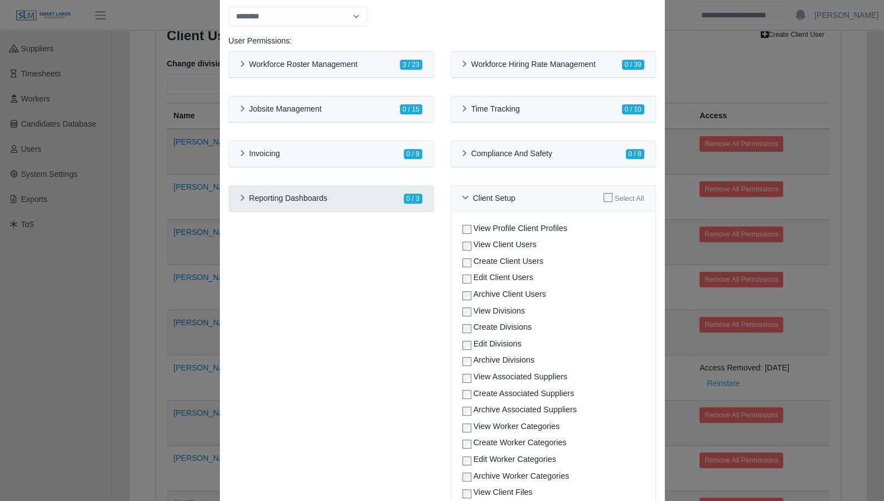
click at [237, 202] on div "Reporting Dashboards 0 / 3" at bounding box center [331, 199] width 204 height 26
click at [237, 202] on div "Reporting Dashboards Select All" at bounding box center [331, 199] width 204 height 26
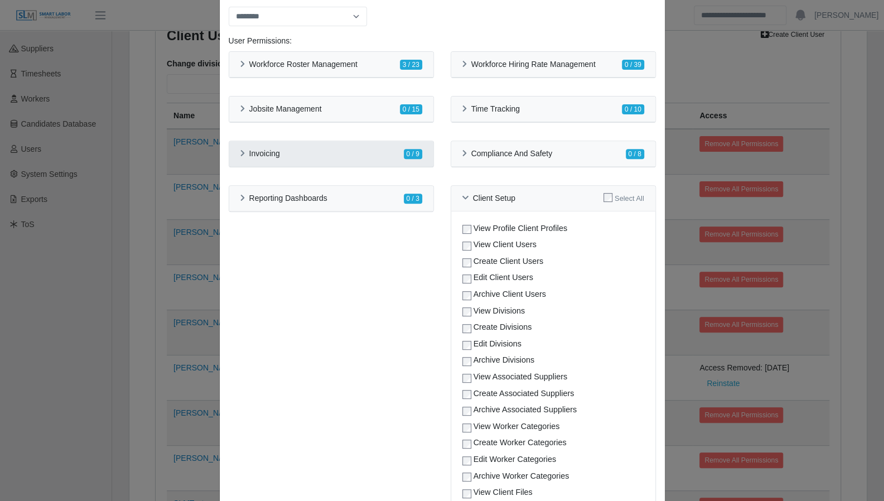
click at [232, 157] on div "Invoicing 0 / 9" at bounding box center [331, 154] width 204 height 26
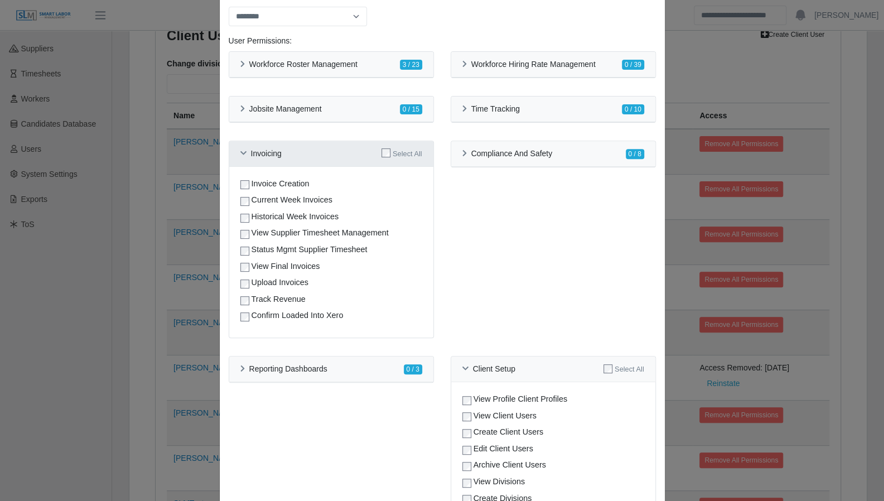
click at [240, 155] on icon at bounding box center [243, 153] width 6 height 7
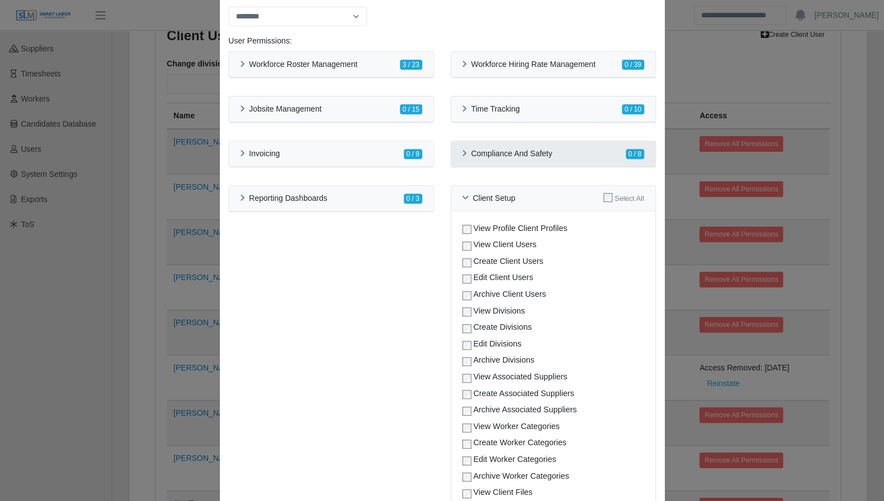
click at [462, 150] on icon at bounding box center [464, 153] width 4 height 7
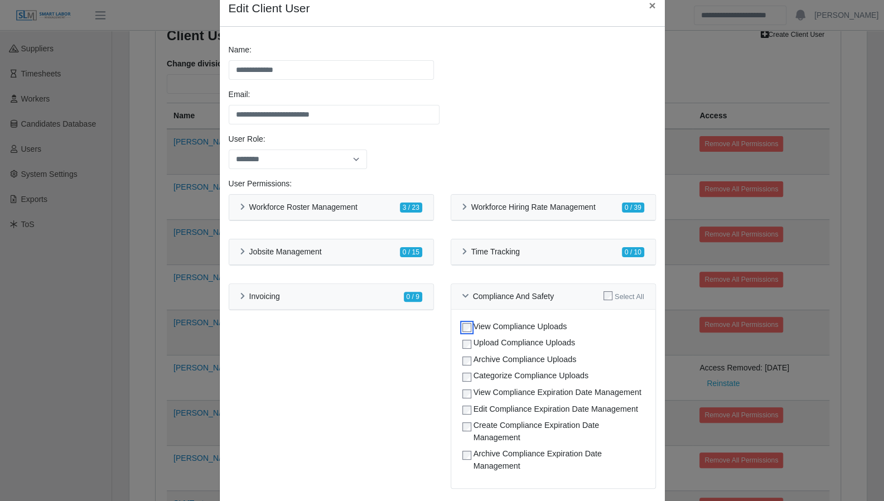
scroll to position [0, 0]
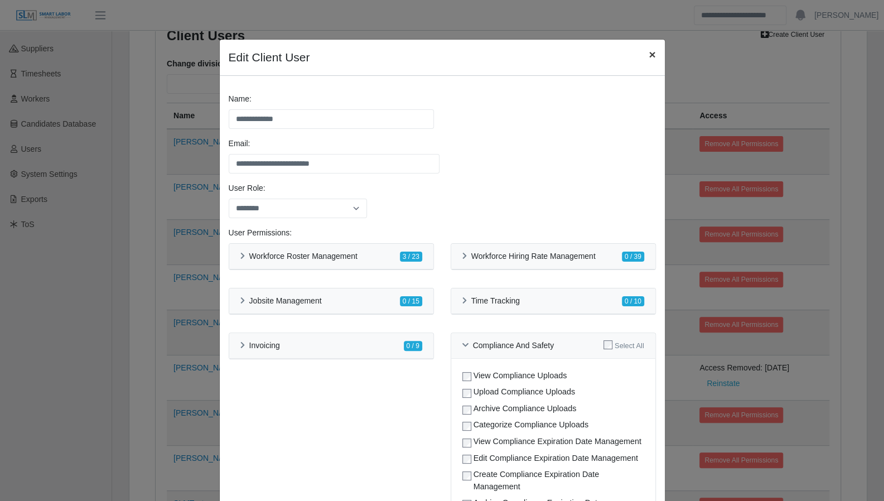
click at [653, 55] on button "×" at bounding box center [651, 55] width 25 height 30
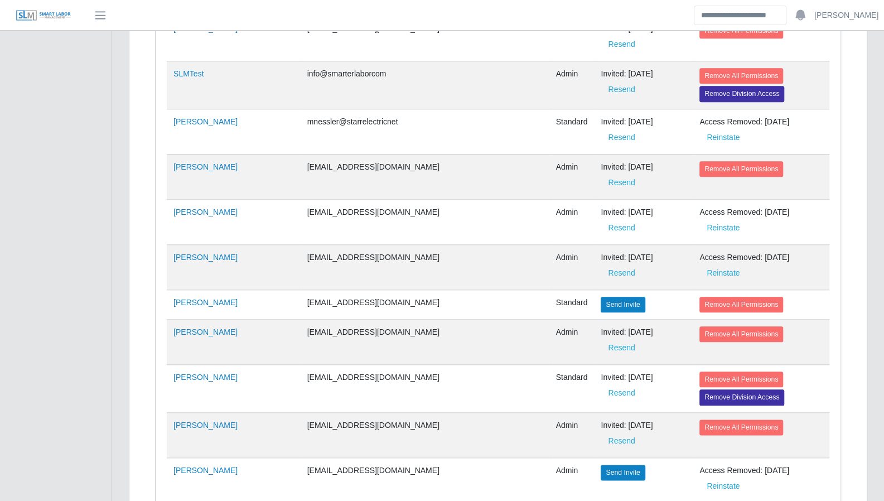
scroll to position [1369, 0]
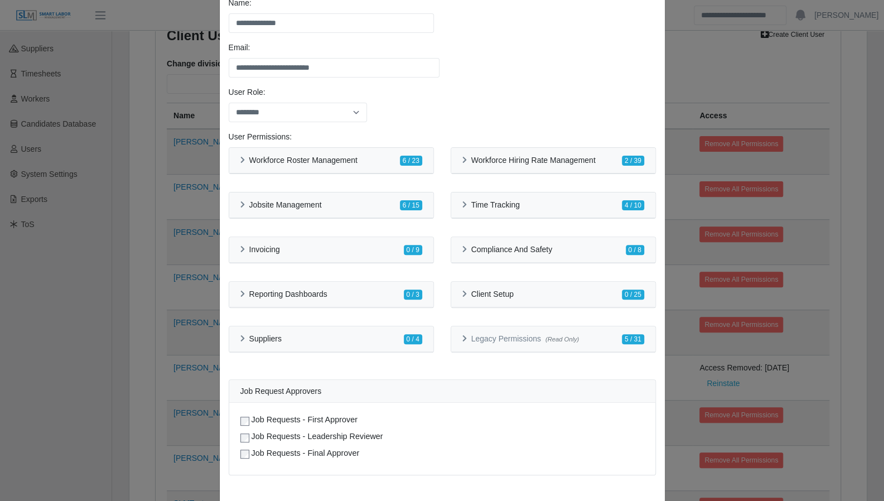
scroll to position [99, 0]
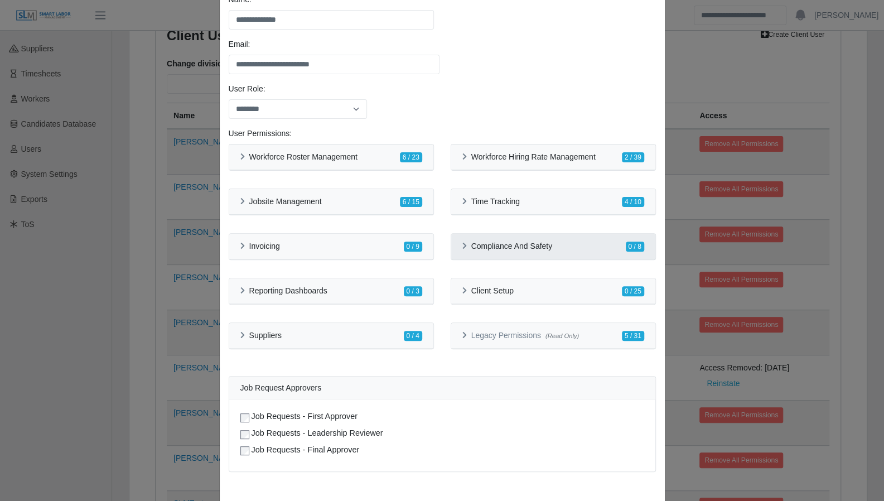
click at [462, 246] on icon at bounding box center [464, 245] width 4 height 7
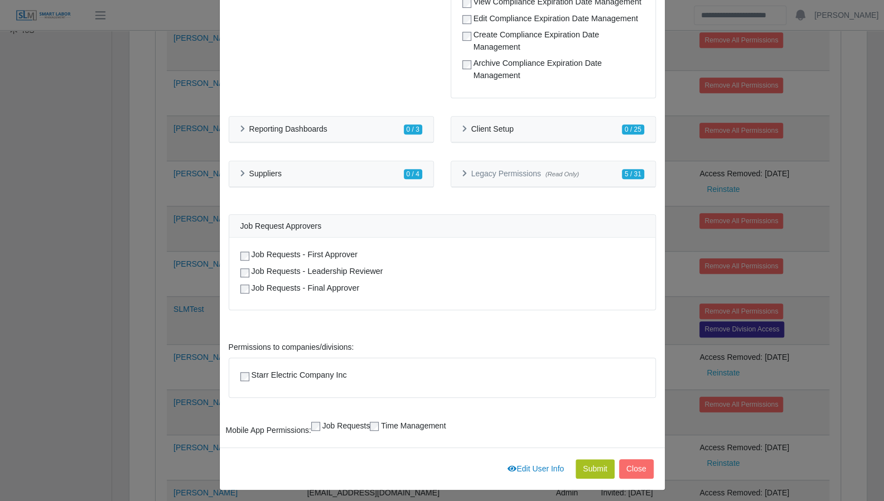
scroll to position [358, 0]
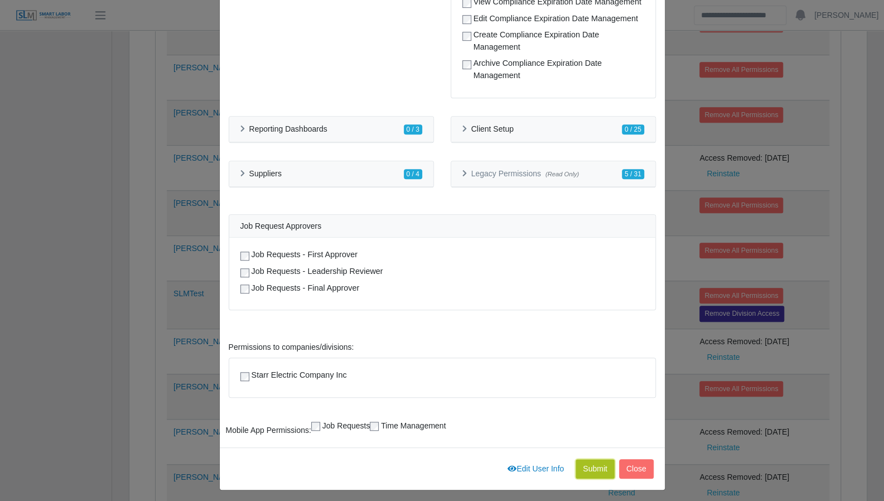
click at [594, 465] on button "Submit" at bounding box center [594, 469] width 39 height 20
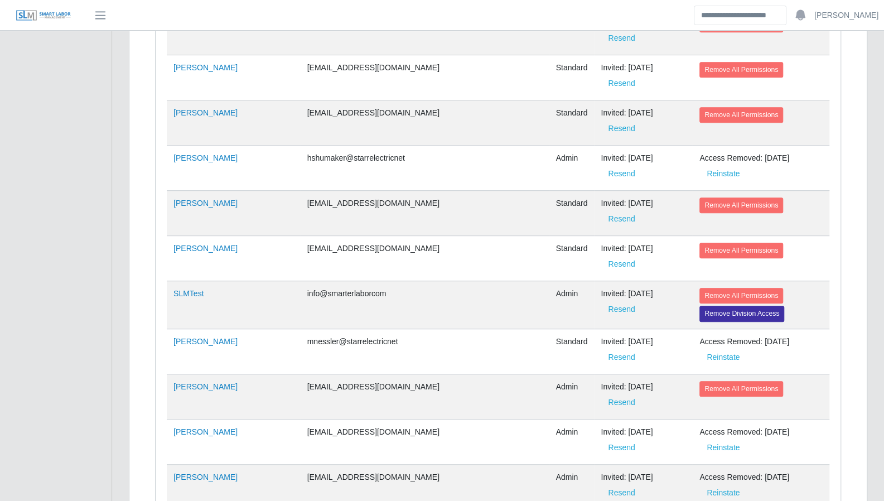
scroll to position [1369, 0]
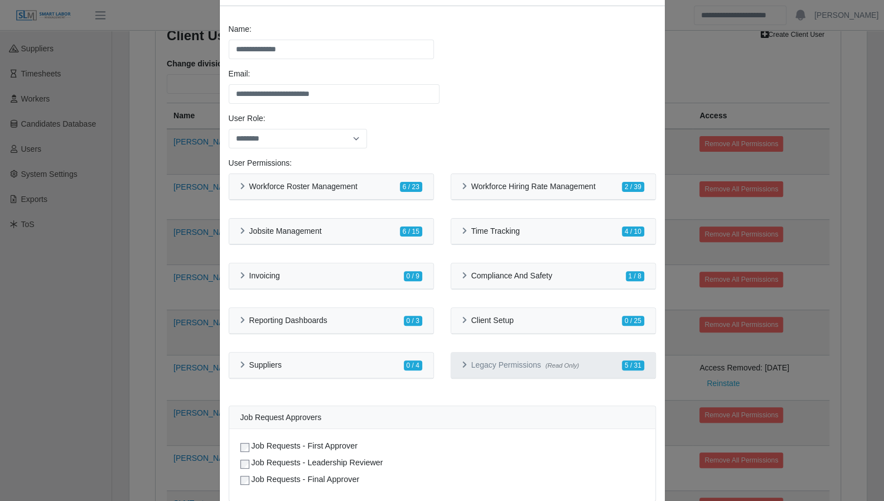
scroll to position [99, 0]
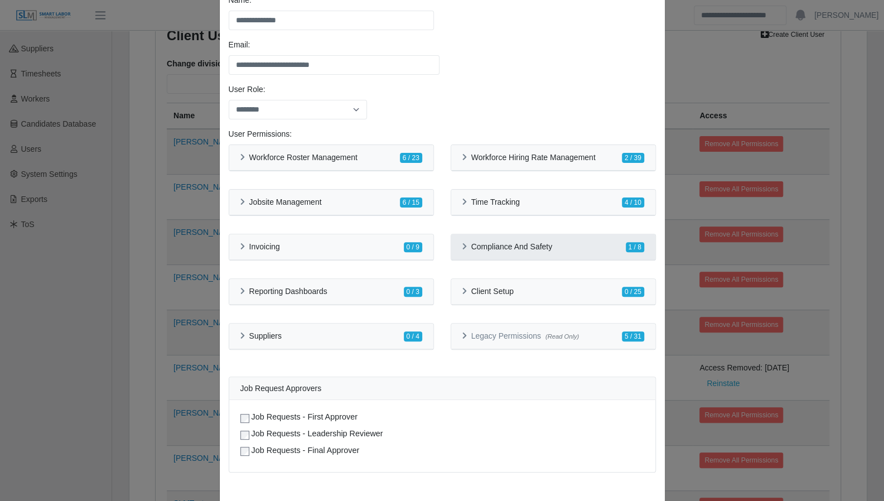
click at [462, 248] on div "Compliance And Safety" at bounding box center [507, 246] width 90 height 9
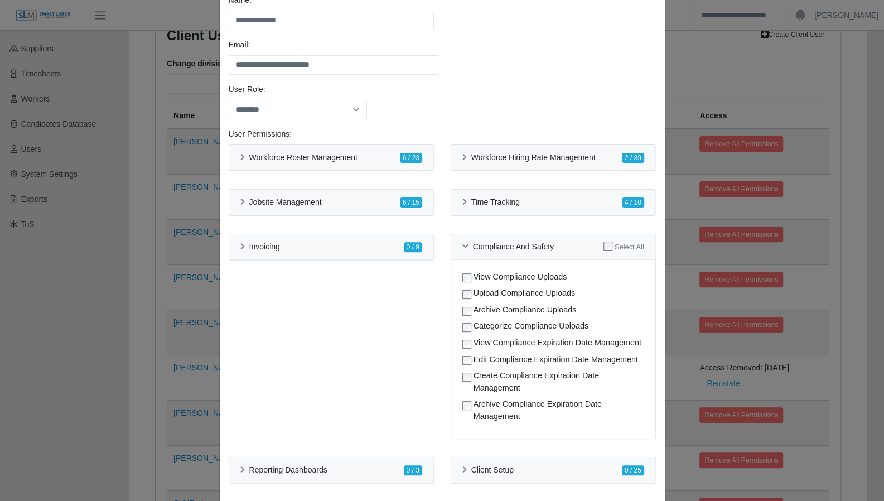
click at [832, 297] on div "**********" at bounding box center [442, 250] width 884 height 501
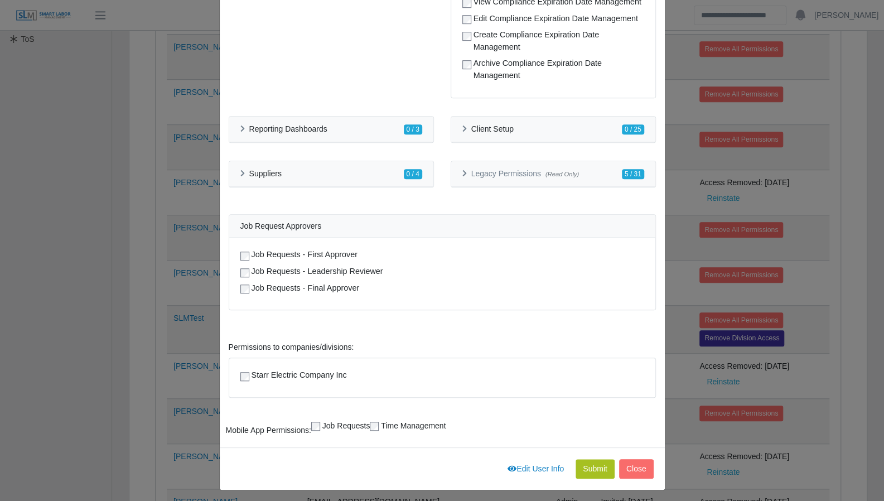
scroll to position [334, 0]
click at [588, 460] on button "Submit" at bounding box center [594, 469] width 39 height 20
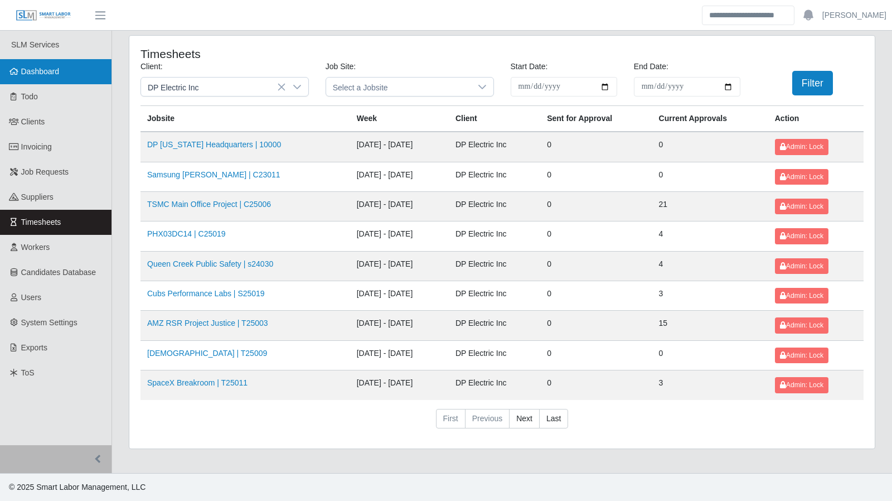
click at [49, 75] on span "Dashboard" at bounding box center [40, 71] width 38 height 9
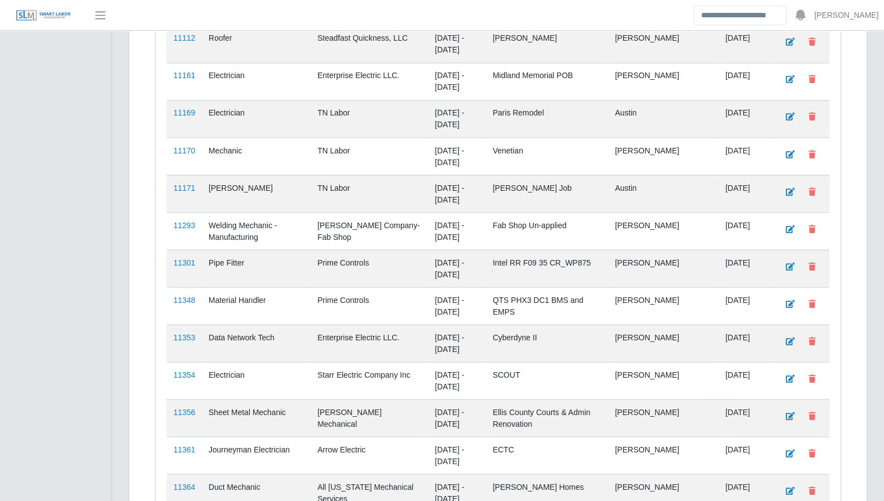
scroll to position [1387, 0]
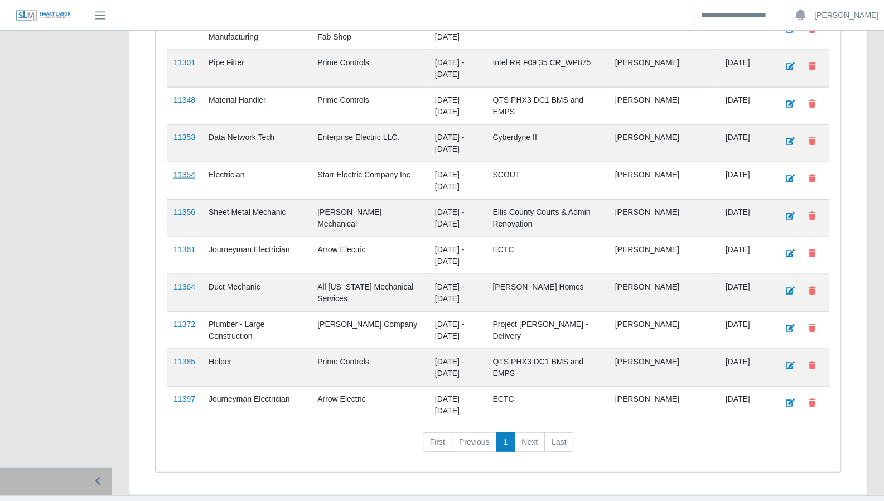
click at [190, 170] on link "11354" at bounding box center [184, 174] width 22 height 9
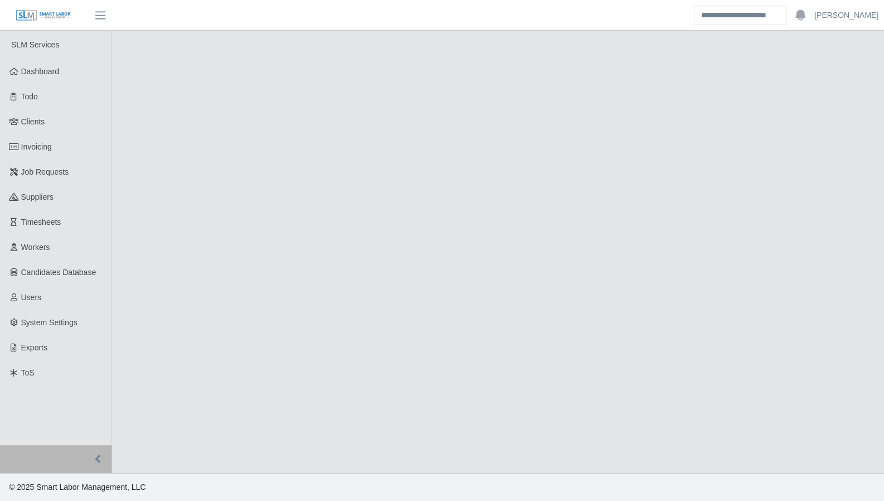
select select "****"
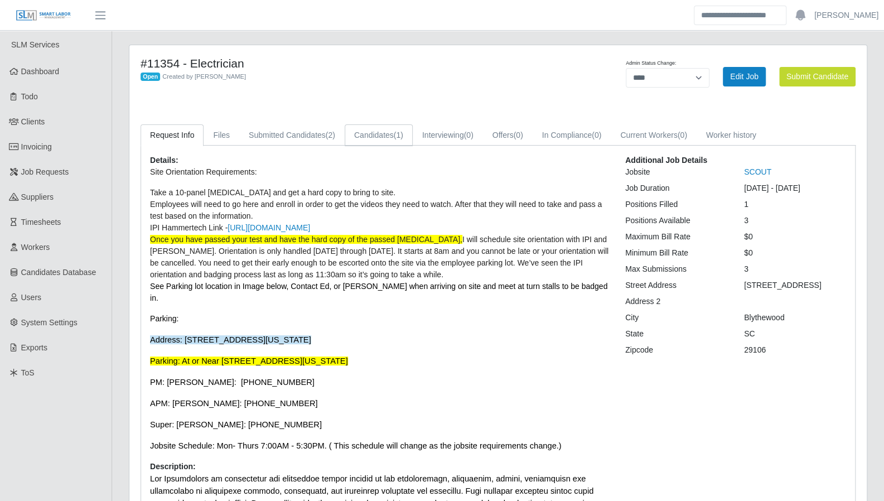
click at [370, 137] on link "Candidates (1)" at bounding box center [378, 135] width 68 height 22
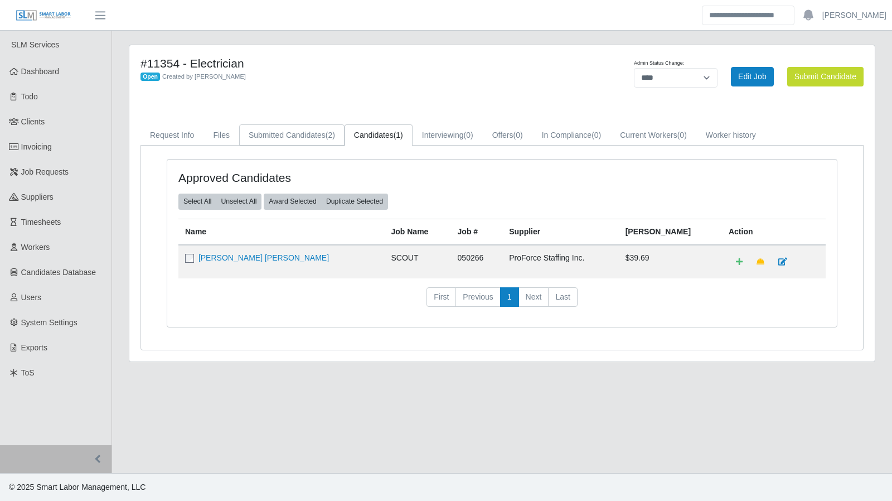
click at [300, 133] on link "Submitted Candidates (2)" at bounding box center [291, 135] width 105 height 22
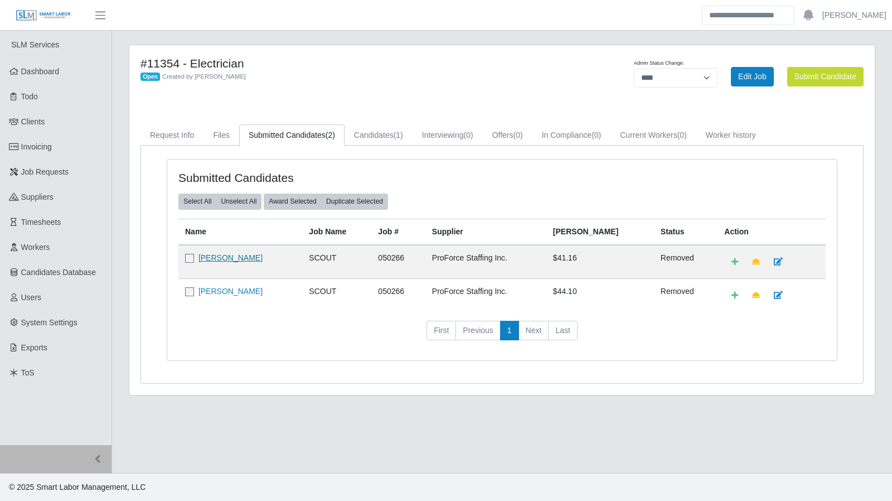
click at [220, 256] on link "Frederick Mack" at bounding box center [230, 257] width 64 height 9
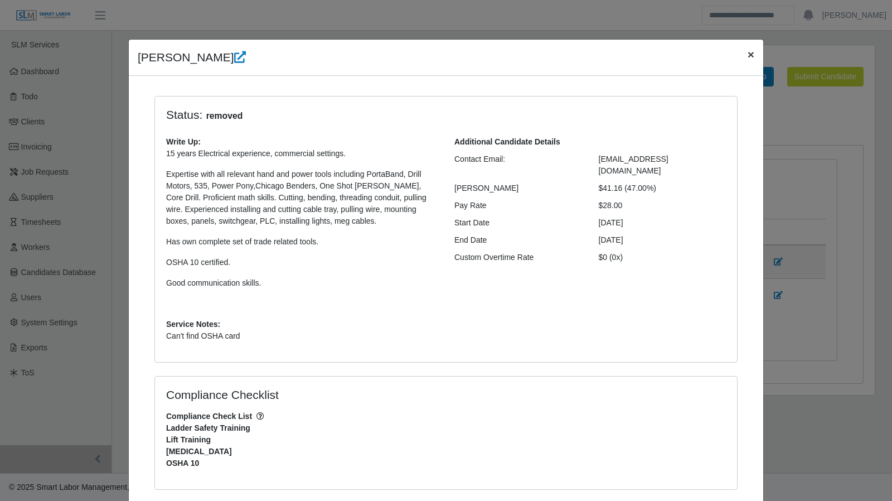
click at [748, 55] on span "×" at bounding box center [751, 54] width 7 height 13
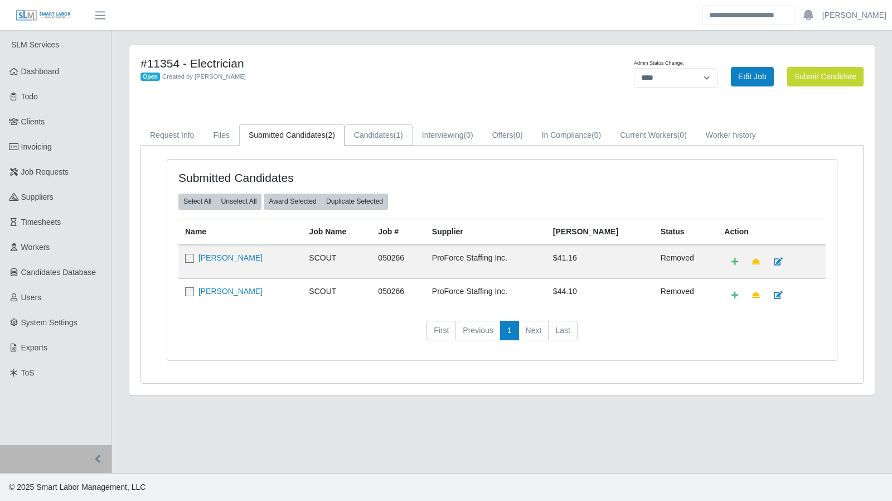
click at [383, 135] on link "Candidates (1)" at bounding box center [378, 135] width 68 height 22
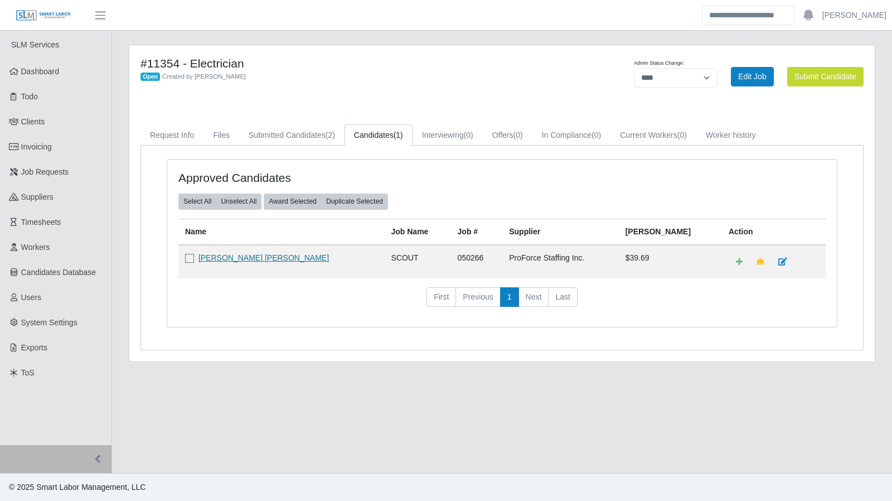
click at [225, 255] on link "[PERSON_NAME] [PERSON_NAME]" at bounding box center [263, 257] width 130 height 9
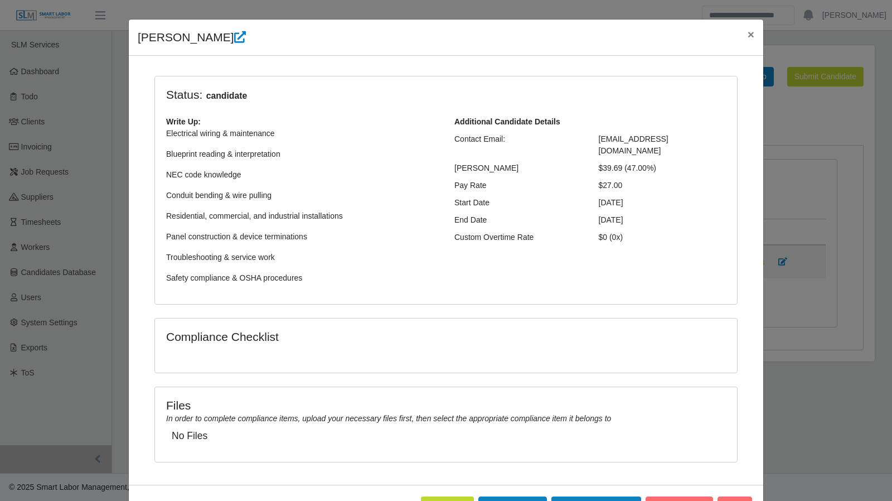
scroll to position [60, 0]
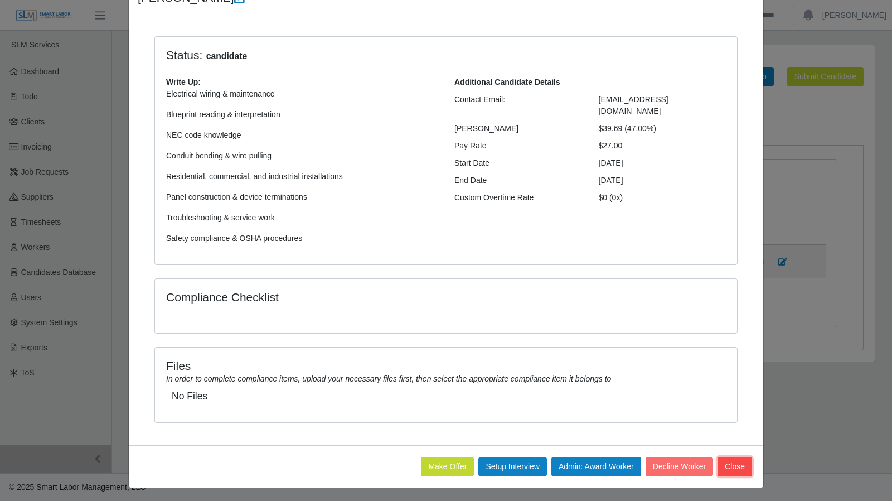
click at [722, 458] on button "Close" at bounding box center [734, 467] width 35 height 20
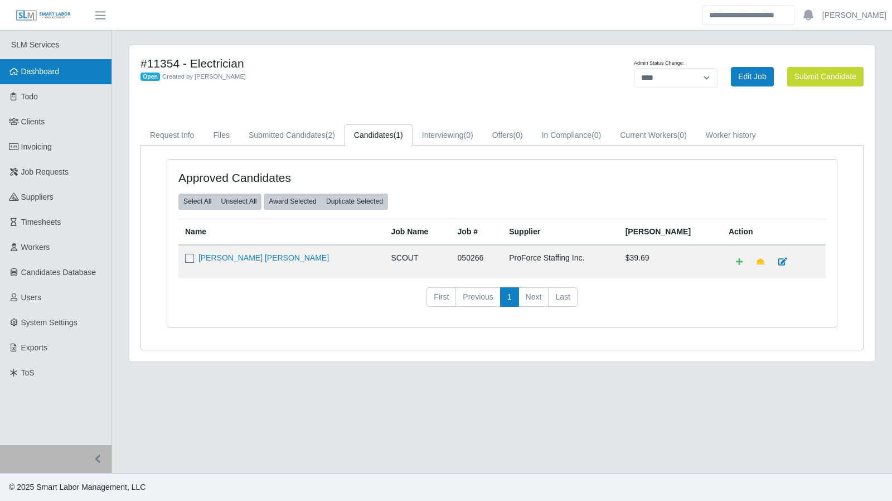
click at [48, 75] on span "Dashboard" at bounding box center [40, 71] width 38 height 9
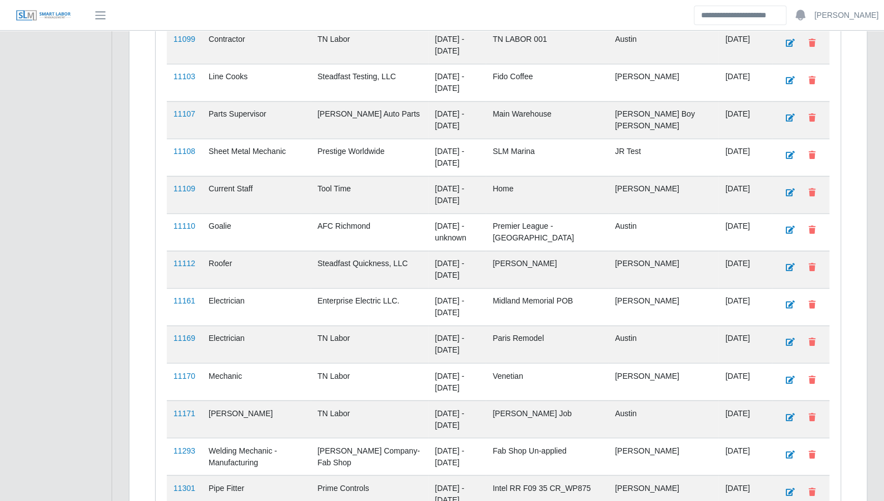
scroll to position [1387, 0]
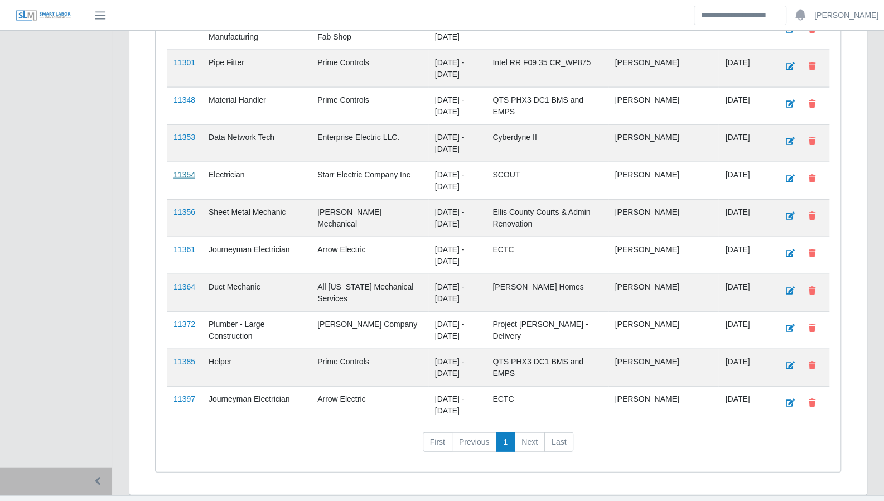
click at [181, 170] on link "11354" at bounding box center [184, 174] width 22 height 9
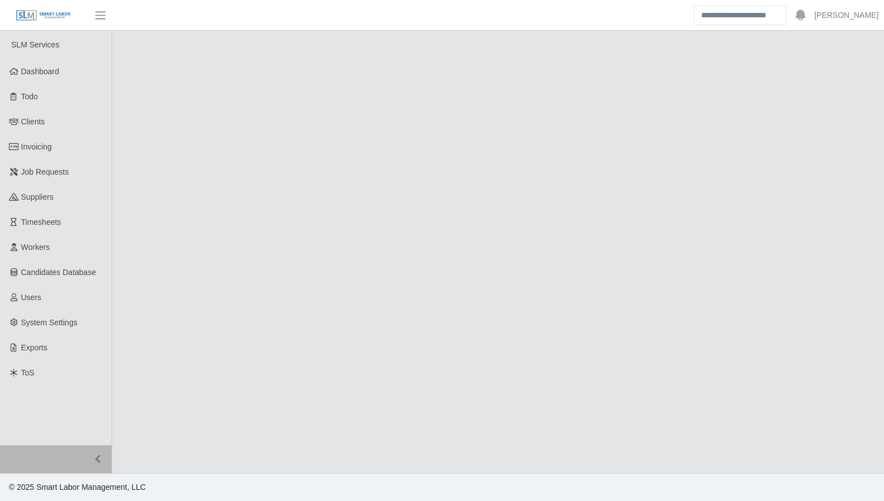
select select "****"
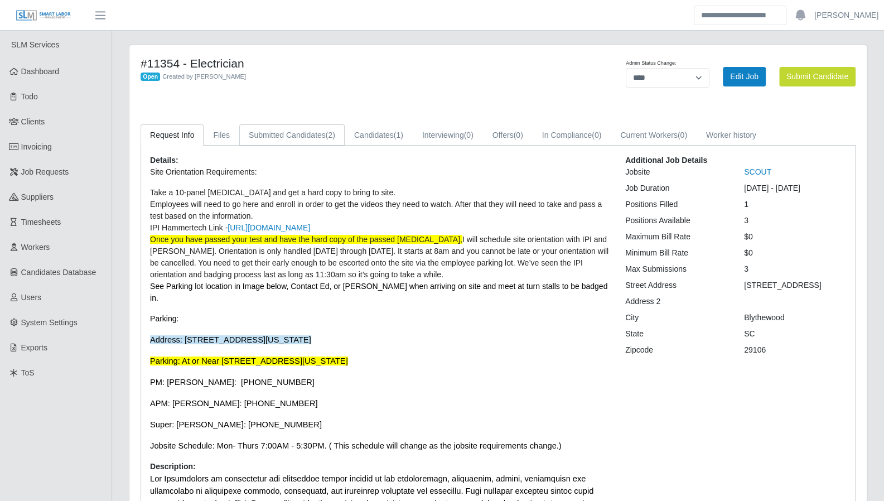
click at [326, 139] on span "(2)" at bounding box center [330, 134] width 9 height 9
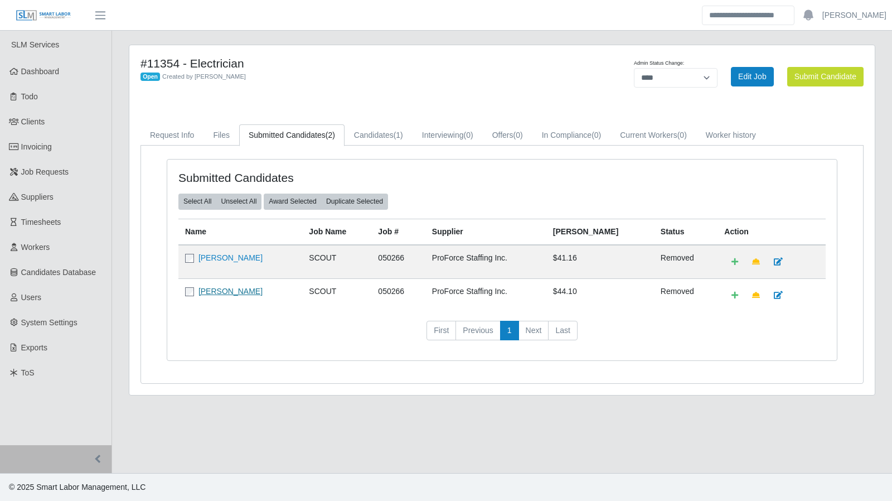
click at [239, 287] on link "[PERSON_NAME]" at bounding box center [230, 291] width 64 height 9
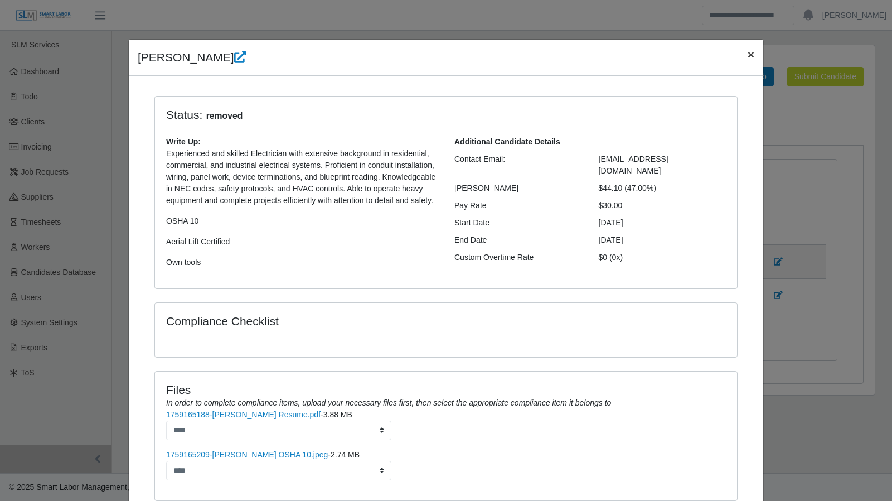
click at [748, 57] on span "×" at bounding box center [751, 54] width 7 height 13
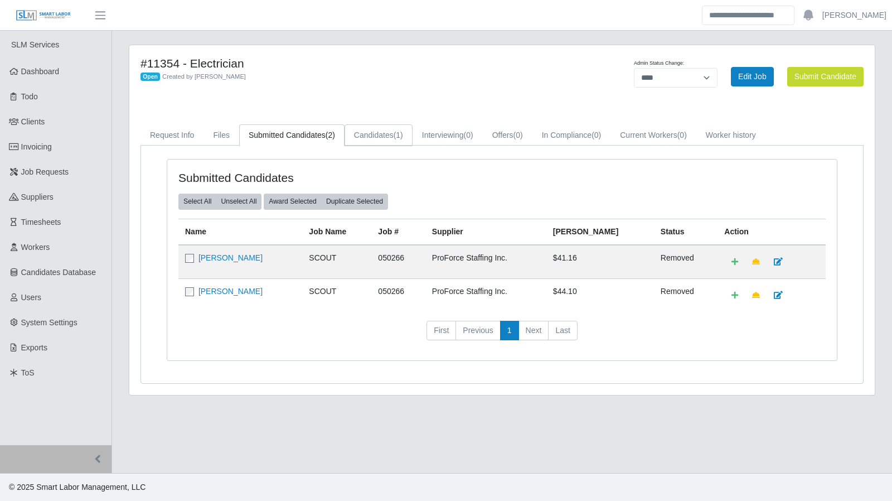
click at [381, 132] on link "Candidates (1)" at bounding box center [378, 135] width 68 height 22
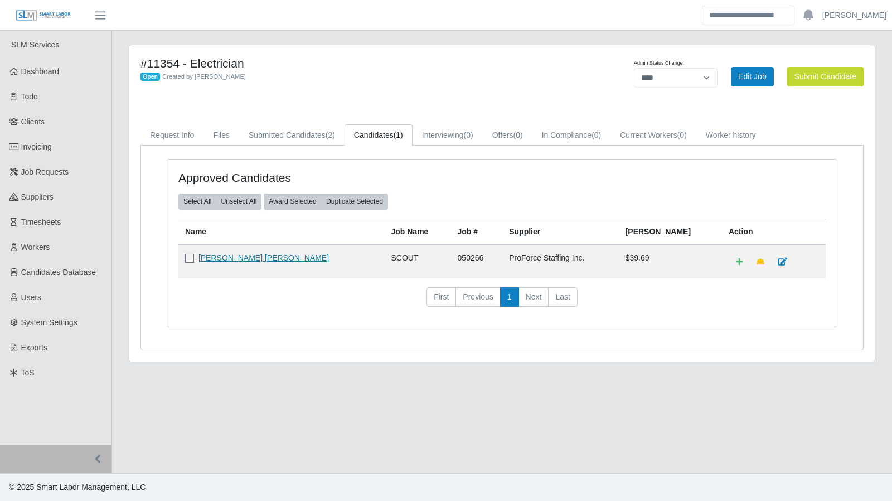
click at [211, 253] on link "Steven Hughes Hughes" at bounding box center [263, 257] width 130 height 9
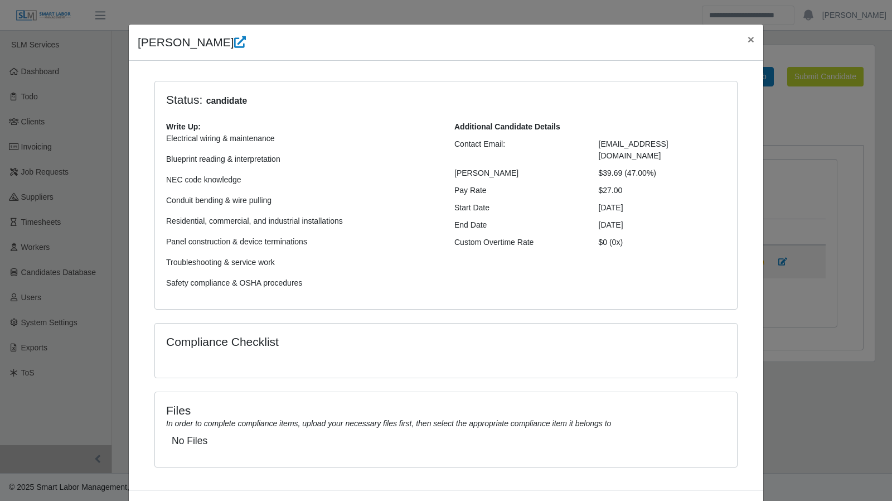
scroll to position [60, 0]
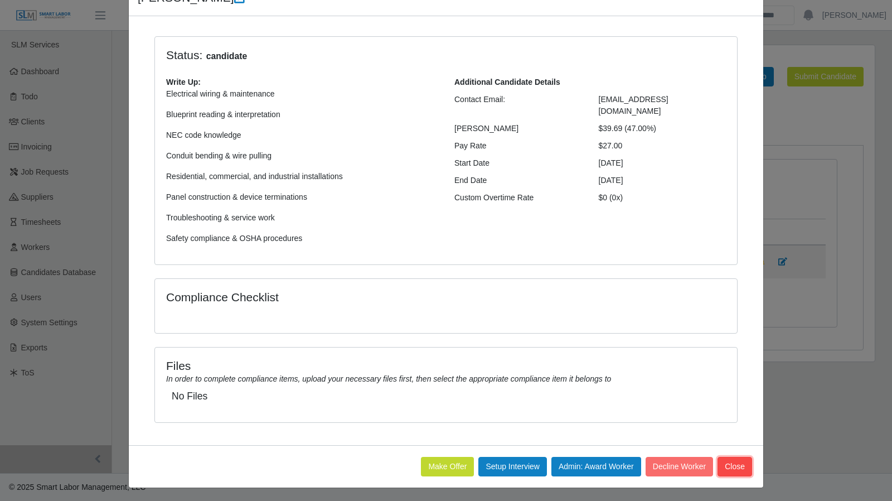
click at [729, 470] on button "Close" at bounding box center [734, 467] width 35 height 20
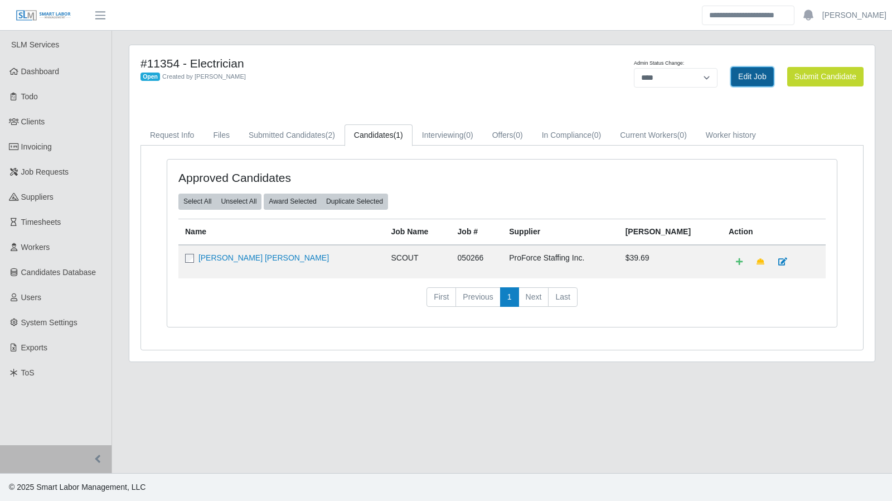
click at [743, 77] on link "Edit Job" at bounding box center [752, 77] width 43 height 20
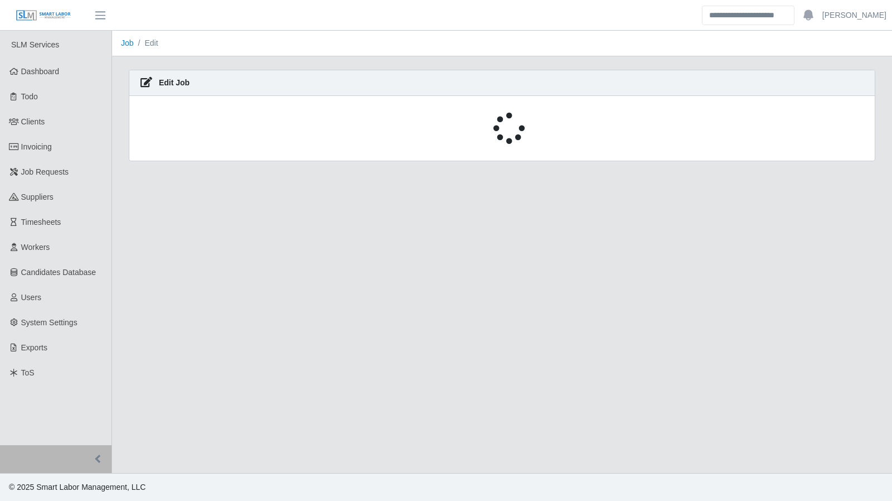
select select "****"
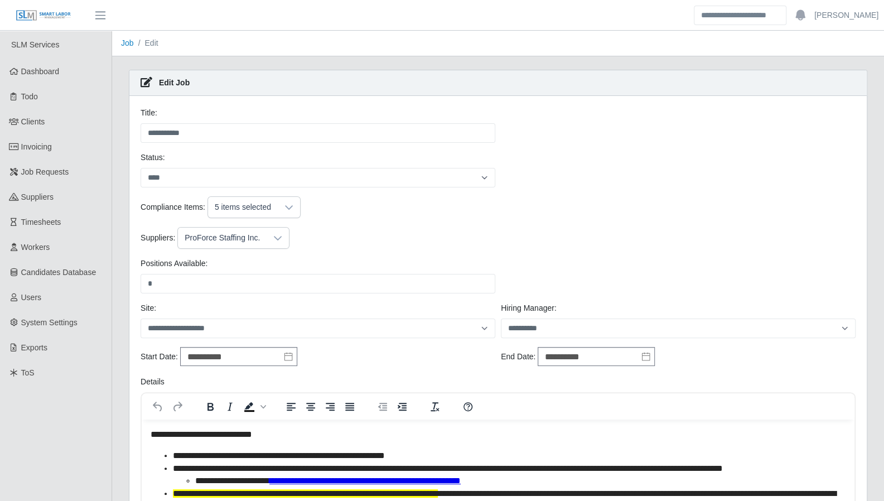
click at [273, 235] on icon at bounding box center [277, 238] width 9 height 9
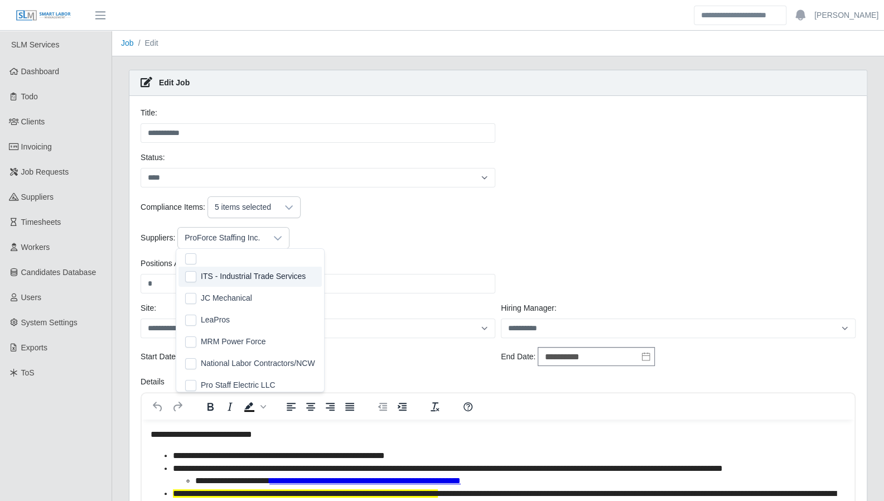
scroll to position [198, 0]
click at [462, 220] on div "Compliance Items: 5 items selected" at bounding box center [498, 211] width 720 height 31
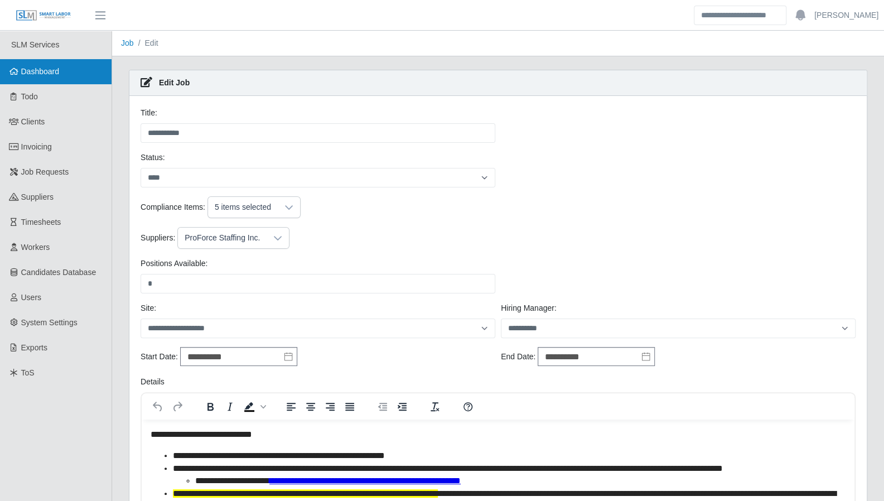
click at [36, 79] on link "Dashboard" at bounding box center [55, 71] width 111 height 25
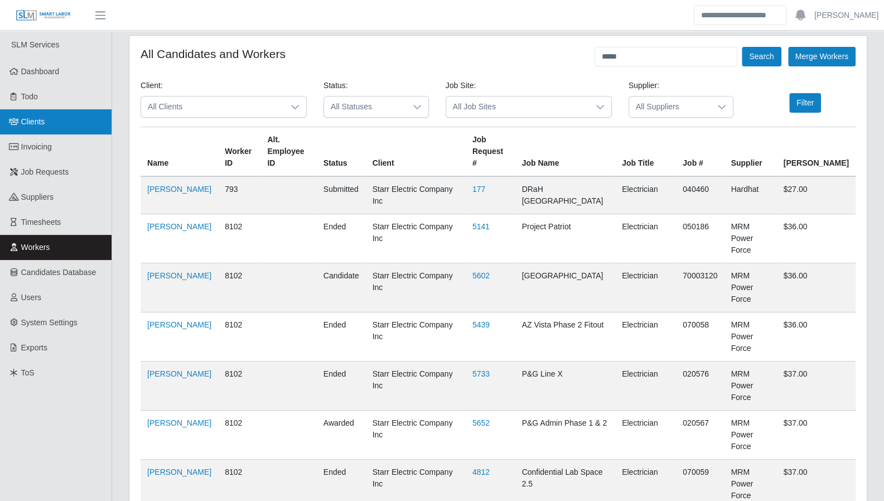
drag, startPoint x: 31, startPoint y: 128, endPoint x: 8, endPoint y: 125, distance: 23.5
click at [31, 128] on link "Clients" at bounding box center [55, 121] width 111 height 25
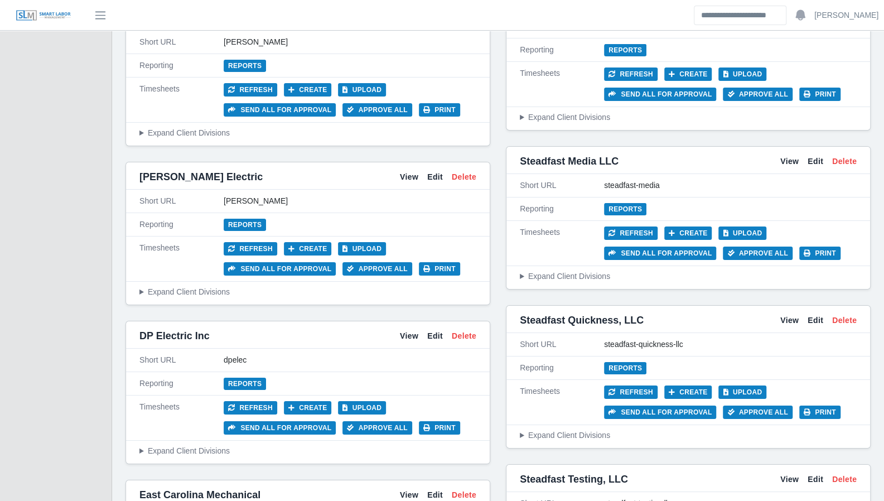
scroll to position [2404, 0]
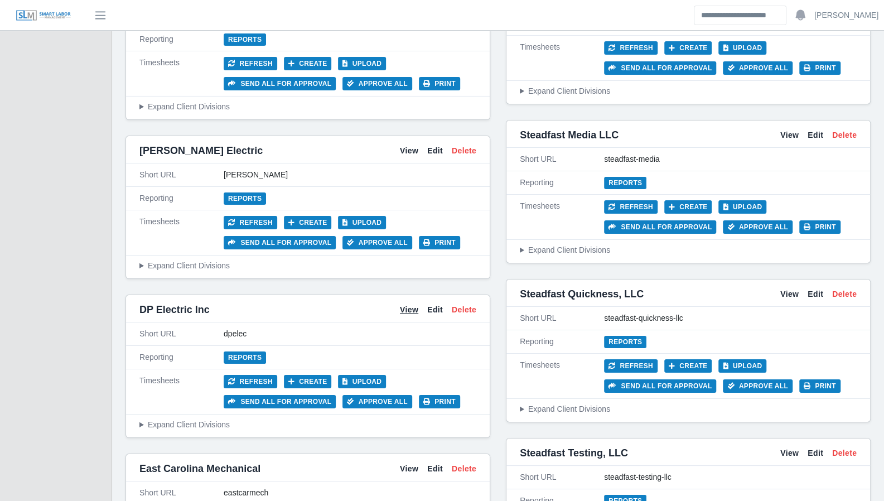
click at [406, 304] on link "View" at bounding box center [409, 310] width 18 height 12
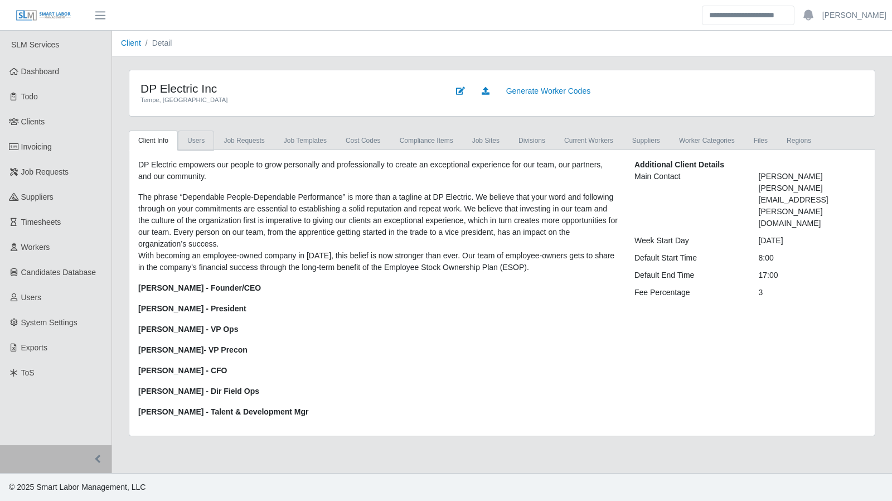
click at [207, 140] on link "Users" at bounding box center [196, 140] width 36 height 20
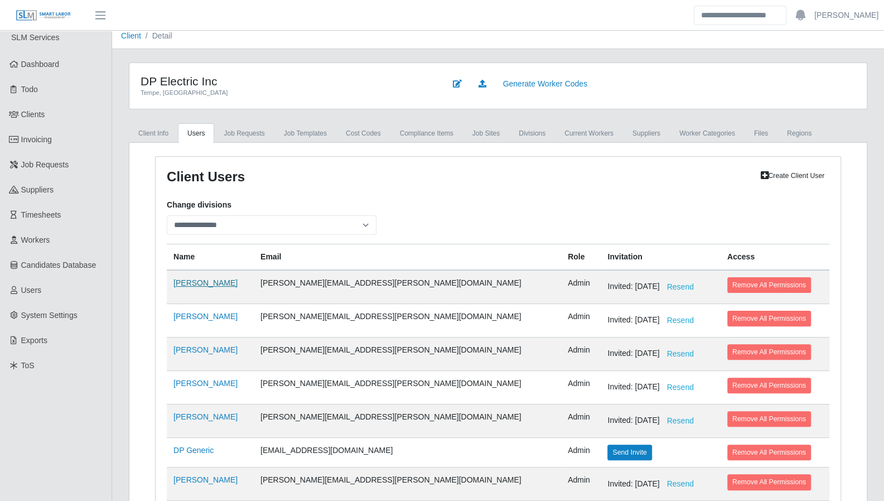
click at [202, 279] on link "[PERSON_NAME]" at bounding box center [205, 282] width 64 height 9
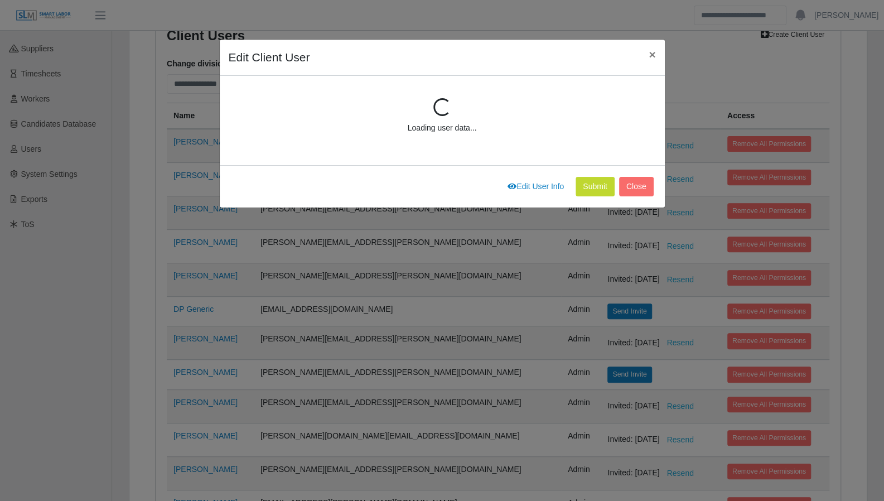
select select "*****"
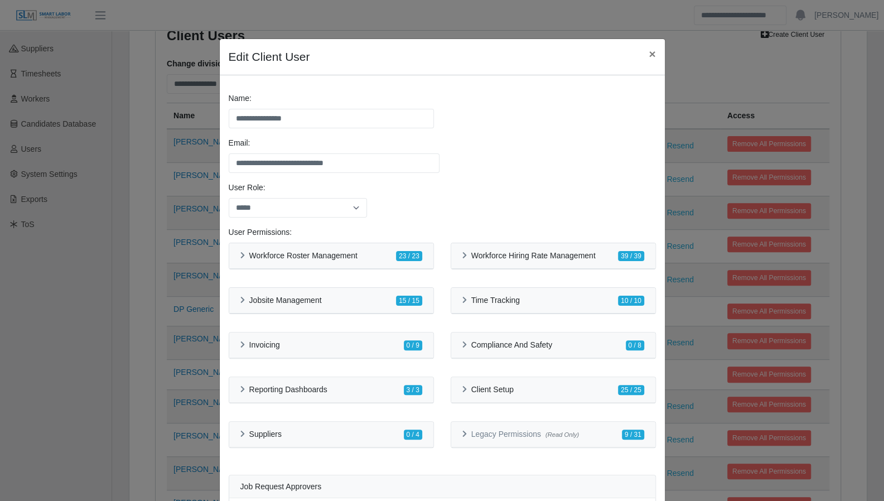
scroll to position [0, 0]
click at [649, 52] on span "×" at bounding box center [651, 54] width 7 height 13
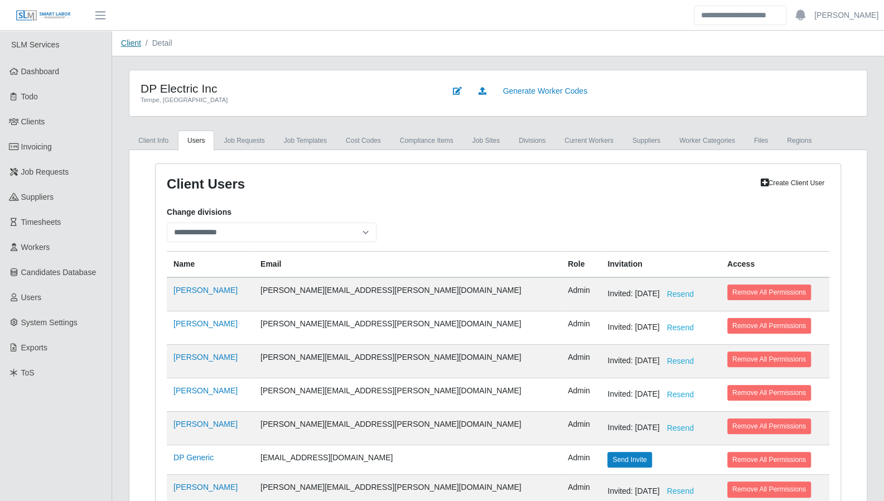
click at [136, 44] on link "Client" at bounding box center [131, 42] width 20 height 9
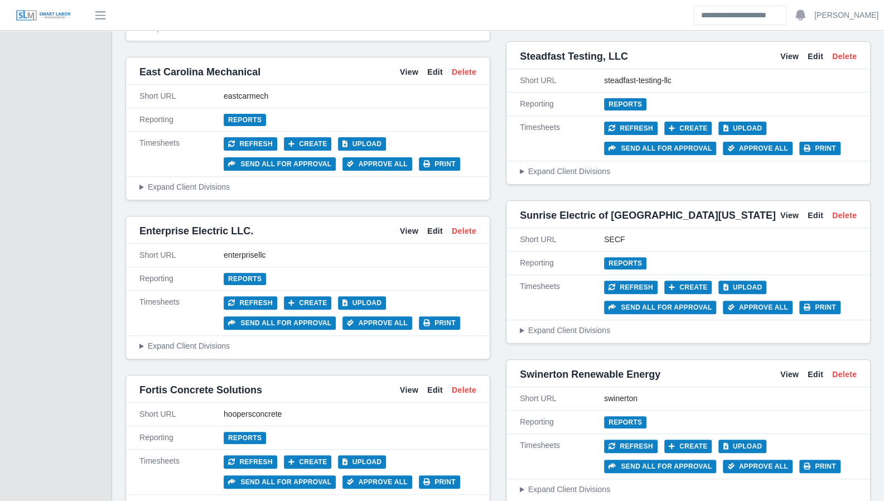
scroll to position [2813, 0]
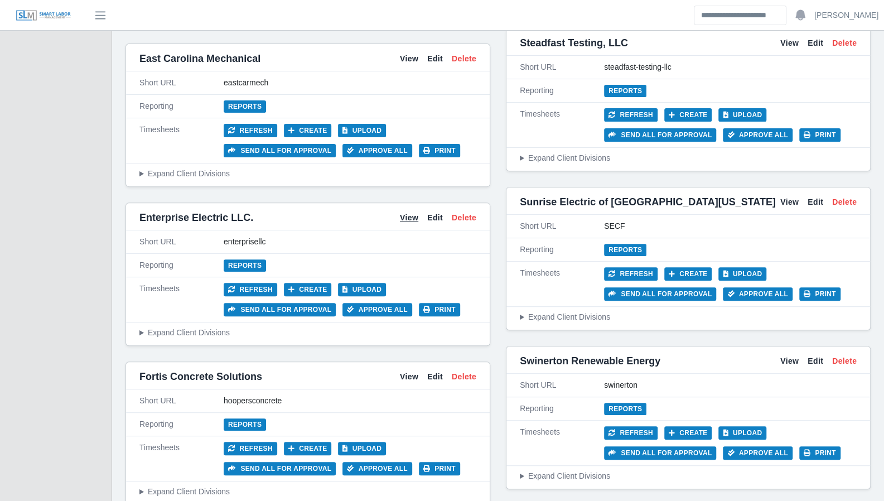
click at [409, 212] on link "View" at bounding box center [409, 218] width 18 height 12
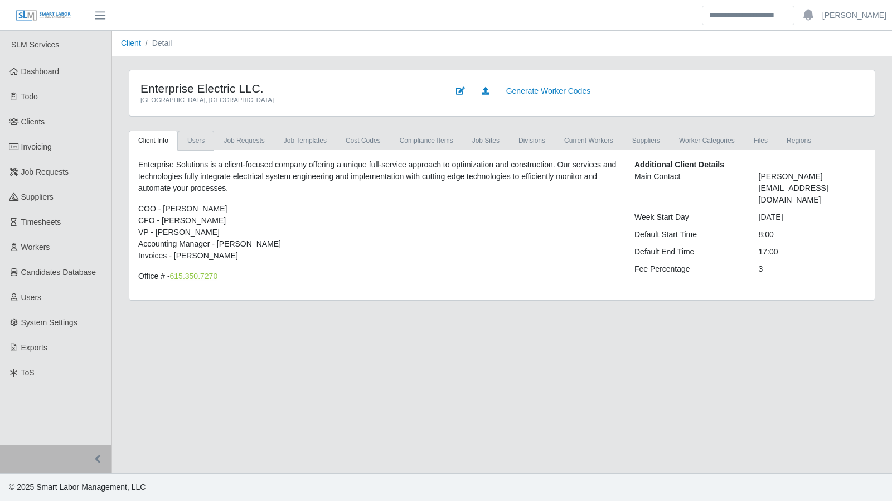
drag, startPoint x: 193, startPoint y: 137, endPoint x: 258, endPoint y: 205, distance: 94.2
click at [193, 137] on link "Users" at bounding box center [196, 140] width 36 height 20
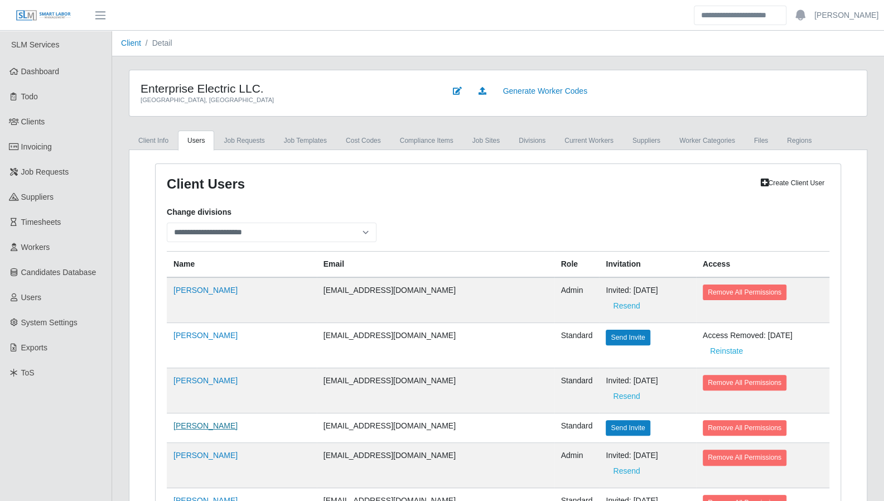
click at [184, 421] on link "David Shank" at bounding box center [205, 425] width 64 height 9
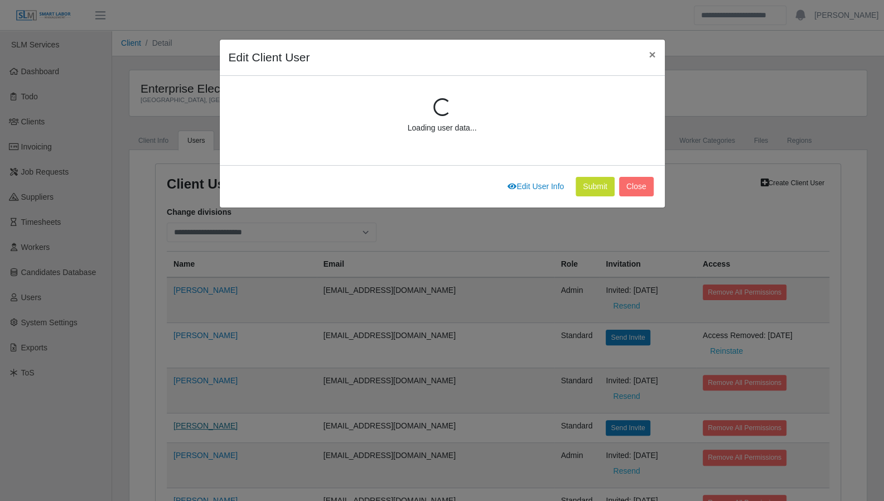
scroll to position [148, 0]
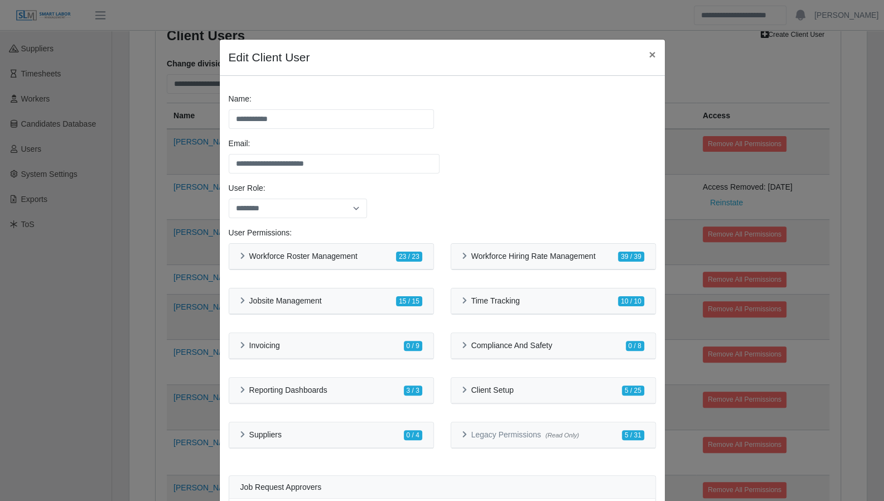
click at [512, 208] on div "User Role: ******** *****" at bounding box center [442, 204] width 433 height 45
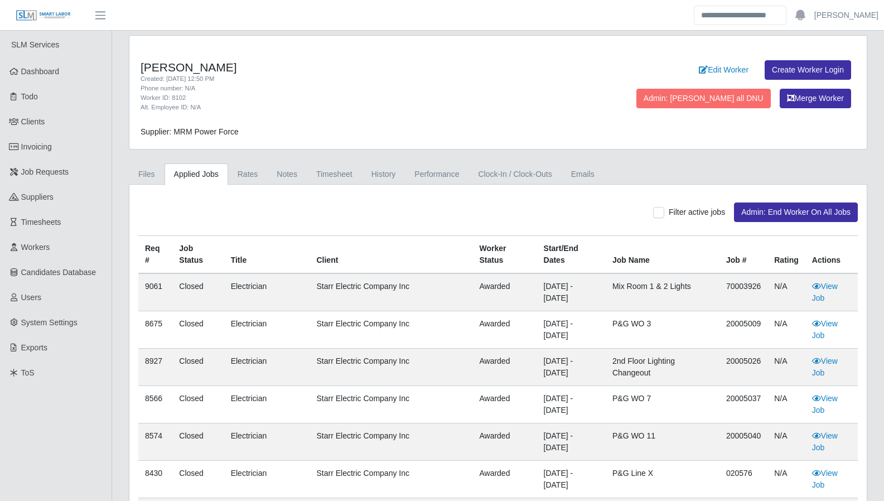
scroll to position [62, 0]
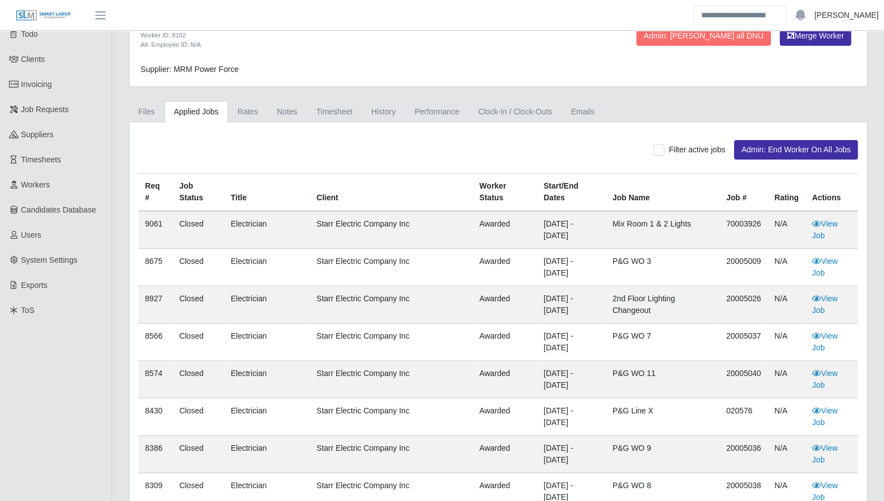
click at [843, 18] on link "[PERSON_NAME]" at bounding box center [846, 15] width 64 height 12
click at [826, 74] on link "Logout" at bounding box center [833, 77] width 100 height 23
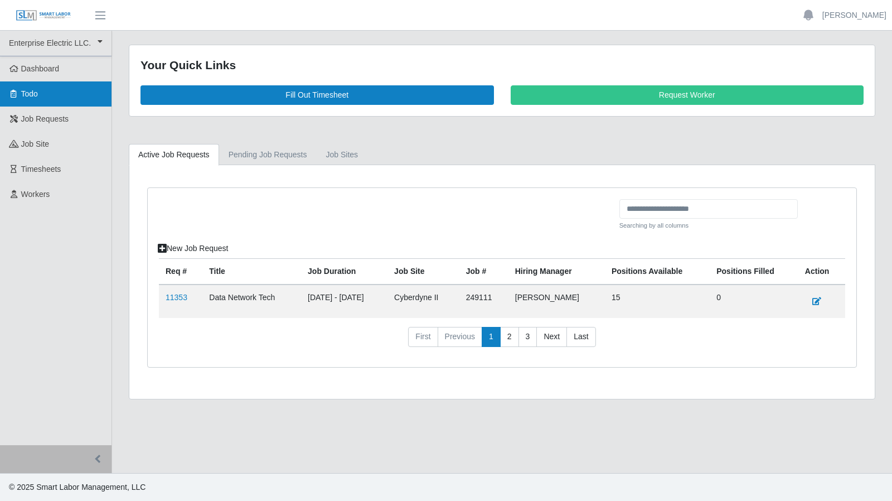
click at [45, 87] on link "Todo" at bounding box center [55, 93] width 111 height 25
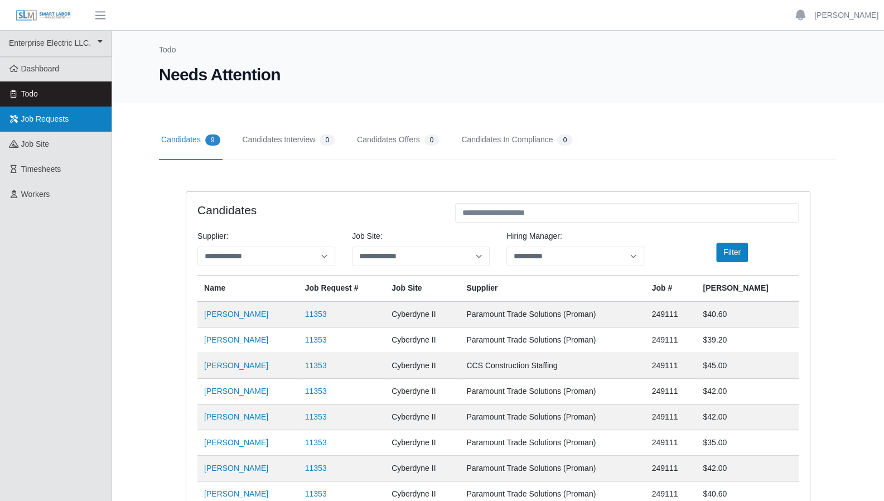
click at [65, 124] on link "Job Requests" at bounding box center [55, 118] width 111 height 25
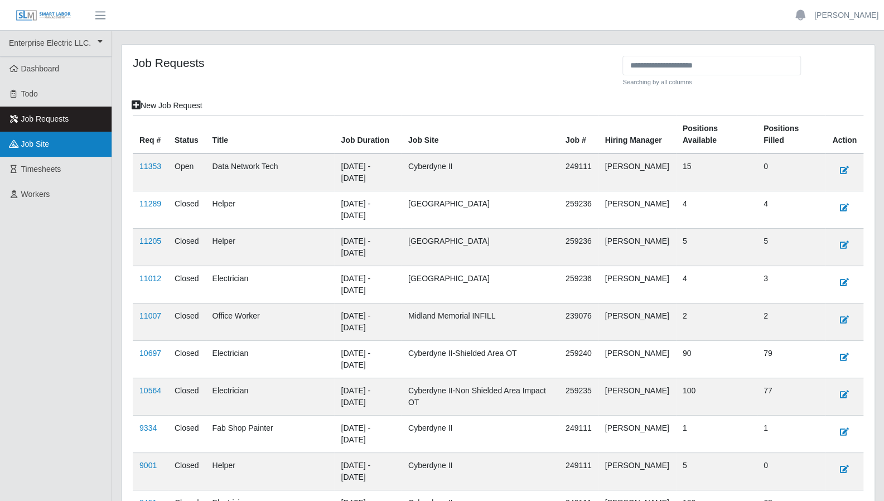
click at [43, 148] on span "job site" at bounding box center [35, 143] width 28 height 9
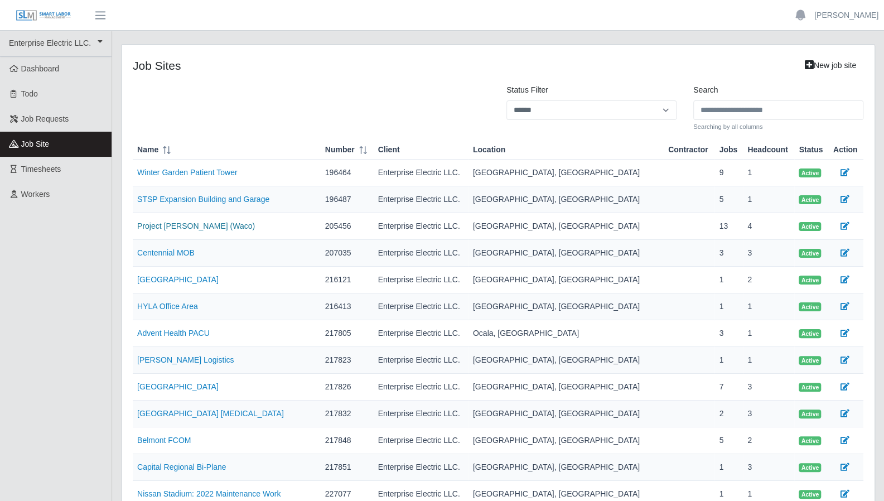
click at [178, 224] on link "Project [PERSON_NAME] (Waco)" at bounding box center [196, 225] width 118 height 9
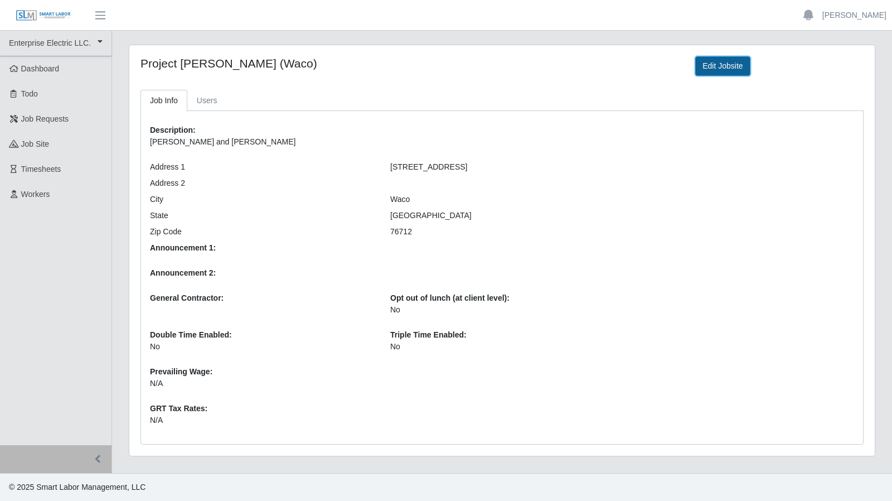
click at [700, 65] on link "Edit Jobsite" at bounding box center [722, 66] width 55 height 20
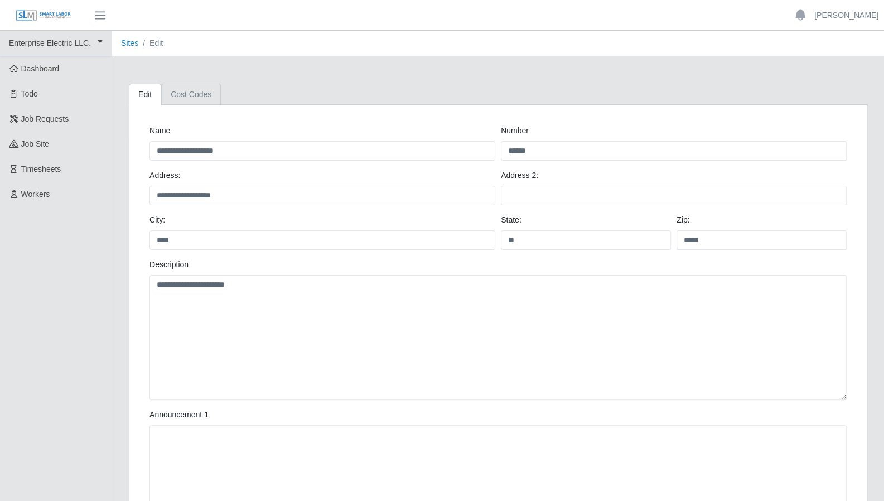
click at [191, 92] on link "Cost Codes" at bounding box center [191, 95] width 60 height 22
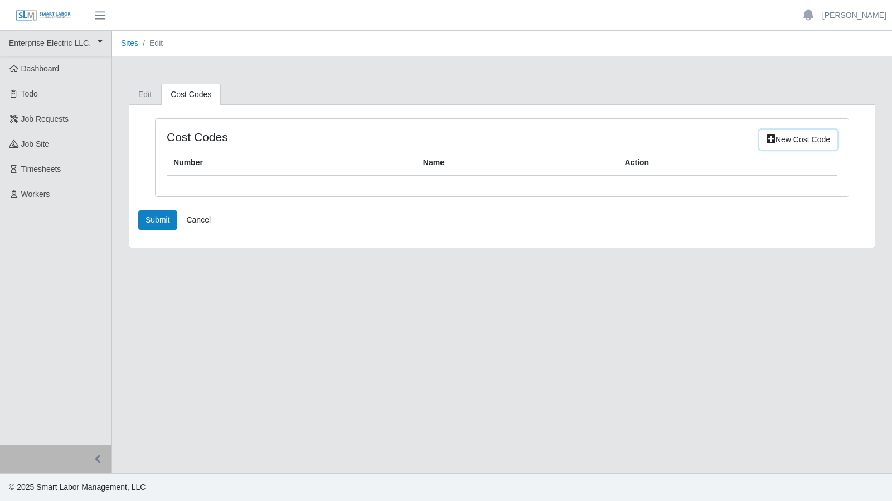
click at [778, 141] on button "New cost code" at bounding box center [798, 140] width 78 height 20
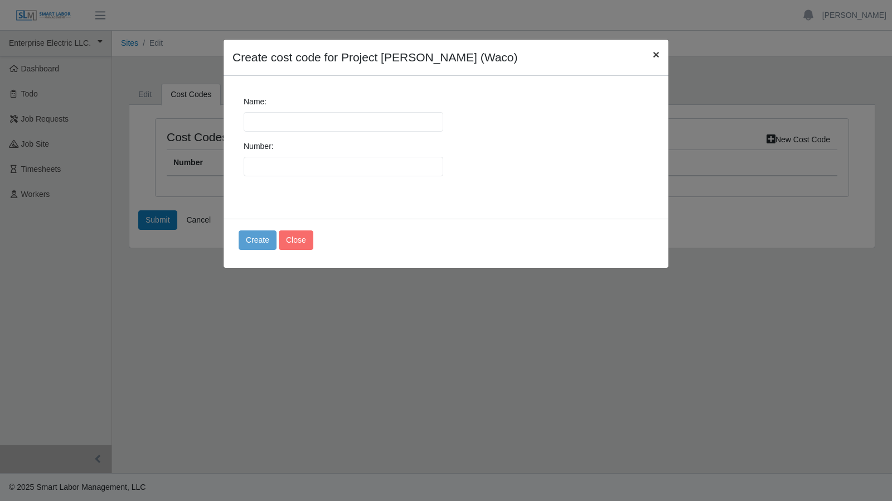
click at [659, 56] on span "×" at bounding box center [656, 54] width 7 height 13
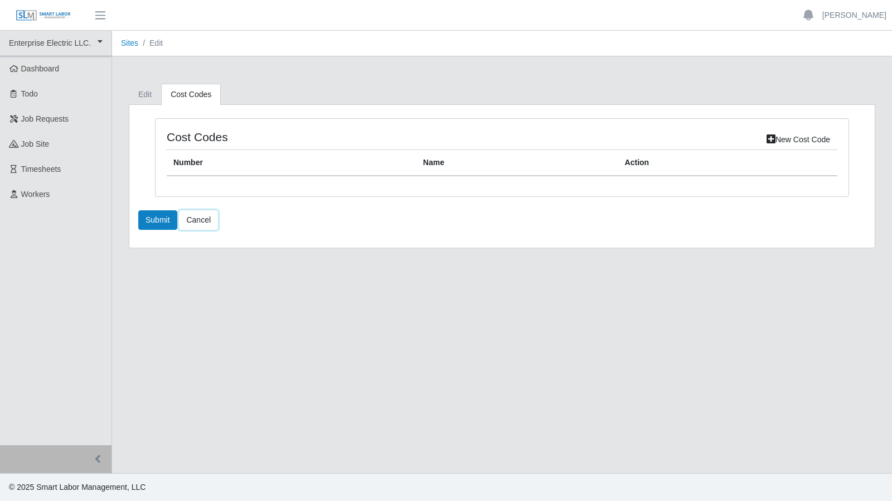
click at [200, 215] on link "Cancel" at bounding box center [198, 220] width 39 height 20
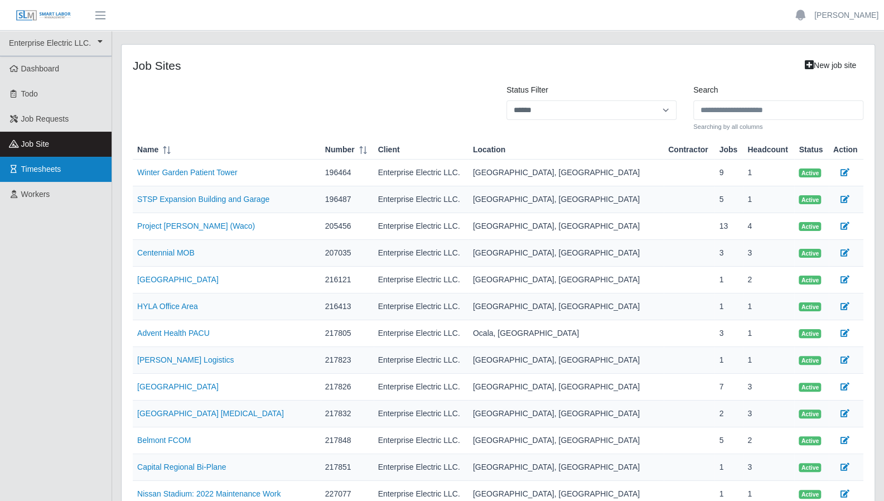
click at [40, 176] on link "Timesheets" at bounding box center [55, 169] width 111 height 25
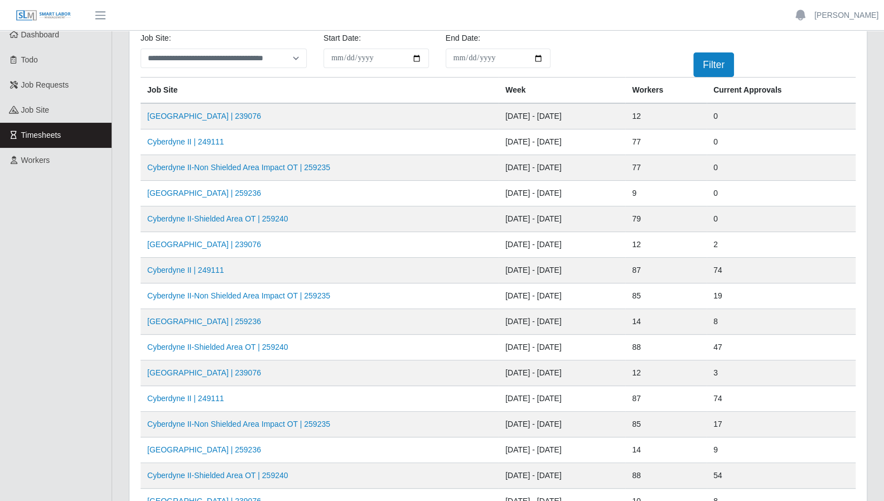
scroll to position [2, 0]
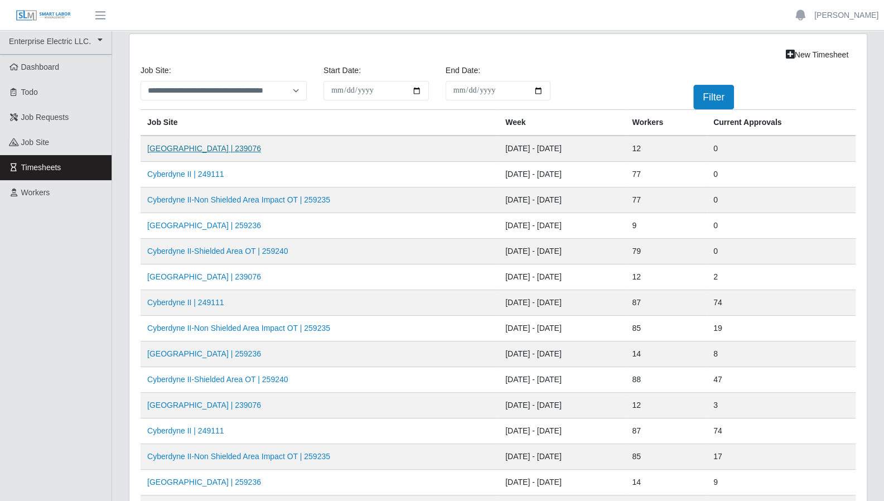
click at [205, 149] on link "Midland Memorial INFILL | 239076" at bounding box center [204, 148] width 114 height 9
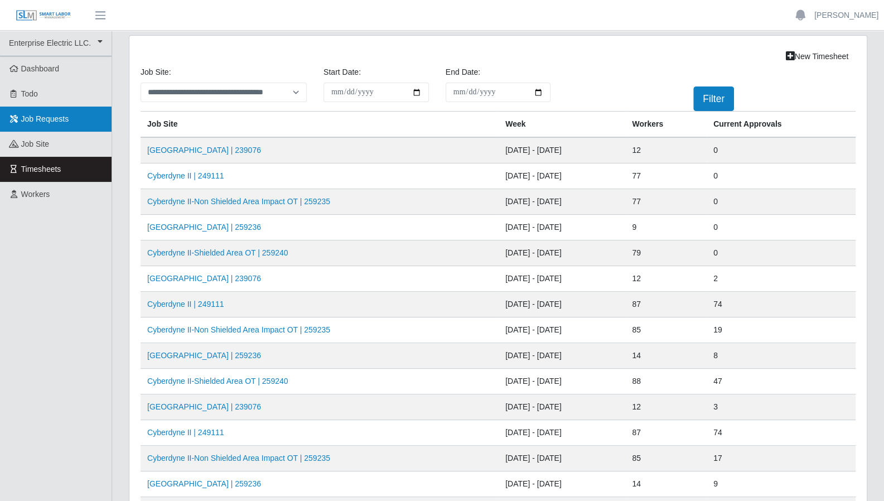
click at [51, 124] on link "Job Requests" at bounding box center [55, 118] width 111 height 25
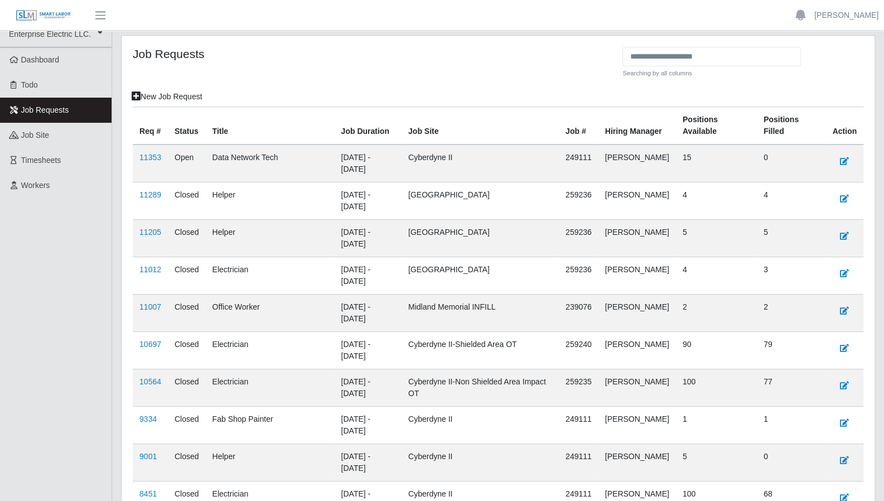
scroll to position [11, 0]
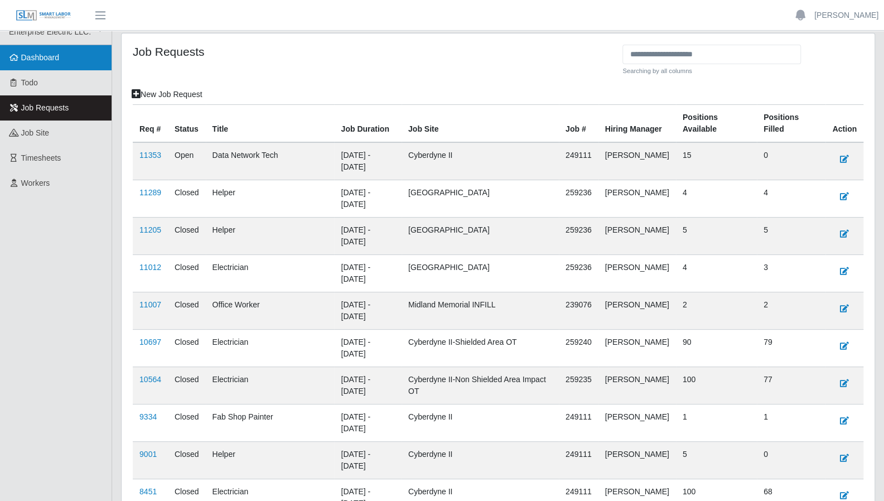
click at [58, 61] on span "Dashboard" at bounding box center [40, 57] width 38 height 9
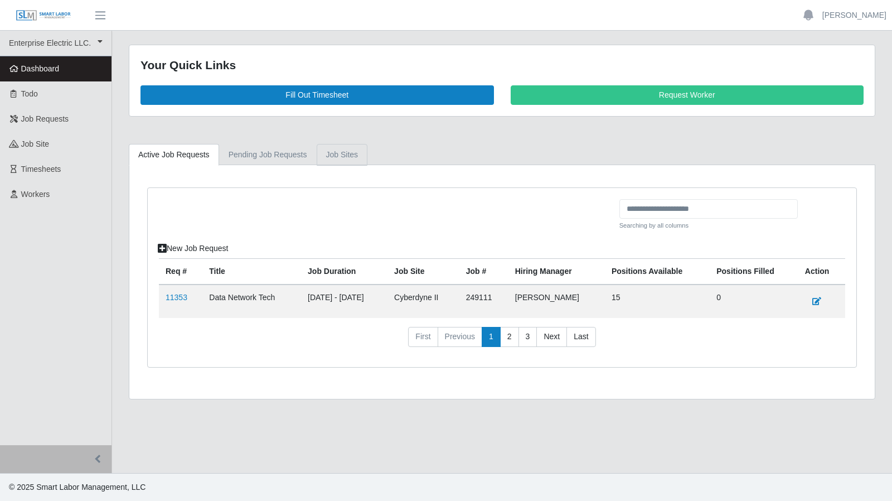
click at [342, 161] on link "job sites" at bounding box center [342, 155] width 51 height 22
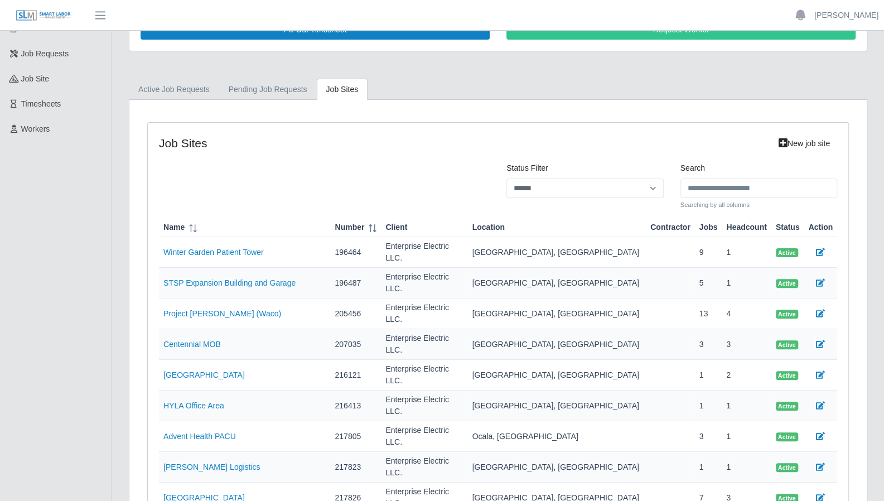
scroll to position [45, 0]
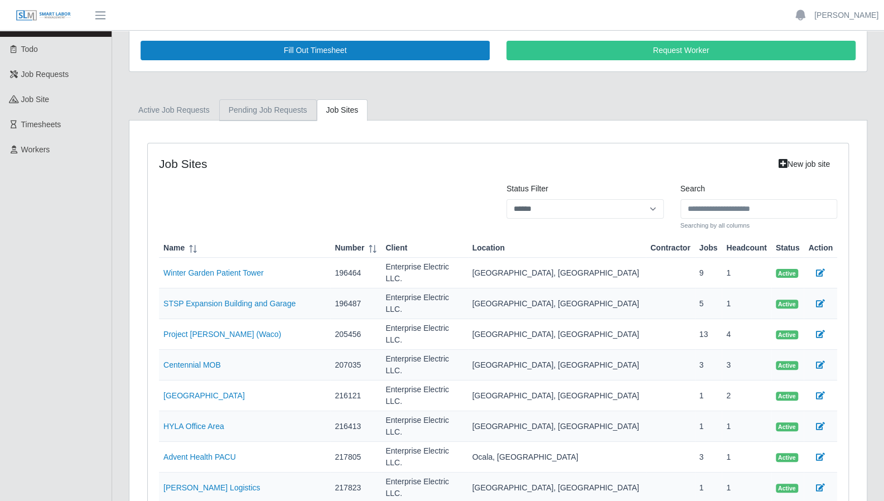
click at [273, 114] on link "Pending Job Requests" at bounding box center [268, 110] width 98 height 22
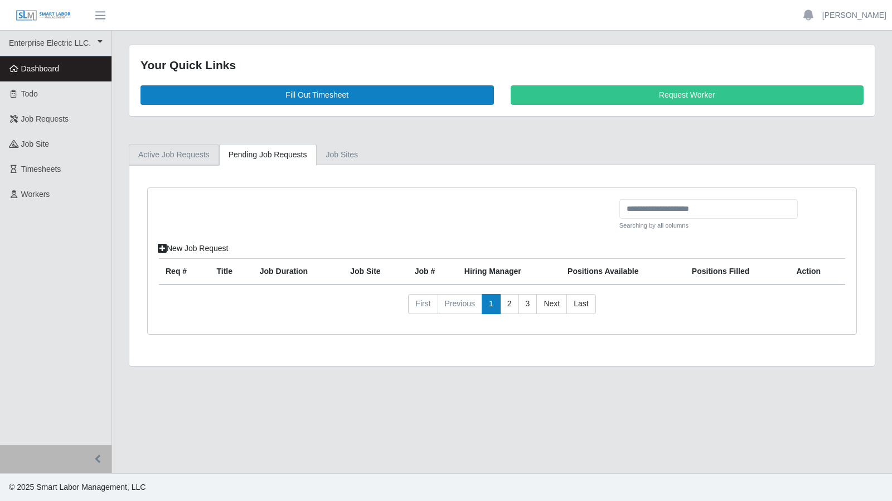
click at [166, 152] on link "Active Job Requests" at bounding box center [174, 155] width 90 height 22
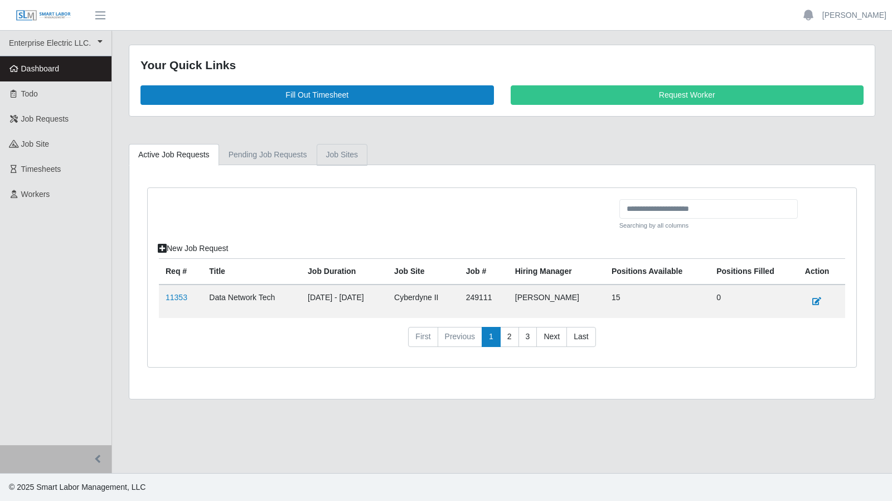
click at [336, 158] on link "job sites" at bounding box center [342, 155] width 51 height 22
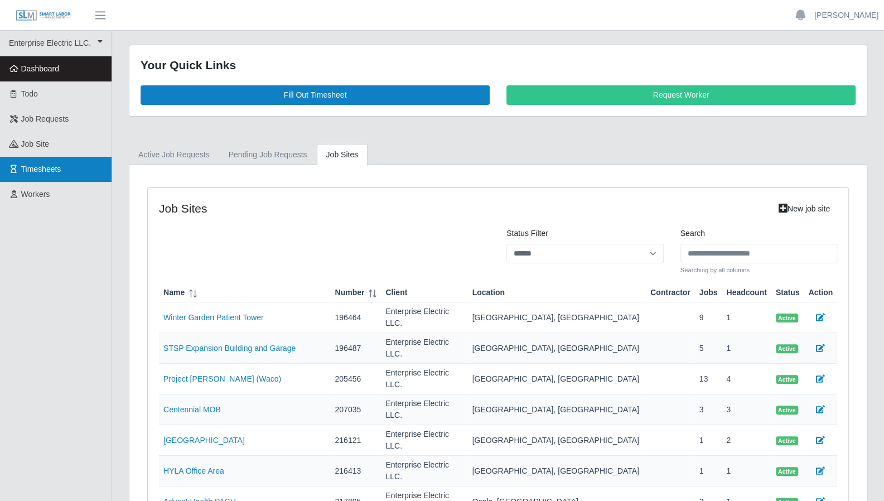
click at [52, 167] on span "Timesheets" at bounding box center [41, 168] width 40 height 9
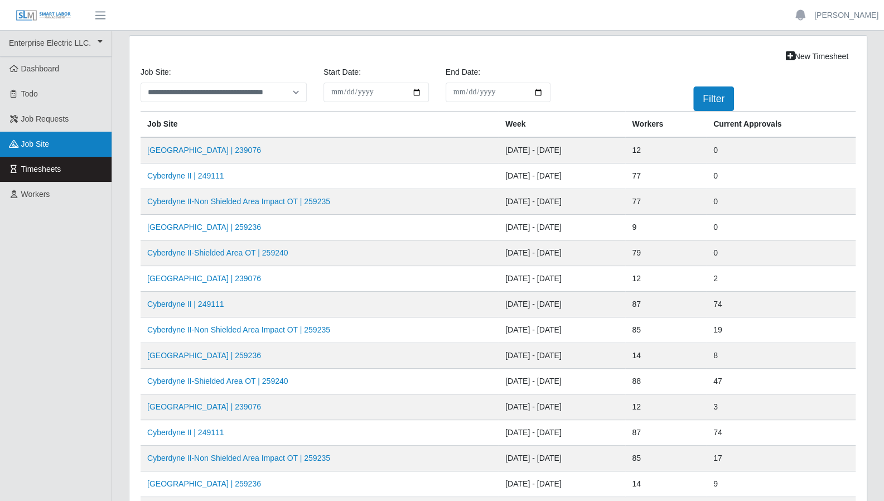
click at [59, 138] on link "job site" at bounding box center [55, 144] width 111 height 25
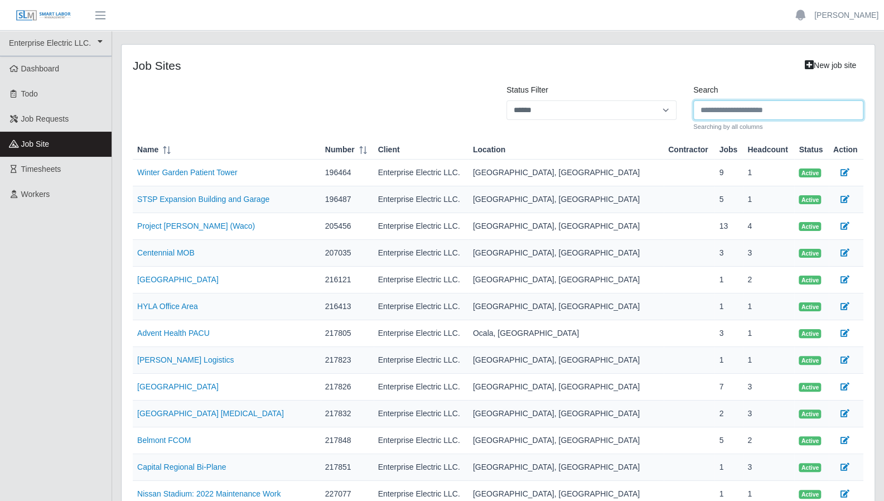
click at [715, 111] on input "Search" at bounding box center [778, 110] width 170 height 20
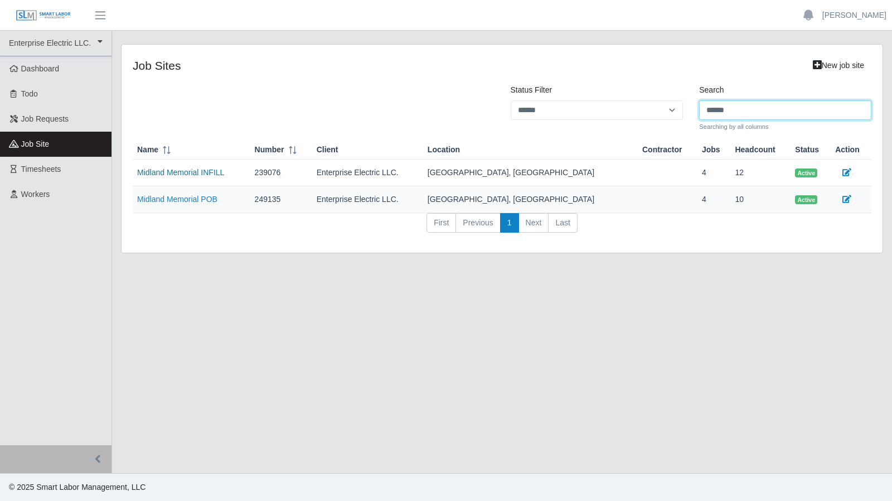
type input "******"
click at [178, 170] on link "Midland Memorial INFILL" at bounding box center [180, 172] width 87 height 9
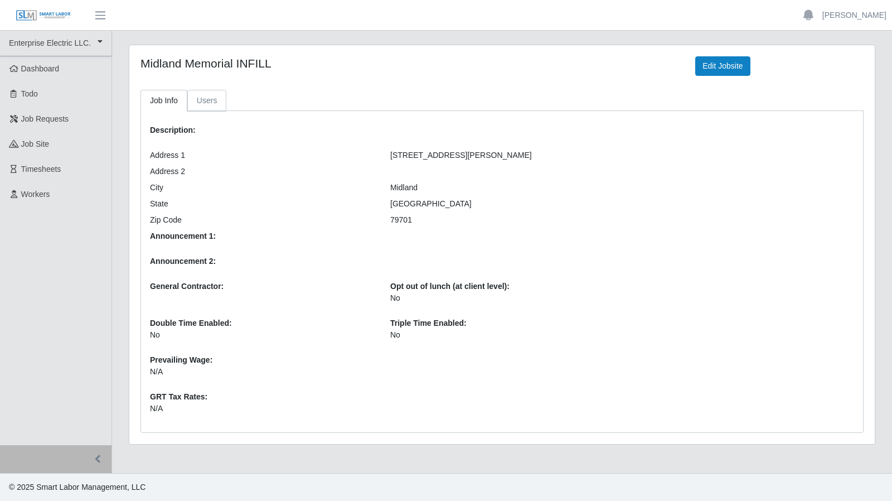
click at [210, 99] on link "Users" at bounding box center [207, 101] width 40 height 22
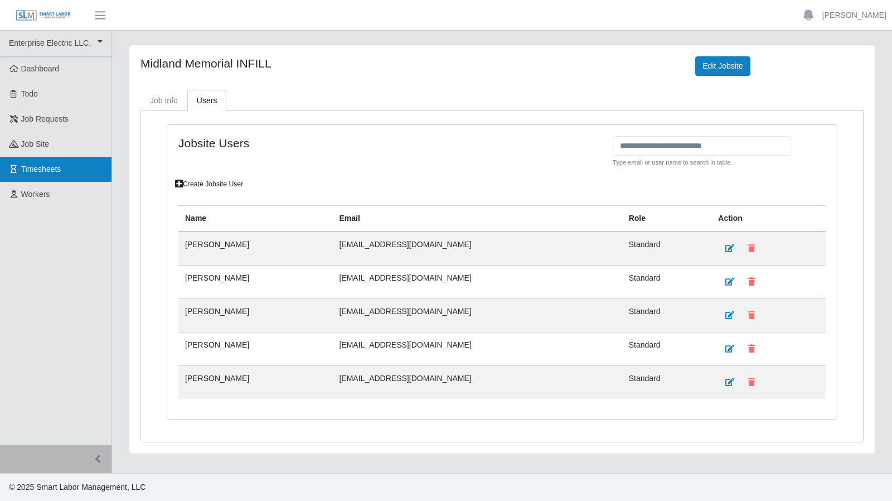
click at [55, 164] on span "Timesheets" at bounding box center [41, 168] width 40 height 9
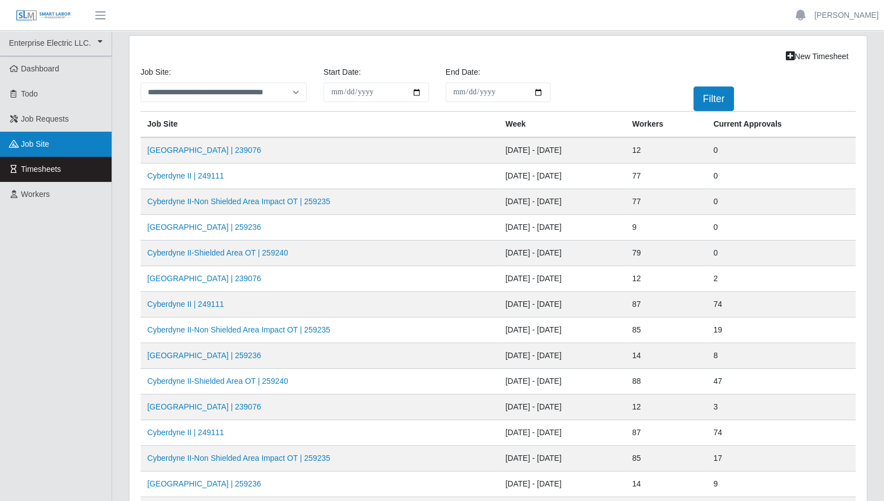
click at [41, 137] on link "job site" at bounding box center [55, 144] width 111 height 25
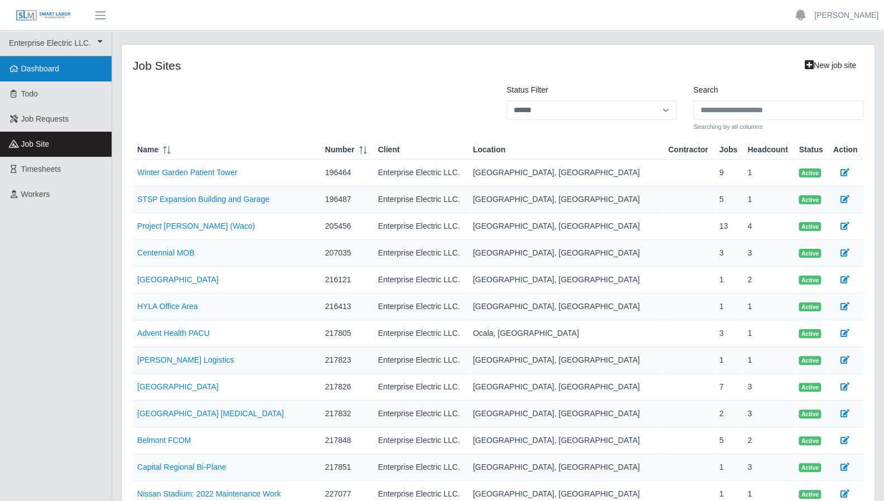
click at [36, 74] on link "Dashboard" at bounding box center [55, 68] width 111 height 25
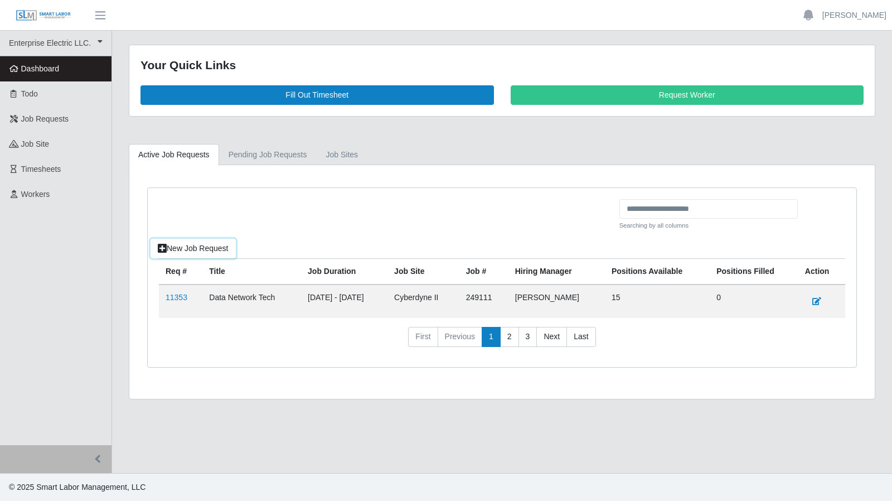
click at [191, 241] on link "New Job Request" at bounding box center [193, 249] width 85 height 20
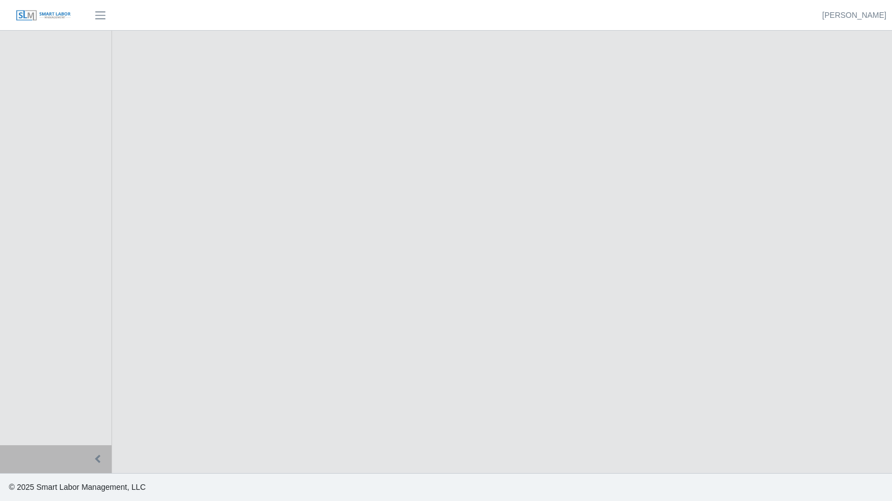
select select
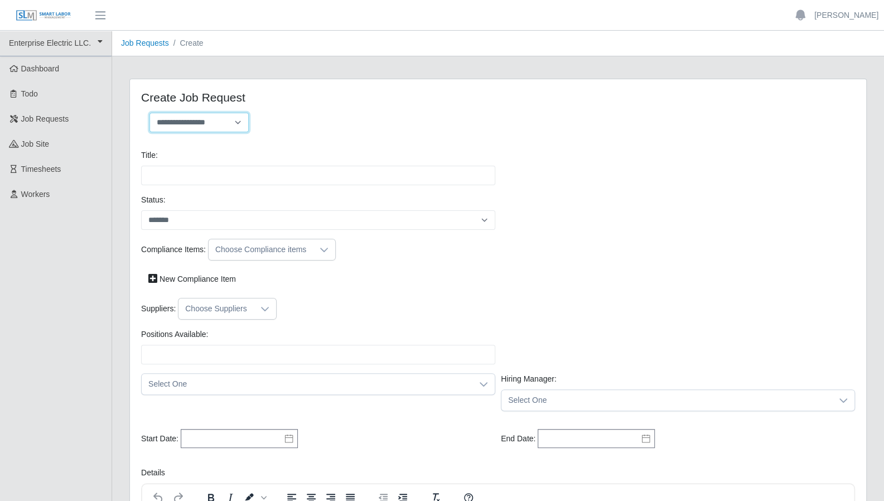
click at [241, 121] on select "**********" at bounding box center [198, 123] width 99 height 20
select select "**********"
click at [149, 113] on select "**********" at bounding box center [198, 123] width 99 height 20
type input "**********"
type input "*"
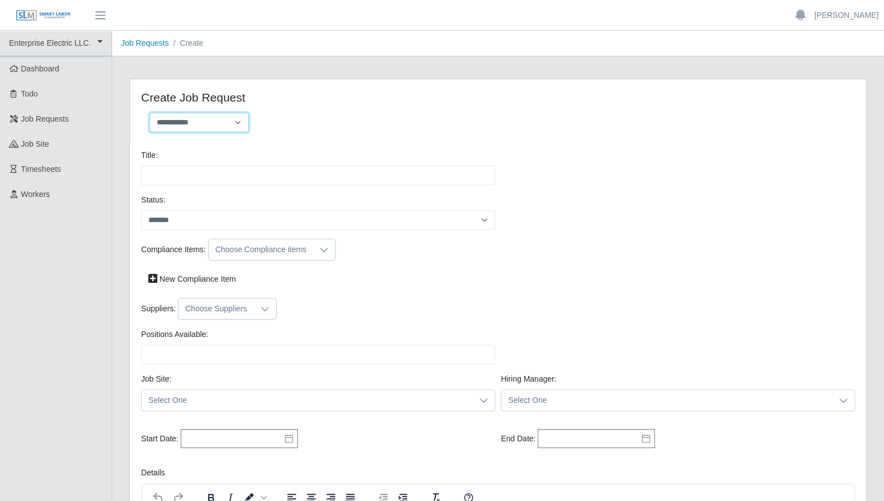
type input "*"
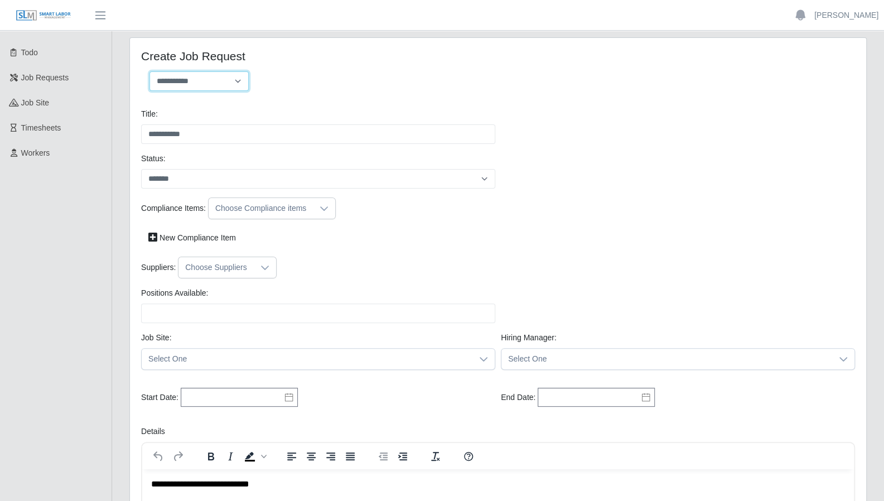
scroll to position [45, 0]
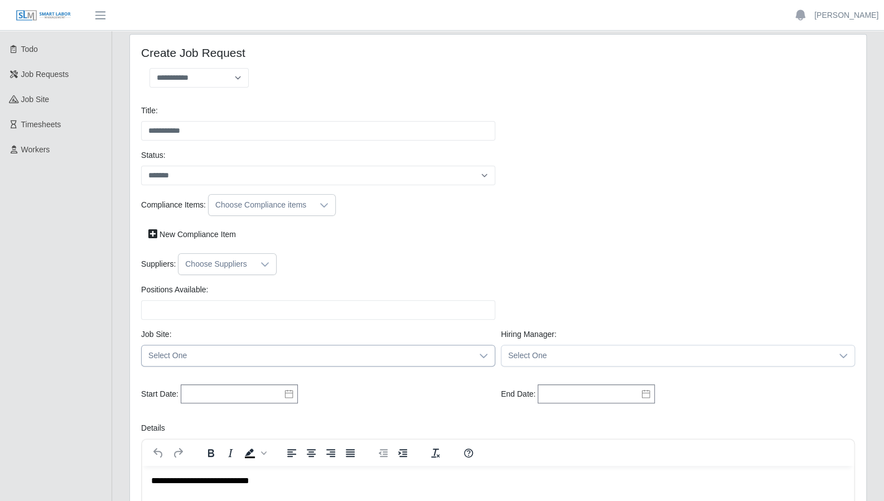
click at [475, 356] on div at bounding box center [483, 355] width 22 height 21
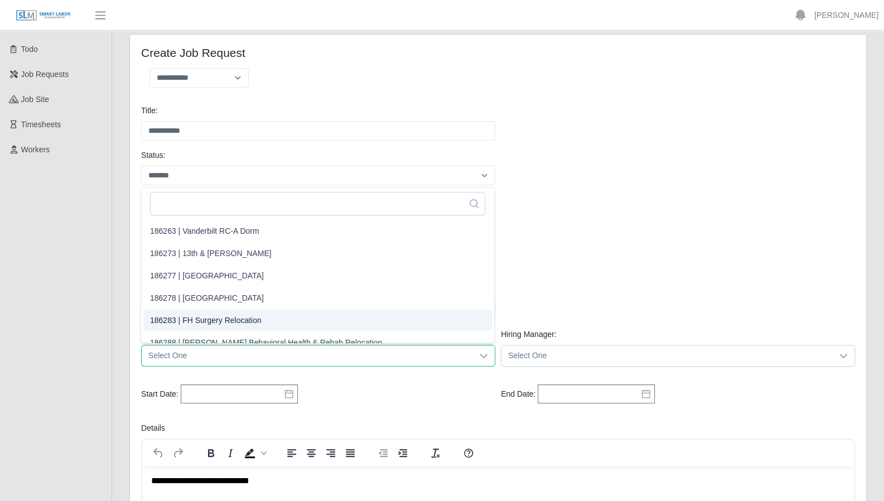
scroll to position [241, 0]
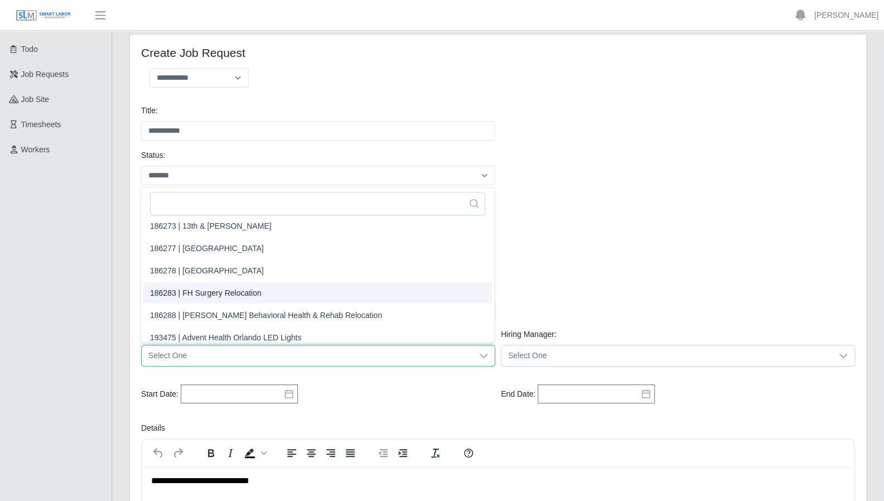
click at [632, 261] on div "Suppliers: Choose Suppliers" at bounding box center [497, 264] width 719 height 22
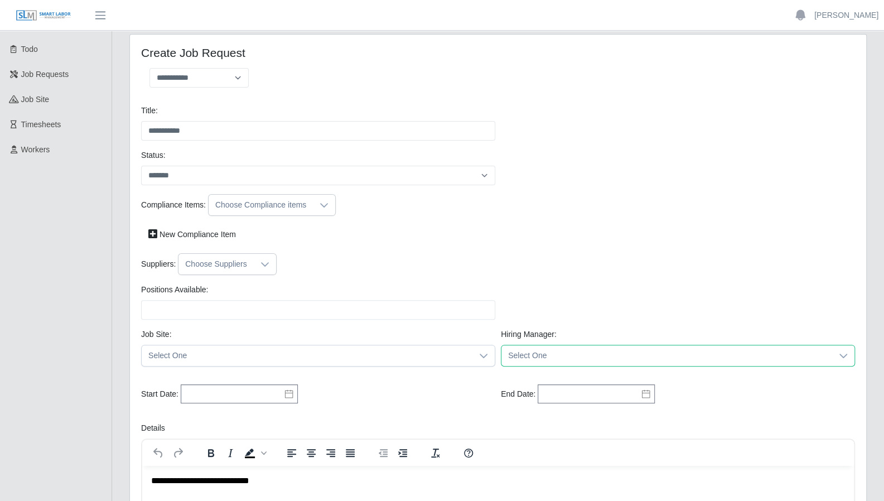
click at [588, 356] on span "Select One" at bounding box center [666, 355] width 331 height 21
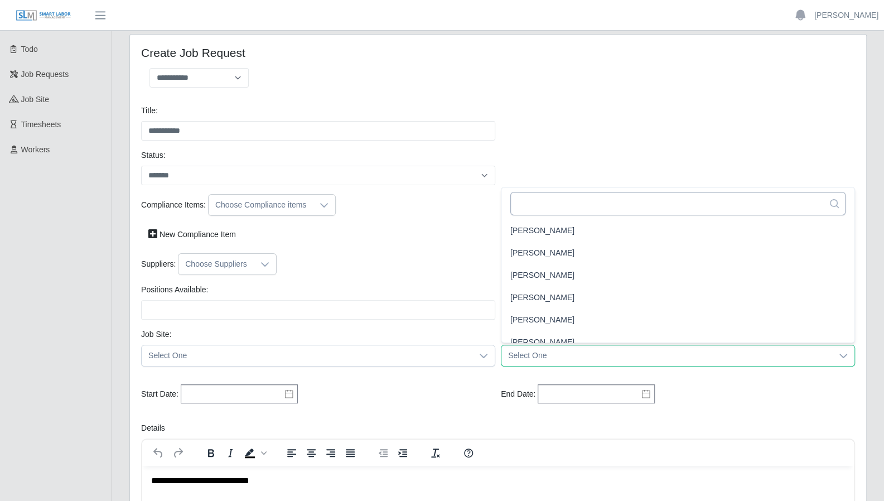
scroll to position [2, 0]
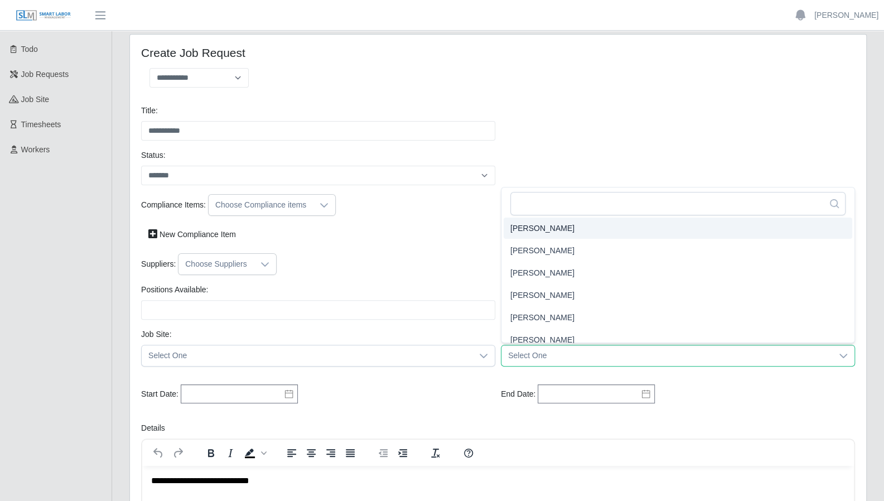
click at [578, 153] on div "Status: *******" at bounding box center [497, 171] width 719 height 45
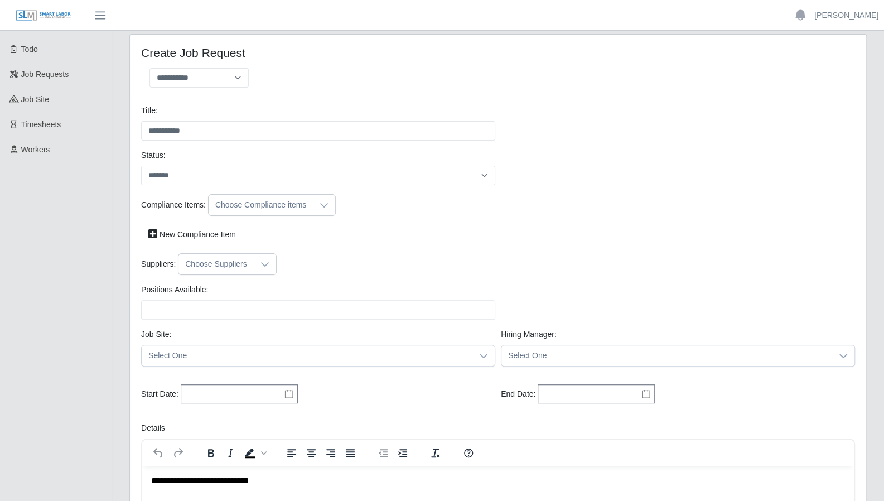
click at [263, 265] on icon at bounding box center [264, 264] width 9 height 9
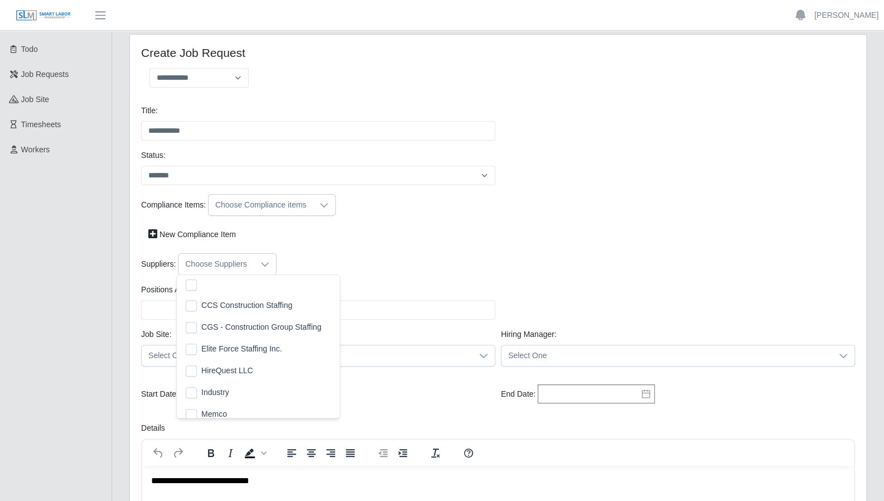
click at [333, 253] on div "Suppliers: Choose Suppliers" at bounding box center [497, 264] width 719 height 22
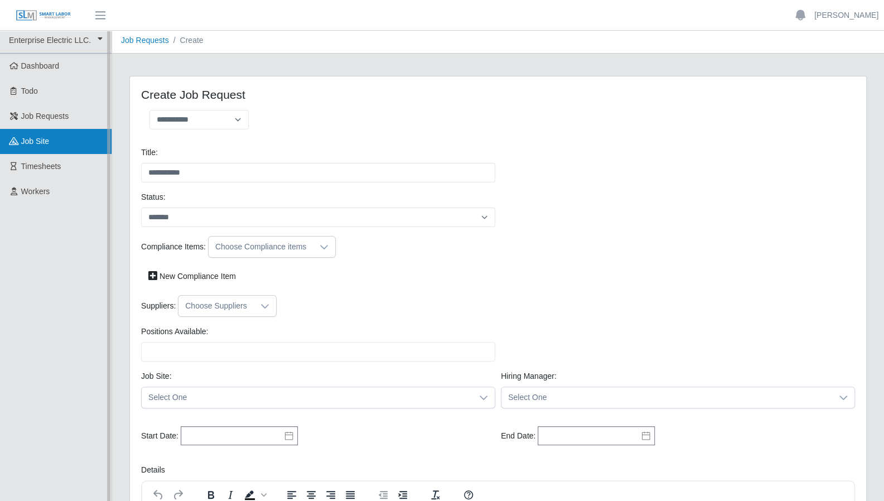
scroll to position [0, 0]
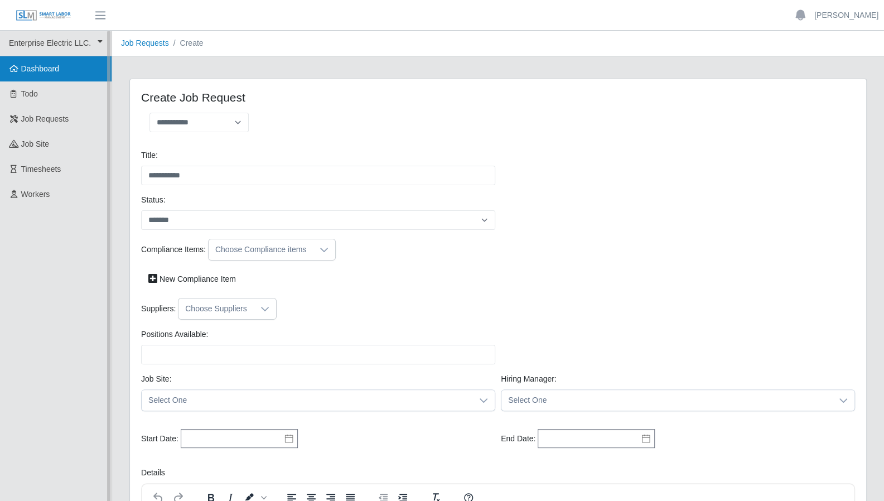
click at [57, 76] on link "Dashboard" at bounding box center [55, 68] width 111 height 25
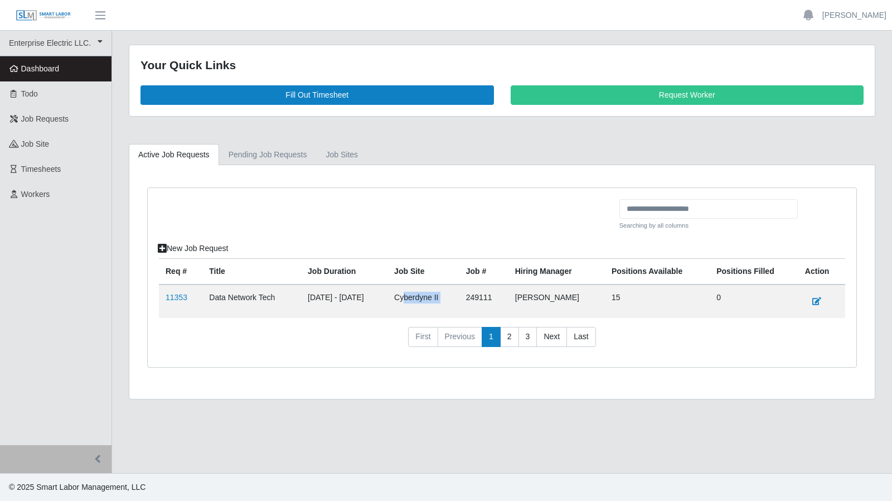
click at [492, 299] on tr "11353 Data Network Tech [DATE] - [DATE] Cyberdyne II 249111 [PERSON_NAME] 15 0" at bounding box center [502, 300] width 686 height 33
click at [459, 300] on td "Cyberdyne II" at bounding box center [423, 300] width 72 height 33
click at [32, 142] on span "job site" at bounding box center [35, 143] width 28 height 9
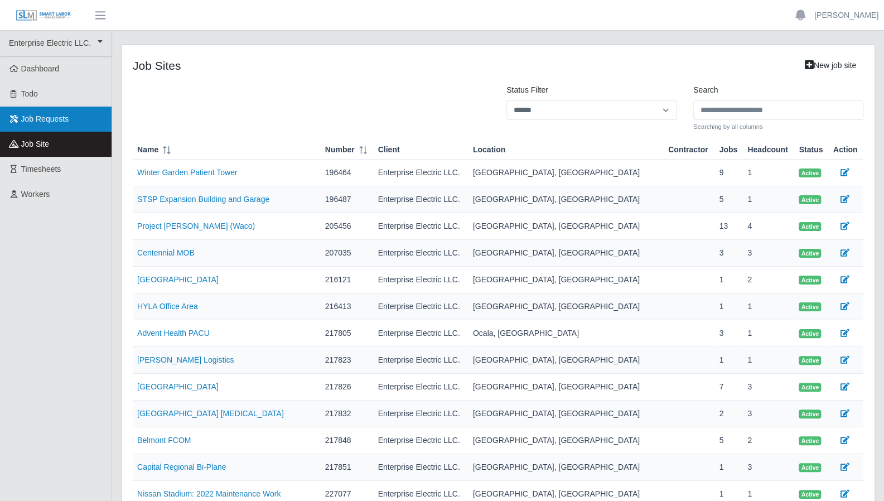
click at [43, 123] on span "Job Requests" at bounding box center [45, 118] width 48 height 9
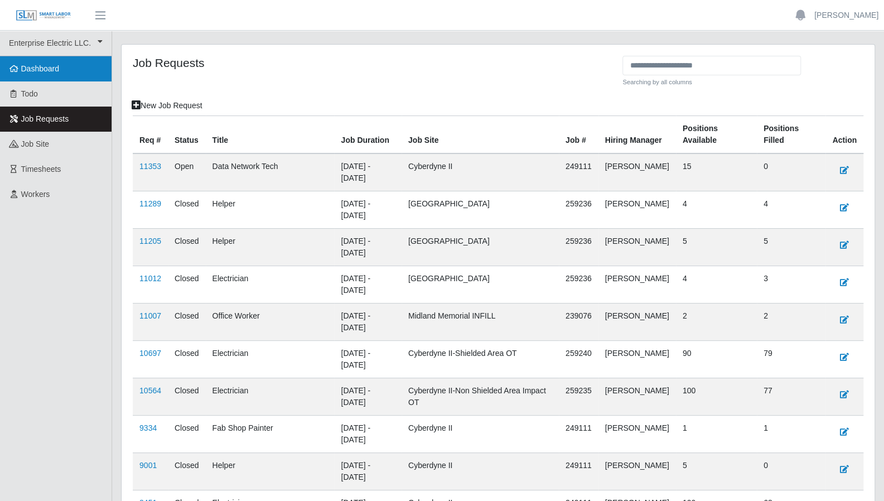
click at [46, 76] on link "Dashboard" at bounding box center [55, 68] width 111 height 25
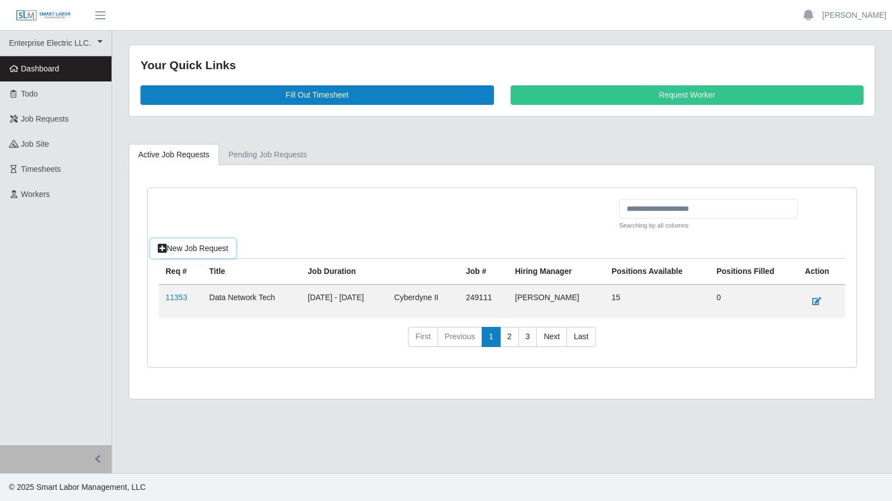
click at [200, 248] on link "New Job Request" at bounding box center [193, 249] width 85 height 20
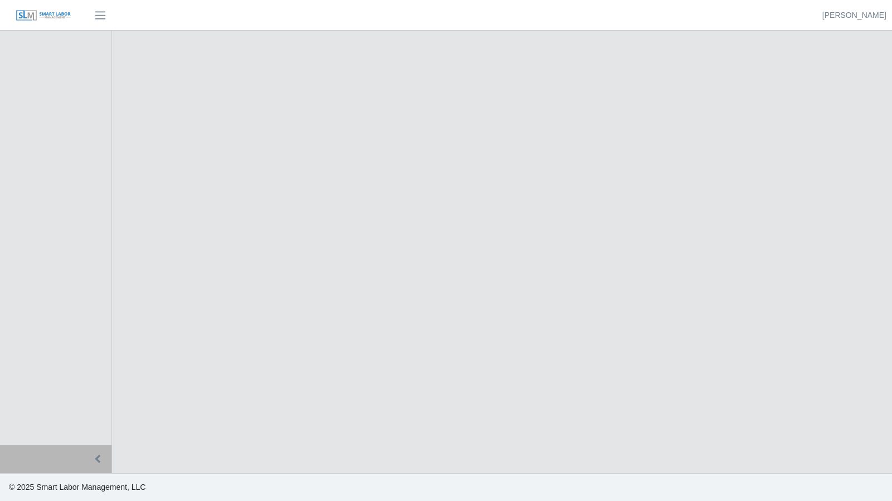
select select
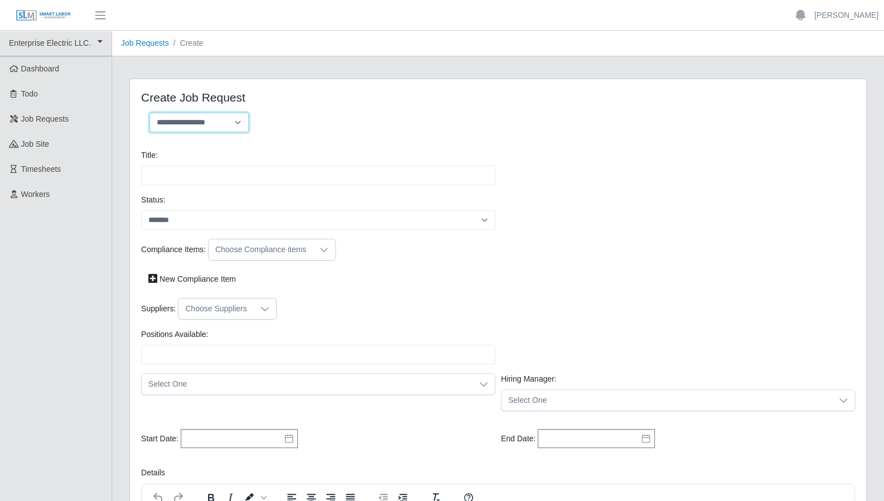
drag, startPoint x: 217, startPoint y: 122, endPoint x: 216, endPoint y: 131, distance: 9.6
click at [217, 121] on select "**********" at bounding box center [198, 123] width 99 height 20
select select "**********"
click at [149, 113] on select "**********" at bounding box center [198, 123] width 99 height 20
type input "*******"
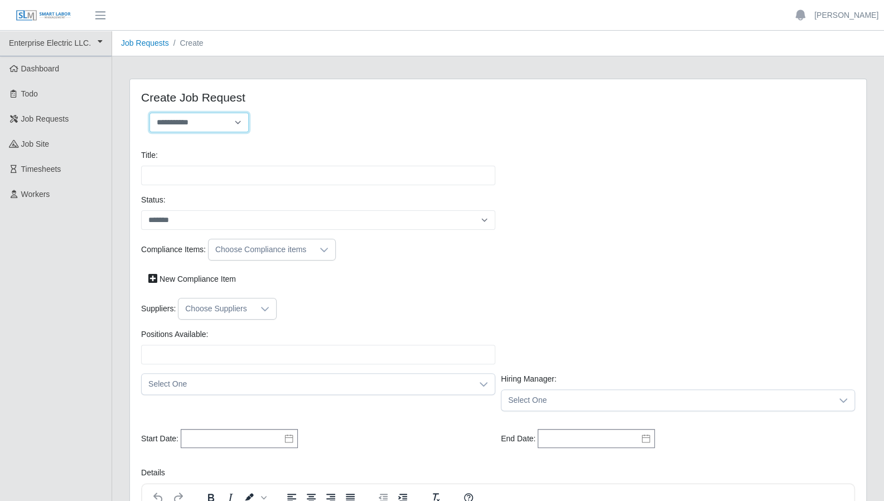
type input "*"
click at [477, 396] on div at bounding box center [483, 400] width 22 height 21
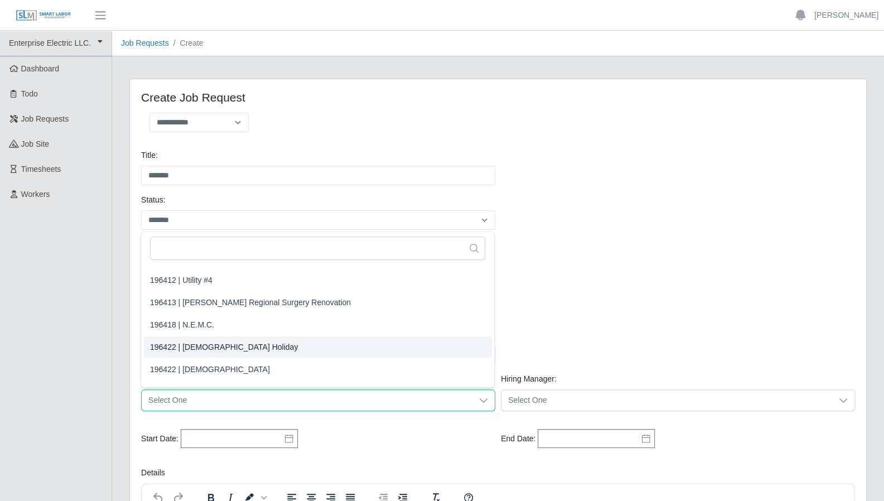
scroll to position [678, 0]
click at [636, 302] on div "Suppliers: Choose Suppliers" at bounding box center [497, 309] width 719 height 22
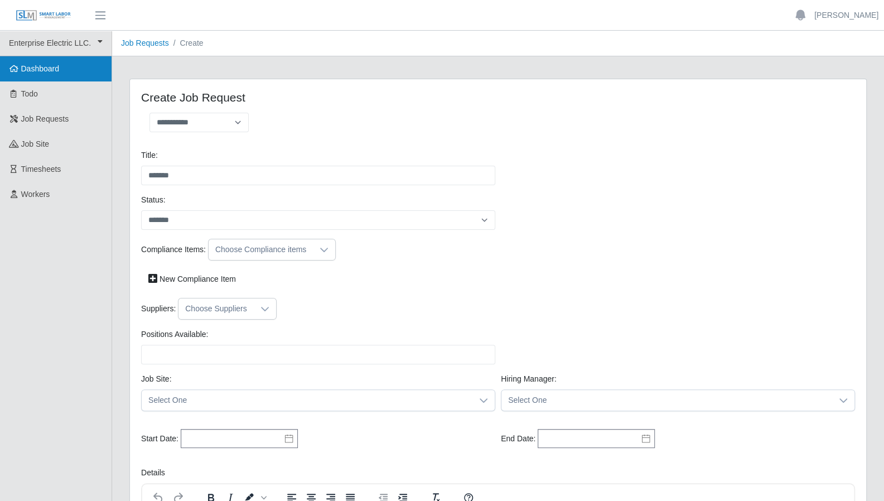
click at [23, 65] on span "Dashboard" at bounding box center [40, 68] width 38 height 9
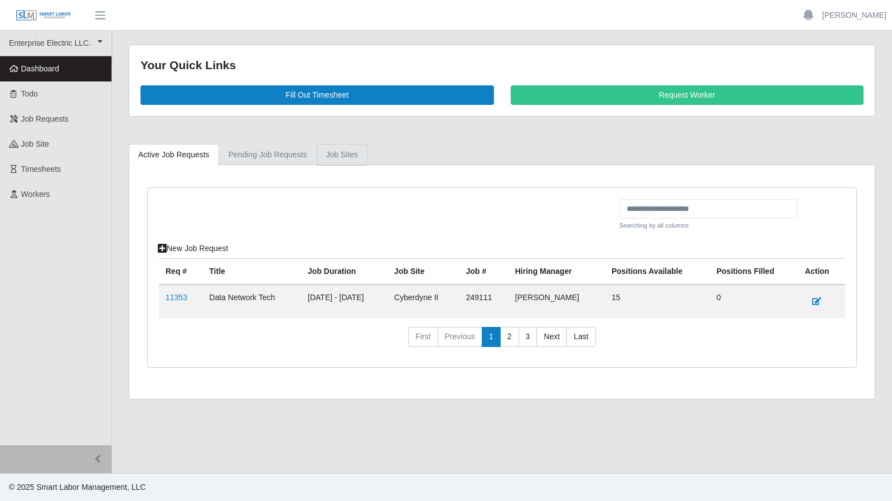
click at [335, 154] on link "job sites" at bounding box center [342, 155] width 51 height 22
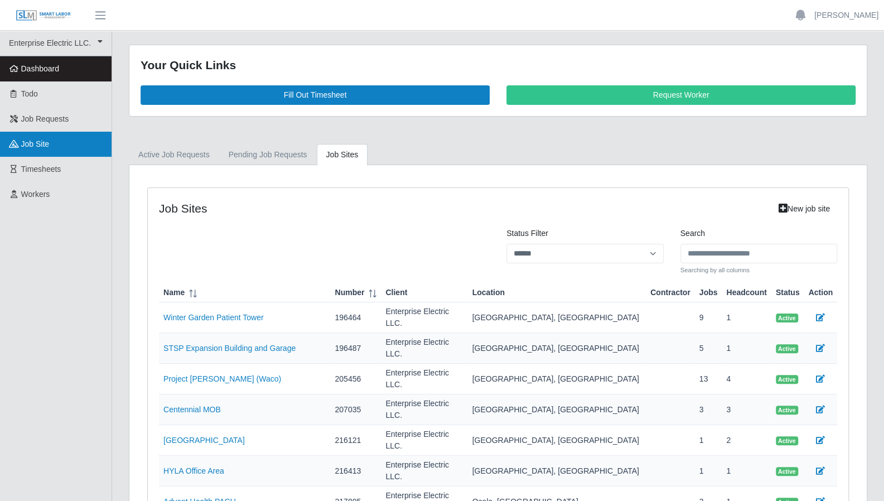
click at [45, 149] on link "job site" at bounding box center [55, 144] width 111 height 25
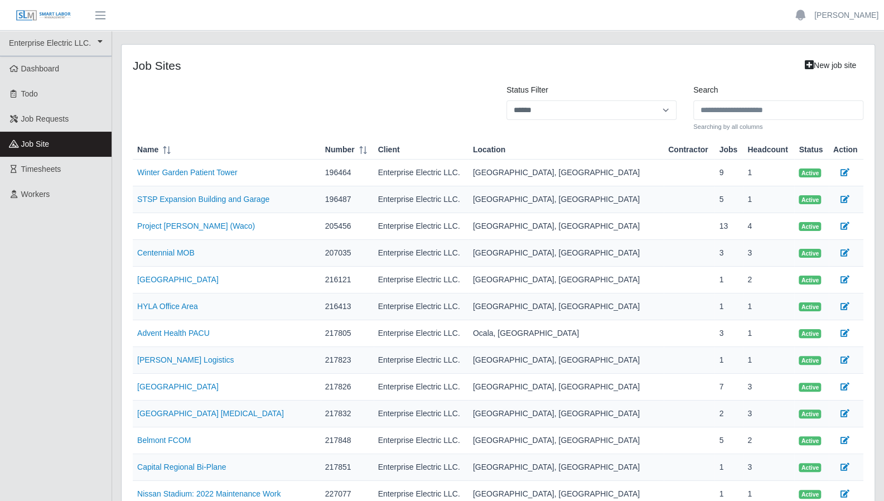
click at [270, 111] on div "Status Filter ****** *** ******** Search Searching by all columns" at bounding box center [497, 107] width 747 height 47
click at [175, 170] on link "Winter Garden Patient Tower" at bounding box center [187, 172] width 100 height 9
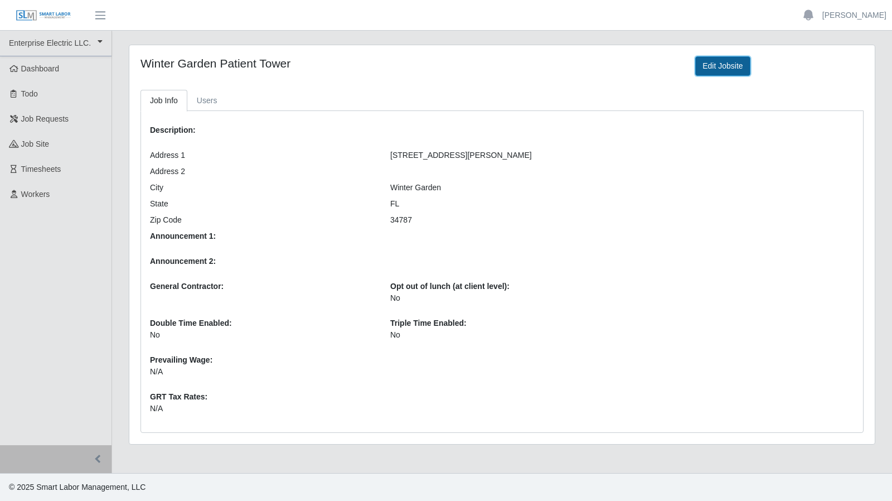
click at [712, 66] on link "Edit Jobsite" at bounding box center [722, 66] width 55 height 20
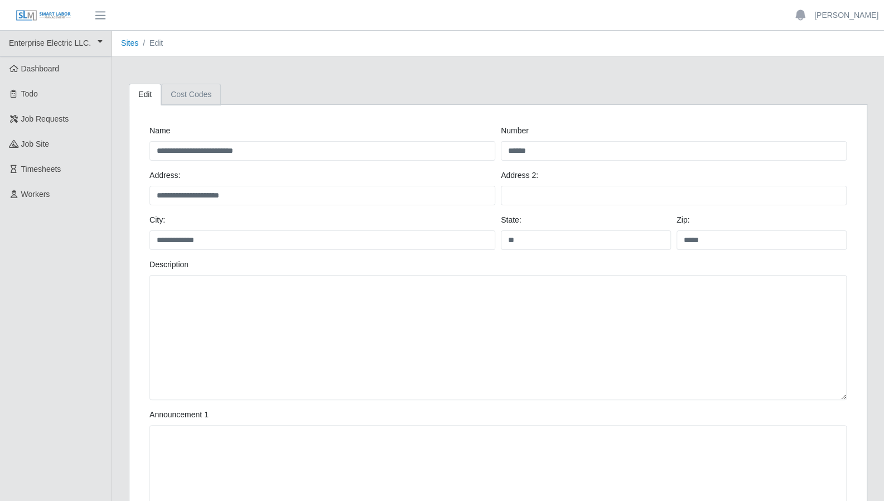
click at [187, 96] on link "Cost Codes" at bounding box center [191, 95] width 60 height 22
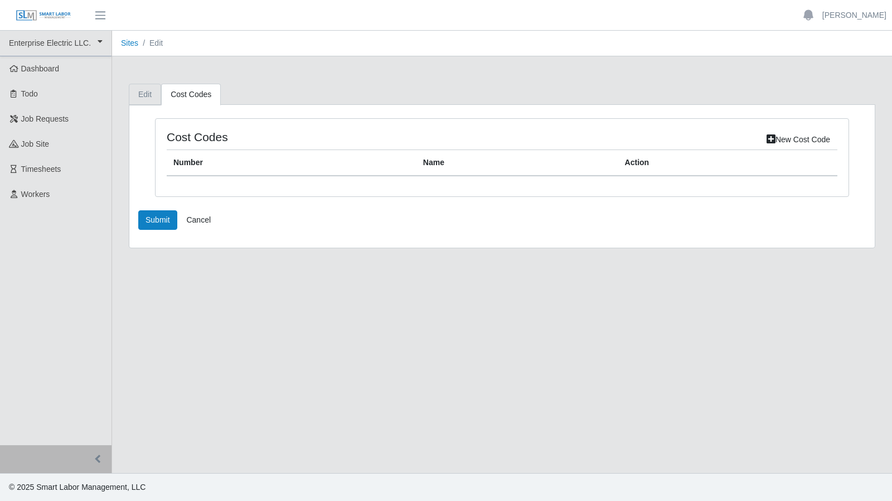
click at [147, 94] on link "Edit" at bounding box center [145, 95] width 32 height 22
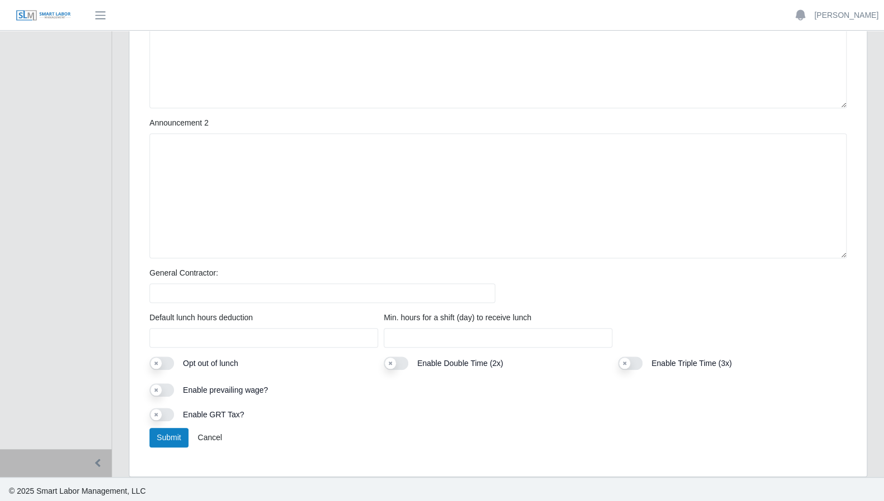
scroll to position [441, 0]
click at [182, 437] on button "Submit" at bounding box center [168, 438] width 39 height 20
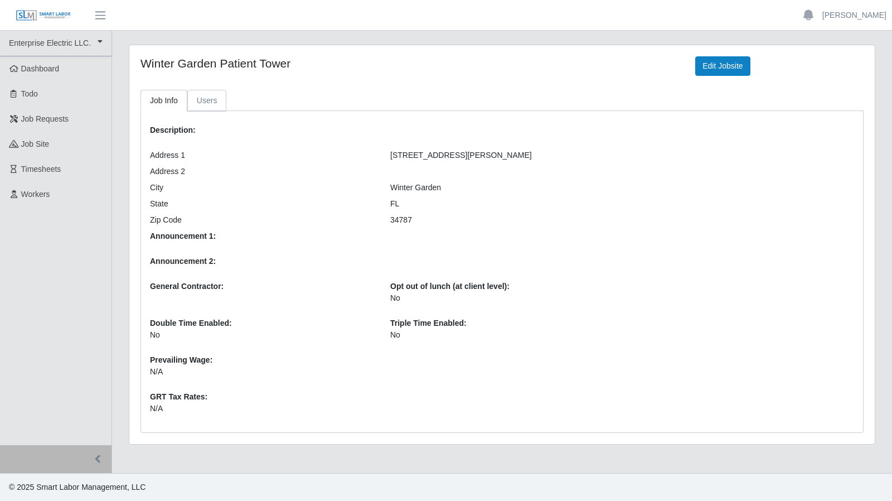
click at [213, 102] on link "Users" at bounding box center [207, 101] width 40 height 22
click at [43, 78] on link "Dashboard" at bounding box center [55, 68] width 111 height 25
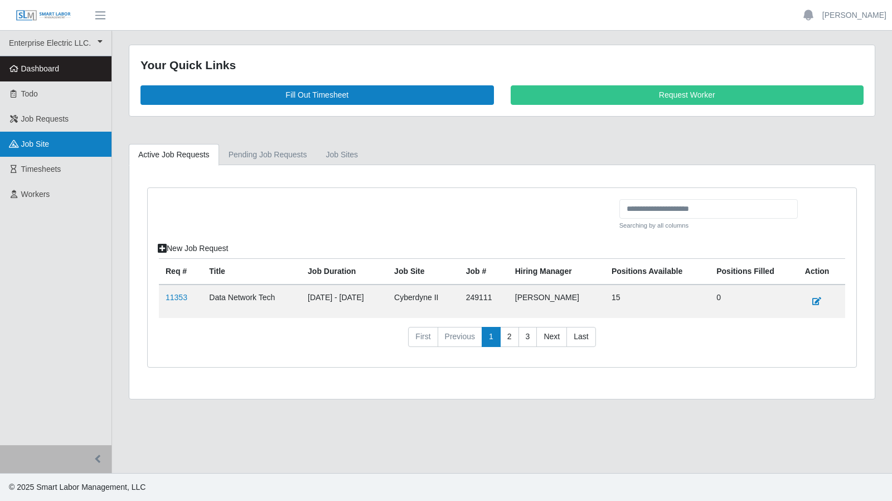
click at [27, 142] on span "job site" at bounding box center [35, 143] width 28 height 9
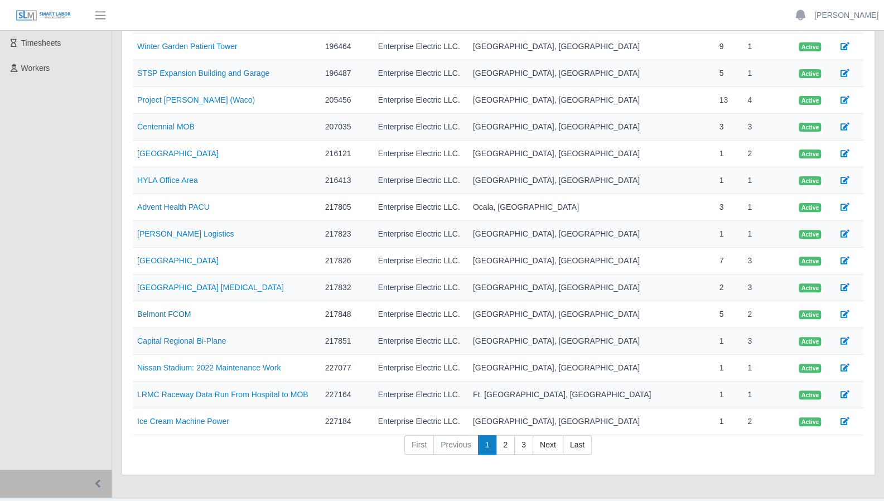
scroll to position [126, 0]
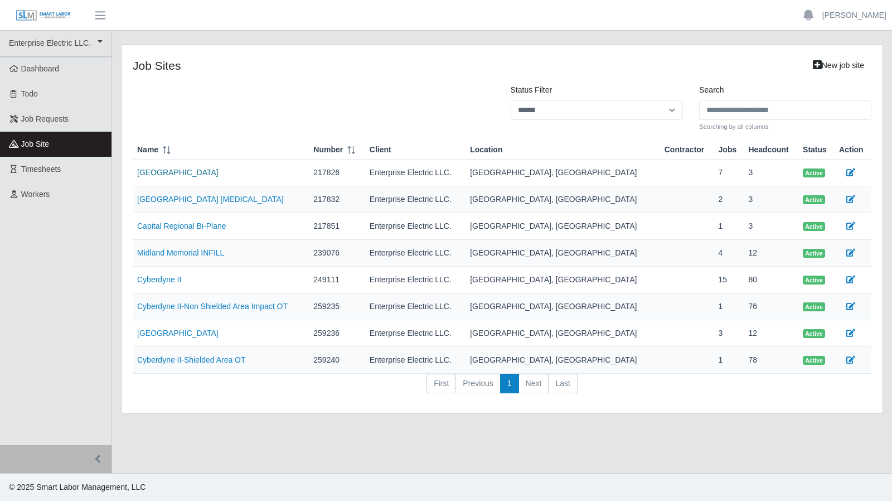
click at [178, 172] on link "[GEOGRAPHIC_DATA]" at bounding box center [177, 172] width 81 height 9
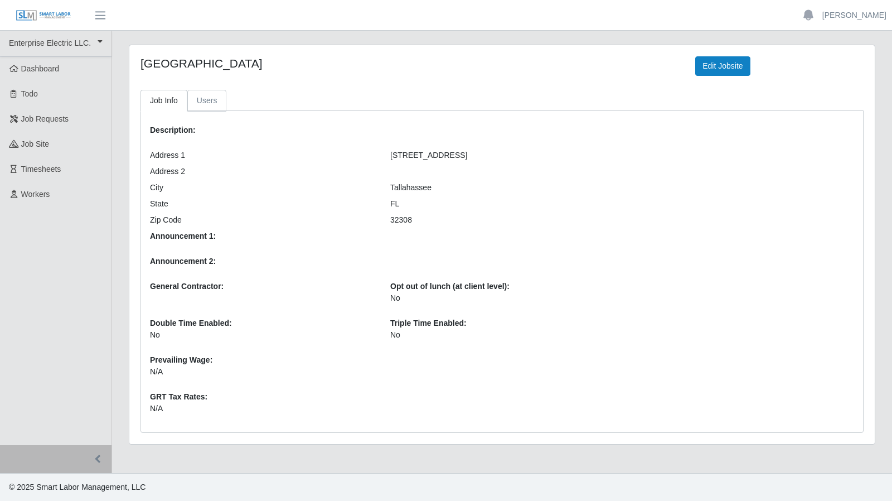
click at [204, 100] on link "Users" at bounding box center [207, 101] width 40 height 22
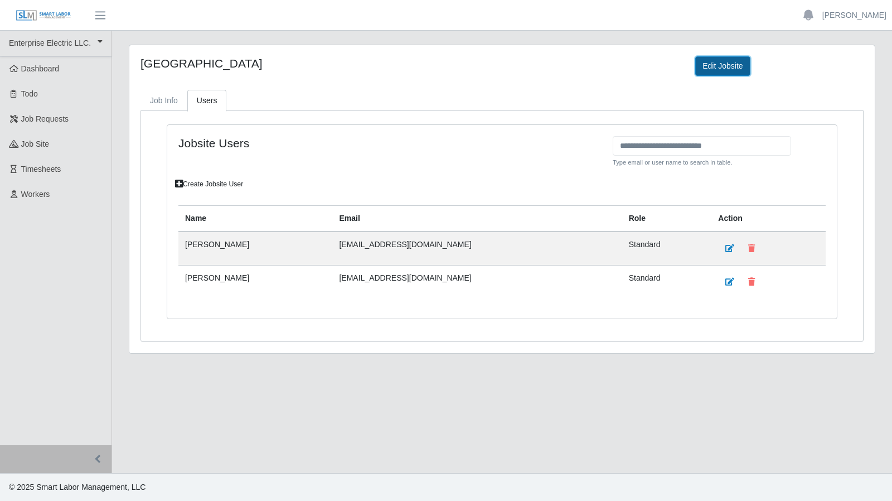
click at [722, 72] on link "Edit Jobsite" at bounding box center [722, 66] width 55 height 20
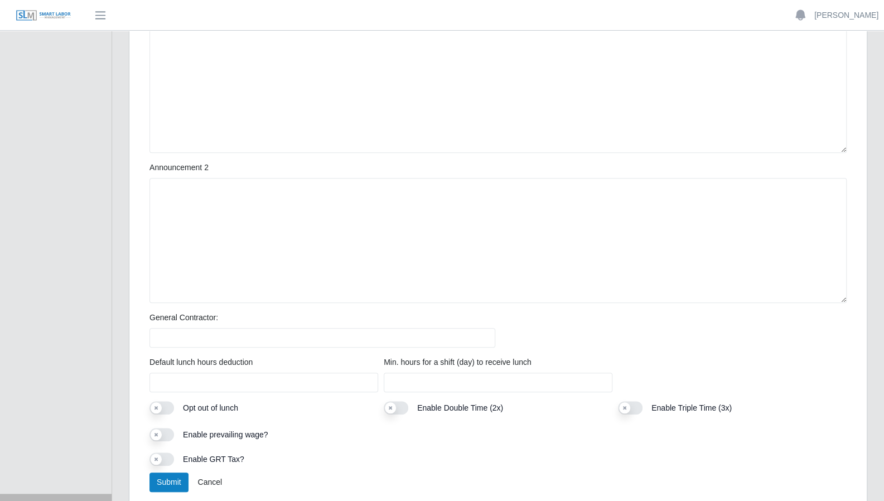
scroll to position [441, 0]
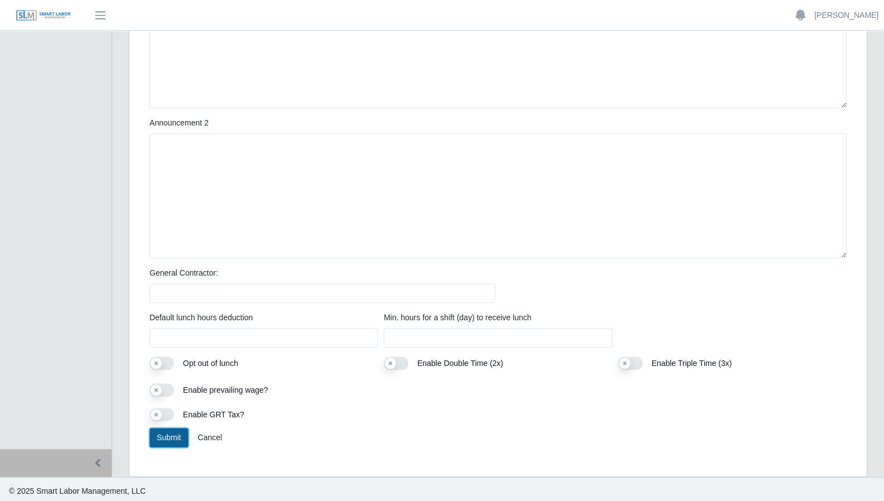
click at [171, 439] on button "Submit" at bounding box center [168, 438] width 39 height 20
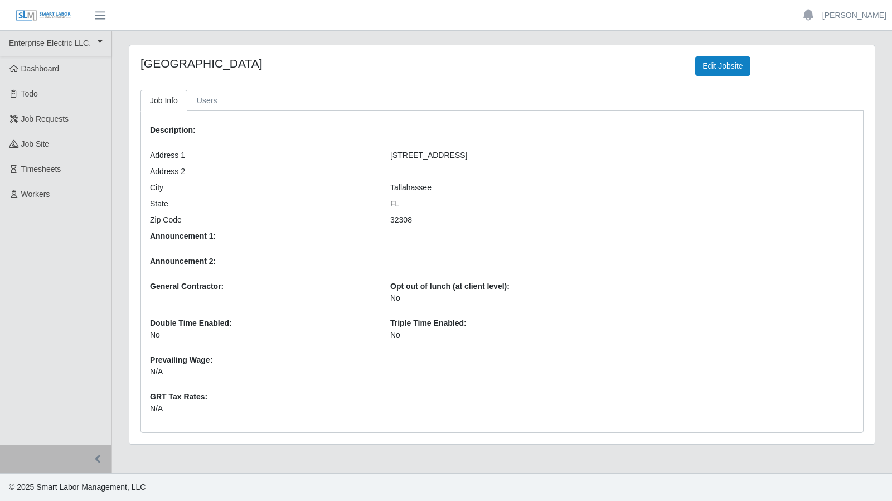
drag, startPoint x: 842, startPoint y: 303, endPoint x: 712, endPoint y: 264, distance: 135.1
click at [842, 303] on div "Description: Address [STREET_ADDRESS] Address 2 City Tallahassee State FL Zip C…" at bounding box center [502, 271] width 721 height 303
click at [43, 141] on span "job site" at bounding box center [35, 143] width 28 height 9
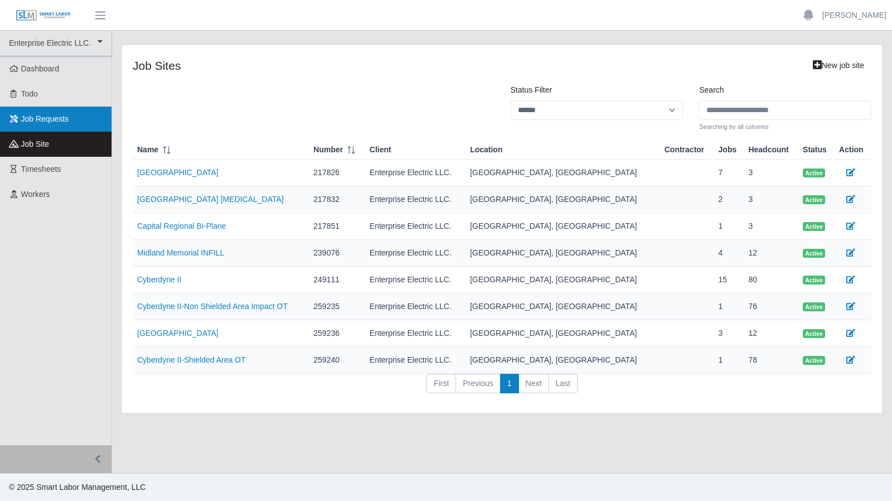
click at [60, 124] on link "Job Requests" at bounding box center [55, 118] width 111 height 25
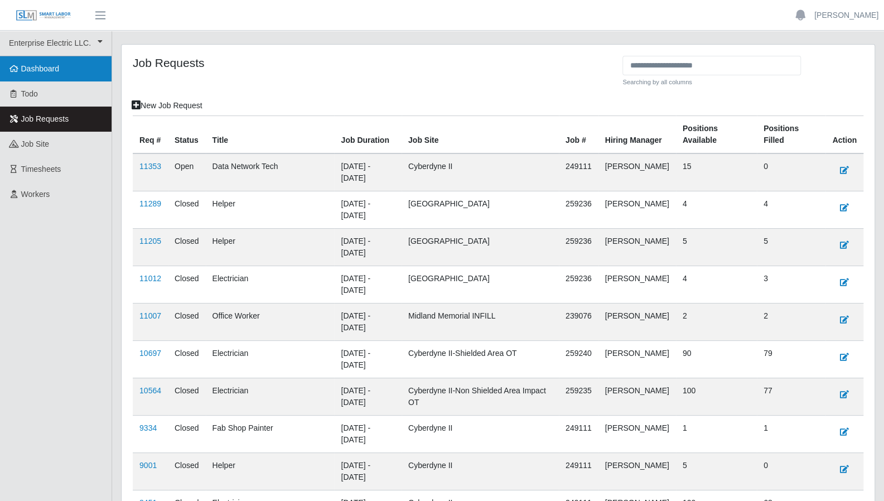
click at [48, 74] on link "Dashboard" at bounding box center [55, 68] width 111 height 25
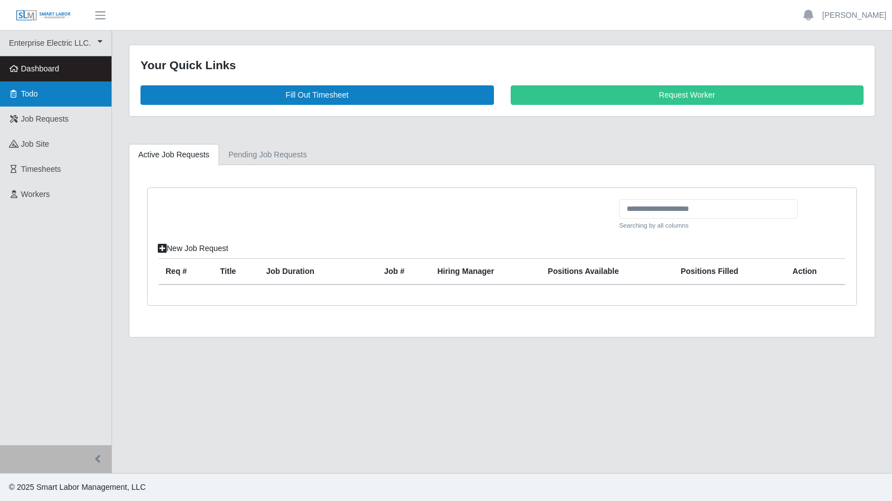
click at [35, 92] on span "Todo" at bounding box center [29, 93] width 17 height 9
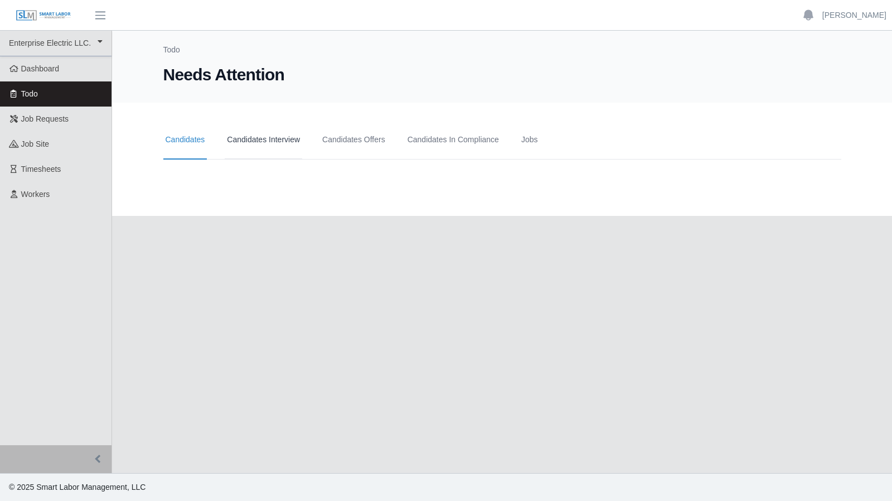
click at [272, 151] on link "Candidates Interview" at bounding box center [263, 139] width 77 height 39
click at [352, 145] on link "Candidates Offers" at bounding box center [353, 139] width 67 height 39
click at [451, 144] on link "Candidates In Compliance" at bounding box center [453, 139] width 96 height 39
click at [528, 143] on link "Jobs" at bounding box center [529, 139] width 21 height 39
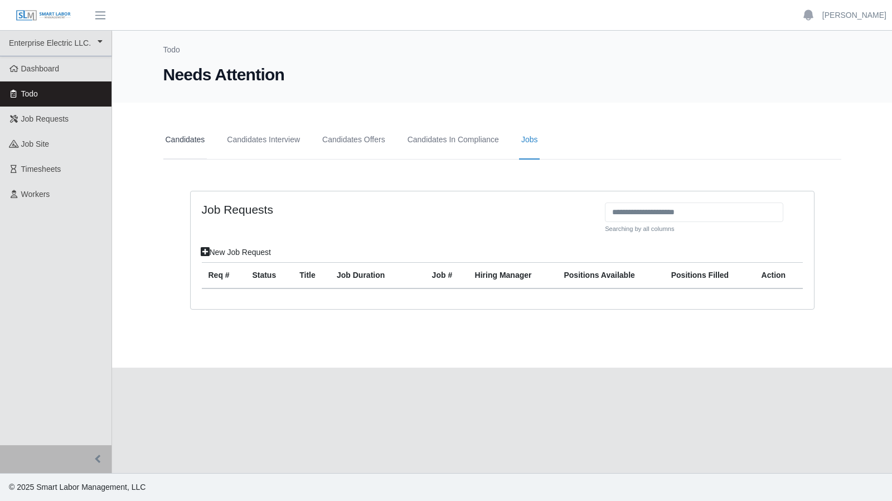
click at [174, 138] on link "Candidates" at bounding box center [185, 139] width 44 height 39
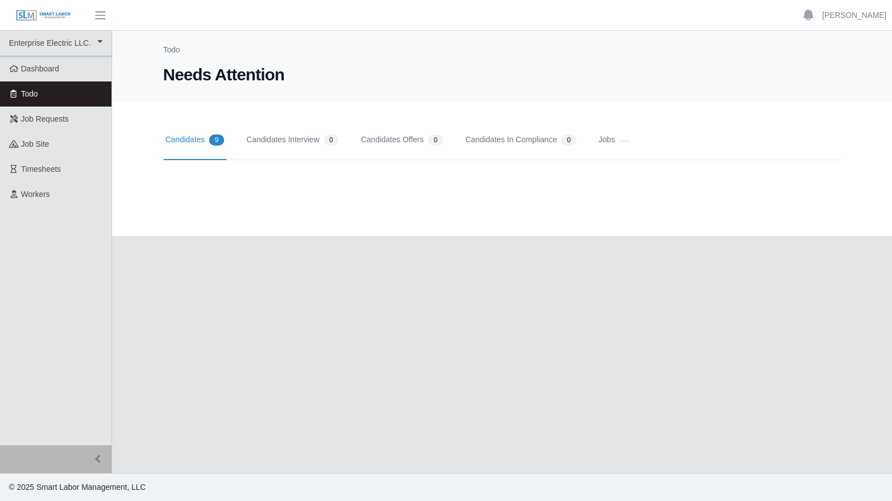
click at [201, 142] on link "Candidates 9" at bounding box center [195, 140] width 64 height 40
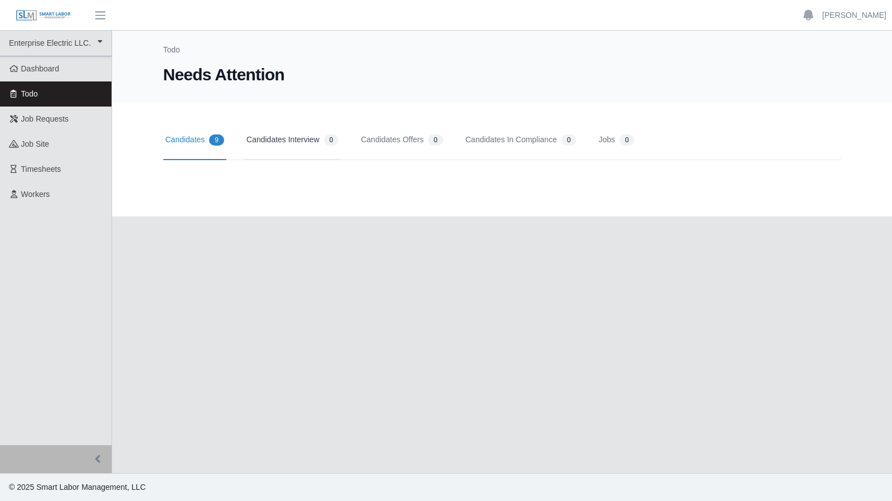
click at [269, 142] on link "Candidates Interview 0" at bounding box center [292, 140] width 96 height 40
click at [214, 140] on span "9" at bounding box center [216, 139] width 15 height 11
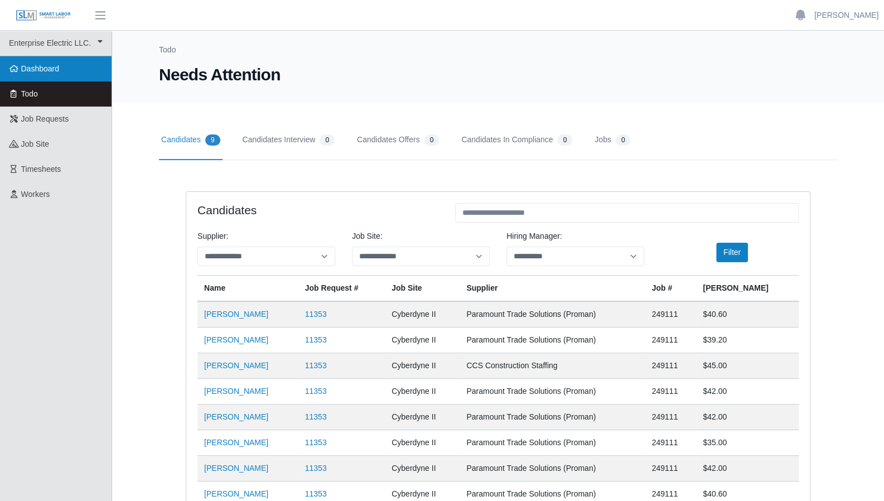
click at [52, 77] on link "Dashboard" at bounding box center [55, 68] width 111 height 25
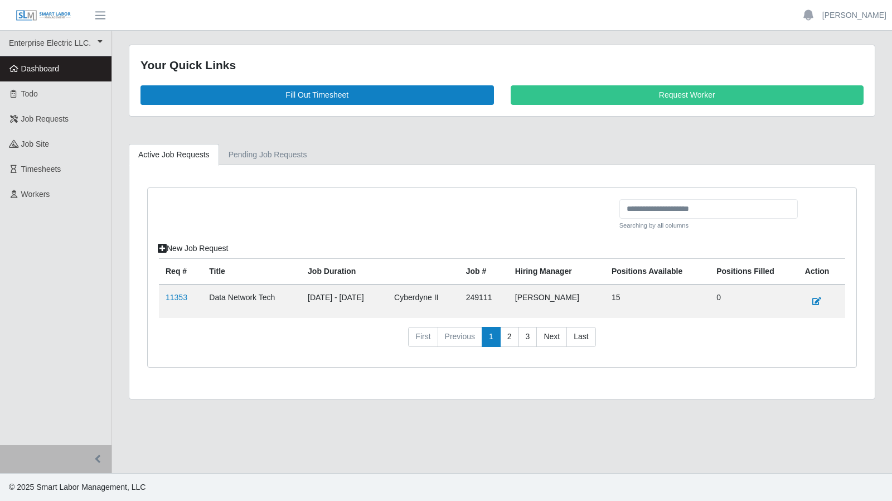
click at [334, 152] on ul "Active Job Requests Pending Job Requests" at bounding box center [502, 154] width 746 height 21
click at [333, 193] on div "Searching by all columns New Job Request Req # Title Job Duration Job # Hiring …" at bounding box center [502, 277] width 709 height 179
click at [339, 159] on link "job sites" at bounding box center [342, 155] width 51 height 22
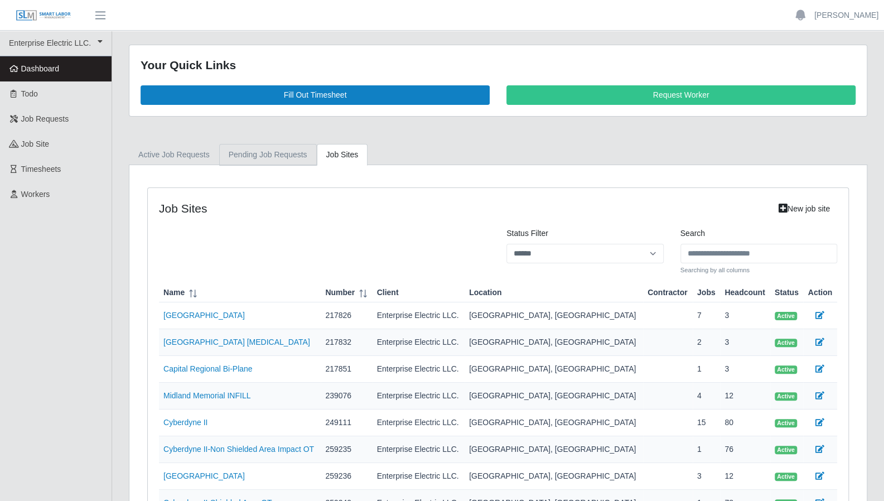
click at [261, 152] on link "Pending Job Requests" at bounding box center [268, 155] width 98 height 22
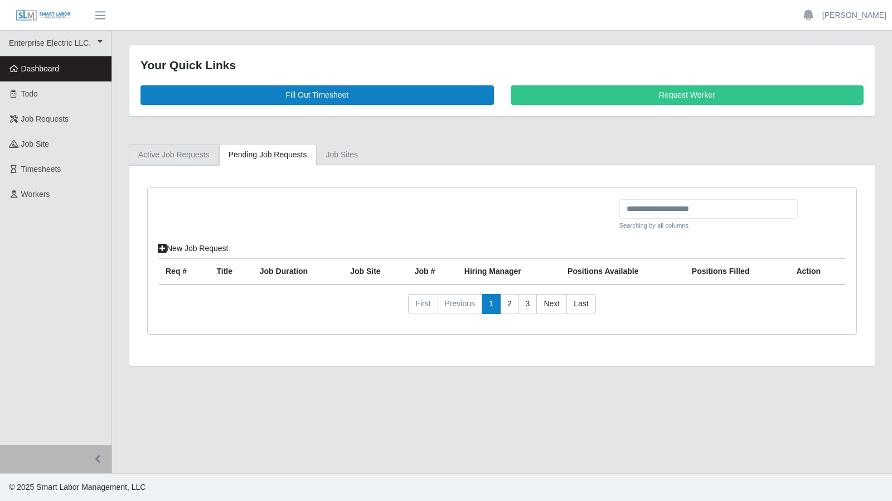
click at [167, 150] on link "Active Job Requests" at bounding box center [174, 155] width 90 height 22
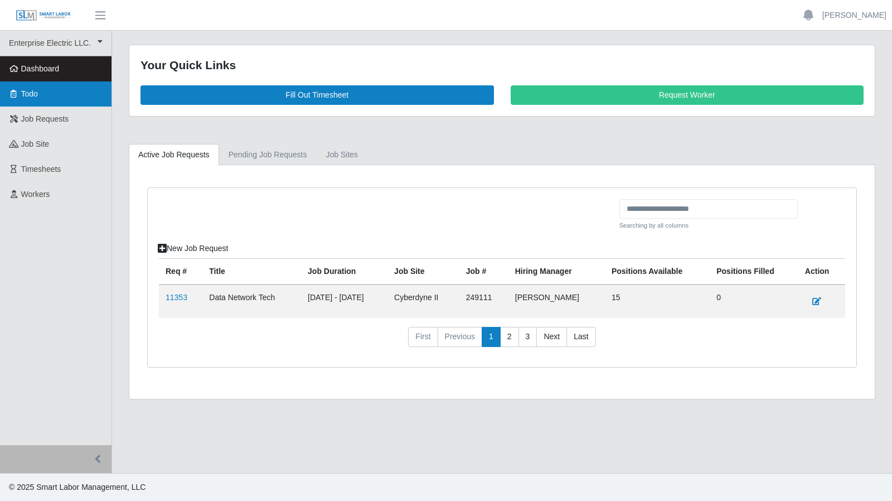
click at [50, 98] on link "Todo" at bounding box center [55, 93] width 111 height 25
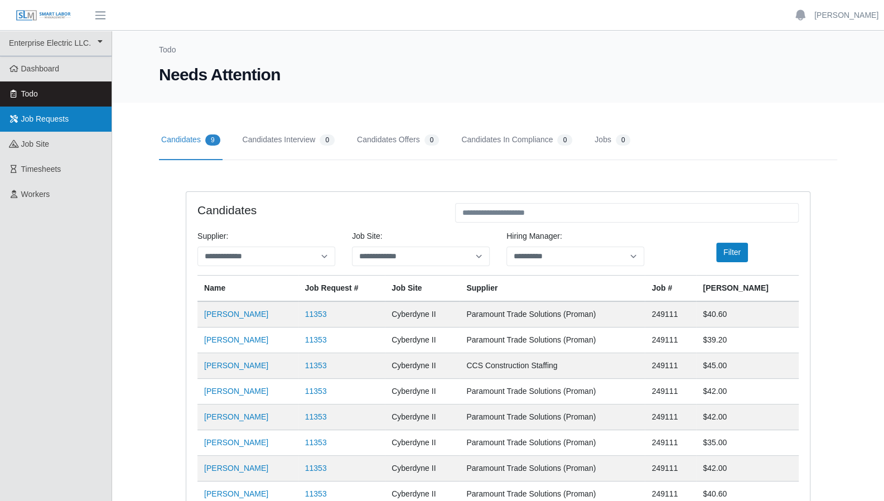
click at [33, 118] on span "Job Requests" at bounding box center [45, 118] width 48 height 9
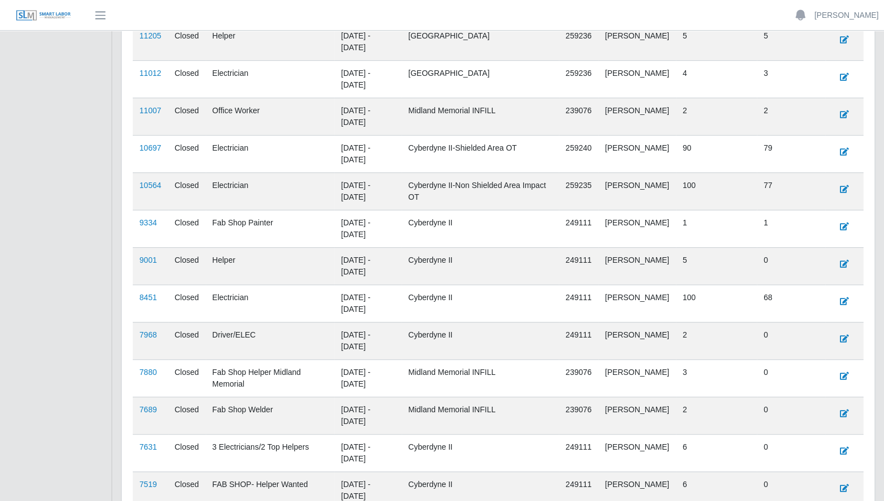
scroll to position [203, 0]
click at [148, 298] on link "8451" at bounding box center [147, 298] width 17 height 9
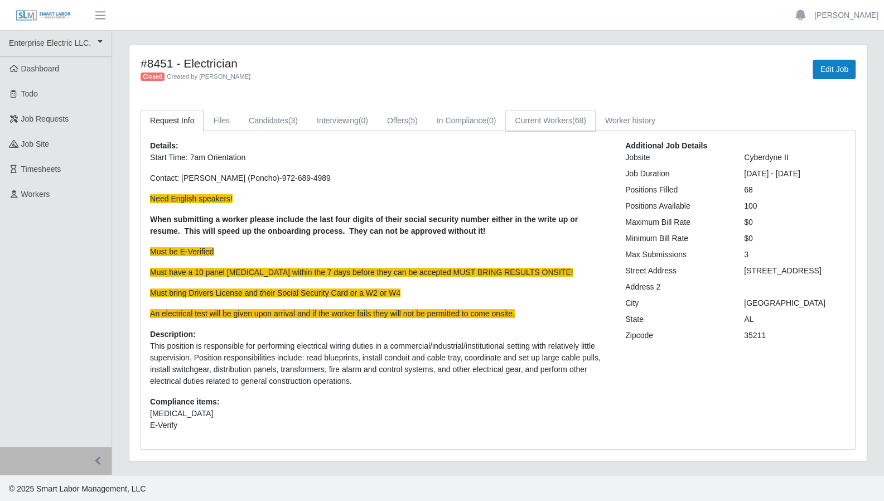
click at [553, 122] on link "Current Workers (68)" at bounding box center [550, 121] width 90 height 22
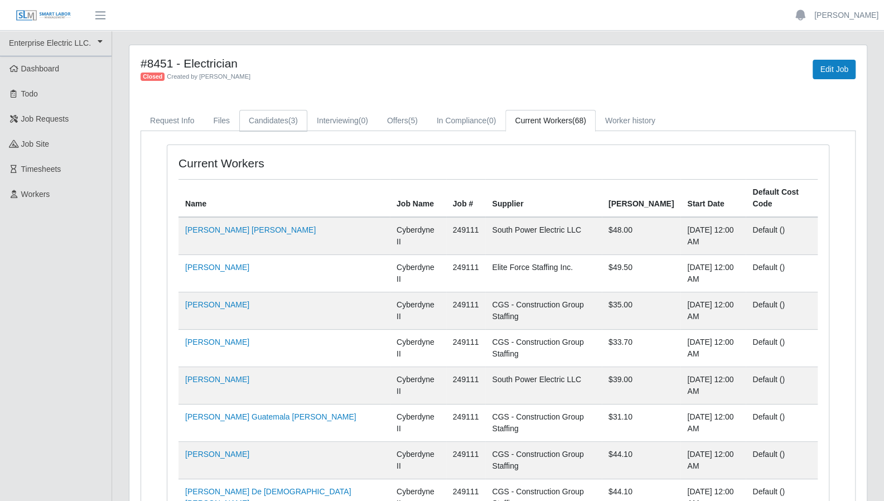
click at [256, 127] on link "Candidates (3)" at bounding box center [273, 121] width 68 height 22
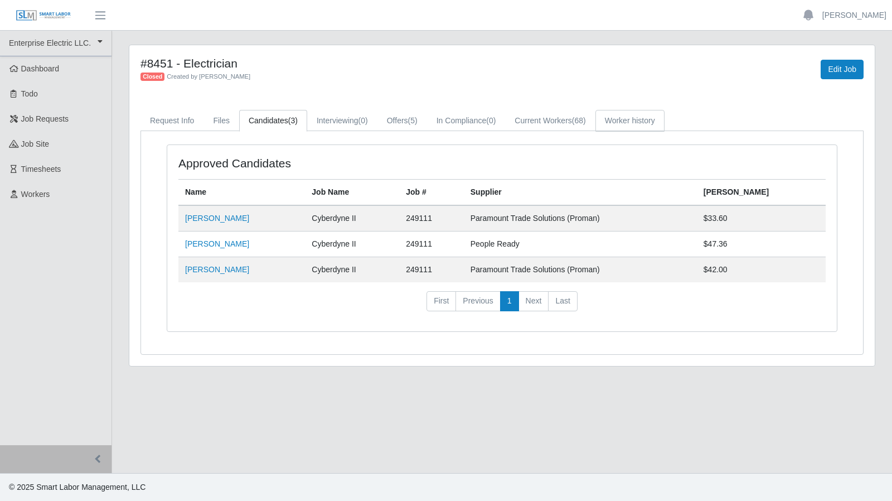
click at [611, 119] on link "Worker history" at bounding box center [629, 121] width 69 height 22
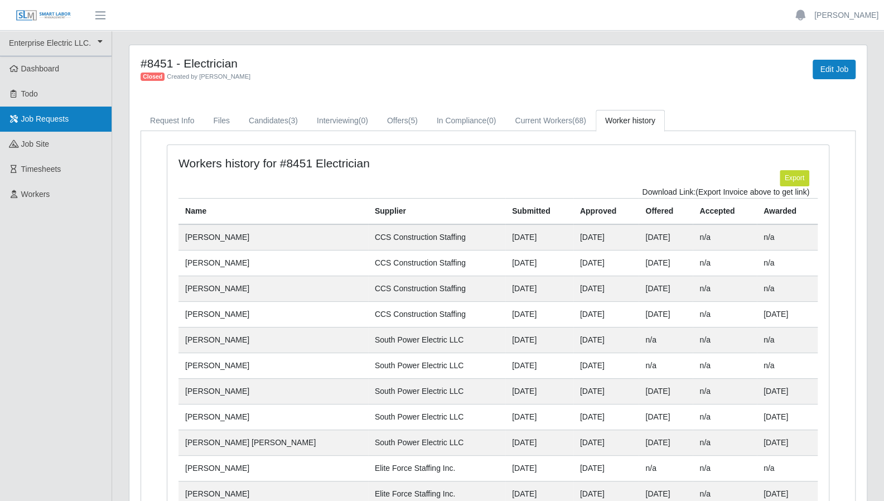
click at [54, 125] on link "Job Requests" at bounding box center [55, 118] width 111 height 25
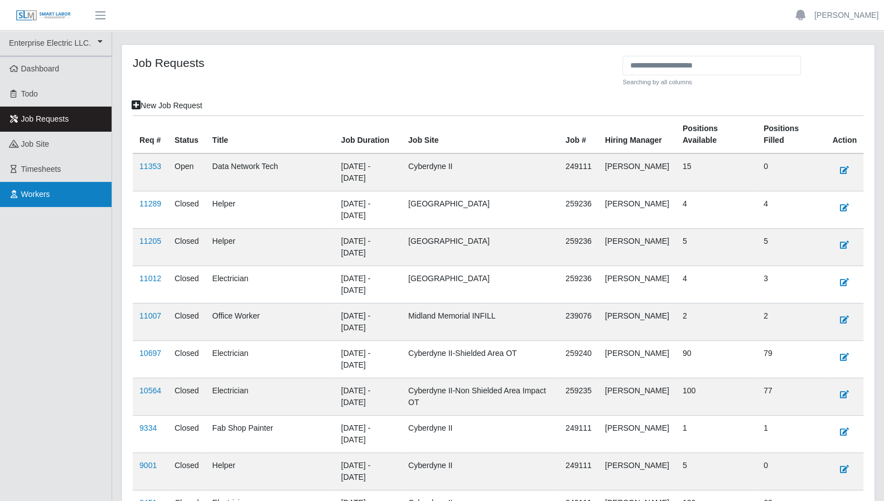
click at [52, 195] on link "Workers" at bounding box center [55, 194] width 111 height 25
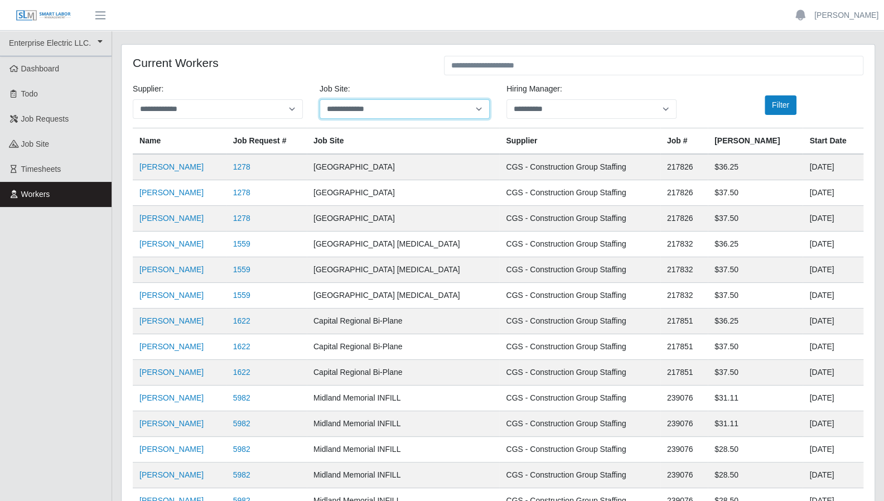
click at [448, 113] on select "**********" at bounding box center [404, 109] width 170 height 20
click at [319, 99] on select "**********" at bounding box center [404, 109] width 170 height 20
click at [784, 110] on button "Filter" at bounding box center [780, 105] width 32 height 20
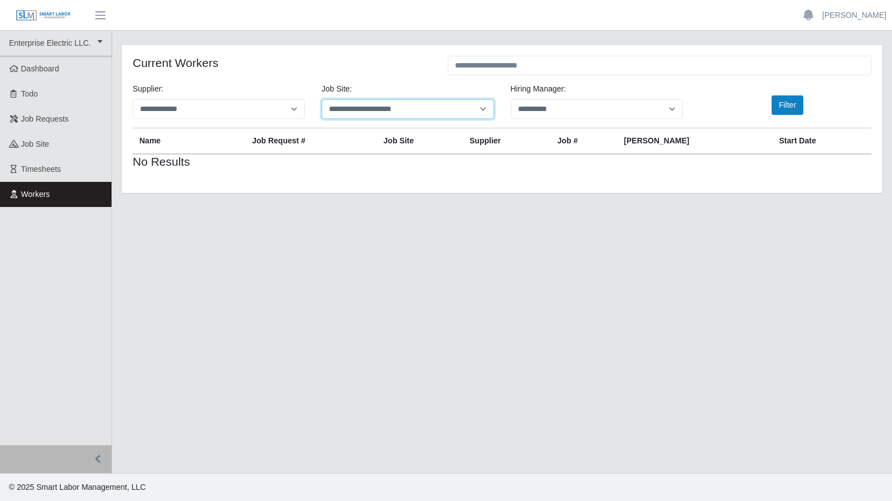
click at [420, 111] on select "**********" at bounding box center [408, 109] width 172 height 20
click at [322, 99] on select "**********" at bounding box center [408, 109] width 172 height 20
drag, startPoint x: 779, startPoint y: 100, endPoint x: 522, endPoint y: 114, distance: 257.9
click at [779, 101] on button "Filter" at bounding box center [787, 105] width 32 height 20
click at [479, 105] on select "**********" at bounding box center [408, 109] width 172 height 20
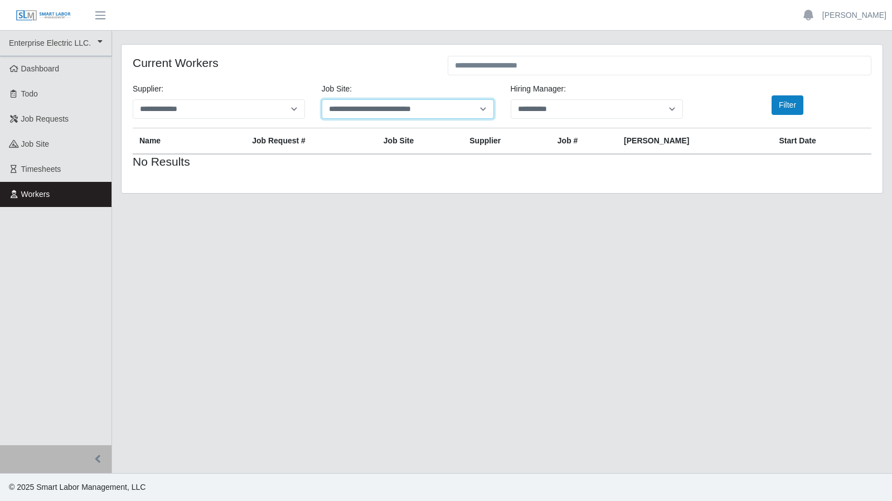
select select "****"
click at [322, 99] on select "**********" at bounding box center [408, 109] width 172 height 20
click at [447, 108] on select "**********" at bounding box center [408, 109] width 172 height 20
click at [322, 99] on select "**********" at bounding box center [408, 109] width 172 height 20
click at [789, 103] on button "Filter" at bounding box center [787, 105] width 32 height 20
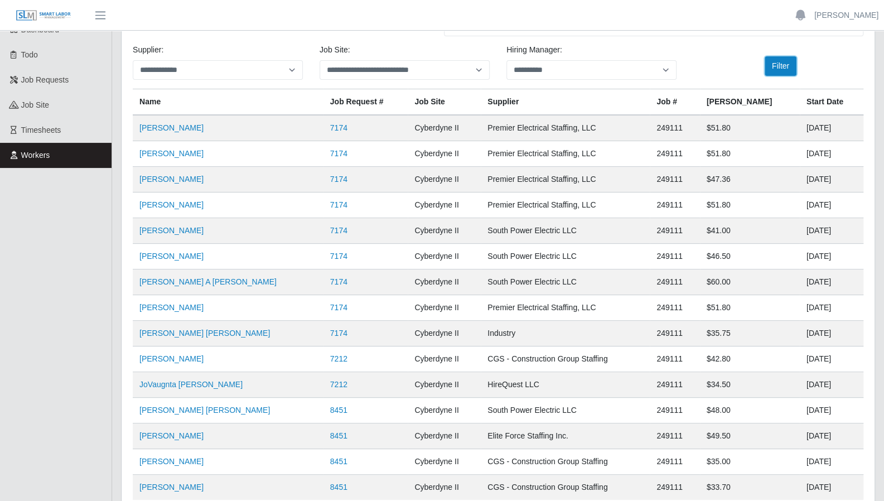
scroll to position [20, 0]
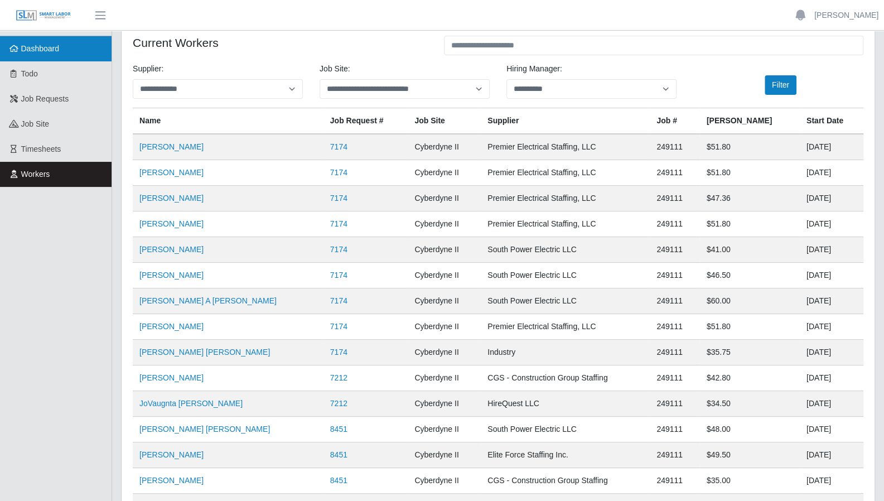
drag, startPoint x: 58, startPoint y: 52, endPoint x: 31, endPoint y: 59, distance: 28.3
click at [58, 52] on span "Dashboard" at bounding box center [40, 48] width 38 height 9
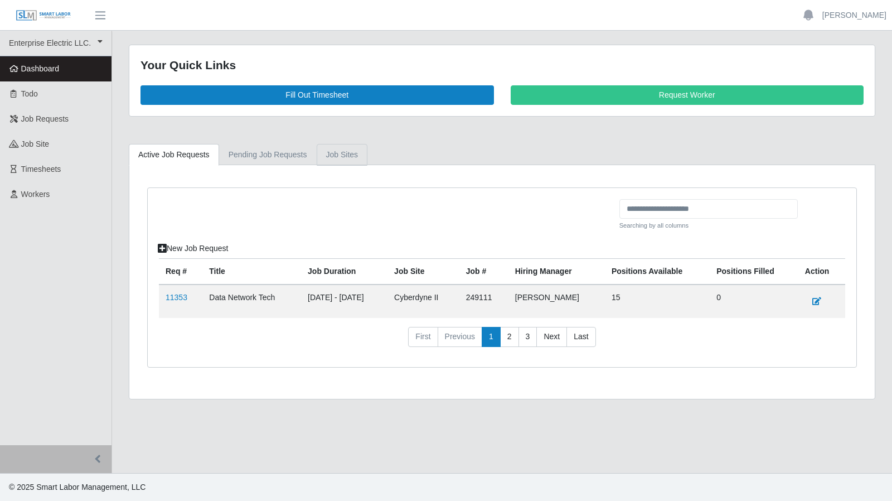
click at [336, 152] on link "job sites" at bounding box center [342, 155] width 51 height 22
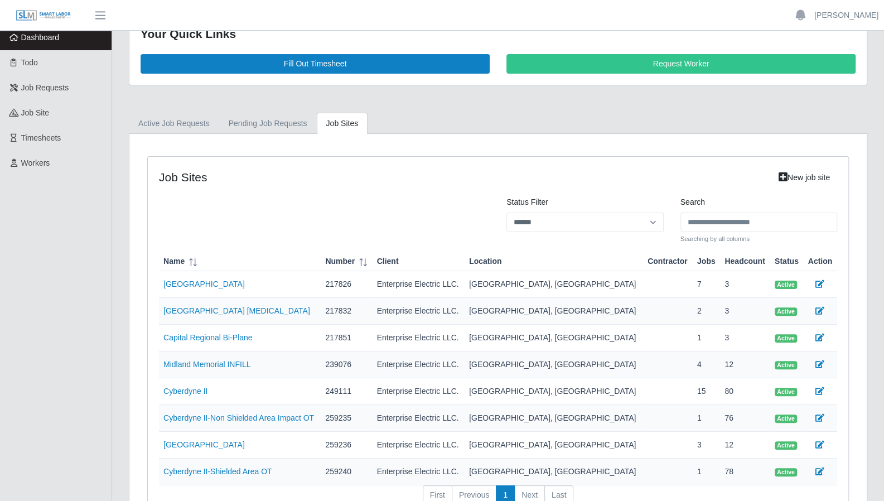
scroll to position [108, 0]
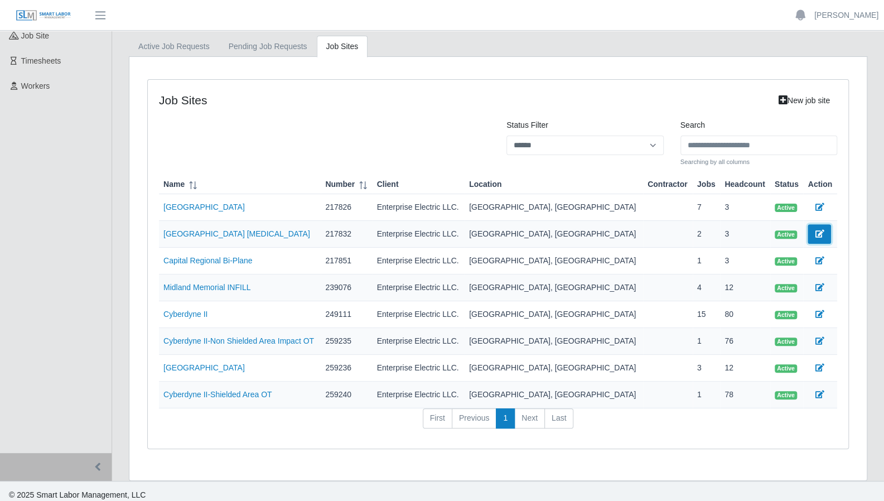
click at [814, 230] on icon at bounding box center [818, 234] width 9 height 8
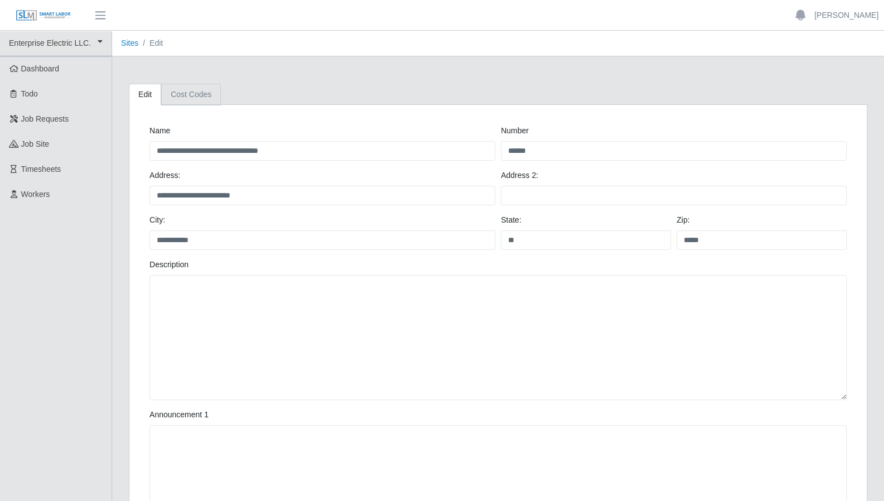
click at [187, 96] on link "Cost Codes" at bounding box center [191, 95] width 60 height 22
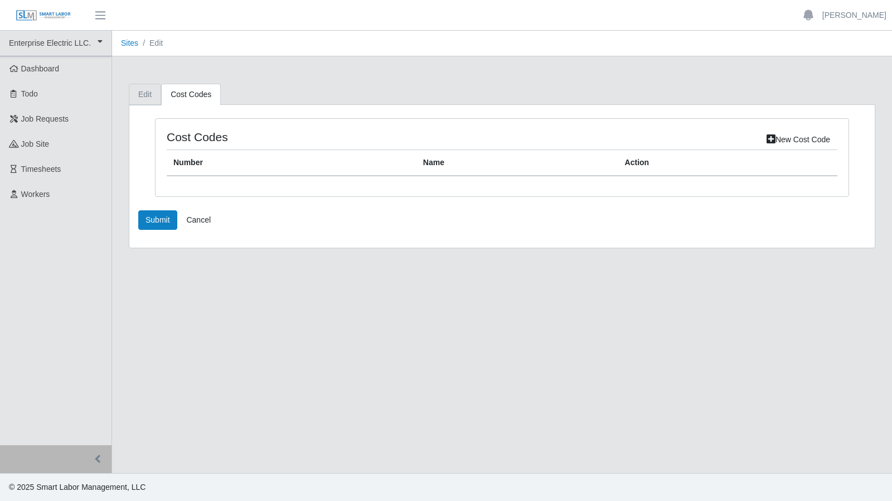
click at [144, 93] on link "Edit" at bounding box center [145, 95] width 32 height 22
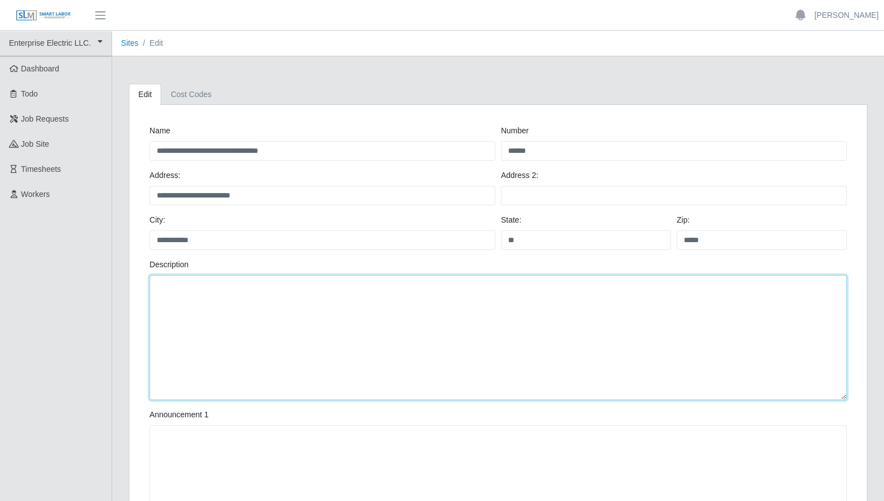
click at [251, 279] on textarea "Number" at bounding box center [497, 337] width 697 height 125
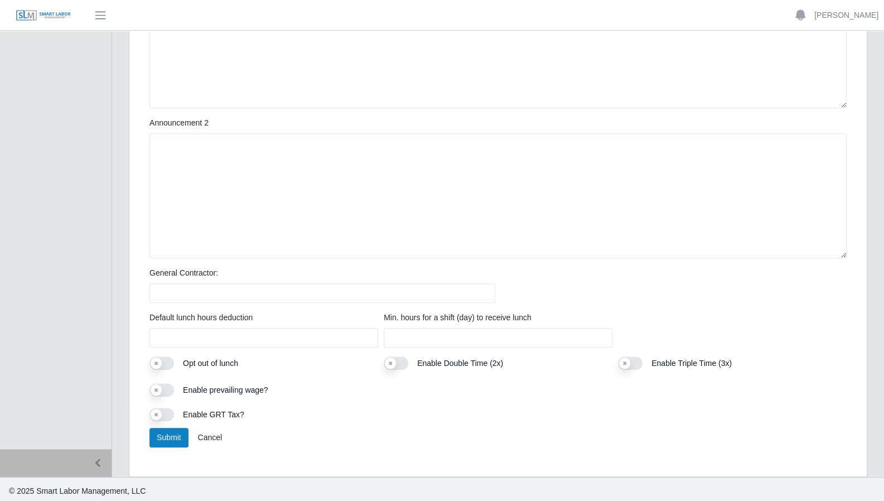
scroll to position [441, 0]
type textarea "**"
click at [164, 439] on button "Submit" at bounding box center [168, 438] width 39 height 20
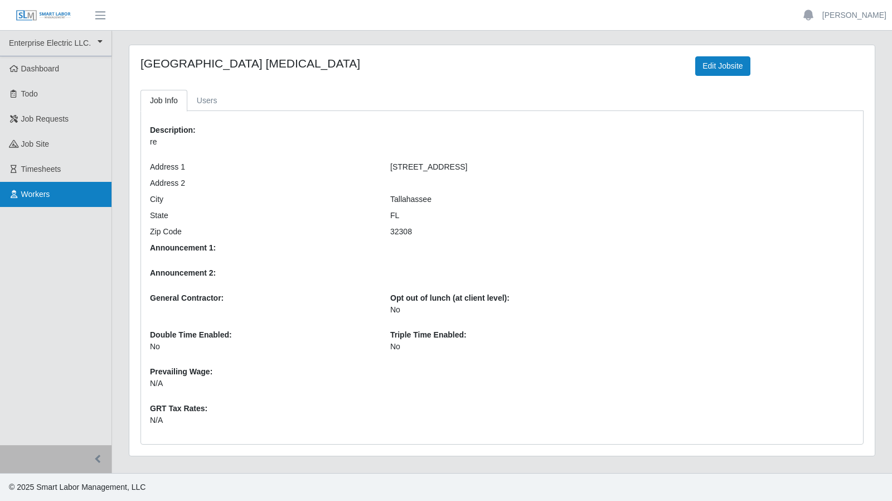
click at [74, 192] on link "Workers" at bounding box center [55, 194] width 111 height 25
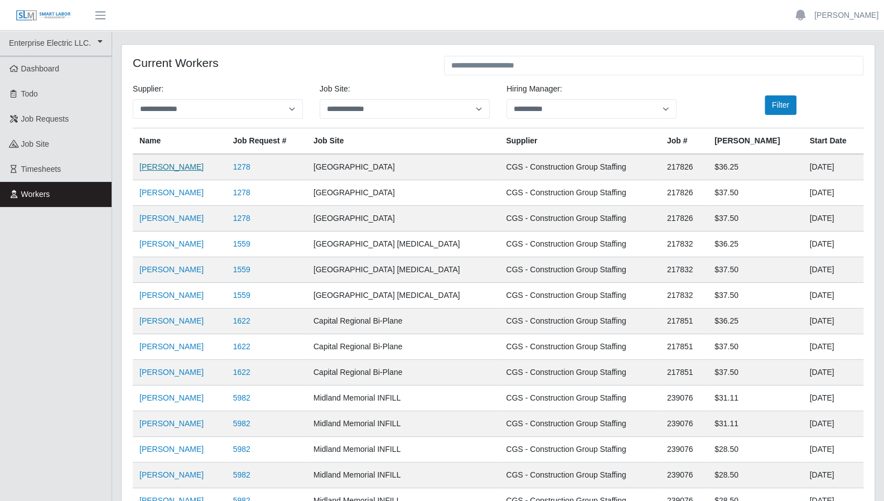
click at [149, 164] on link "Daniel Ardilla" at bounding box center [171, 166] width 64 height 9
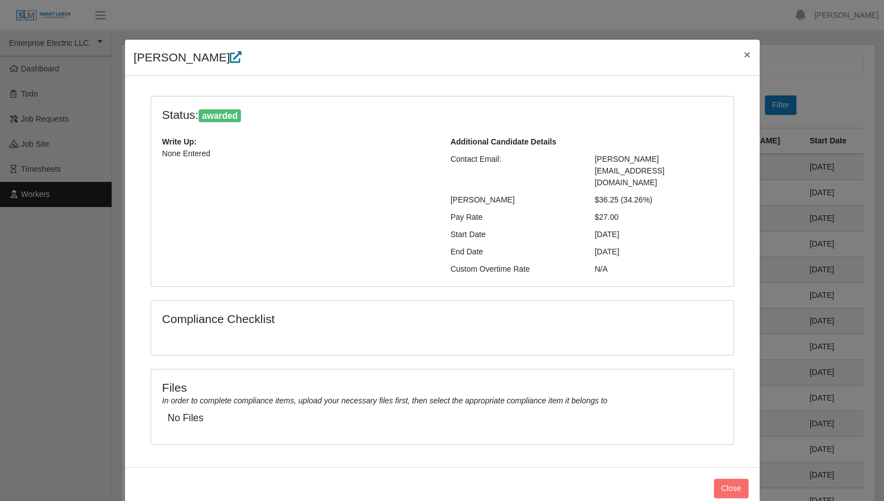
click at [230, 57] on icon at bounding box center [236, 57] width 12 height 12
click at [746, 54] on span "×" at bounding box center [746, 54] width 7 height 13
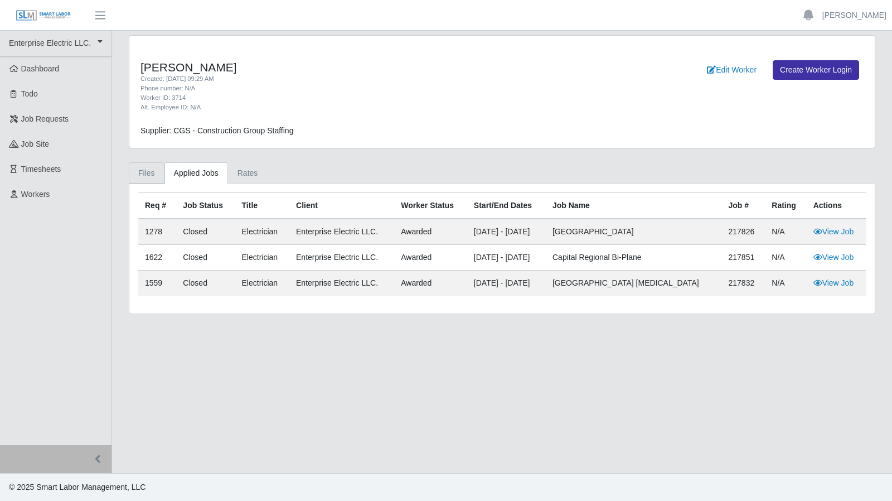
click at [147, 176] on link "Files" at bounding box center [147, 173] width 36 height 22
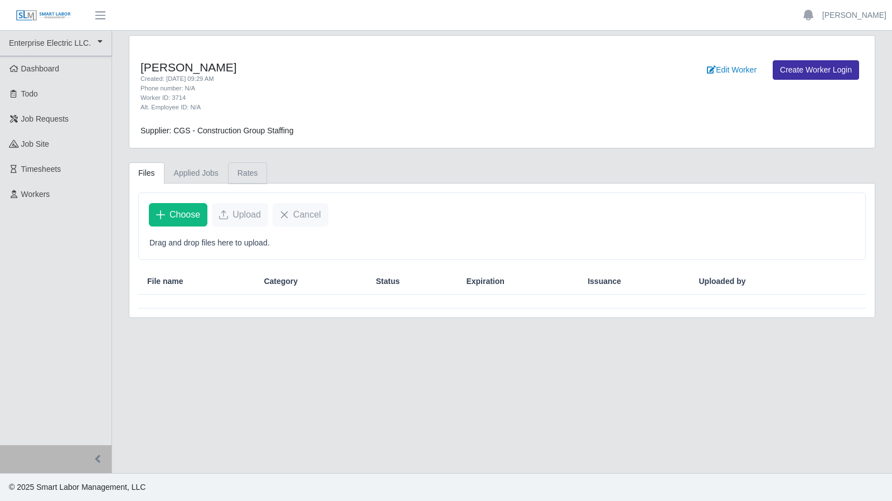
click at [230, 169] on link "Rates" at bounding box center [248, 173] width 40 height 22
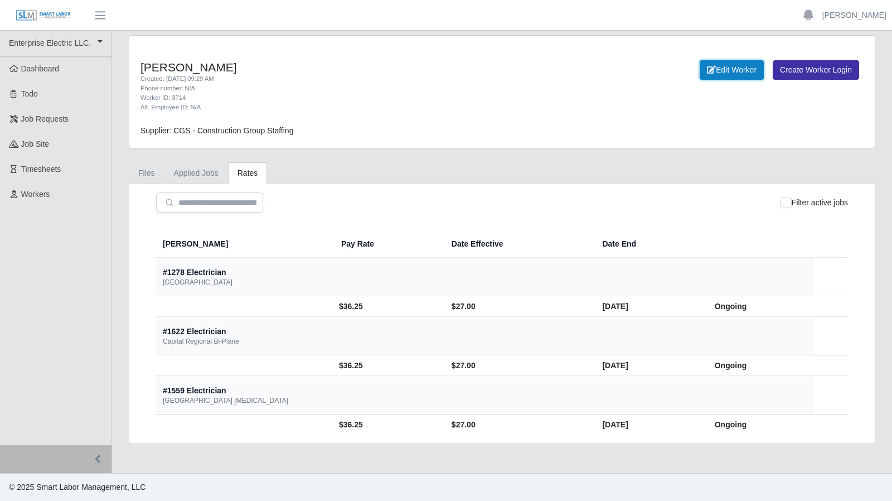
click at [720, 66] on link "Edit Worker" at bounding box center [732, 70] width 64 height 20
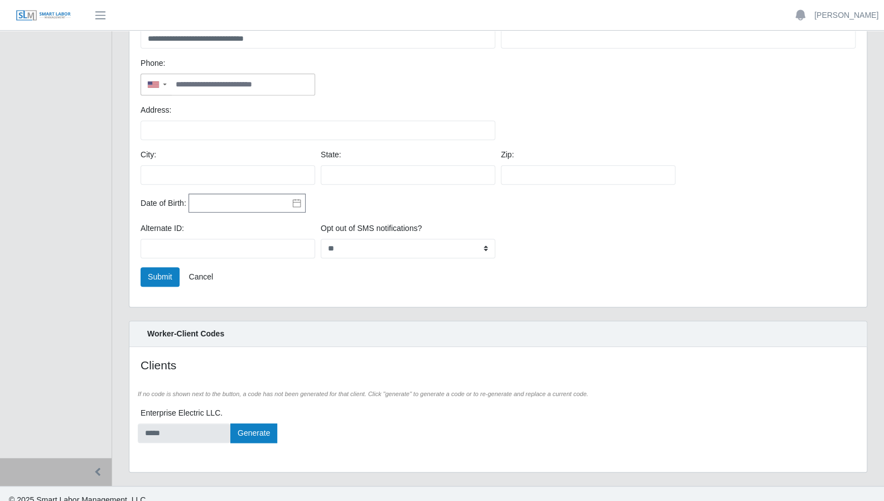
scroll to position [226, 0]
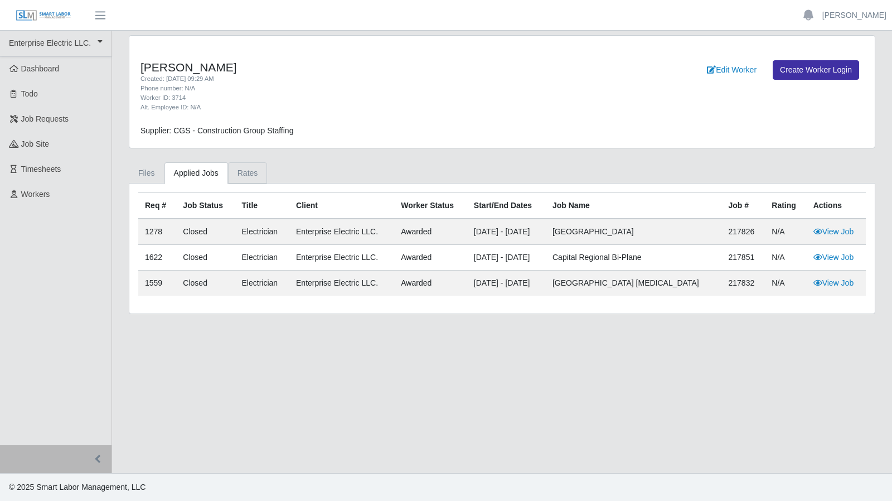
click at [239, 175] on link "Rates" at bounding box center [248, 173] width 40 height 22
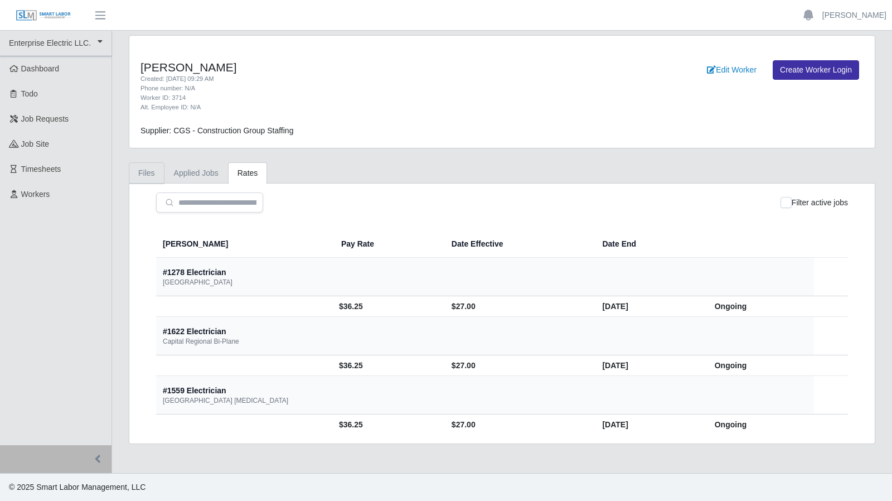
drag, startPoint x: 140, startPoint y: 168, endPoint x: 148, endPoint y: 170, distance: 8.1
click at [141, 169] on link "Files" at bounding box center [147, 173] width 36 height 22
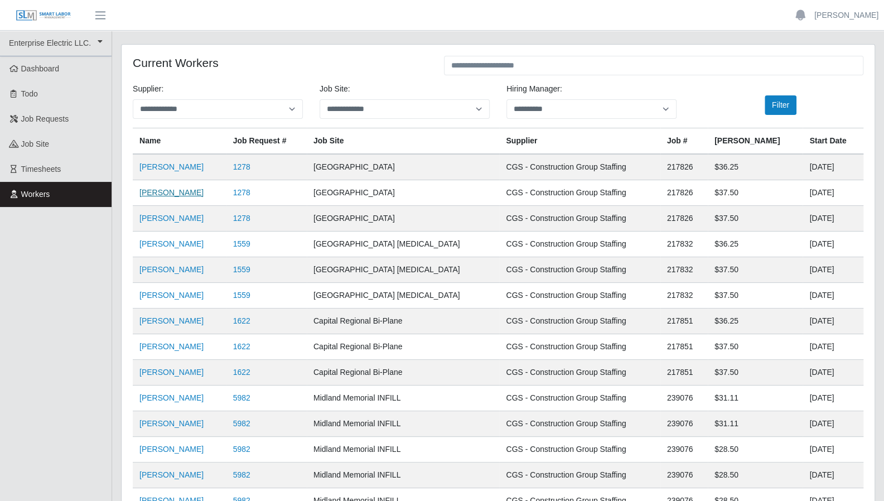
click at [173, 191] on link "[PERSON_NAME]" at bounding box center [171, 192] width 64 height 9
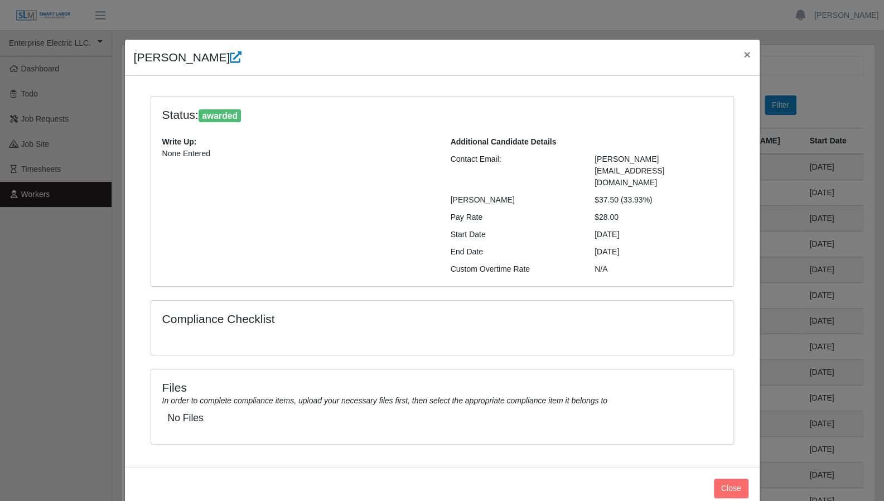
click at [230, 60] on icon at bounding box center [236, 57] width 12 height 12
click at [751, 58] on button "×" at bounding box center [746, 55] width 25 height 30
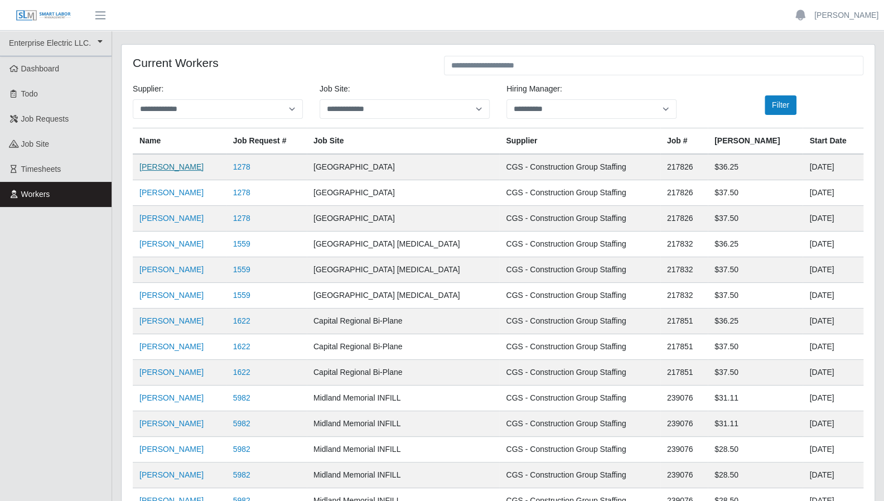
click at [168, 167] on link "Daniel Ardilla" at bounding box center [171, 166] width 64 height 9
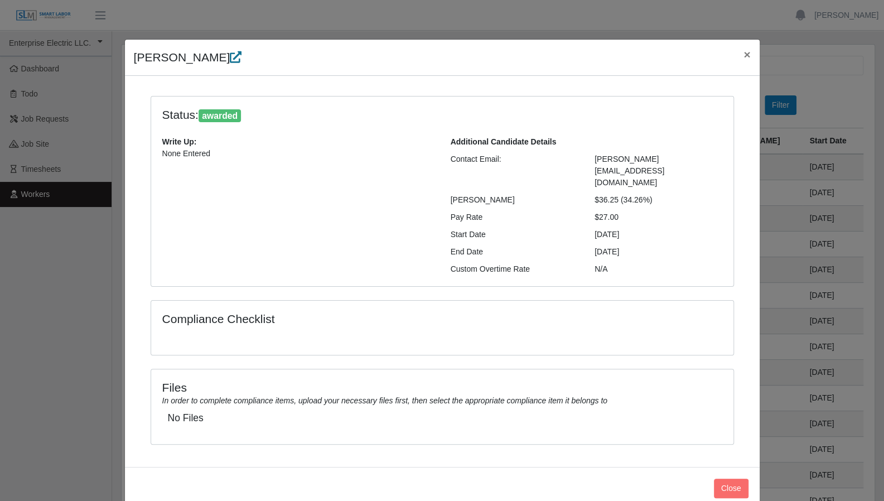
click at [230, 59] on icon at bounding box center [236, 57] width 12 height 12
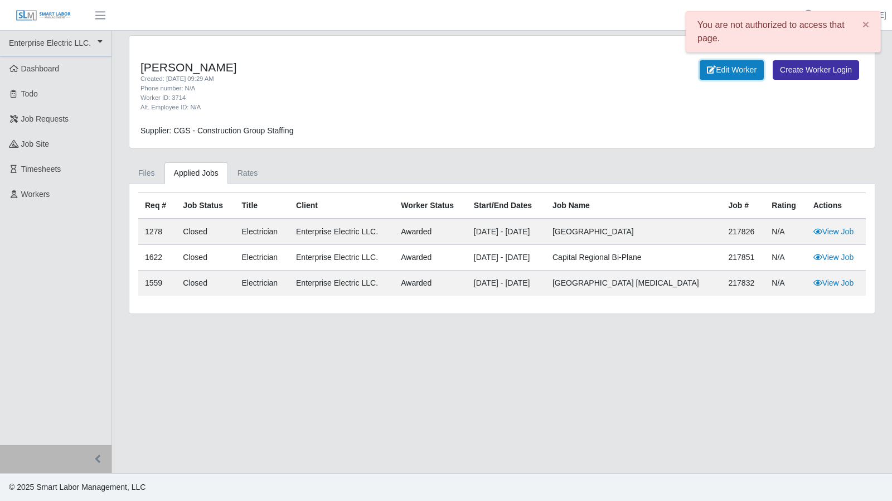
click at [727, 67] on link "Edit Worker" at bounding box center [732, 70] width 64 height 20
click at [141, 175] on link "Files" at bounding box center [147, 173] width 36 height 22
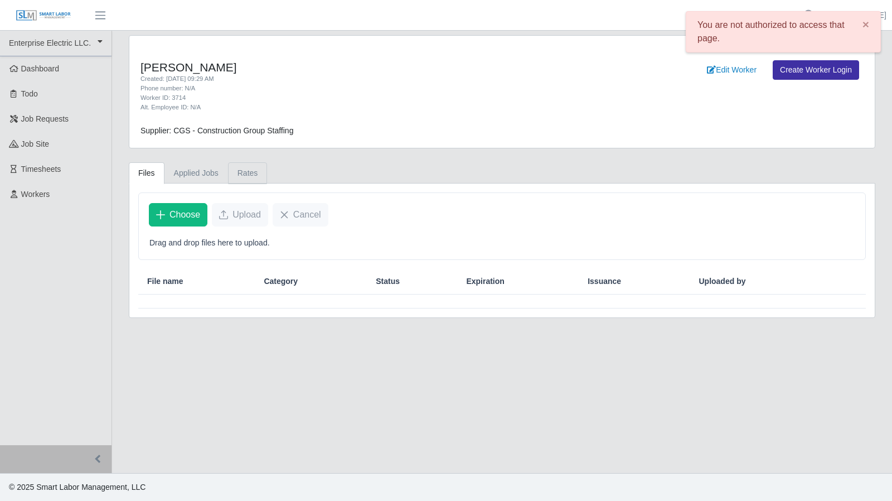
click at [244, 176] on link "Rates" at bounding box center [248, 173] width 40 height 22
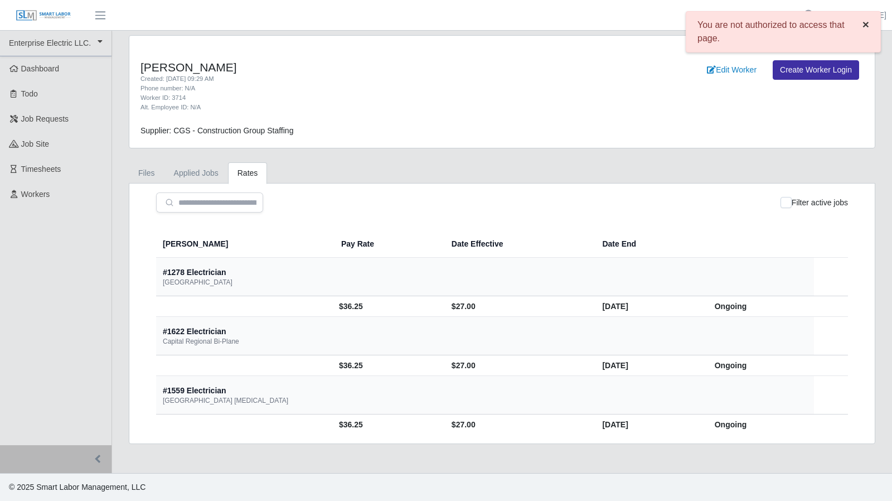
click at [865, 25] on span "×" at bounding box center [865, 24] width 7 height 13
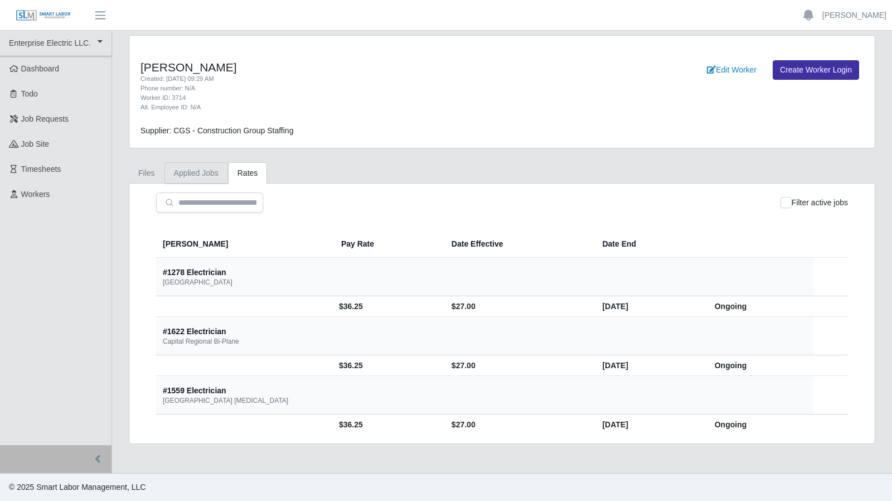
click at [188, 171] on link "Applied Jobs" at bounding box center [196, 173] width 64 height 22
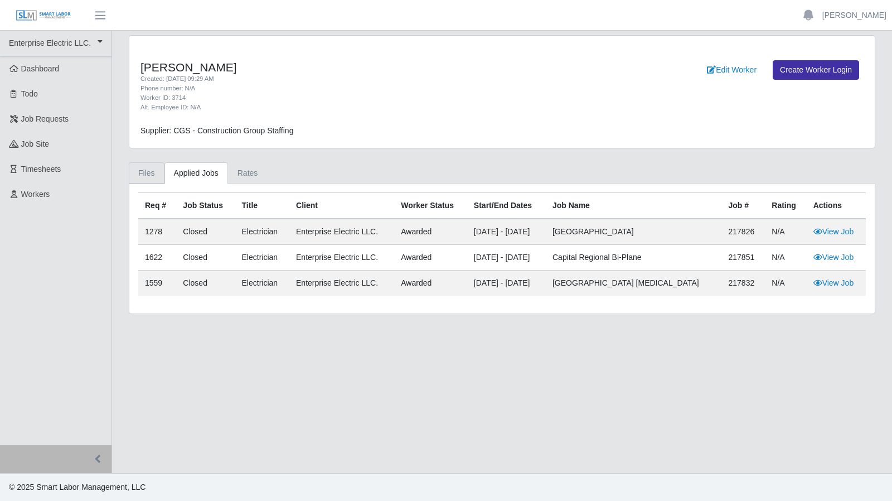
click at [152, 171] on link "Files" at bounding box center [147, 173] width 36 height 22
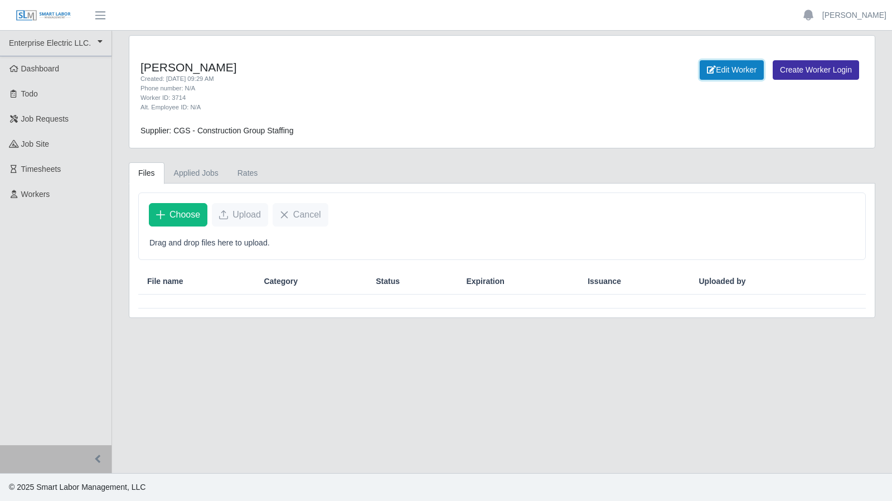
click at [718, 72] on link "Edit Worker" at bounding box center [732, 70] width 64 height 20
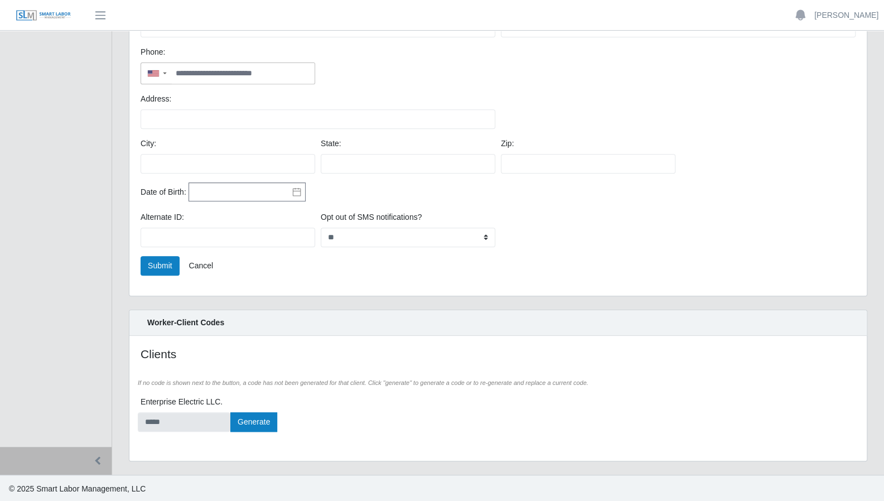
scroll to position [262, 0]
click at [173, 263] on button "Submit" at bounding box center [159, 265] width 39 height 20
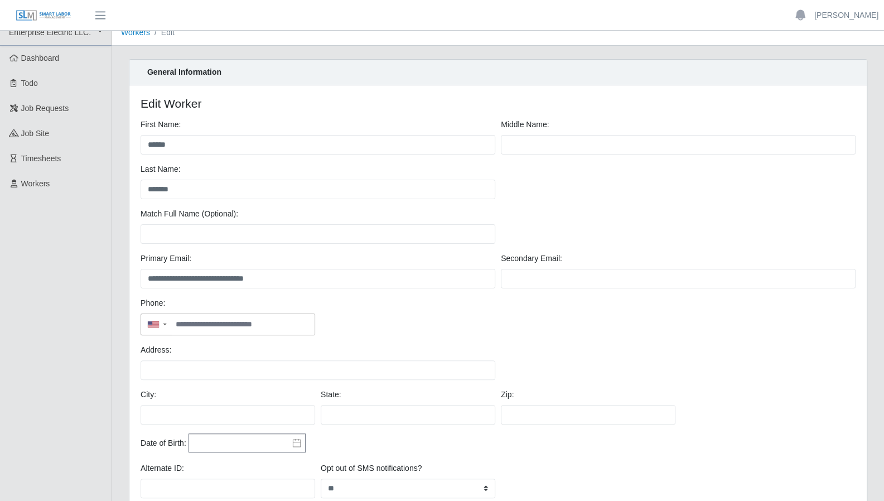
scroll to position [0, 0]
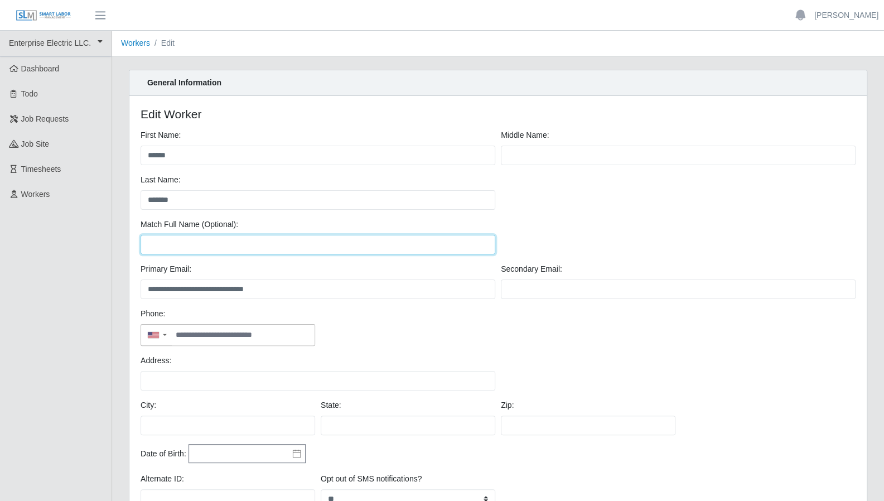
click at [246, 244] on input "Match Full Name (Optional):" at bounding box center [317, 245] width 355 height 20
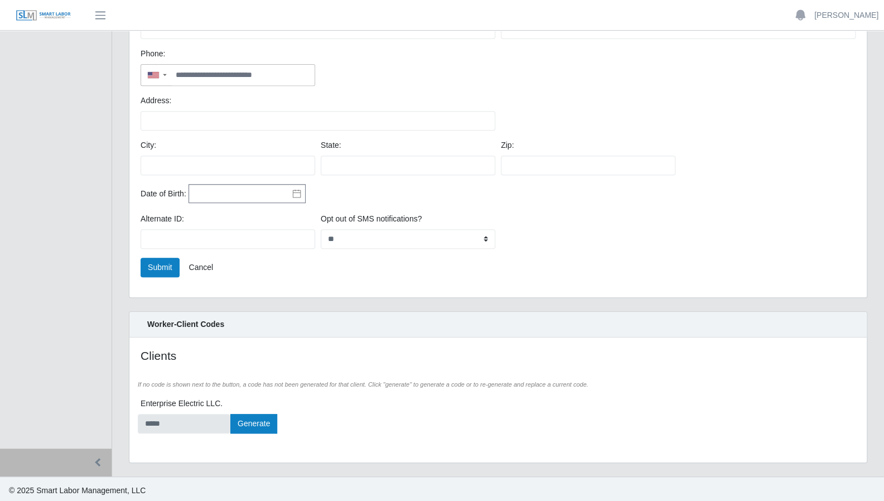
scroll to position [259, 0]
type input "******"
click at [171, 272] on button "Submit" at bounding box center [159, 269] width 39 height 20
click at [207, 270] on link "Cancel" at bounding box center [200, 269] width 39 height 20
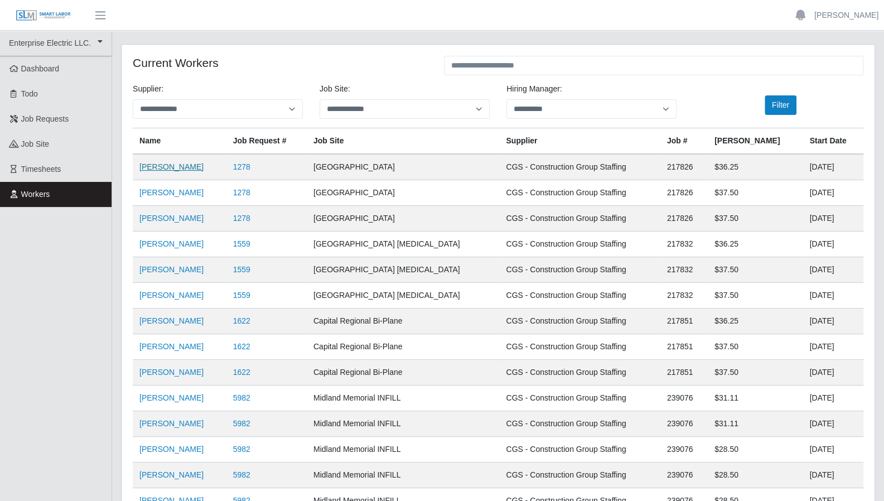
click at [168, 167] on link "Daniel Ardilla" at bounding box center [171, 166] width 64 height 9
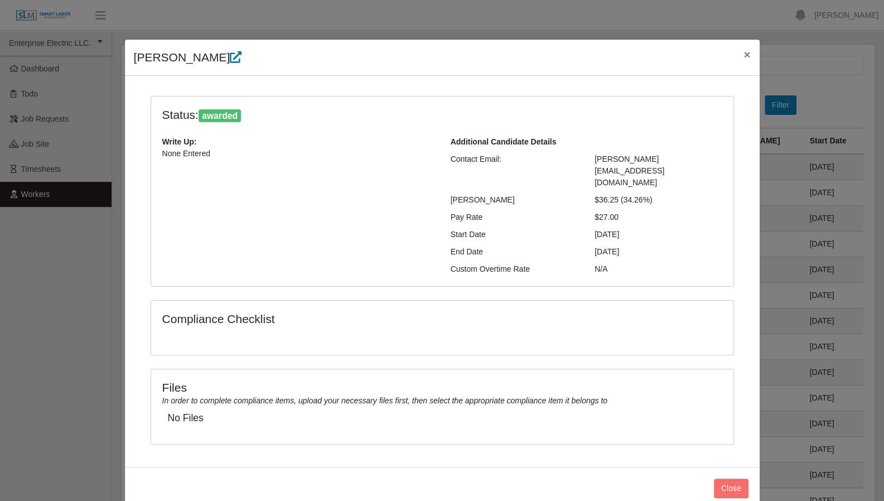
click at [230, 56] on icon at bounding box center [236, 57] width 12 height 12
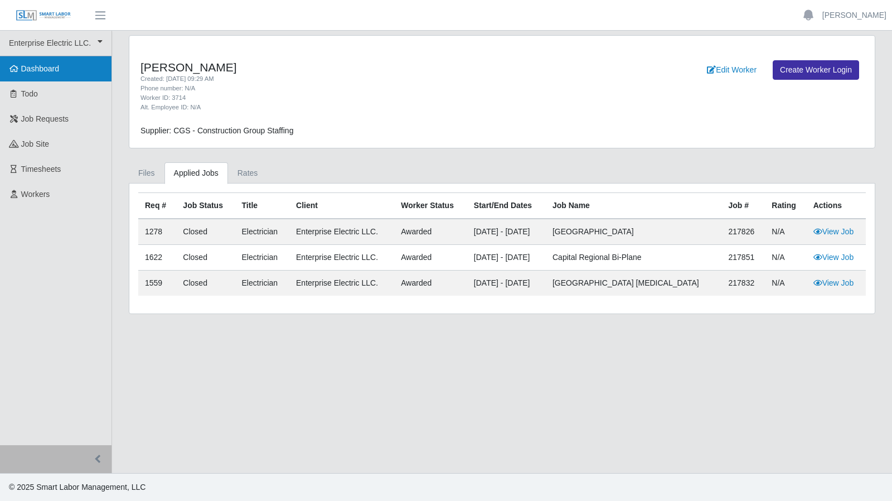
click at [32, 77] on link "Dashboard" at bounding box center [55, 68] width 111 height 25
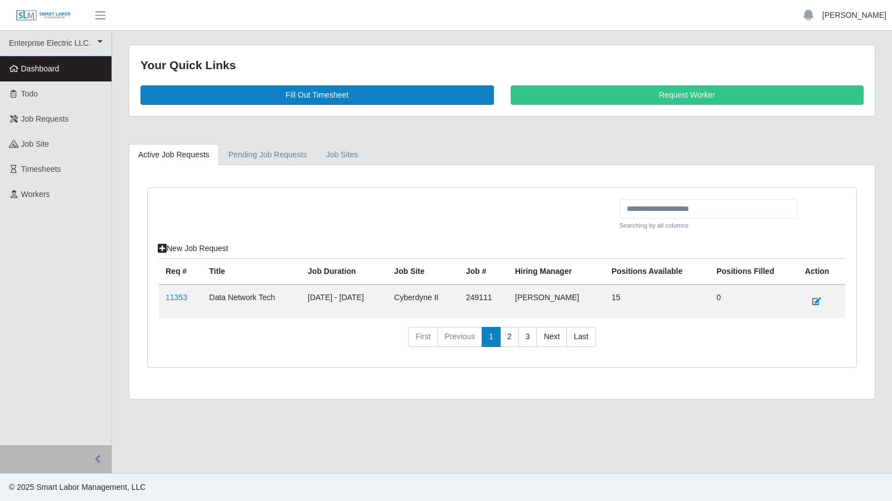
click at [858, 18] on link "[PERSON_NAME]" at bounding box center [854, 15] width 64 height 12
click at [827, 85] on link "Logout" at bounding box center [841, 77] width 100 height 23
click at [343, 159] on link "job sites" at bounding box center [342, 155] width 51 height 22
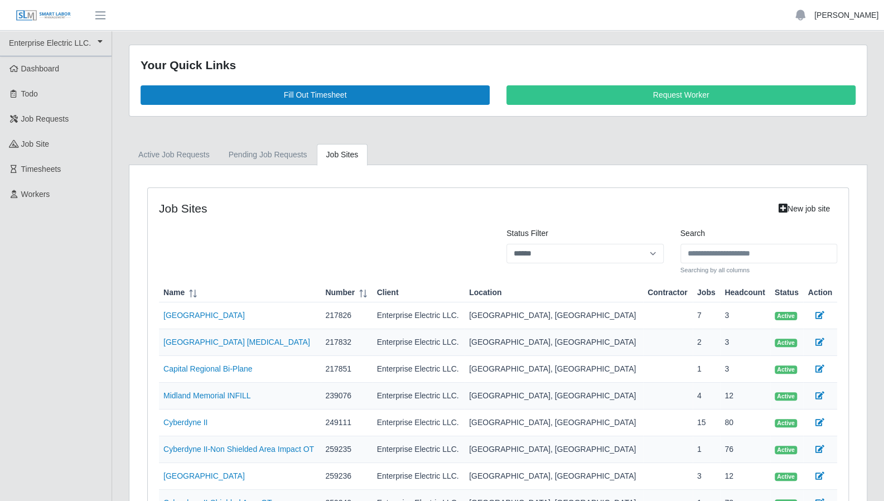
click at [854, 14] on link "[PERSON_NAME]" at bounding box center [846, 15] width 64 height 12
click at [805, 83] on link "Logout" at bounding box center [833, 77] width 100 height 23
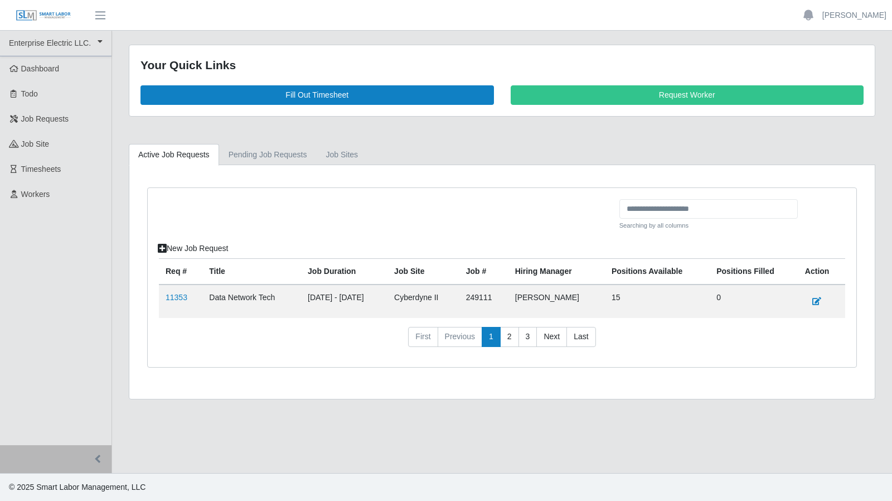
click at [847, 344] on div "Searching by all columns New Job Request Req # Title Job Duration job site Job …" at bounding box center [502, 277] width 709 height 179
click at [23, 91] on span "Todo" at bounding box center [29, 93] width 17 height 9
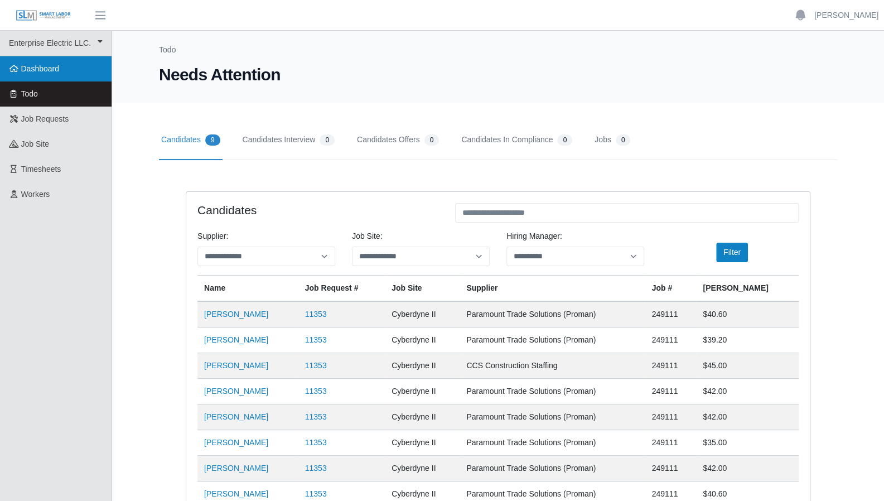
click at [40, 76] on link "Dashboard" at bounding box center [55, 68] width 111 height 25
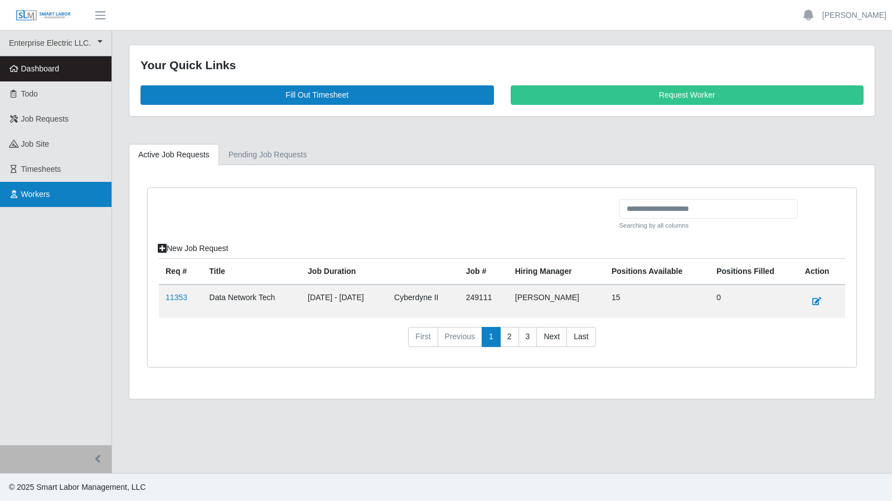
click at [36, 195] on span "Workers" at bounding box center [35, 194] width 29 height 9
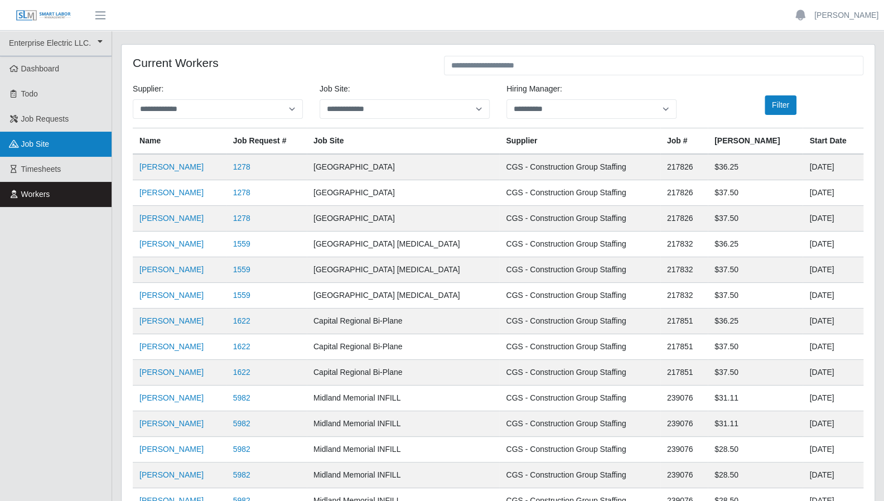
click at [28, 151] on link "job site" at bounding box center [55, 144] width 111 height 25
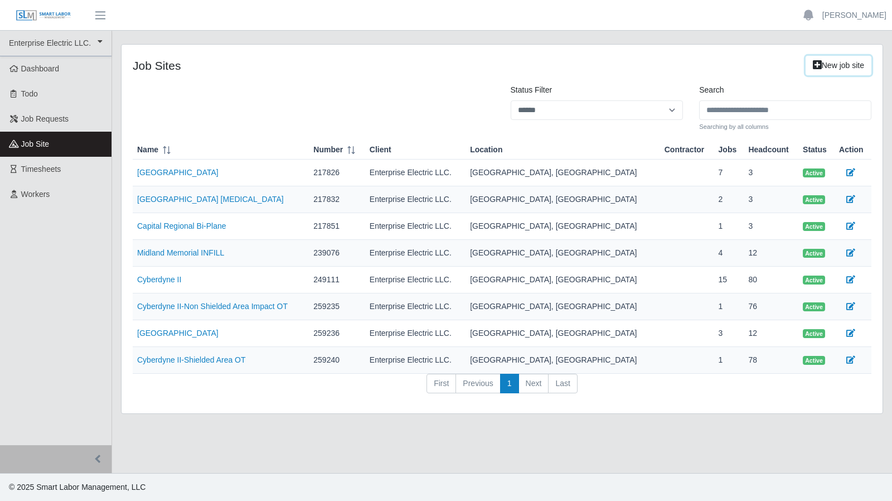
click at [837, 65] on link "New job site" at bounding box center [838, 66] width 66 height 20
drag, startPoint x: 841, startPoint y: 115, endPoint x: 565, endPoint y: 196, distance: 287.0
click at [841, 115] on input "Search" at bounding box center [785, 110] width 172 height 20
click at [55, 192] on link "Workers" at bounding box center [55, 194] width 111 height 25
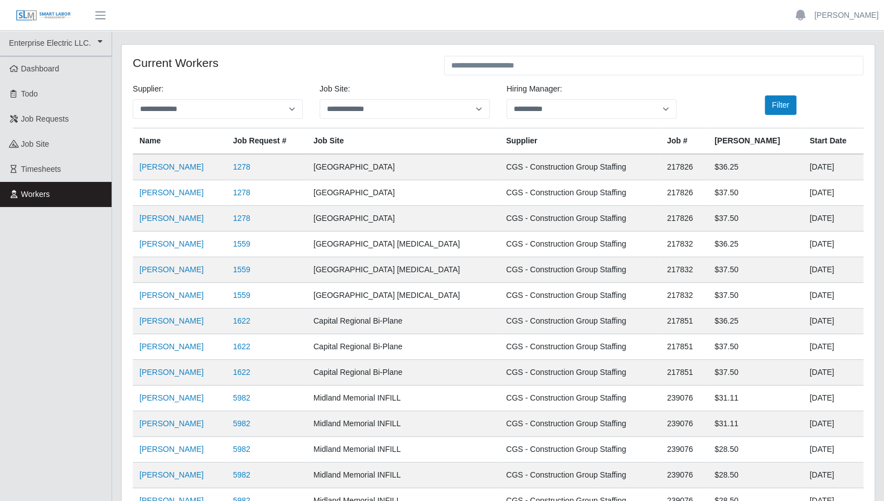
click at [166, 172] on td "Daniel Ardilla" at bounding box center [180, 167] width 94 height 26
click at [166, 168] on link "Daniel Ardilla" at bounding box center [171, 166] width 64 height 9
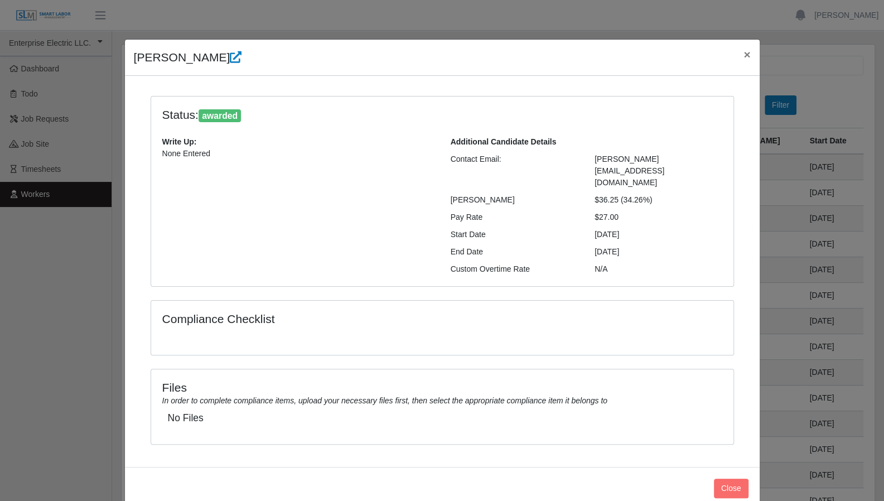
click at [748, 54] on span "×" at bounding box center [746, 54] width 7 height 13
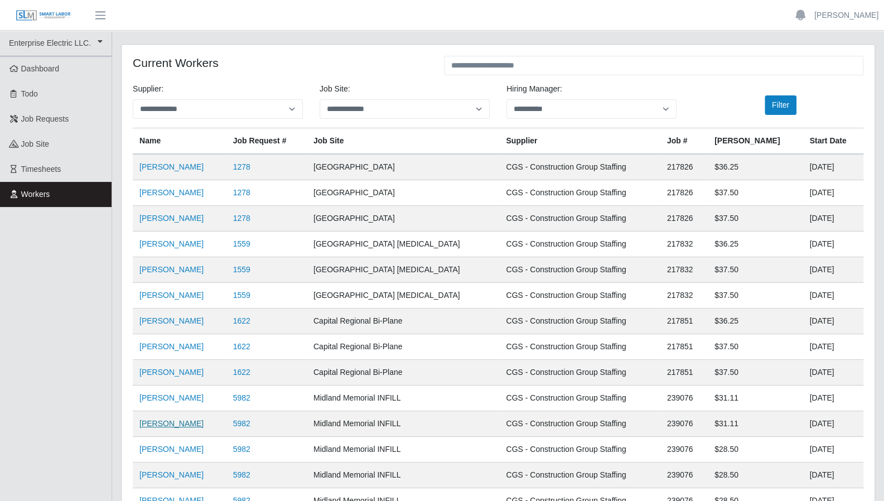
click at [178, 426] on link "[PERSON_NAME]" at bounding box center [171, 423] width 64 height 9
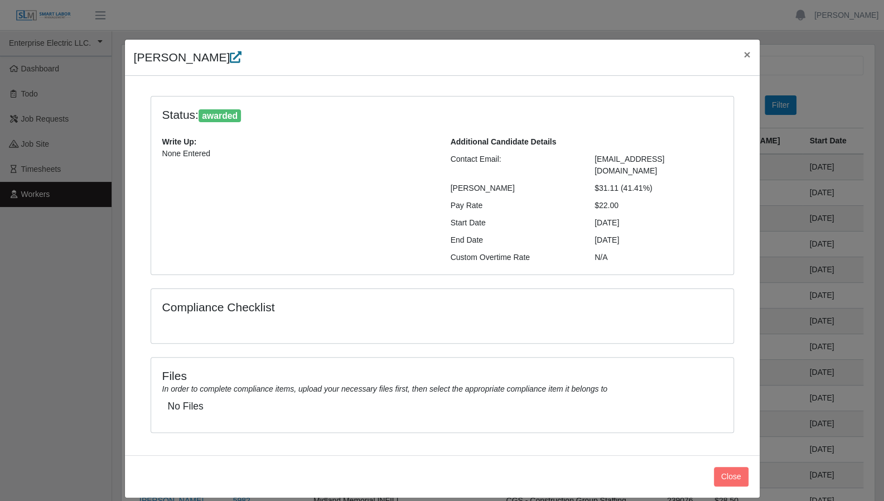
click at [241, 52] on icon at bounding box center [236, 57] width 12 height 12
click at [744, 57] on span "×" at bounding box center [746, 54] width 7 height 13
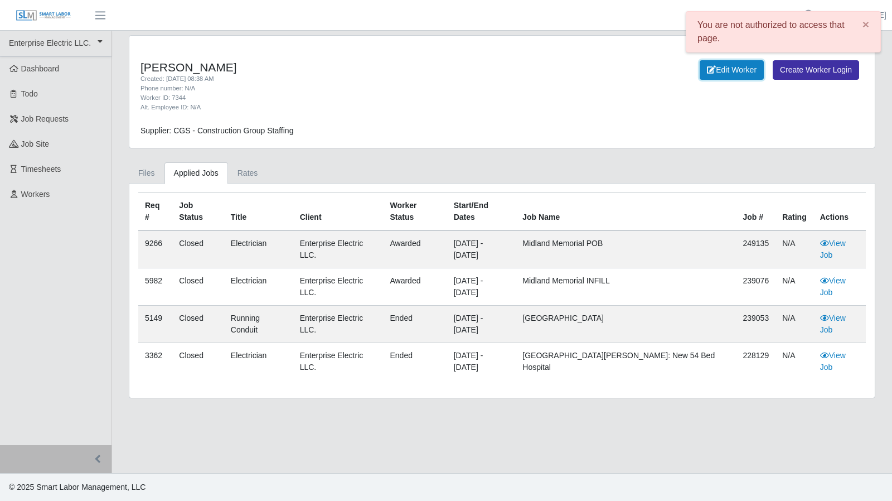
click at [727, 61] on link "Edit Worker" at bounding box center [732, 70] width 64 height 20
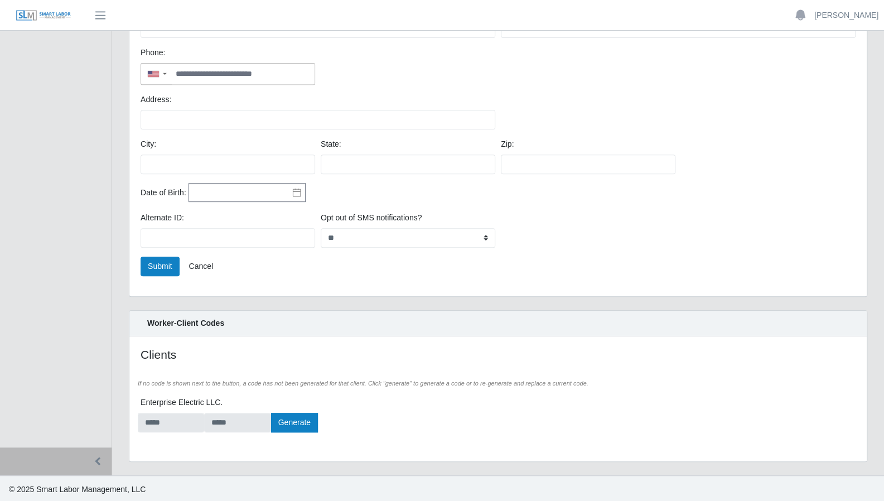
scroll to position [262, 0]
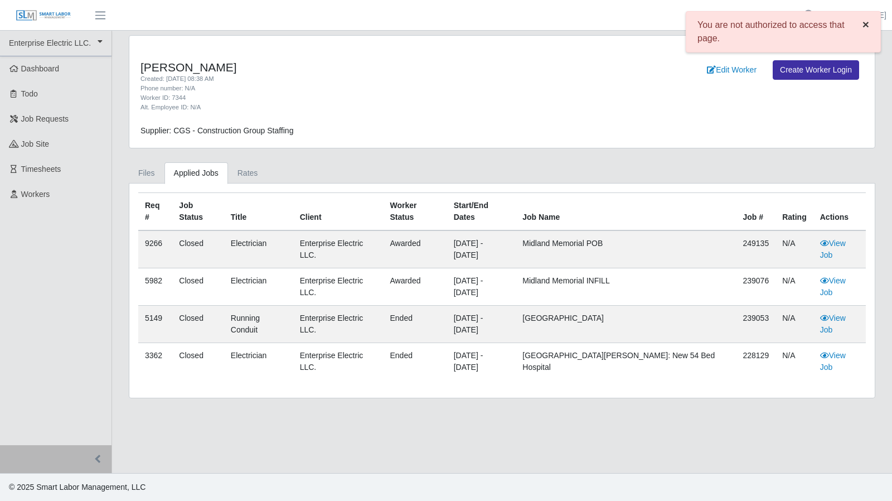
click at [868, 25] on span "×" at bounding box center [865, 24] width 7 height 13
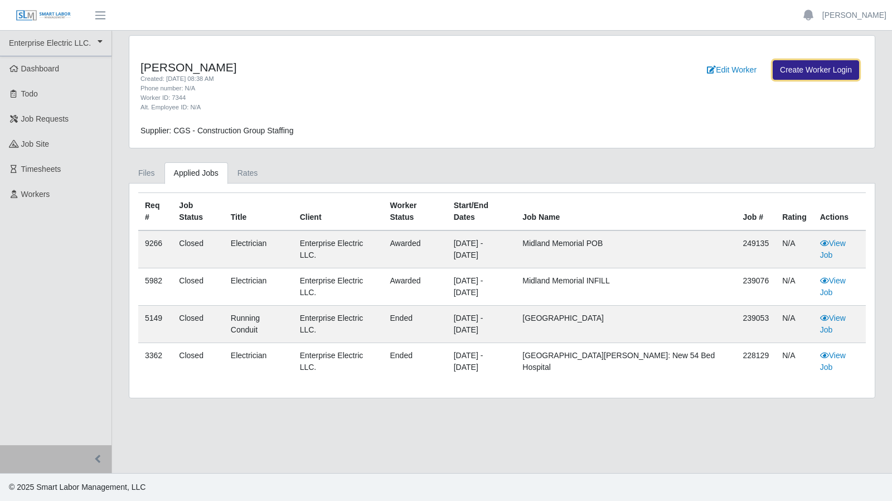
click at [822, 71] on link "Create Worker Login" at bounding box center [816, 70] width 86 height 20
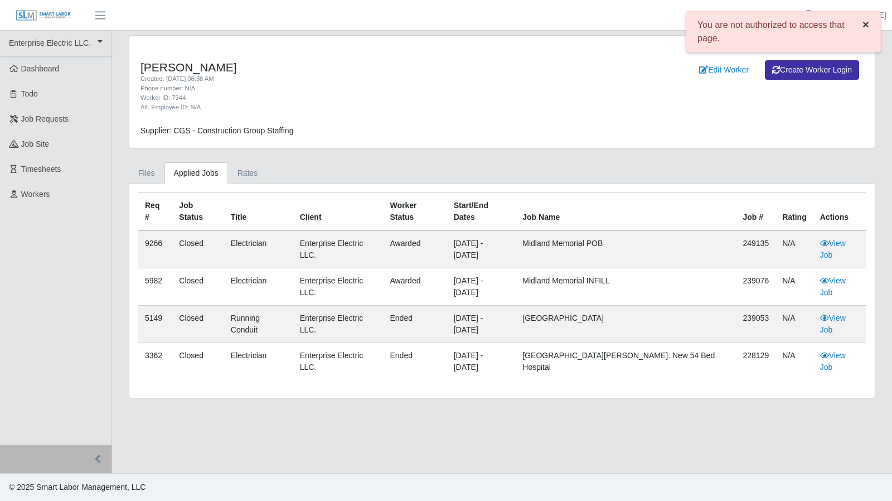
click at [862, 27] on span "×" at bounding box center [865, 24] width 7 height 13
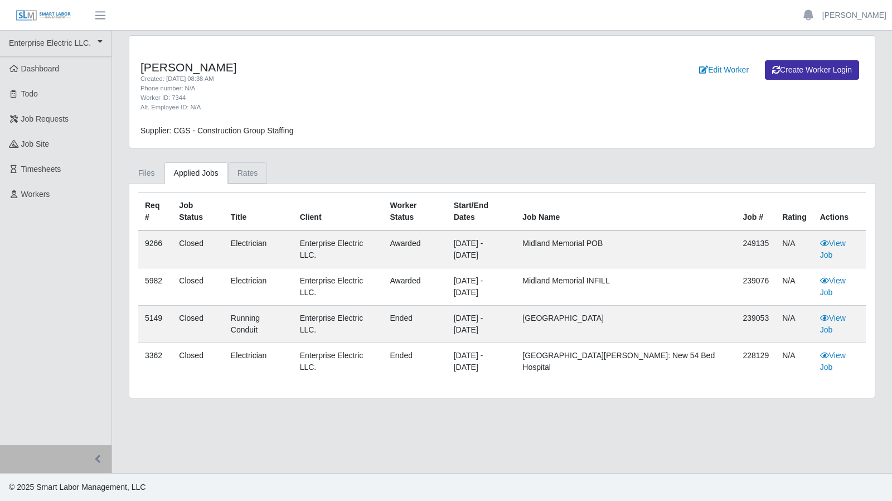
click at [251, 162] on link "Rates" at bounding box center [248, 173] width 40 height 22
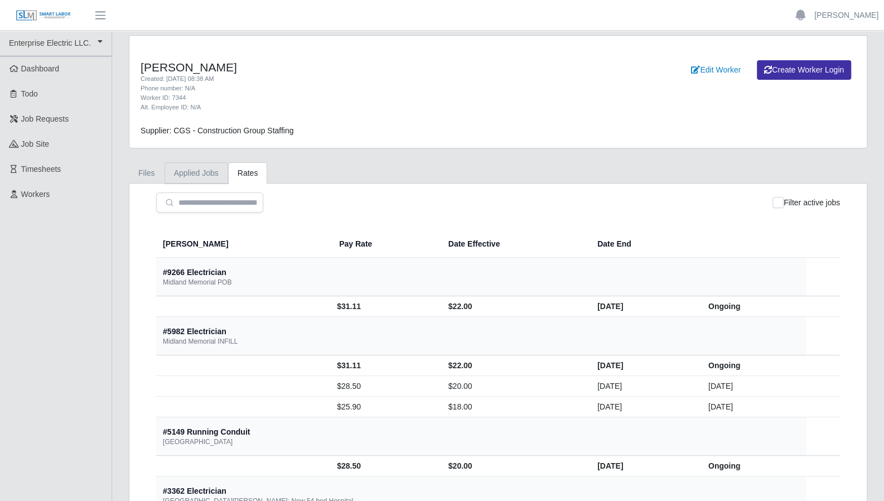
click at [222, 171] on link "Applied Jobs" at bounding box center [196, 173] width 64 height 22
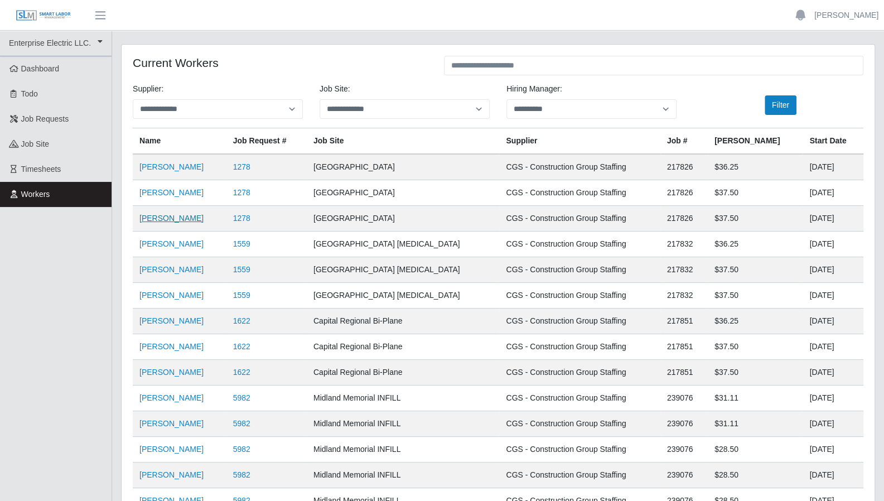
click at [167, 216] on link "Eduardo Hinestroza" at bounding box center [171, 217] width 64 height 9
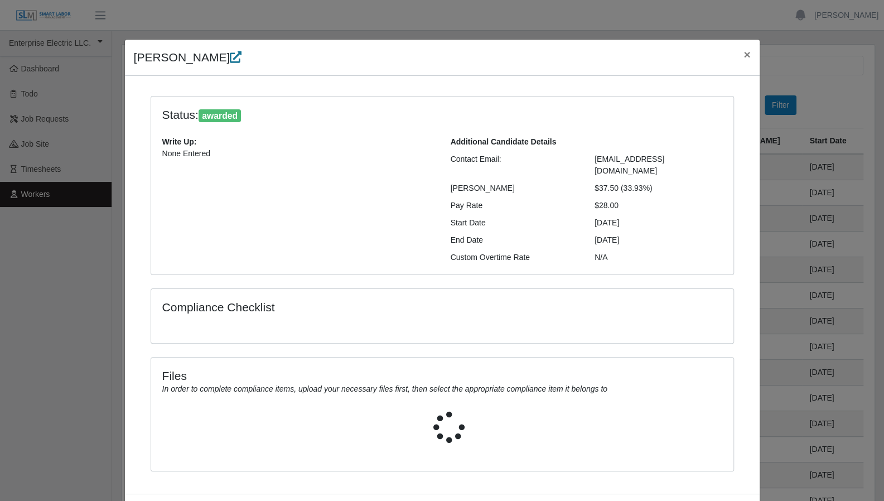
click at [236, 61] on icon at bounding box center [236, 57] width 12 height 12
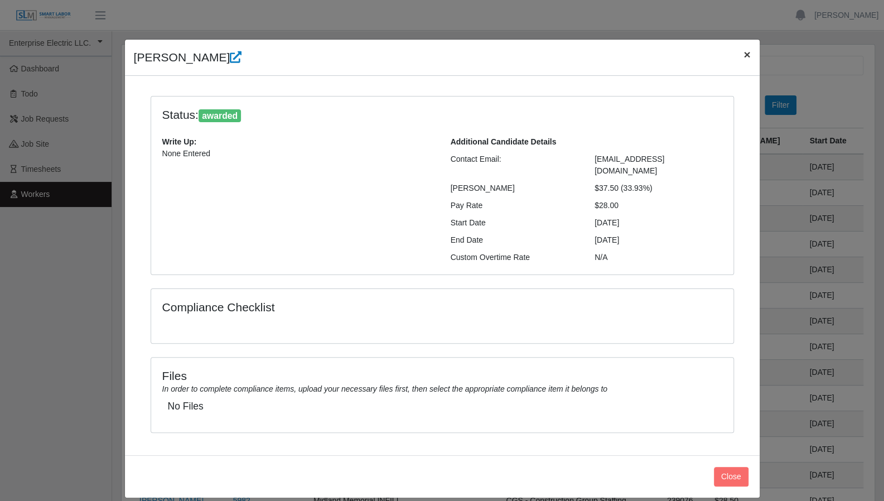
click at [743, 54] on span "×" at bounding box center [746, 54] width 7 height 13
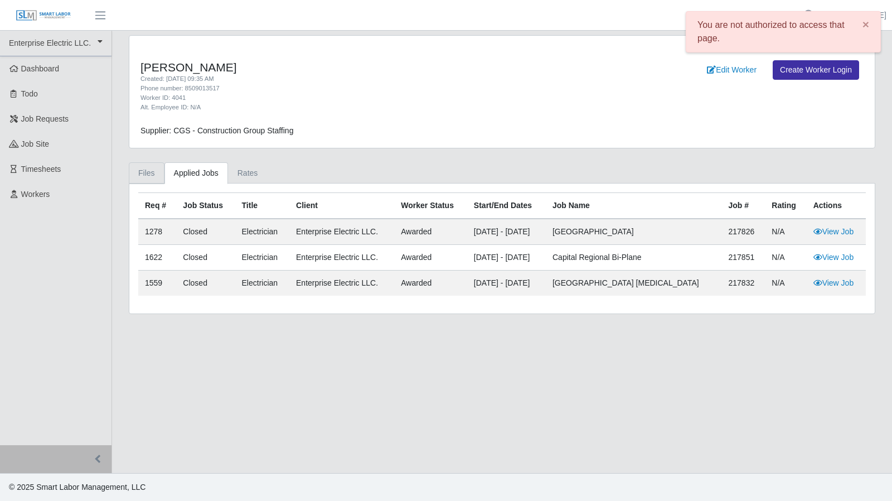
click at [154, 181] on link "Files" at bounding box center [147, 173] width 36 height 22
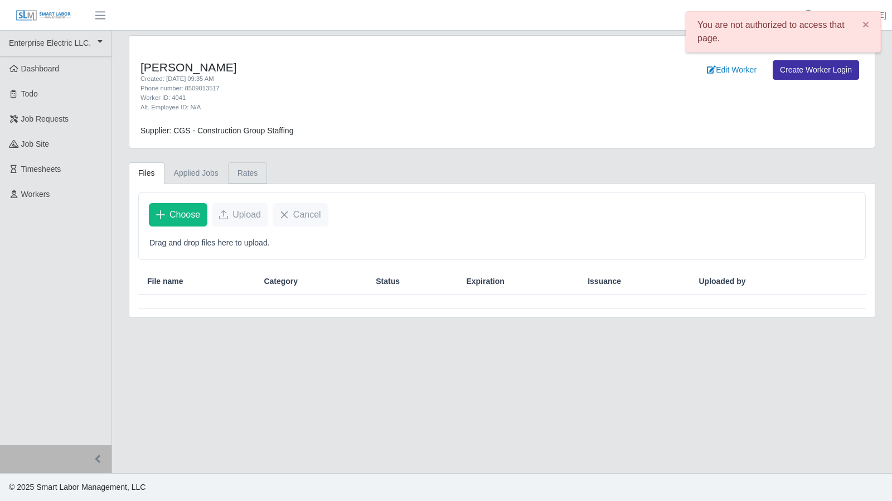
click at [236, 175] on link "Rates" at bounding box center [248, 173] width 40 height 22
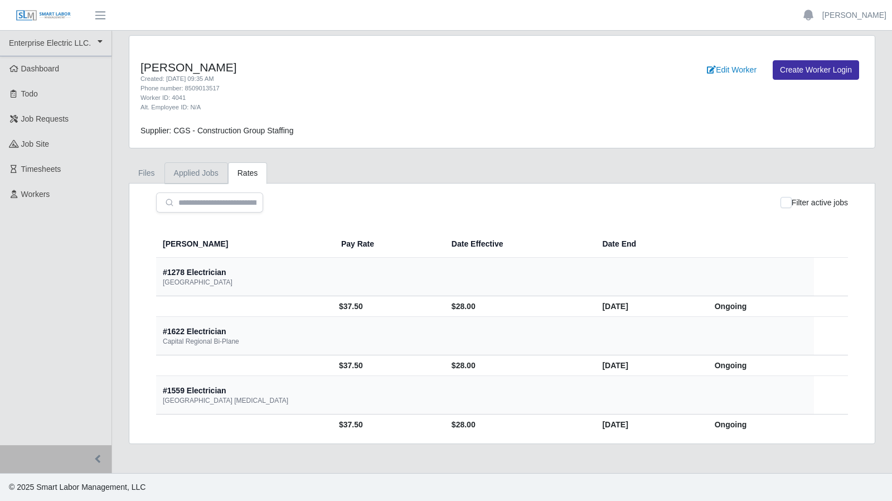
click at [208, 174] on link "Applied Jobs" at bounding box center [196, 173] width 64 height 22
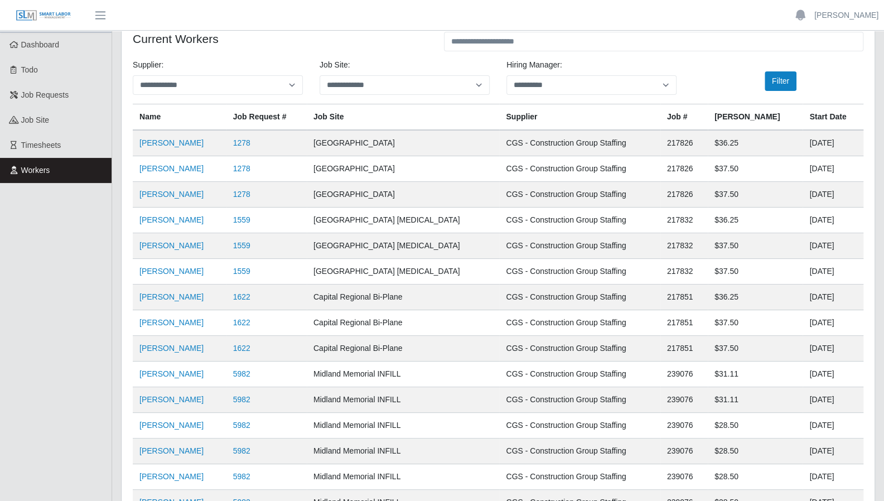
scroll to position [23, 0]
click at [51, 80] on link "Todo" at bounding box center [55, 70] width 111 height 25
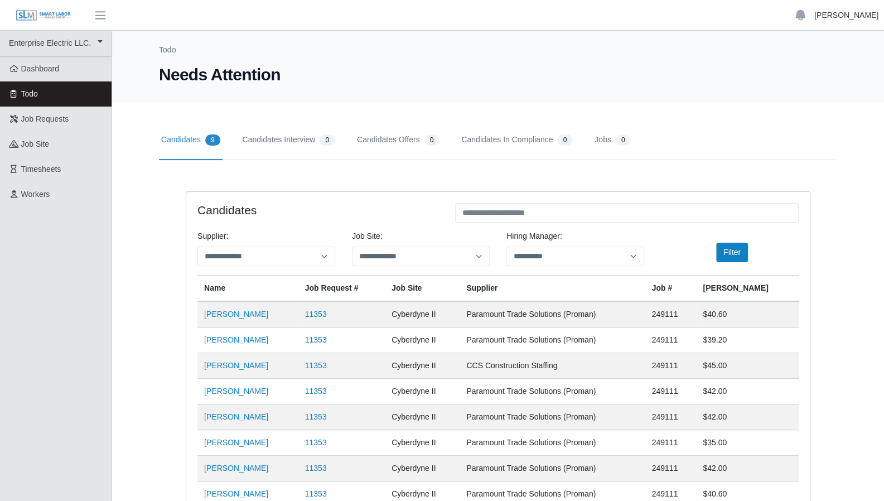
click at [861, 15] on link "[PERSON_NAME]" at bounding box center [846, 15] width 64 height 12
click at [825, 78] on link "Logout" at bounding box center [833, 77] width 100 height 23
